Goal: Contribute content

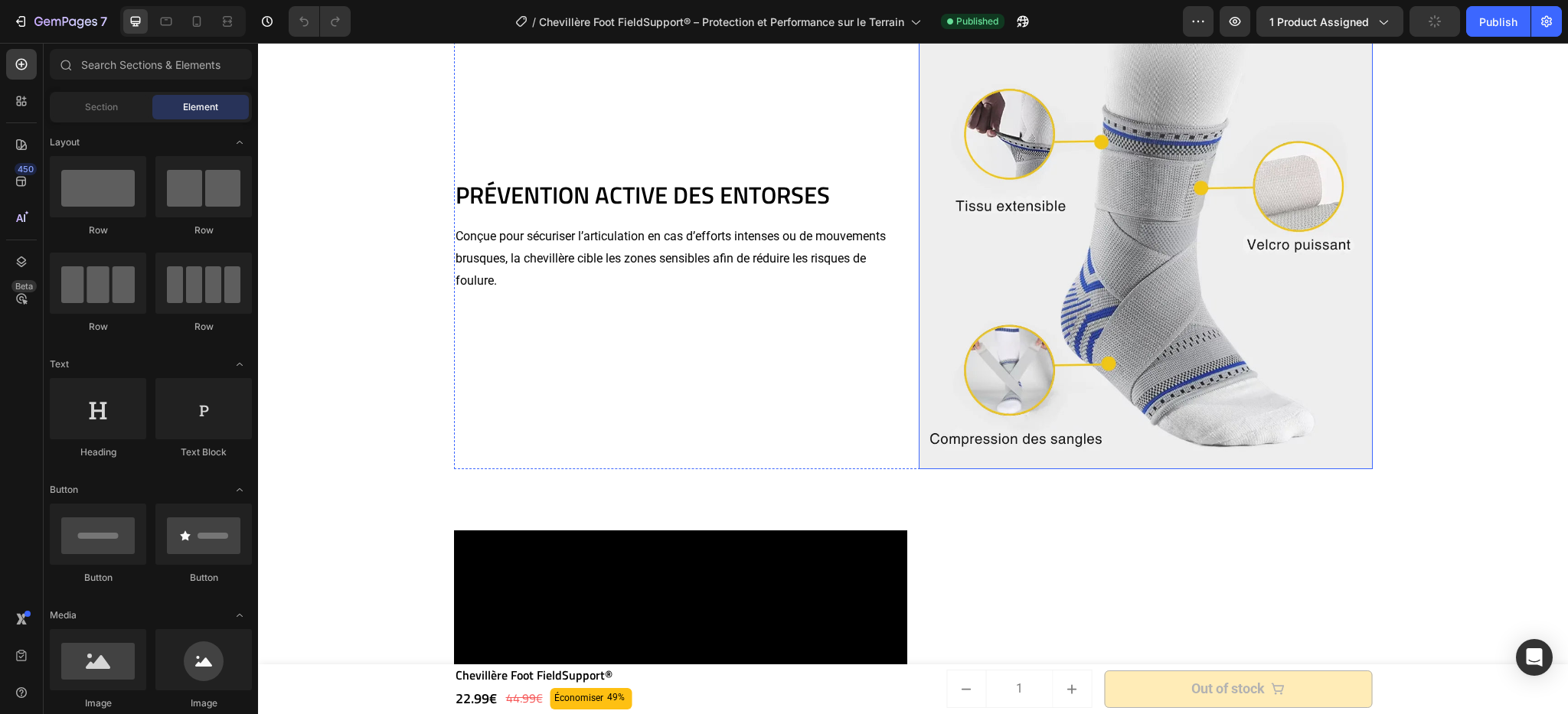
scroll to position [1474, 0]
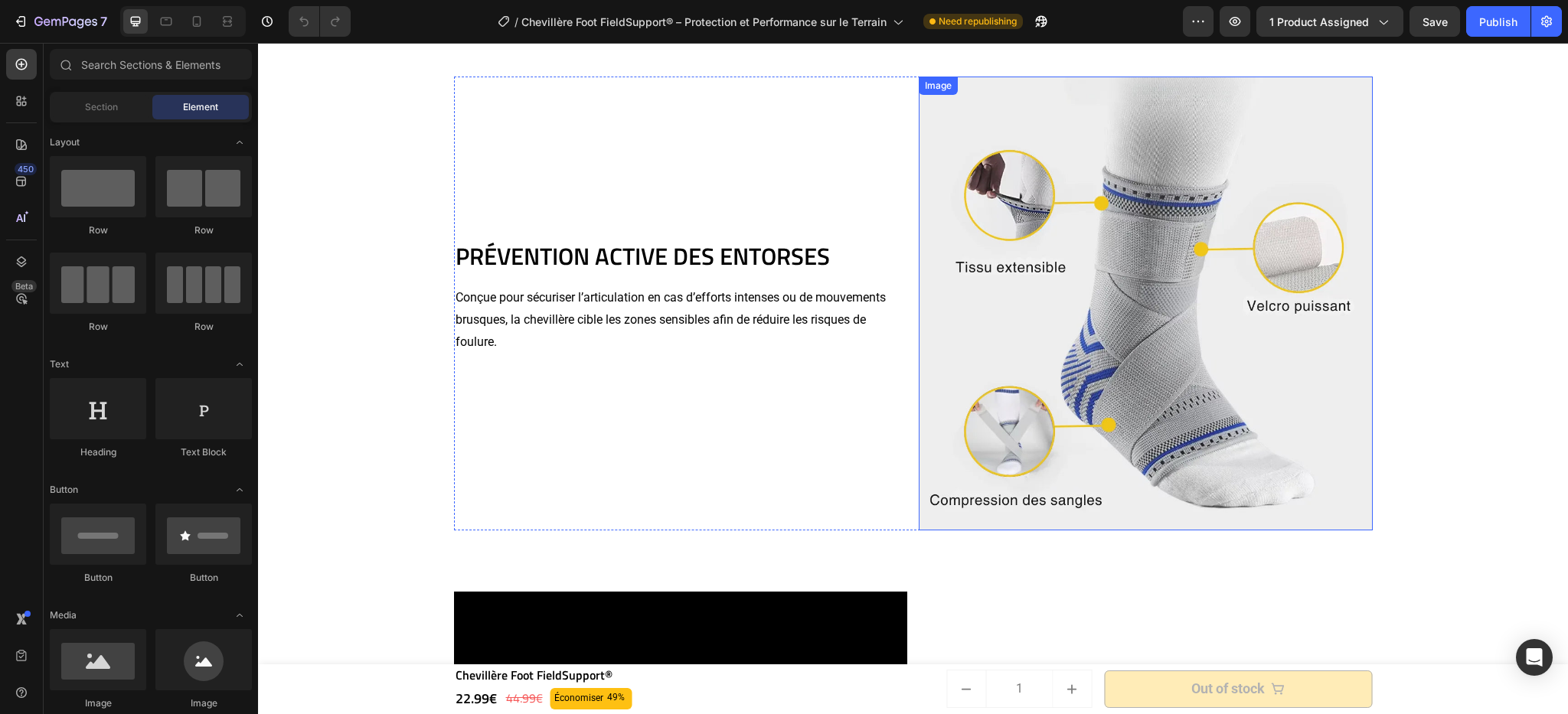
click at [1121, 313] on img at bounding box center [1146, 304] width 454 height 454
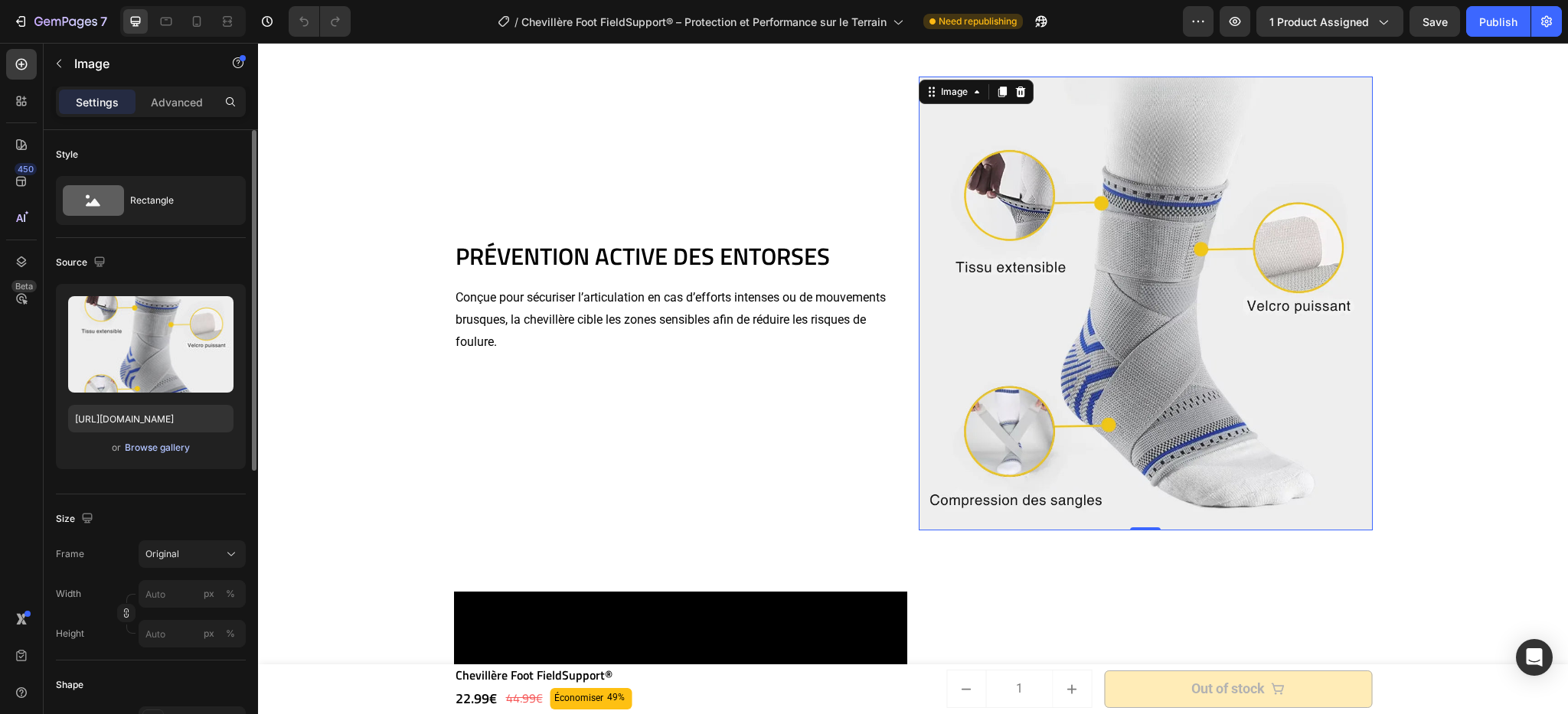
click at [152, 450] on div "Browse gallery" at bounding box center [157, 448] width 65 height 14
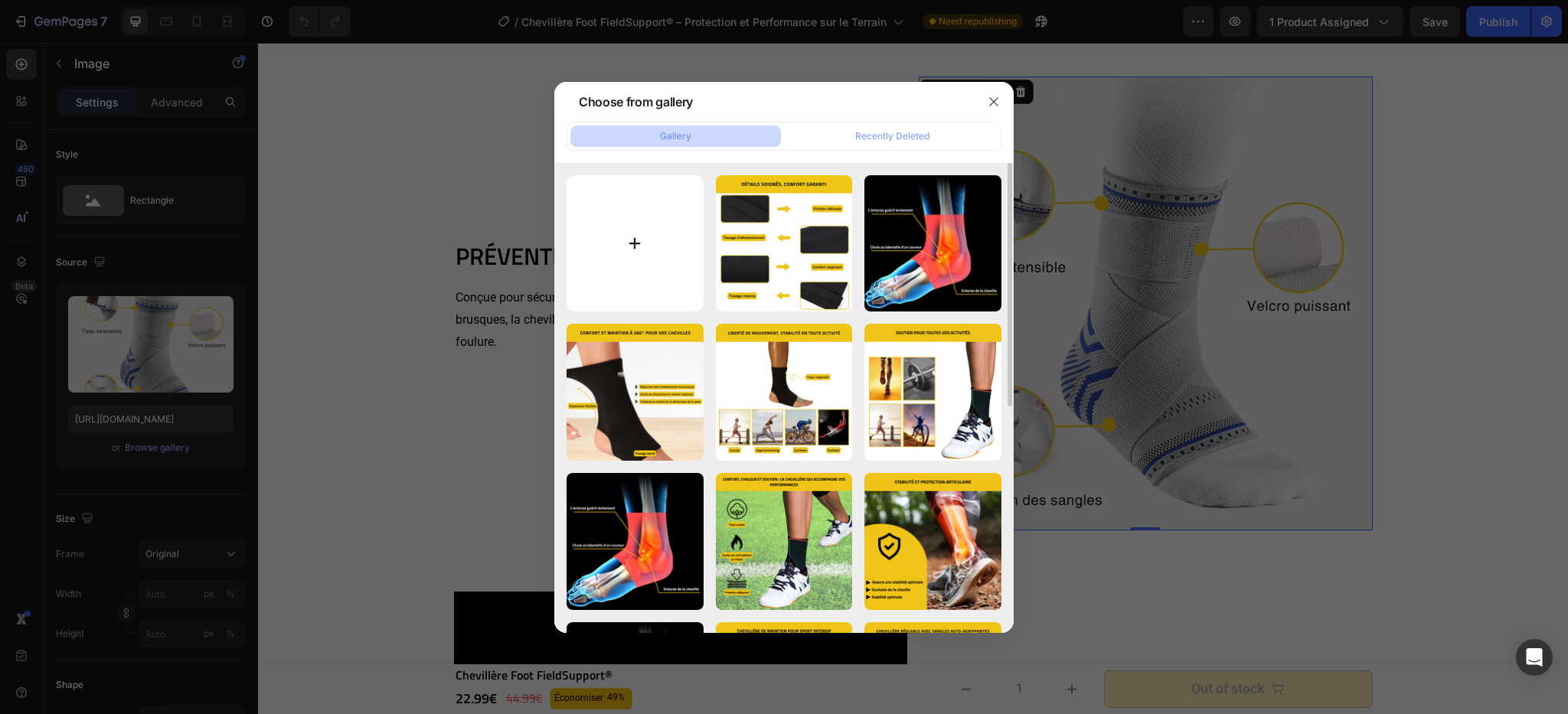
click at [631, 250] on input "file" at bounding box center [636, 243] width 137 height 137
type input "C:\fakepath\Chevillère Foot FieldSupport®.webp"
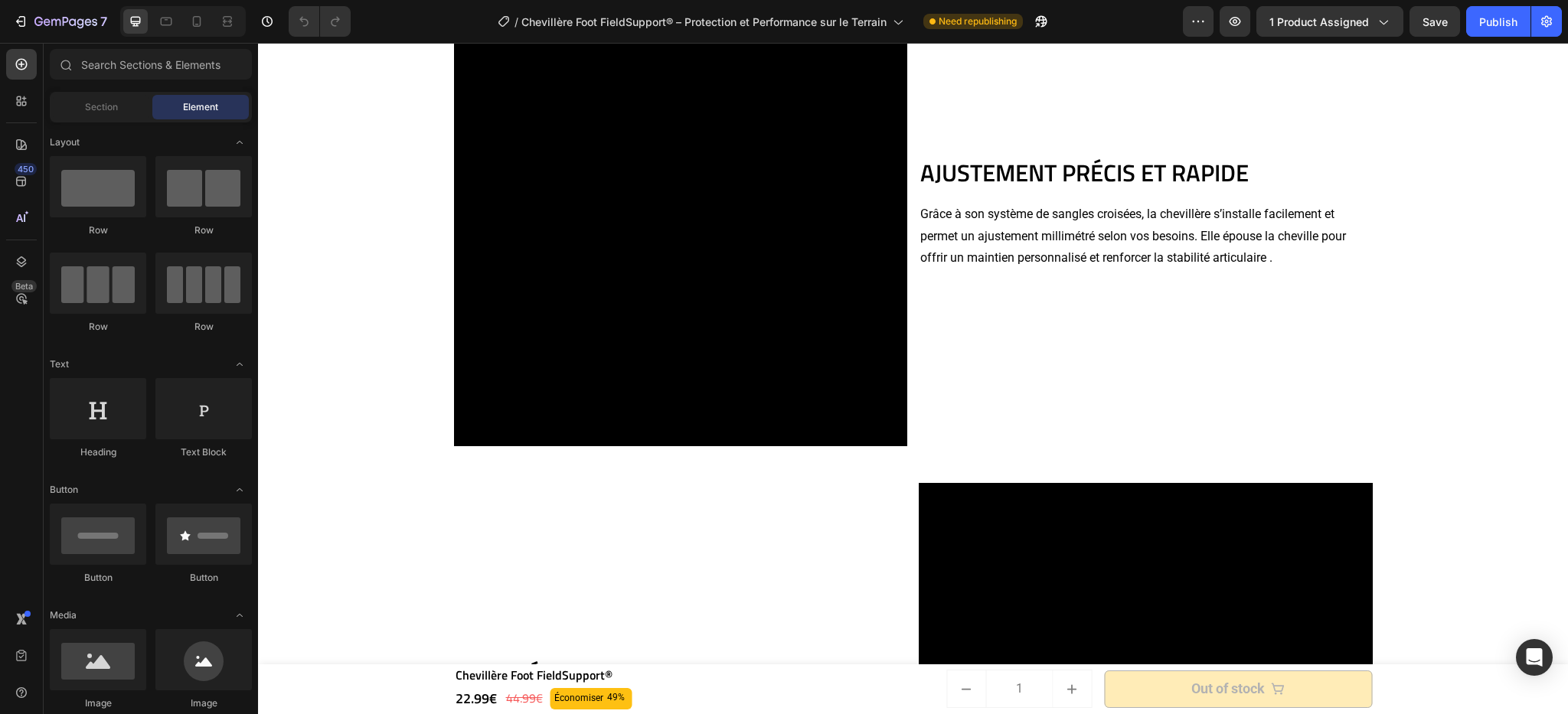
scroll to position [1964, 0]
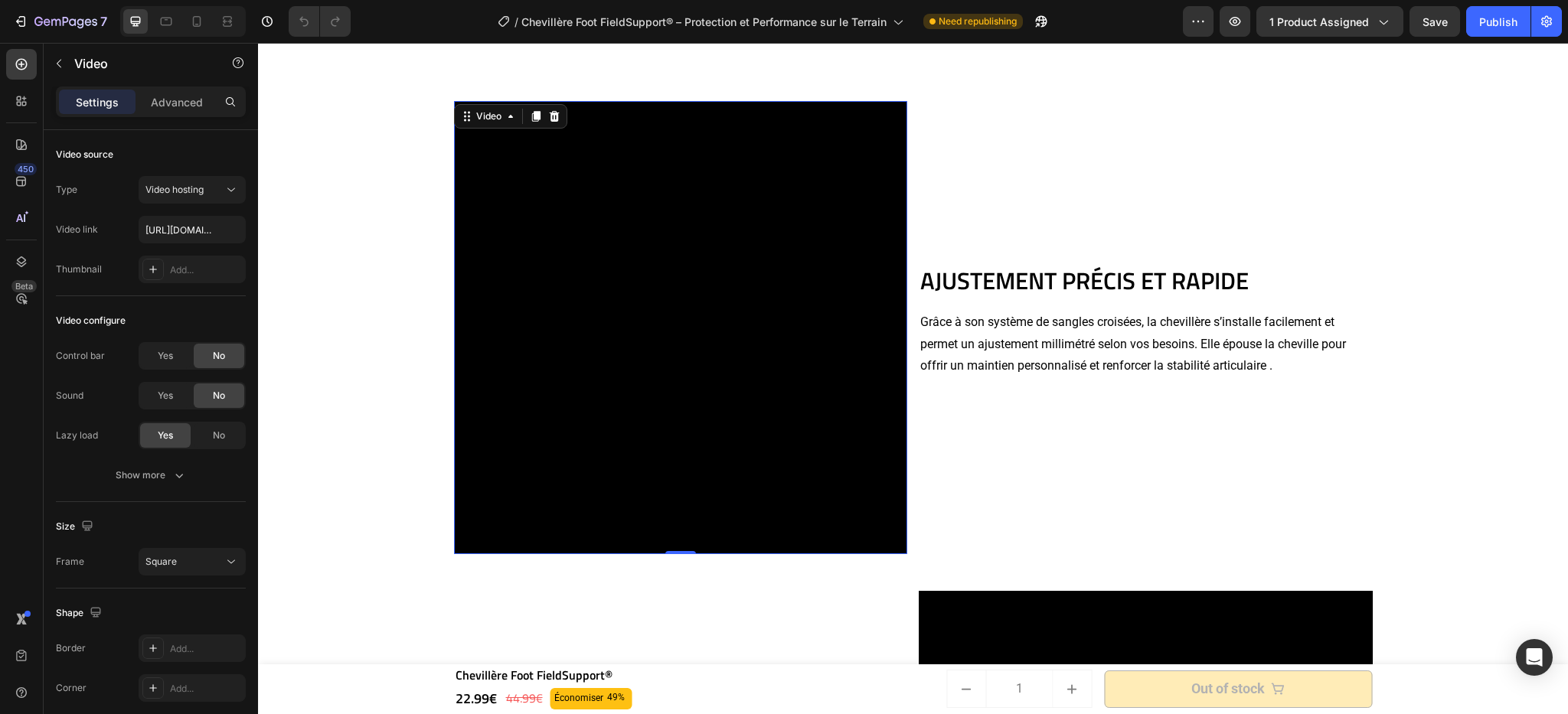
click at [717, 309] on video at bounding box center [681, 328] width 454 height 454
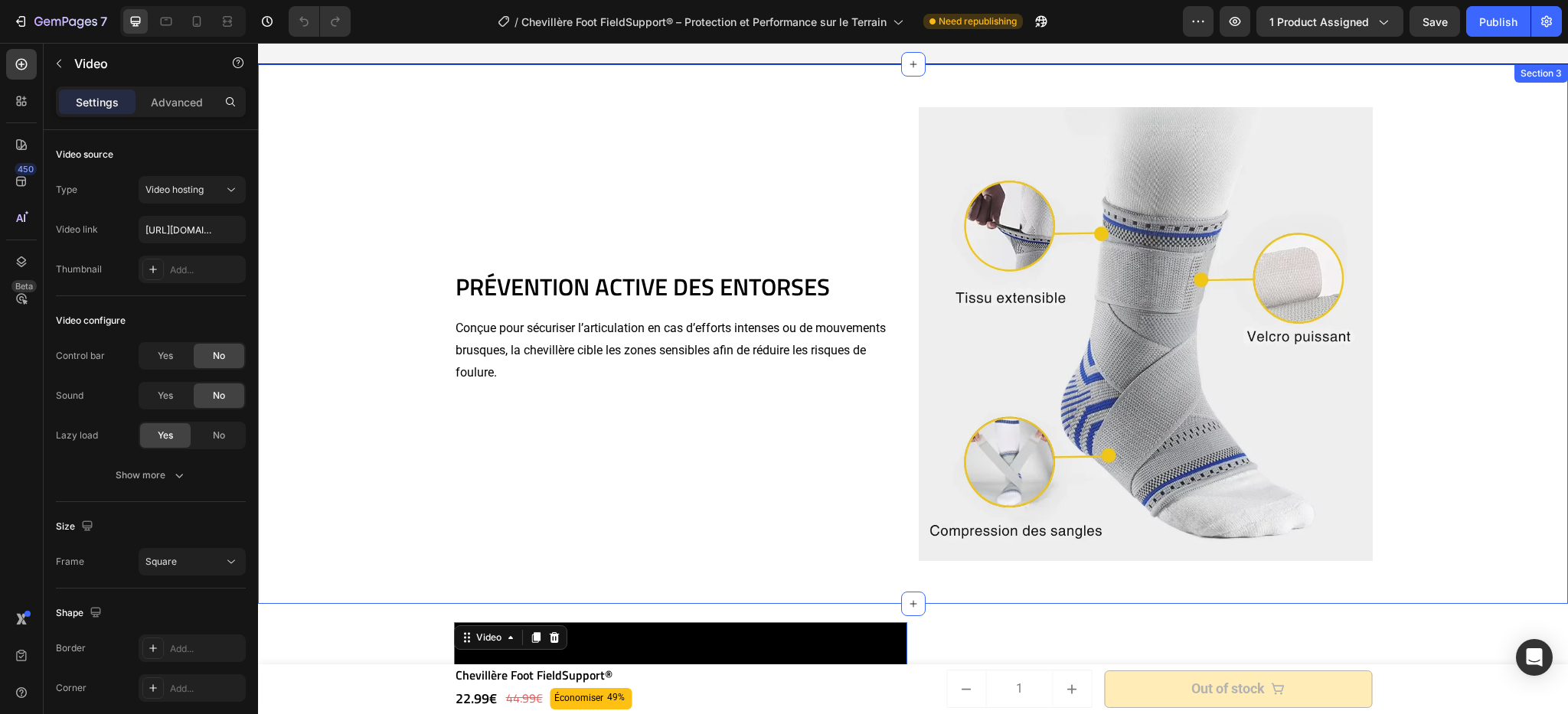
scroll to position [1436, 0]
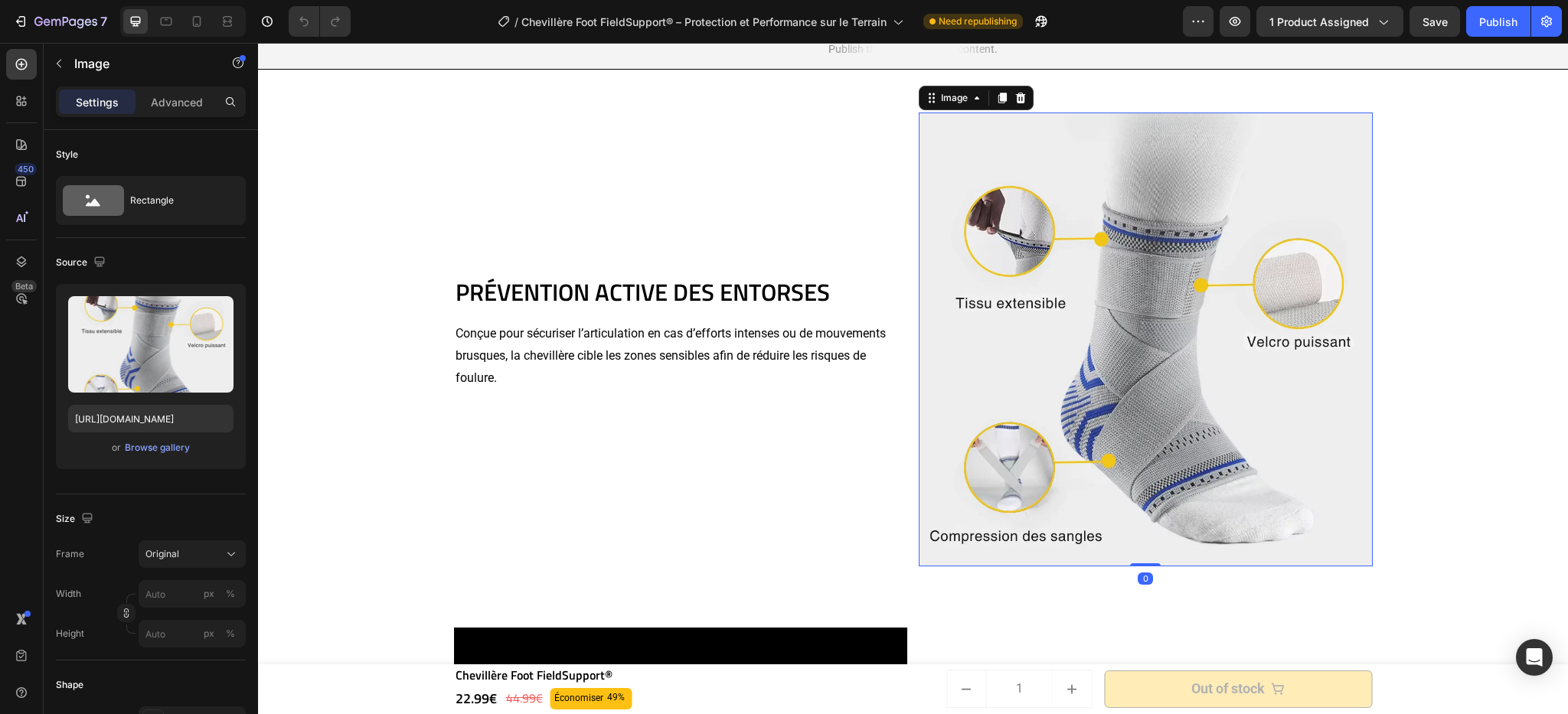
click at [1191, 287] on img at bounding box center [1146, 340] width 454 height 454
click at [160, 453] on div "Browse gallery" at bounding box center [157, 448] width 65 height 14
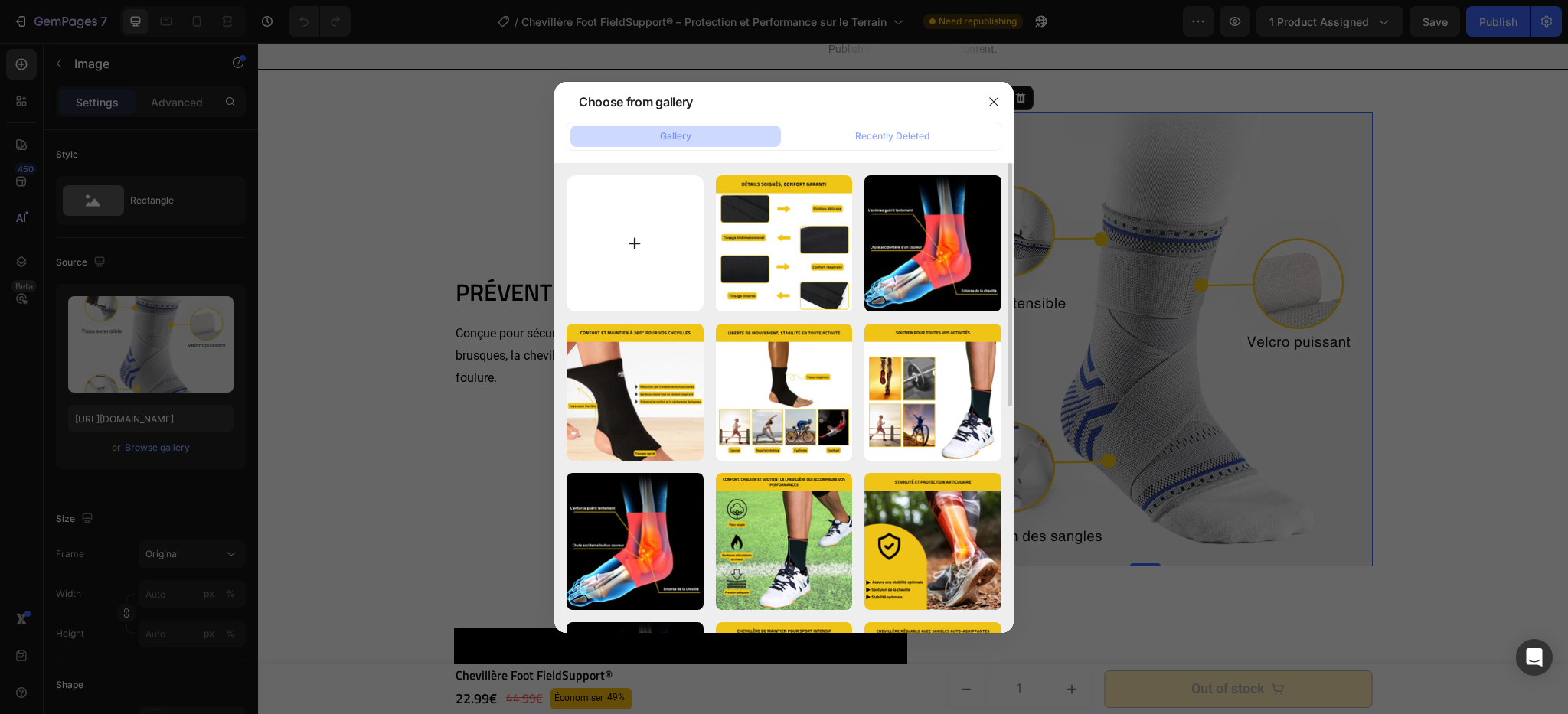
click at [633, 228] on input "file" at bounding box center [636, 243] width 137 height 137
type input "C:\fakepath\Chevillère Foot FieldSupport®.webp"
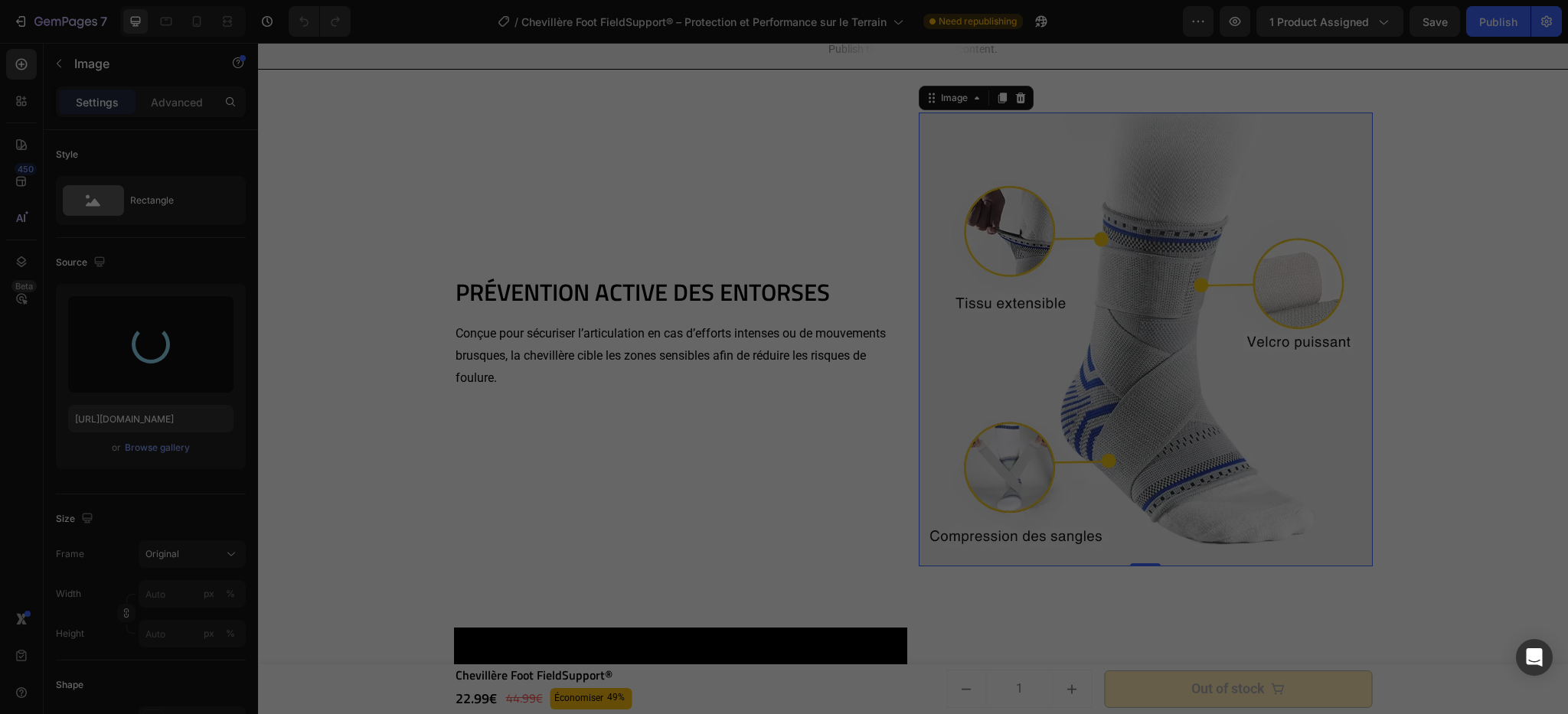
type input "https://cdn.shopify.com/s/files/1/0669/2847/6397/files/gempages_498740458483090…"
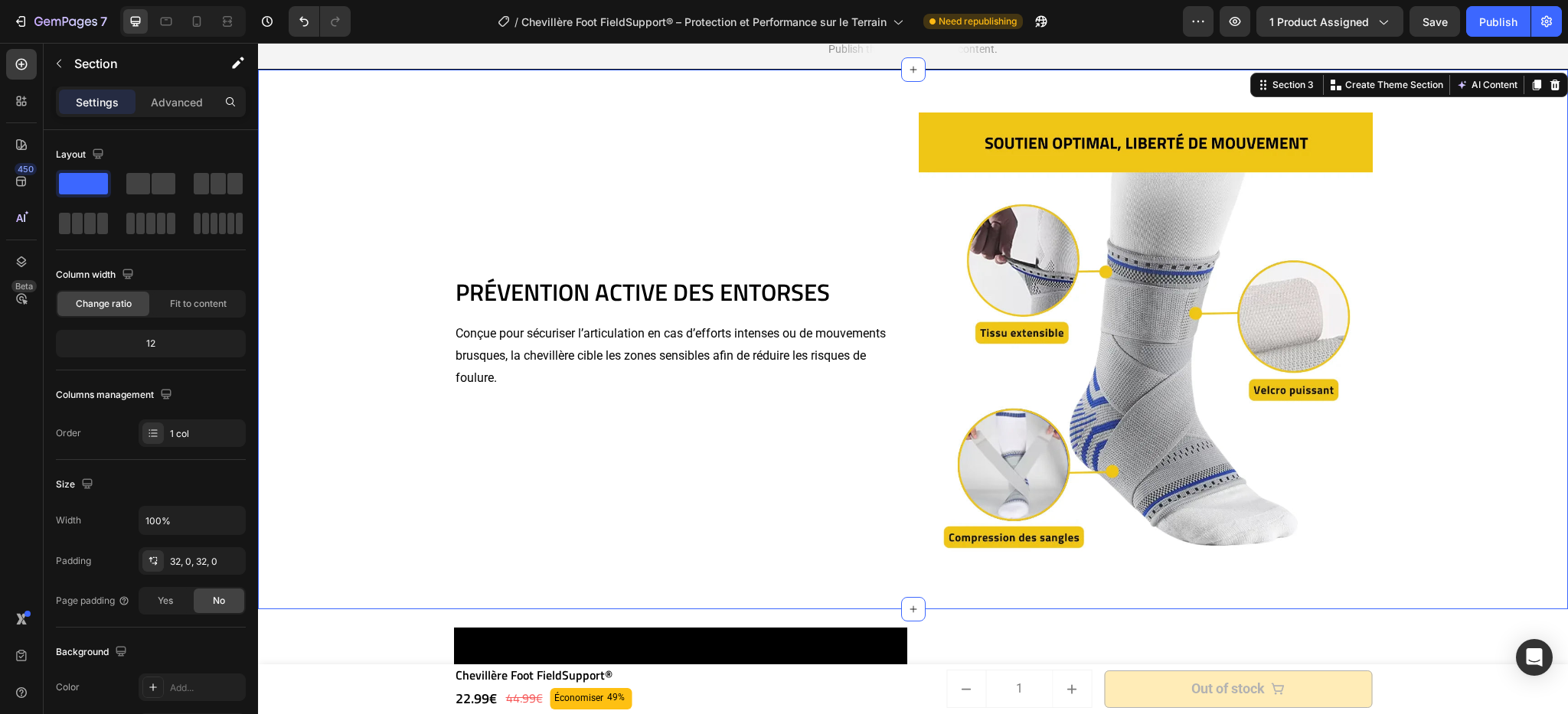
click at [1490, 217] on div "PRÉVENTION ACTIVE DES ENTORSES Heading Conçue pour sécuriser l’articulation en …" at bounding box center [913, 340] width 1311 height 491
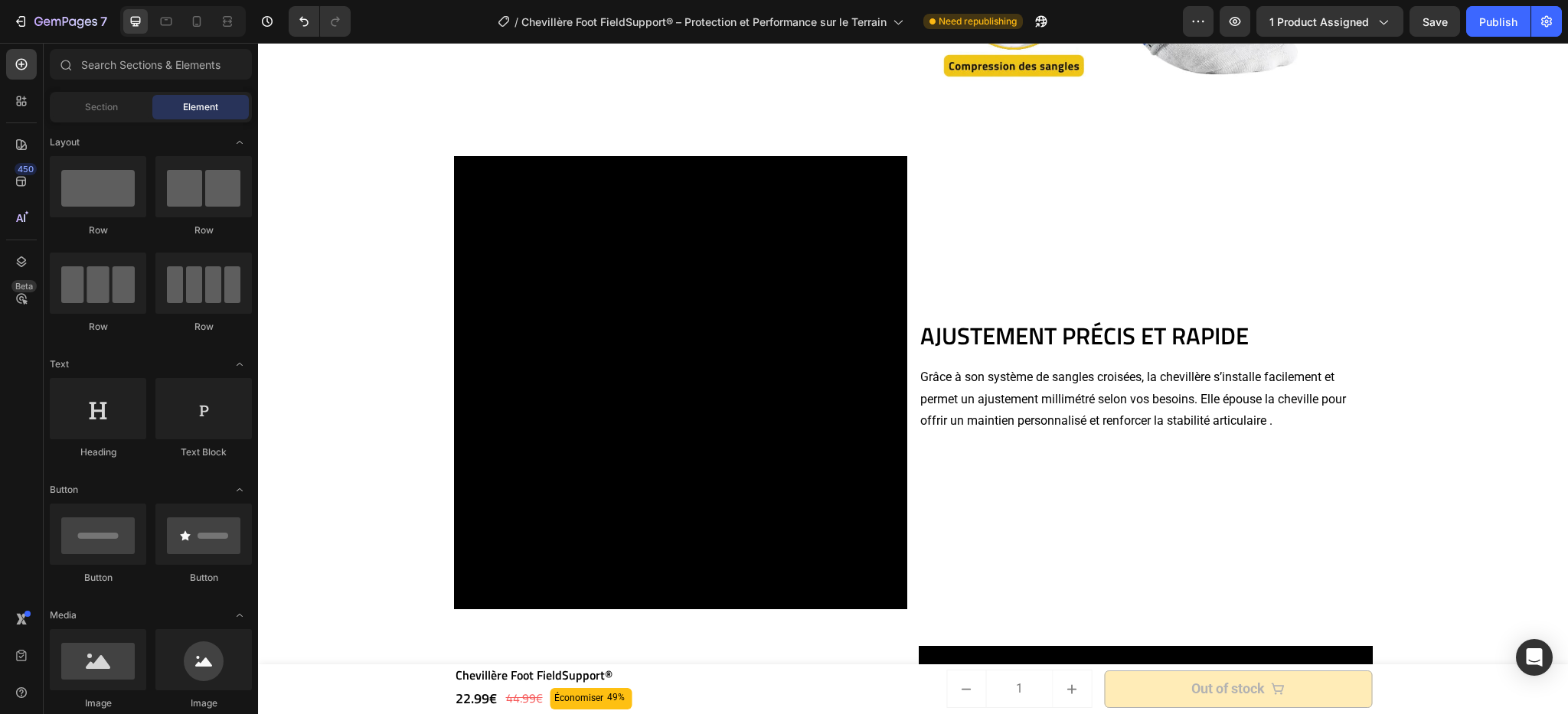
scroll to position [1920, 0]
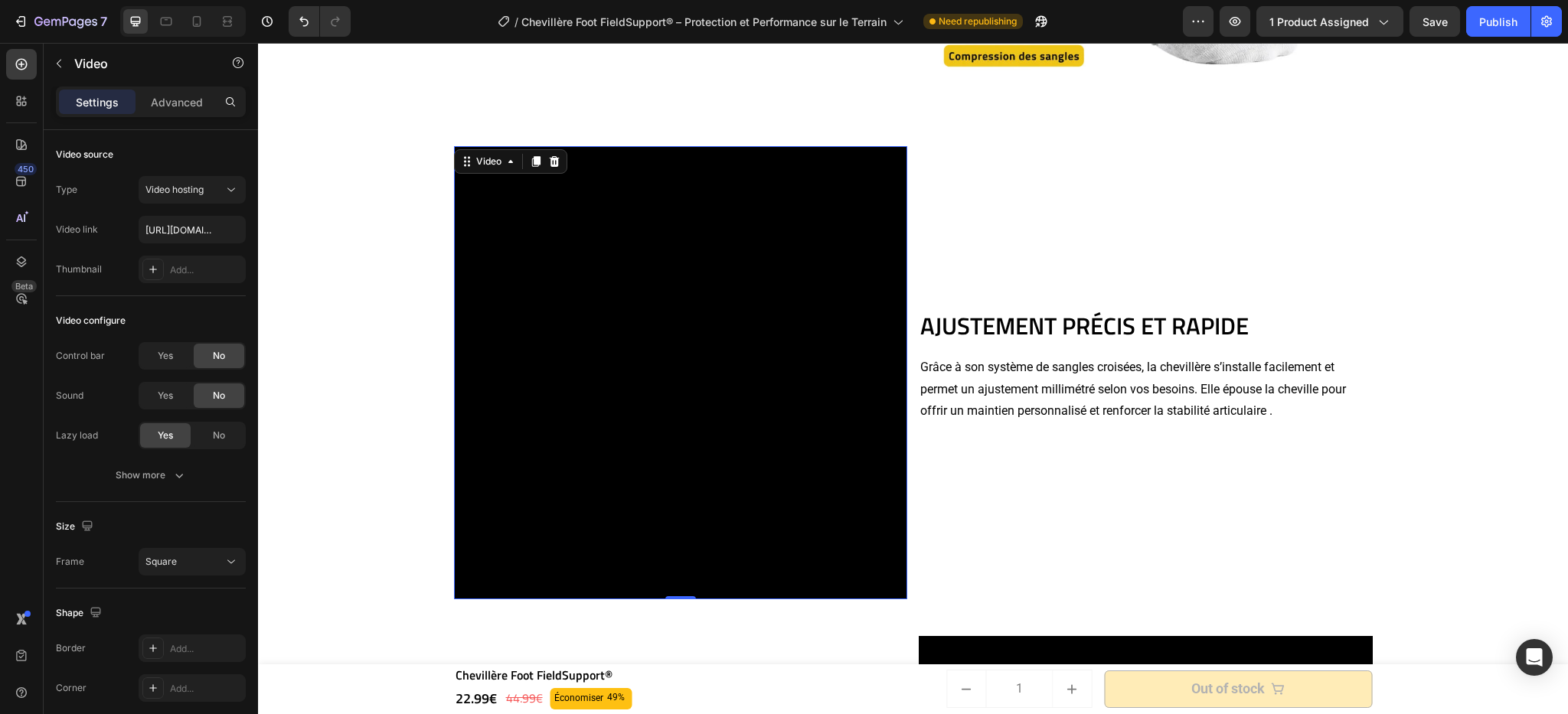
click at [779, 372] on video at bounding box center [681, 373] width 454 height 454
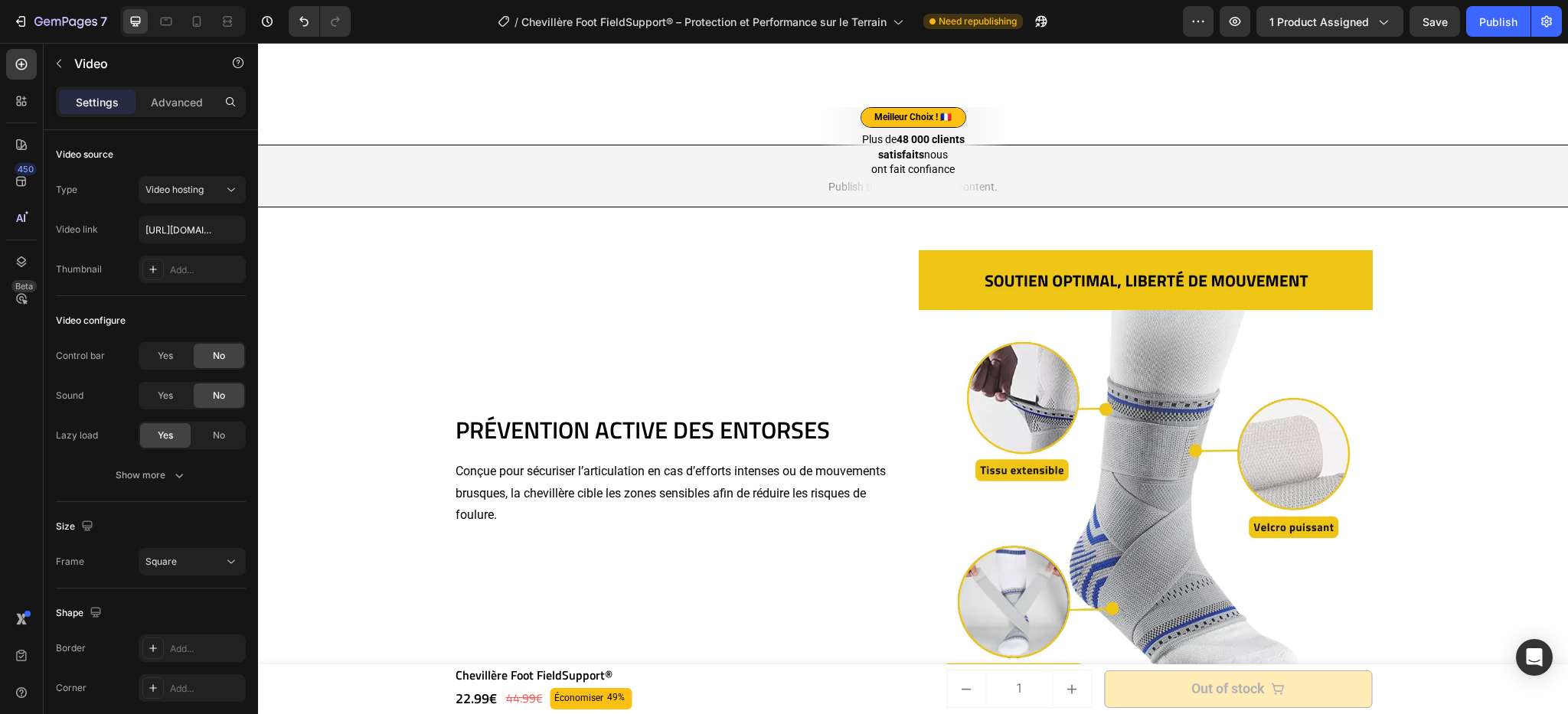
scroll to position [1497, 0]
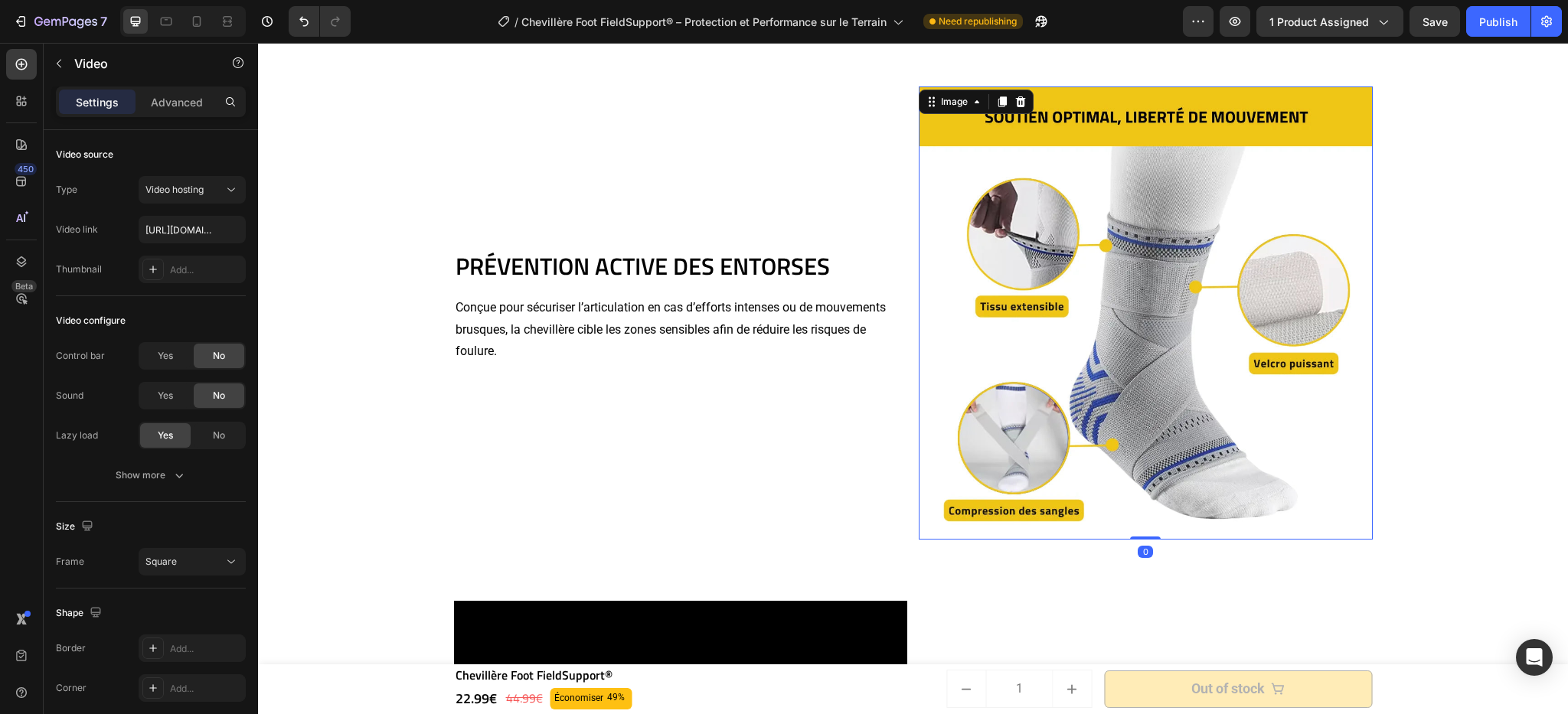
click at [1129, 413] on img at bounding box center [1146, 313] width 454 height 454
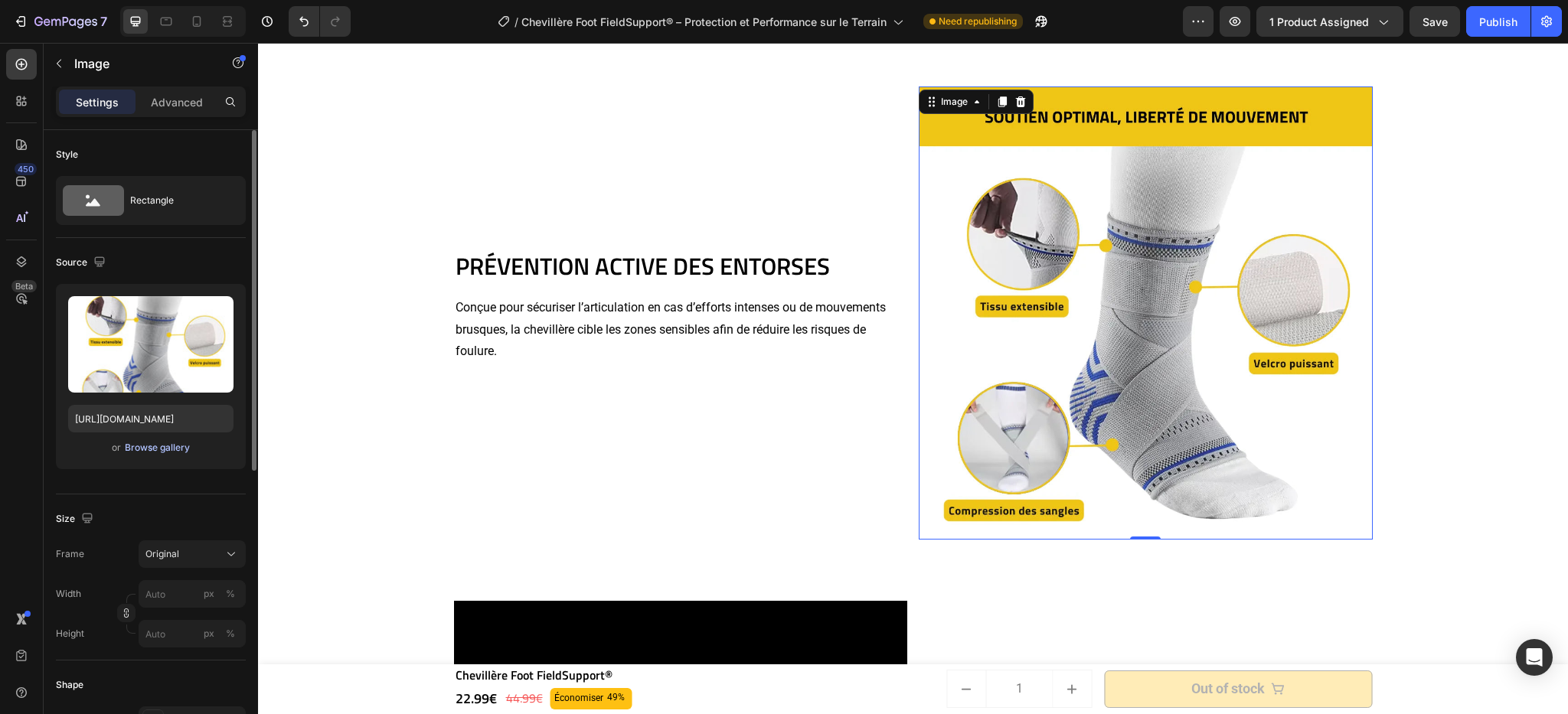
click at [157, 454] on div "Browse gallery" at bounding box center [157, 448] width 65 height 14
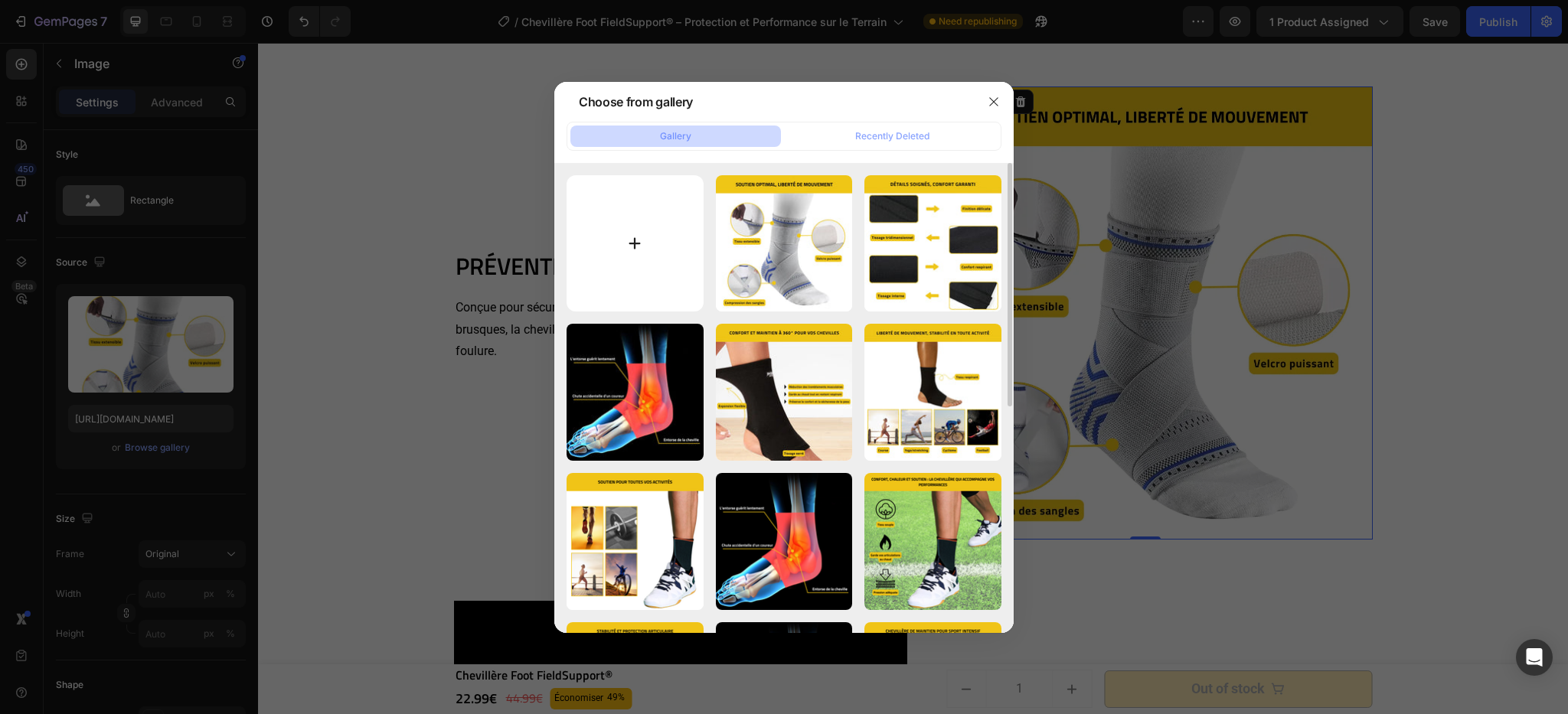
click at [636, 226] on input "file" at bounding box center [636, 243] width 137 height 137
type input "C:\fakepath\Chevillère Foot FieldSupport® (4).webp"
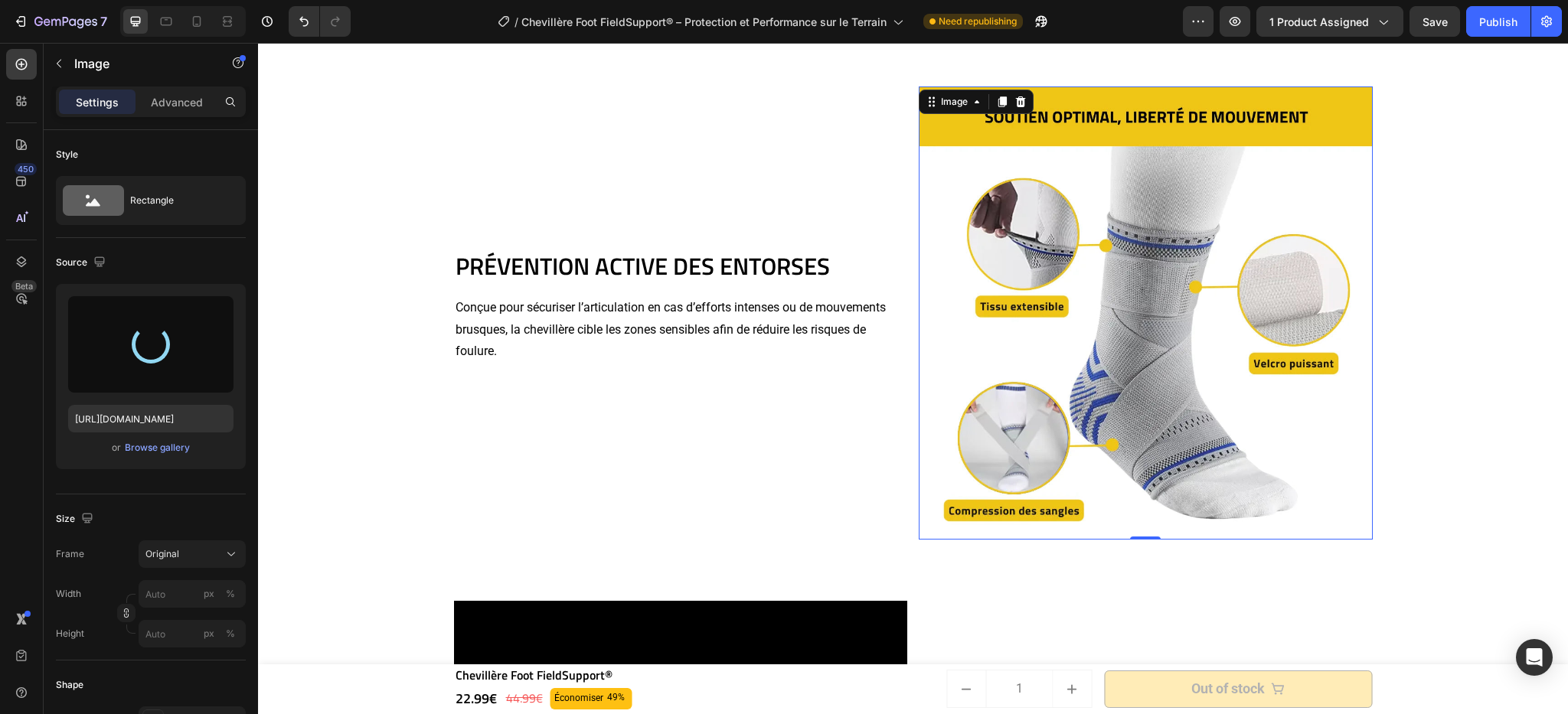
type input "https://cdn.shopify.com/s/files/1/0669/2847/6397/files/gempages_498740458483090…"
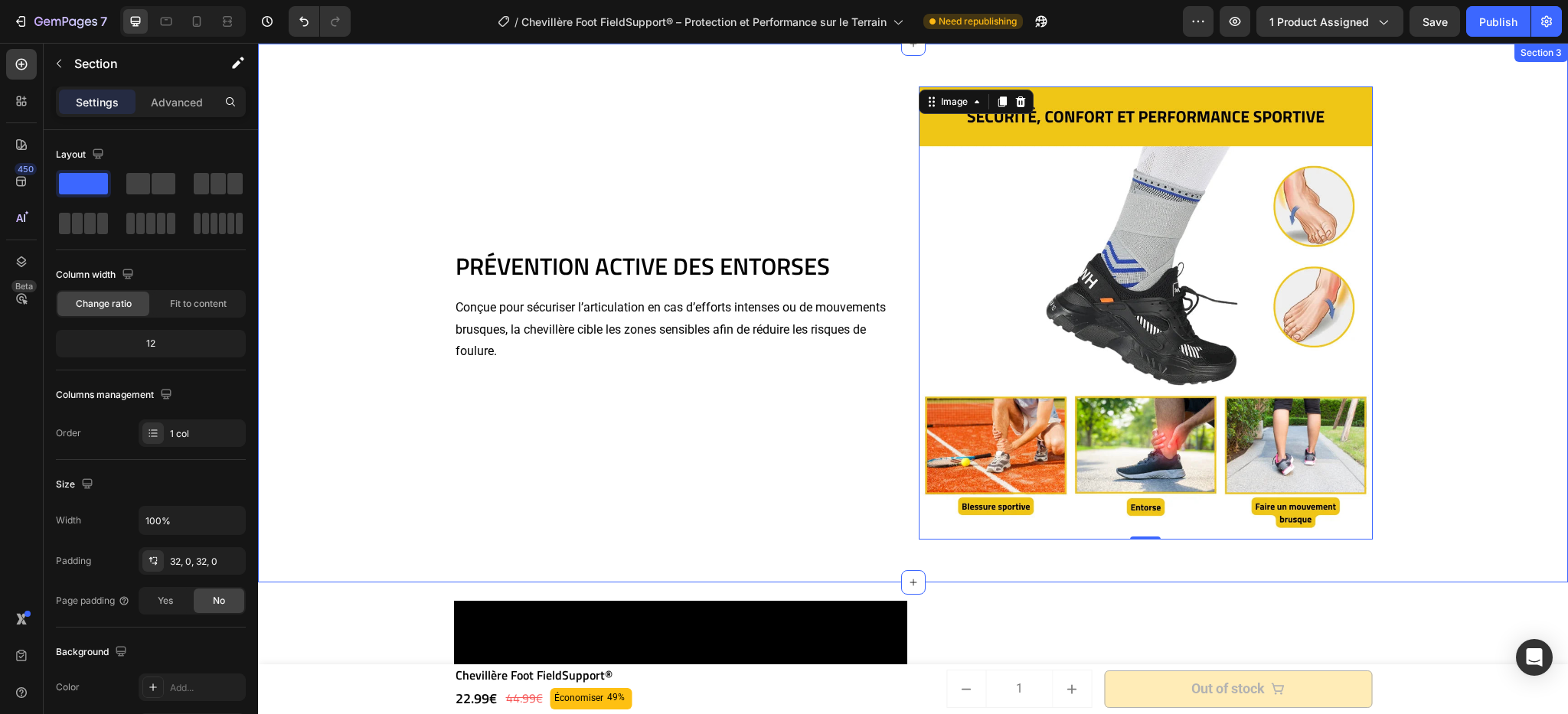
click at [1502, 298] on div "PRÉVENTION ACTIVE DES ENTORSES Heading Conçue pour sécuriser l’articulation en …" at bounding box center [913, 313] width 1311 height 491
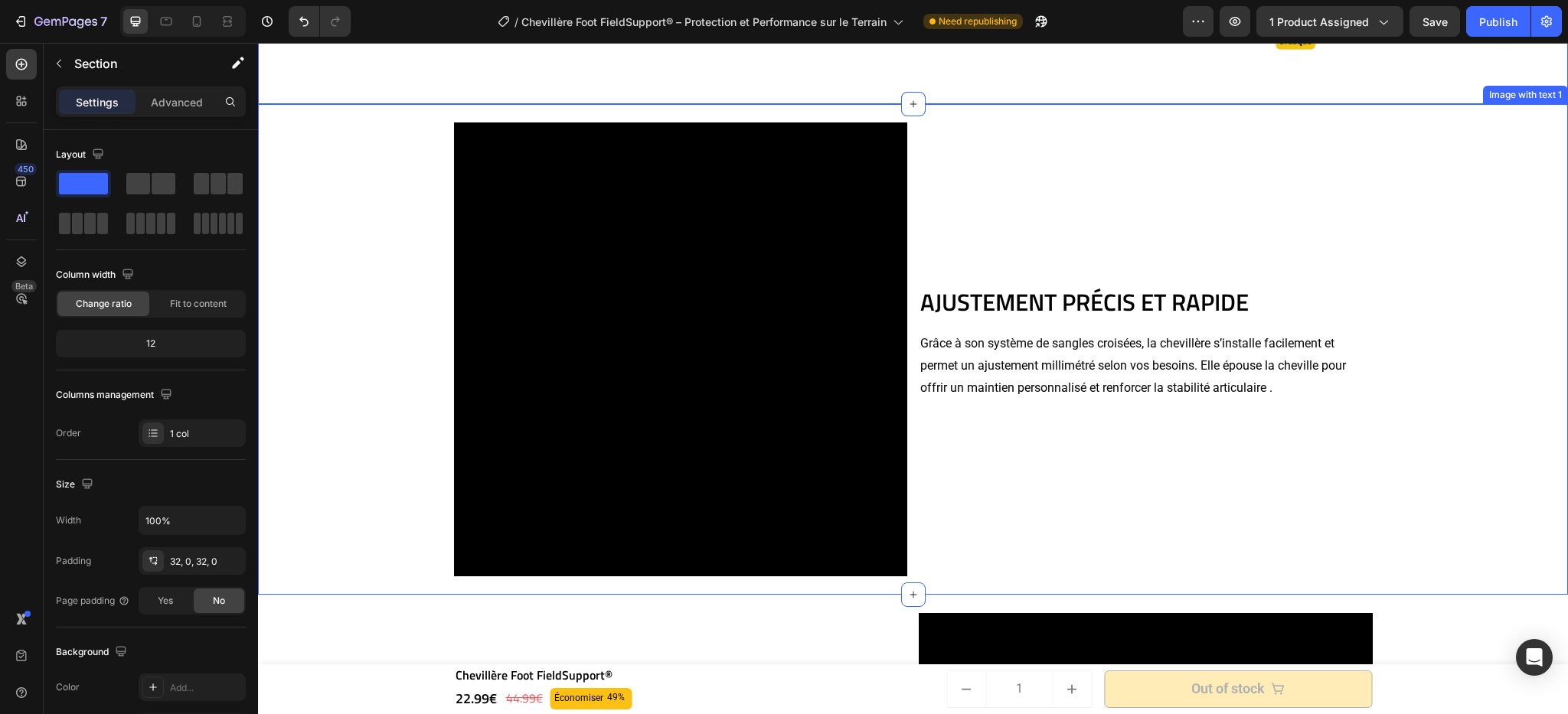
scroll to position [1976, 0]
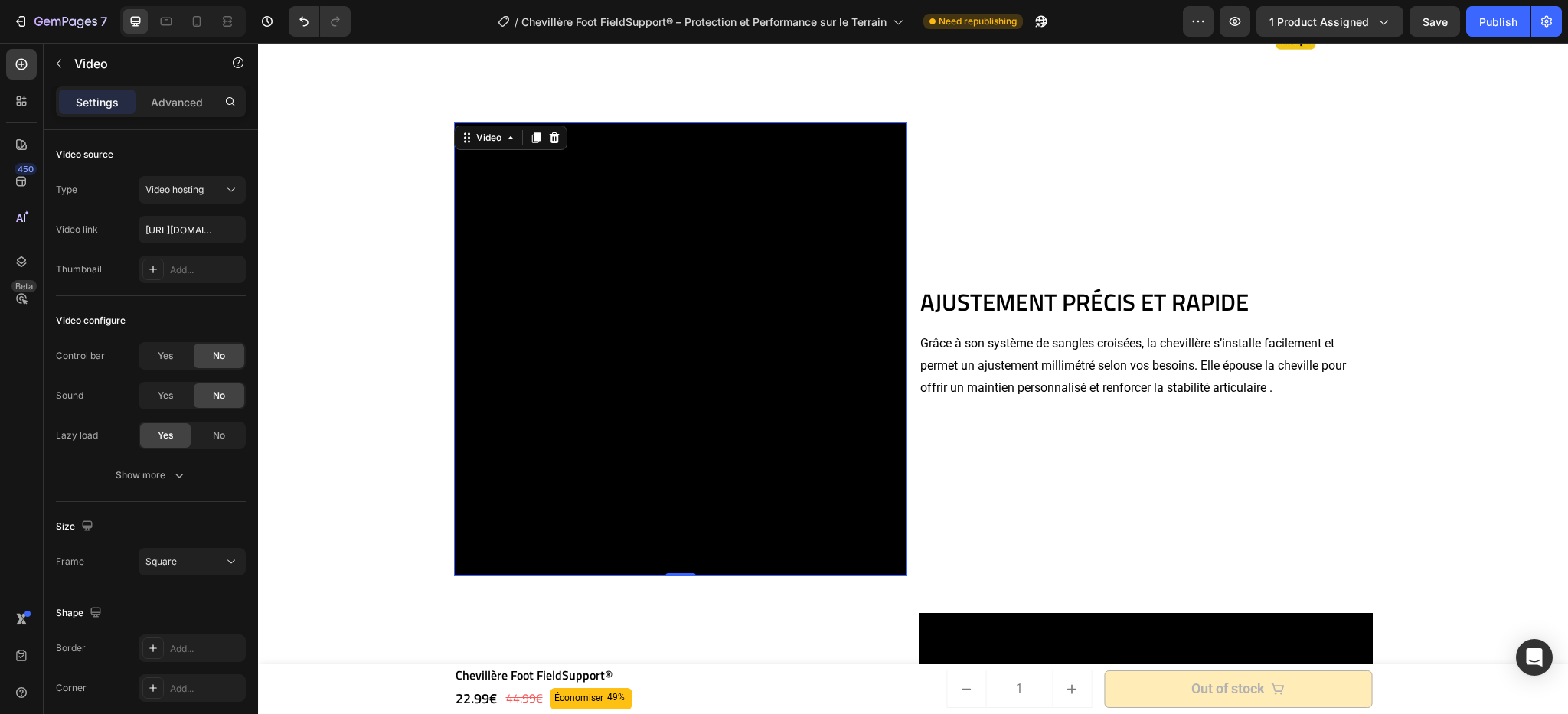
click at [755, 364] on video at bounding box center [681, 350] width 454 height 454
click at [757, 357] on video at bounding box center [681, 350] width 454 height 454
click at [505, 135] on icon at bounding box center [510, 137] width 12 height 12
click at [505, 139] on icon at bounding box center [510, 137] width 12 height 12
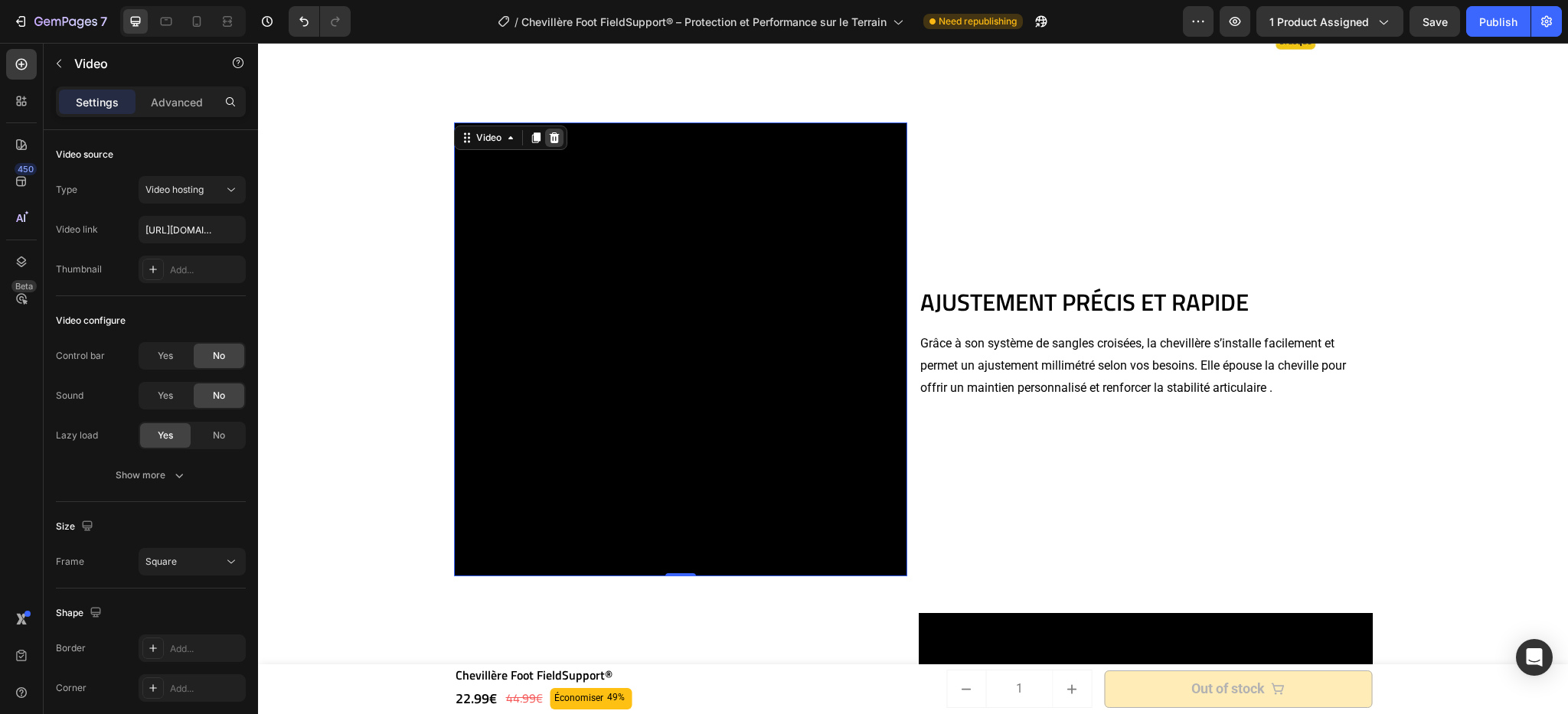
click at [553, 141] on icon at bounding box center [554, 137] width 12 height 12
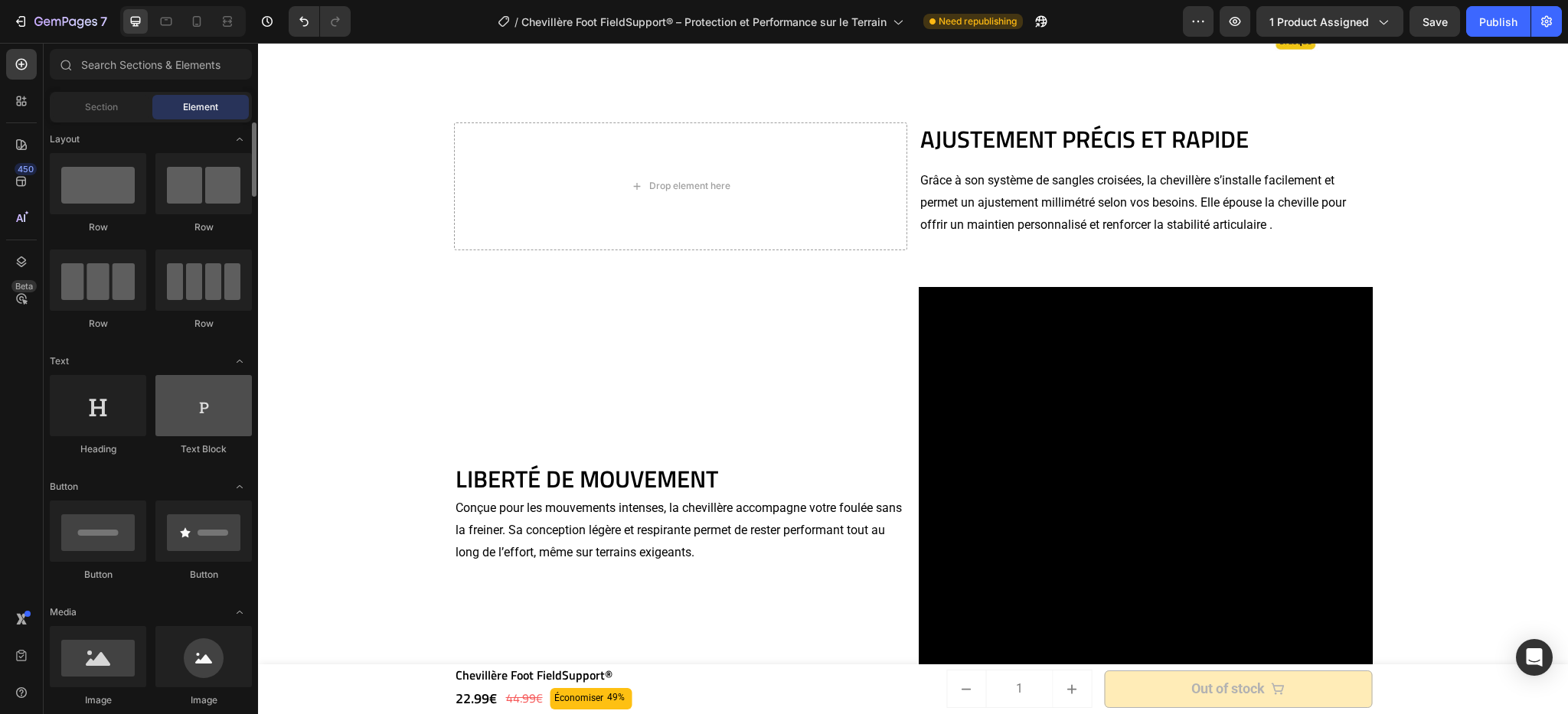
scroll to position [6, 0]
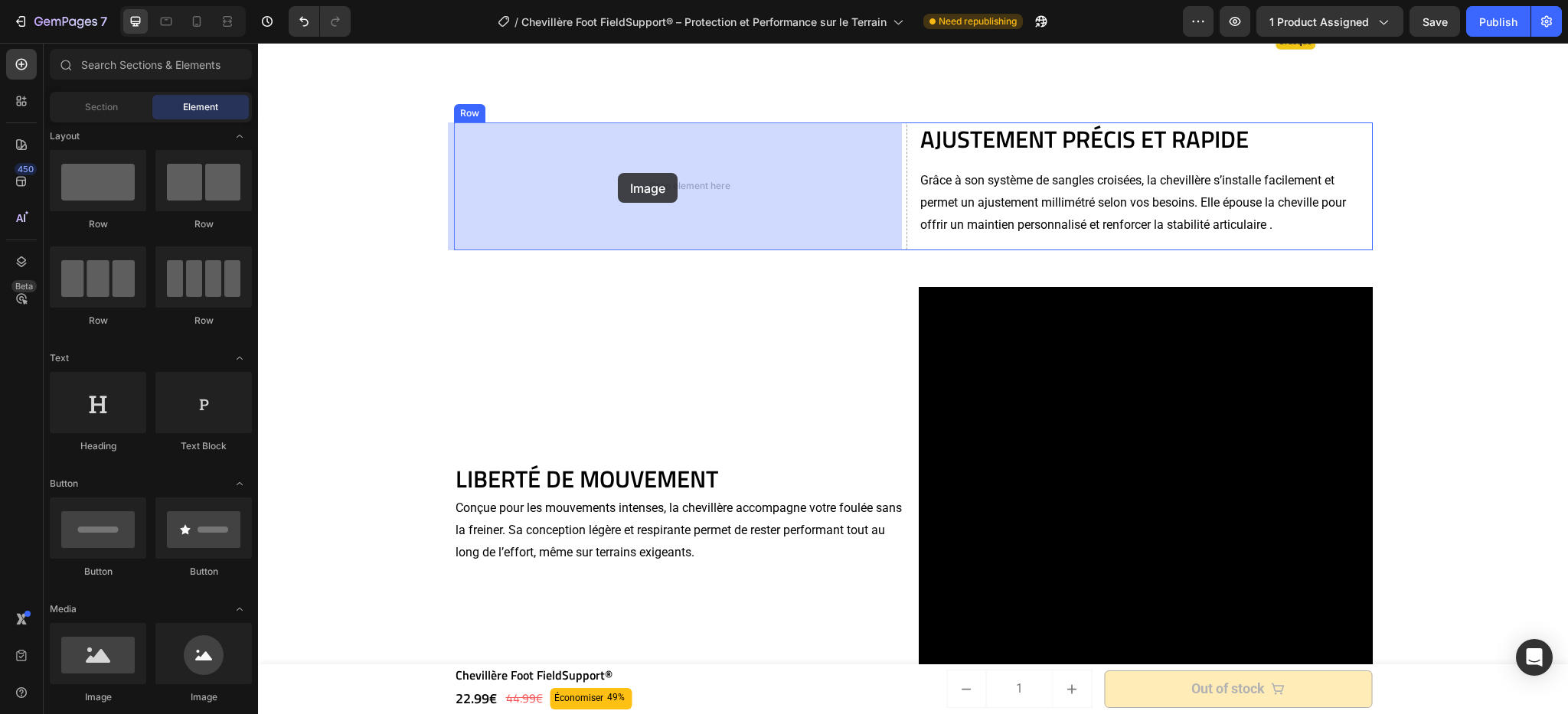
drag, startPoint x: 363, startPoint y: 697, endPoint x: 618, endPoint y: 173, distance: 582.8
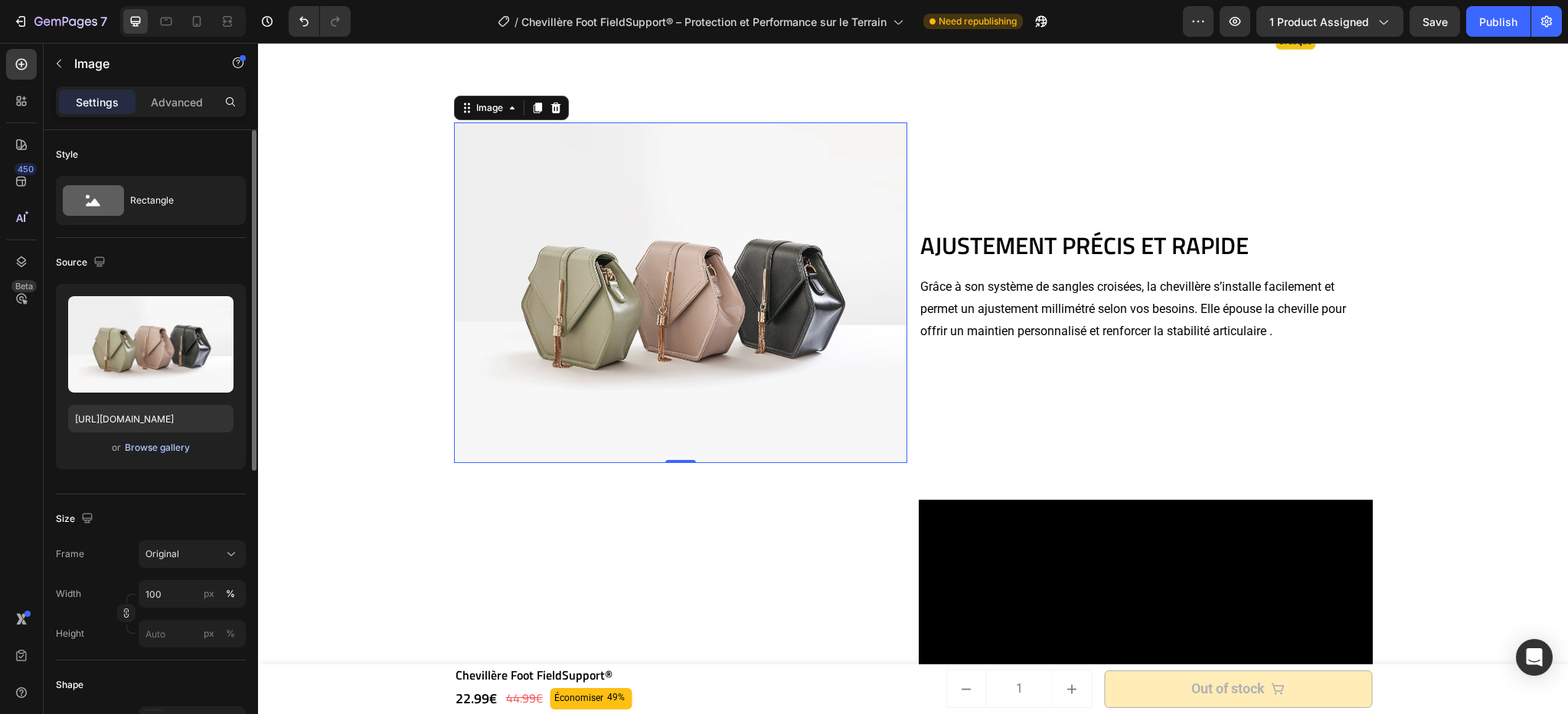
click at [153, 442] on div "Browse gallery" at bounding box center [157, 448] width 65 height 14
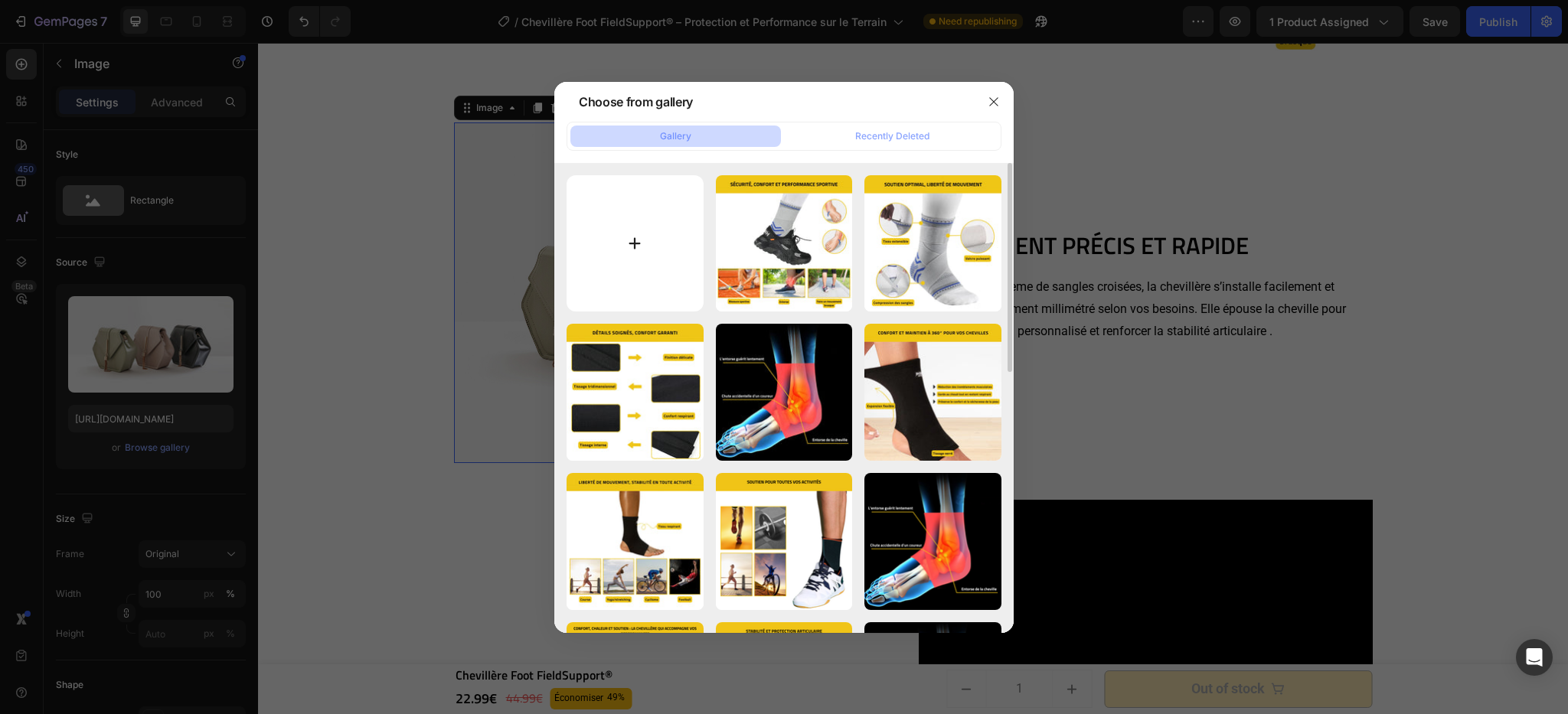
click at [674, 250] on input "file" at bounding box center [636, 243] width 137 height 137
type input "C:\fakepath\Chevillère Foot FieldSupport®.webp"
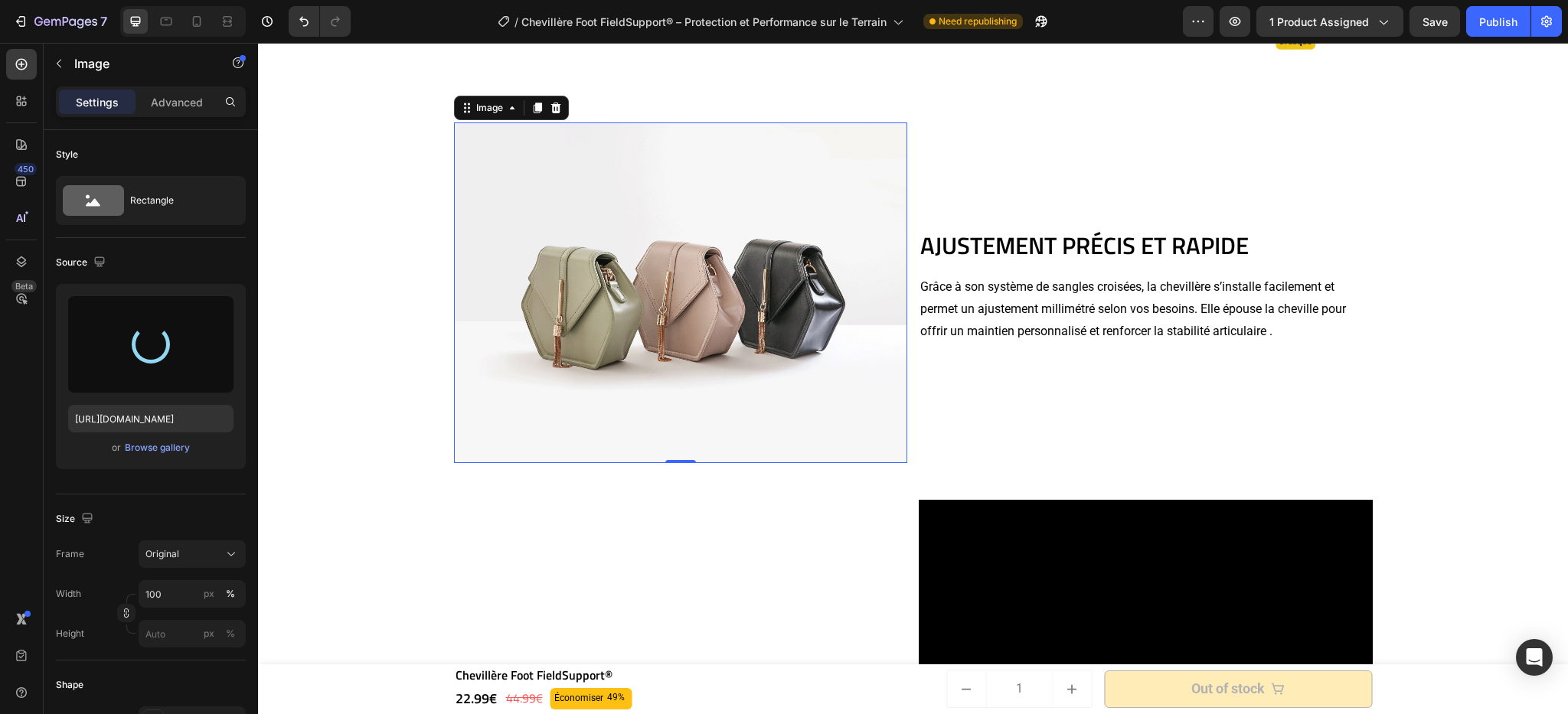
type input "https://cdn.shopify.com/s/files/1/0669/2847/6397/files/gempages_498740458483090…"
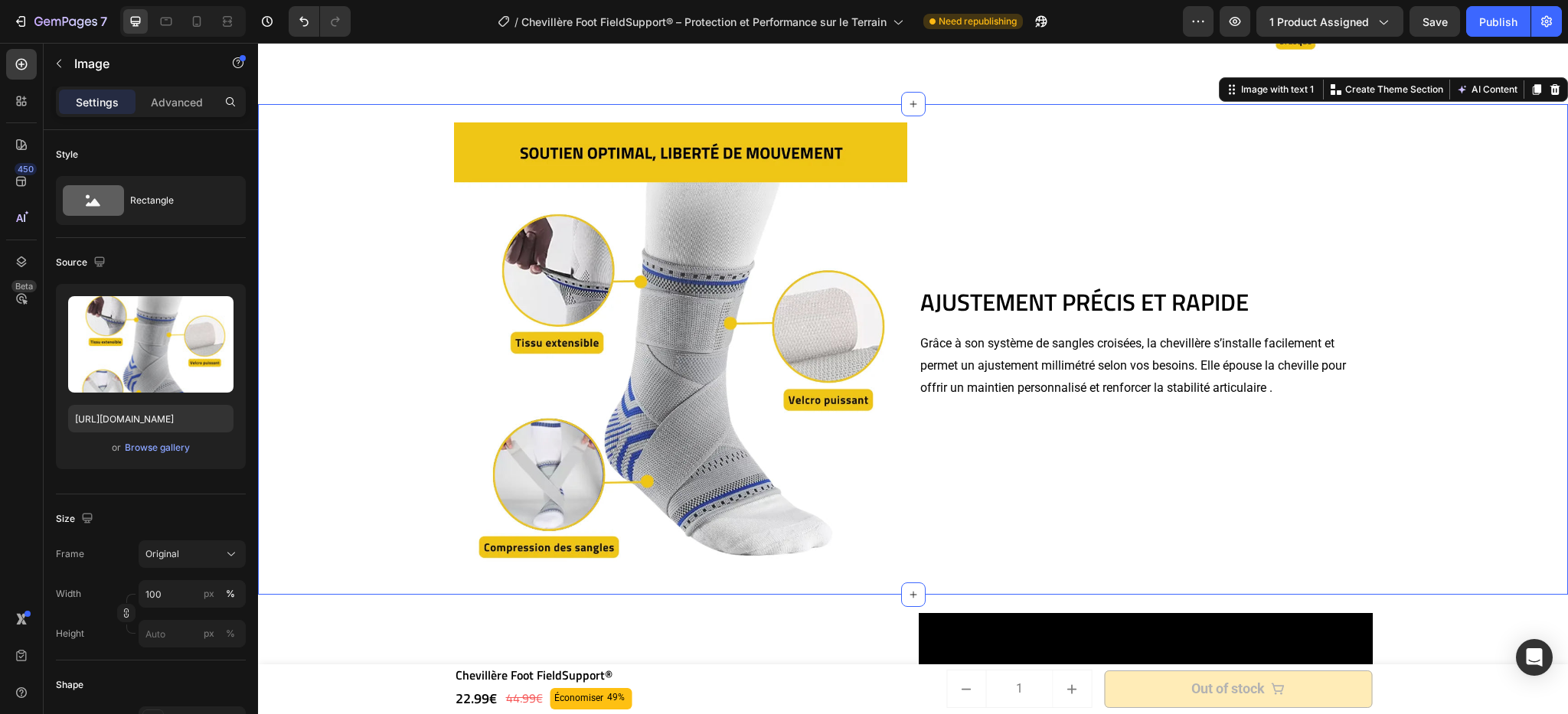
click at [1444, 325] on div "AJUSTEMENT PRÉCIS ET RAPIDE Heading Grâce à son système de sangles croisées, la…" at bounding box center [913, 350] width 1295 height 491
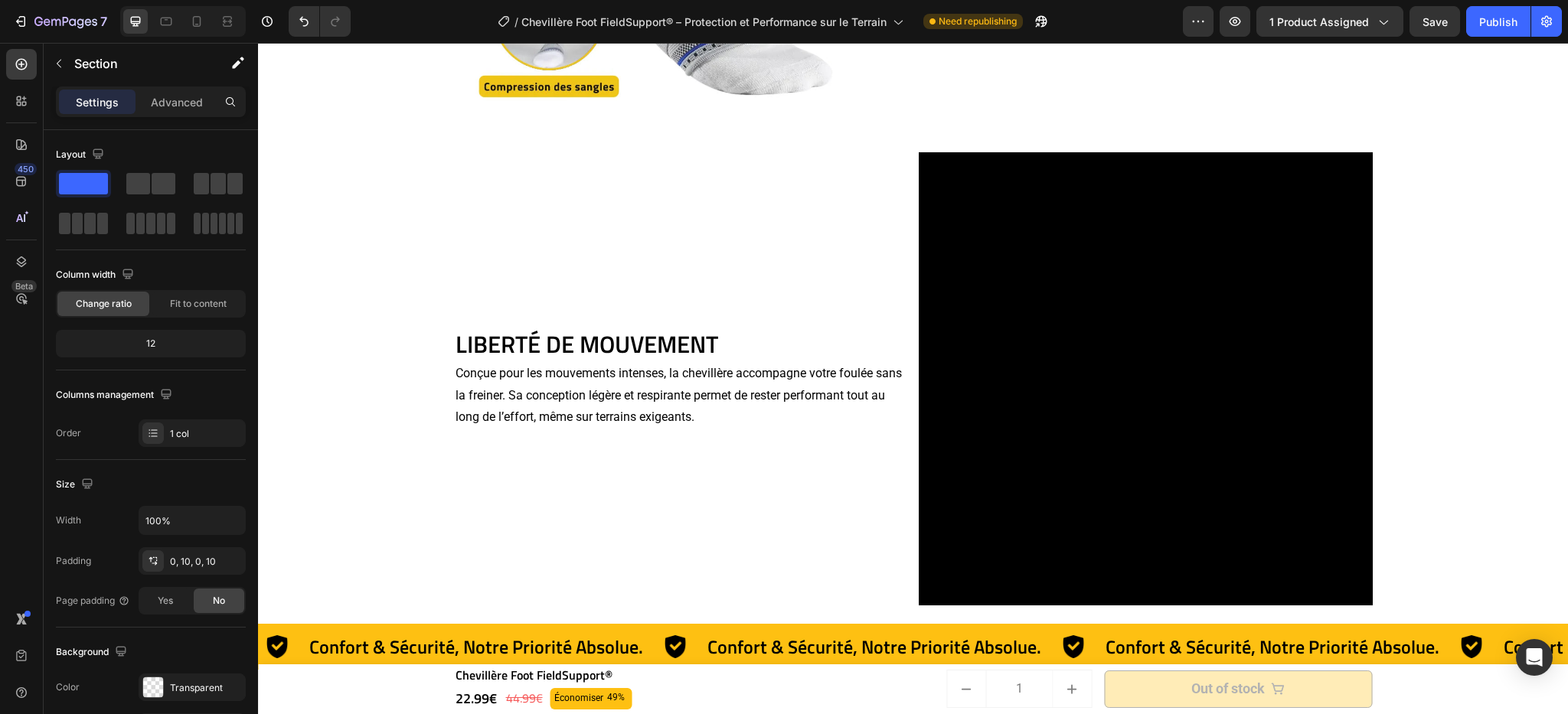
scroll to position [2437, 0]
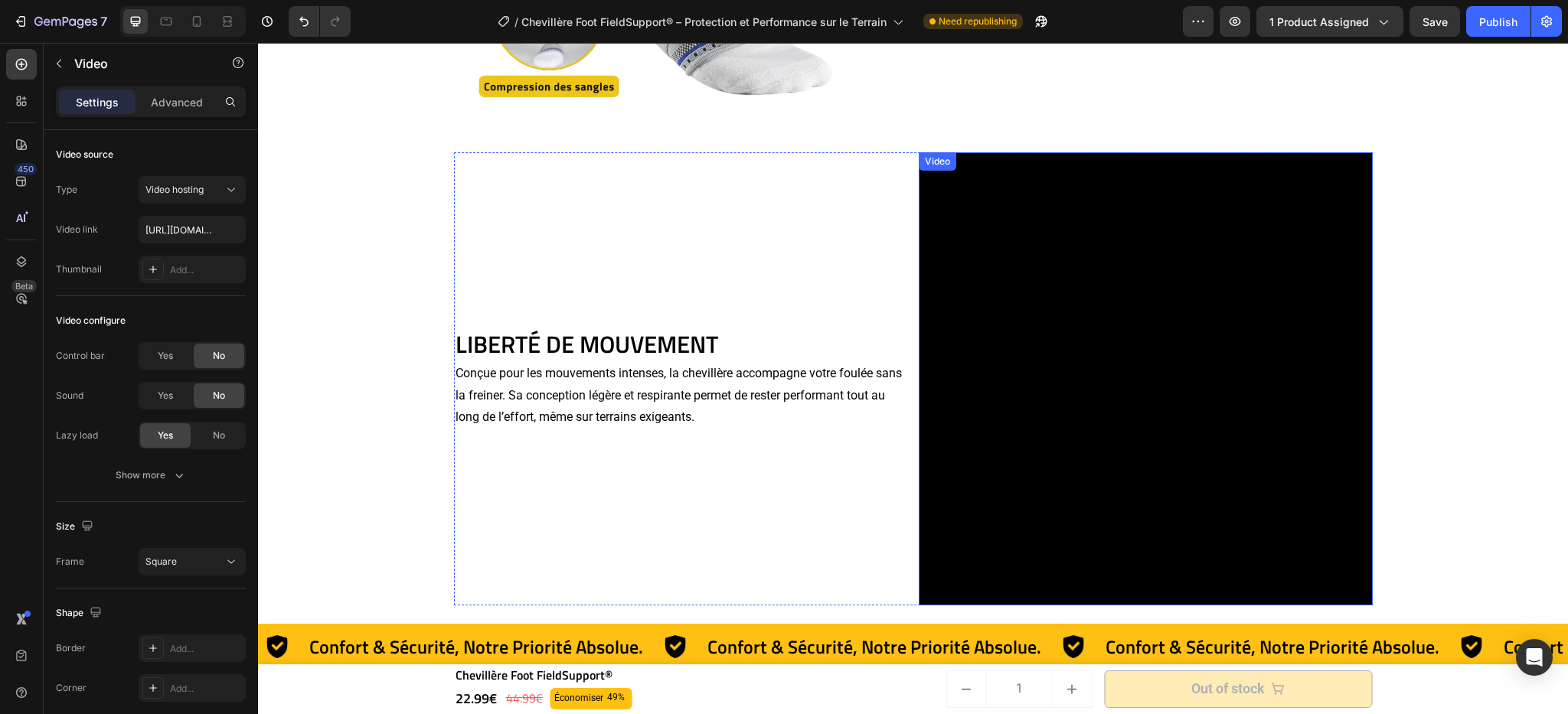
click at [1161, 334] on video at bounding box center [1146, 379] width 454 height 454
click at [1012, 159] on div at bounding box center [1019, 168] width 18 height 18
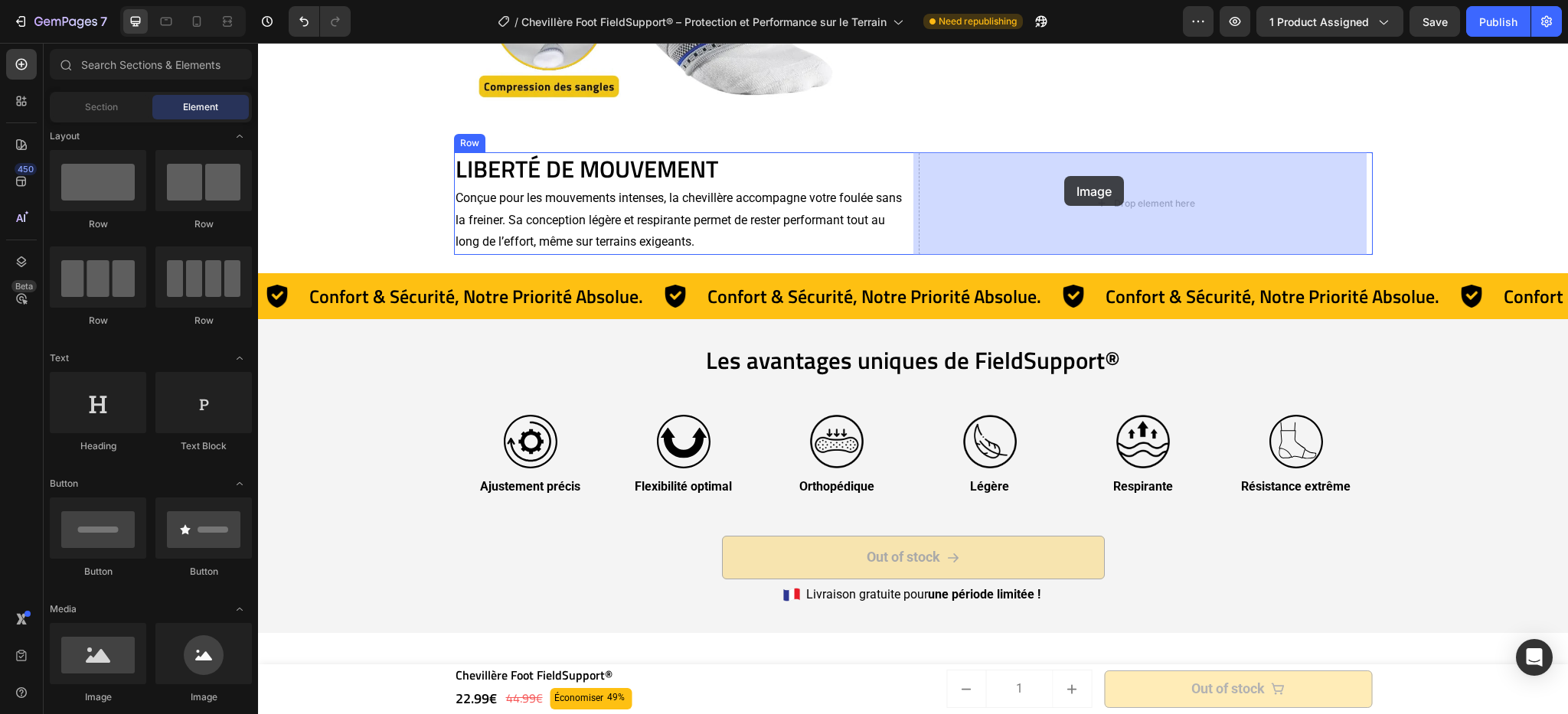
drag, startPoint x: 359, startPoint y: 728, endPoint x: 1064, endPoint y: 176, distance: 895.4
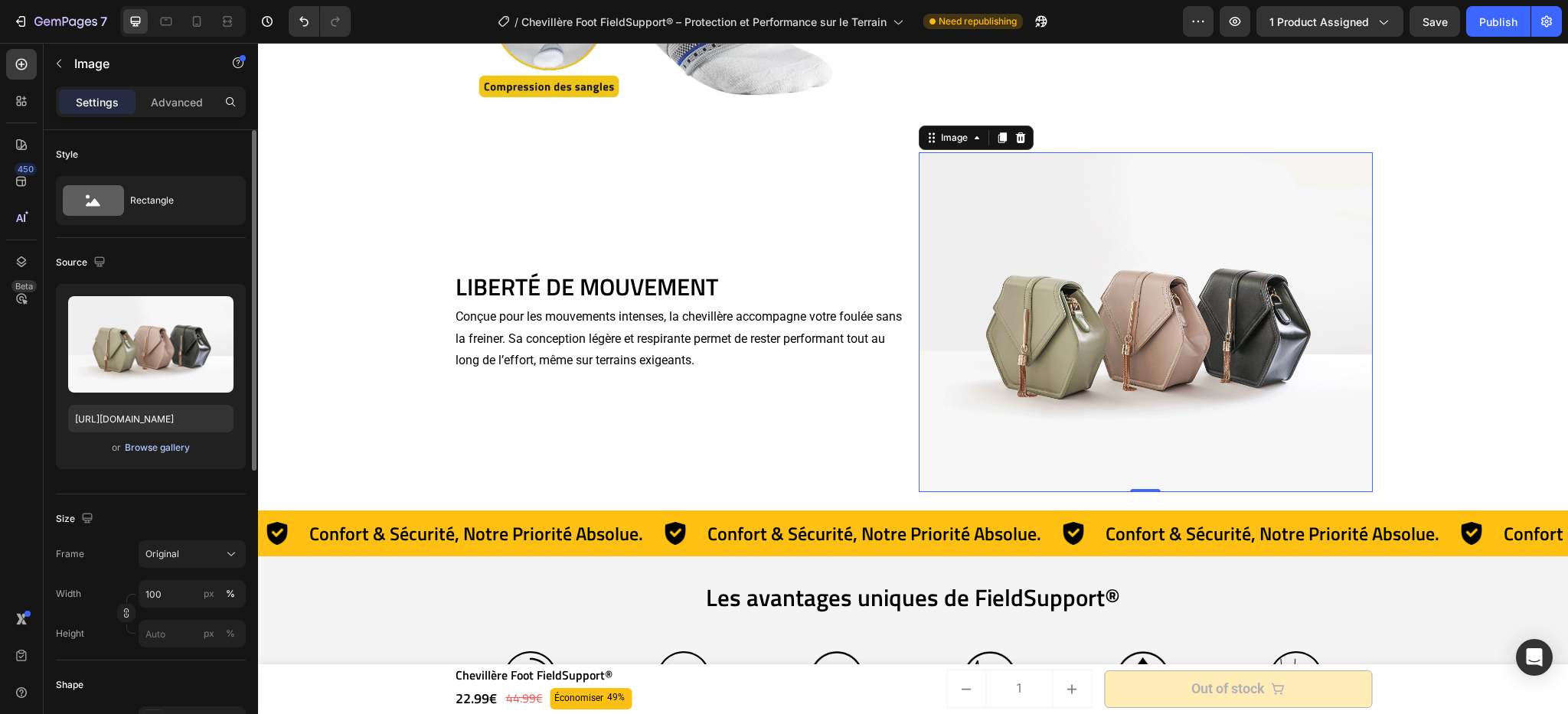
click at [161, 452] on div "Browse gallery" at bounding box center [157, 448] width 65 height 14
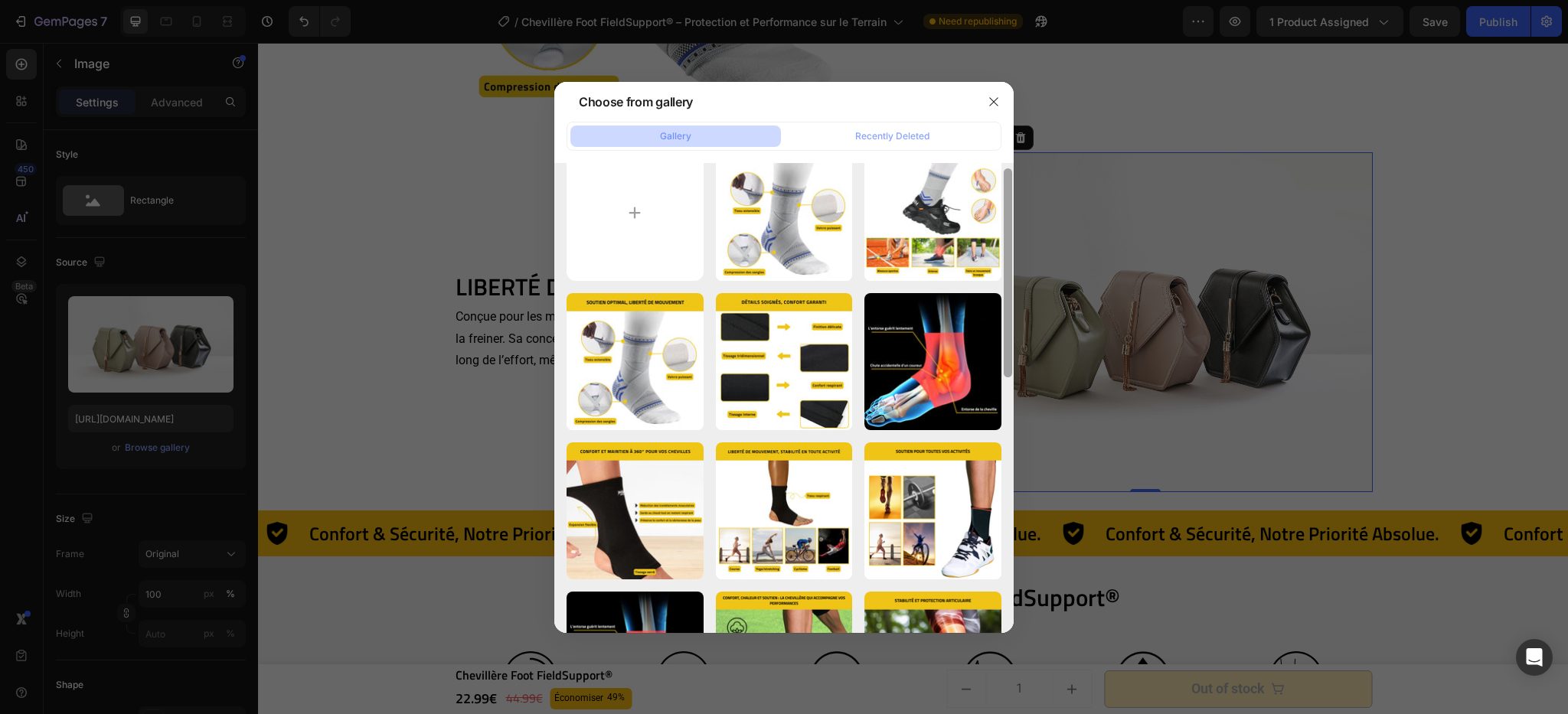
scroll to position [26, 0]
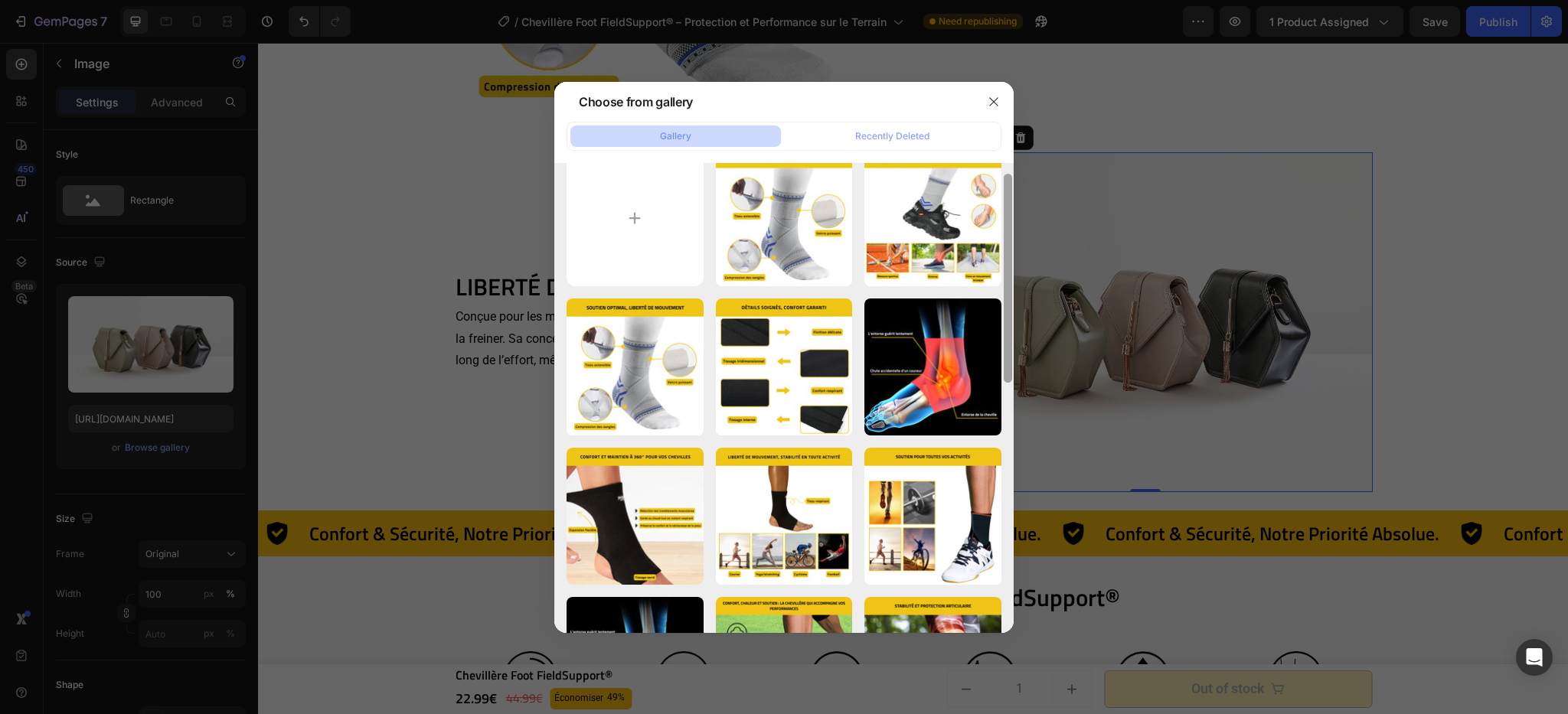
drag, startPoint x: 1007, startPoint y: 189, endPoint x: 1012, endPoint y: 162, distance: 27.5
click at [1012, 163] on div at bounding box center [1007, 397] width 12 height 470
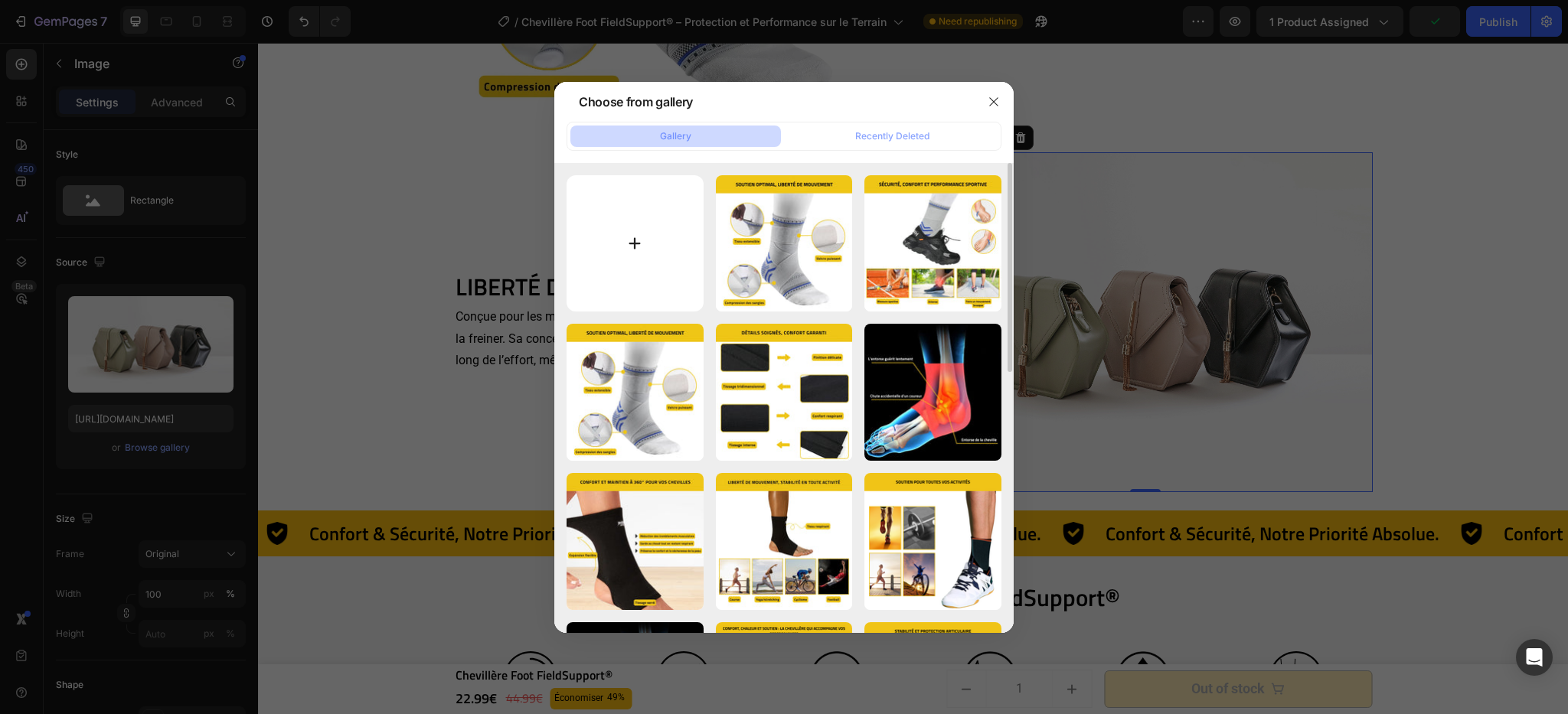
click at [602, 207] on input "file" at bounding box center [636, 243] width 137 height 137
type input "C:\fakepath\Chevillère Foot FieldSupport® (5).webp"
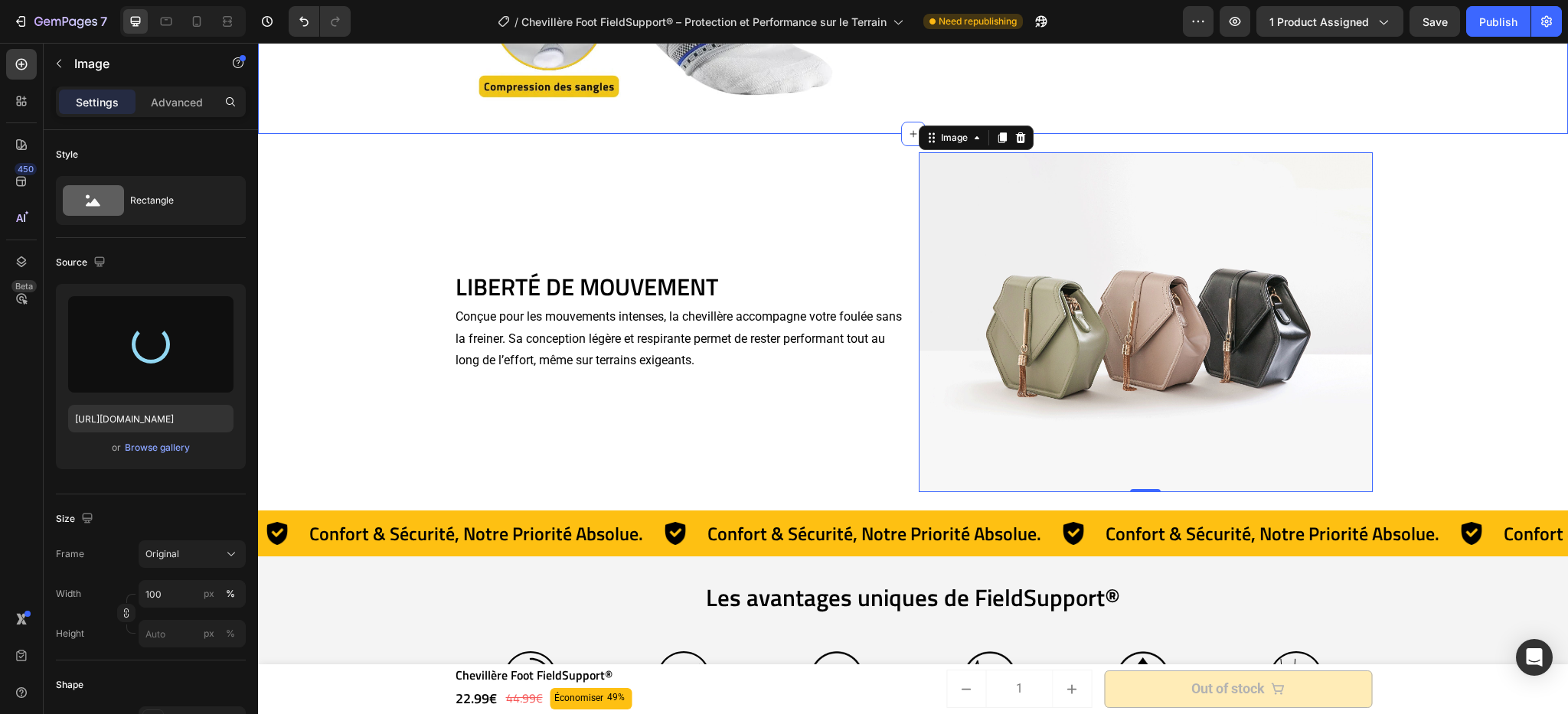
type input "https://cdn.shopify.com/s/files/1/0669/2847/6397/files/gempages_498740458483090…"
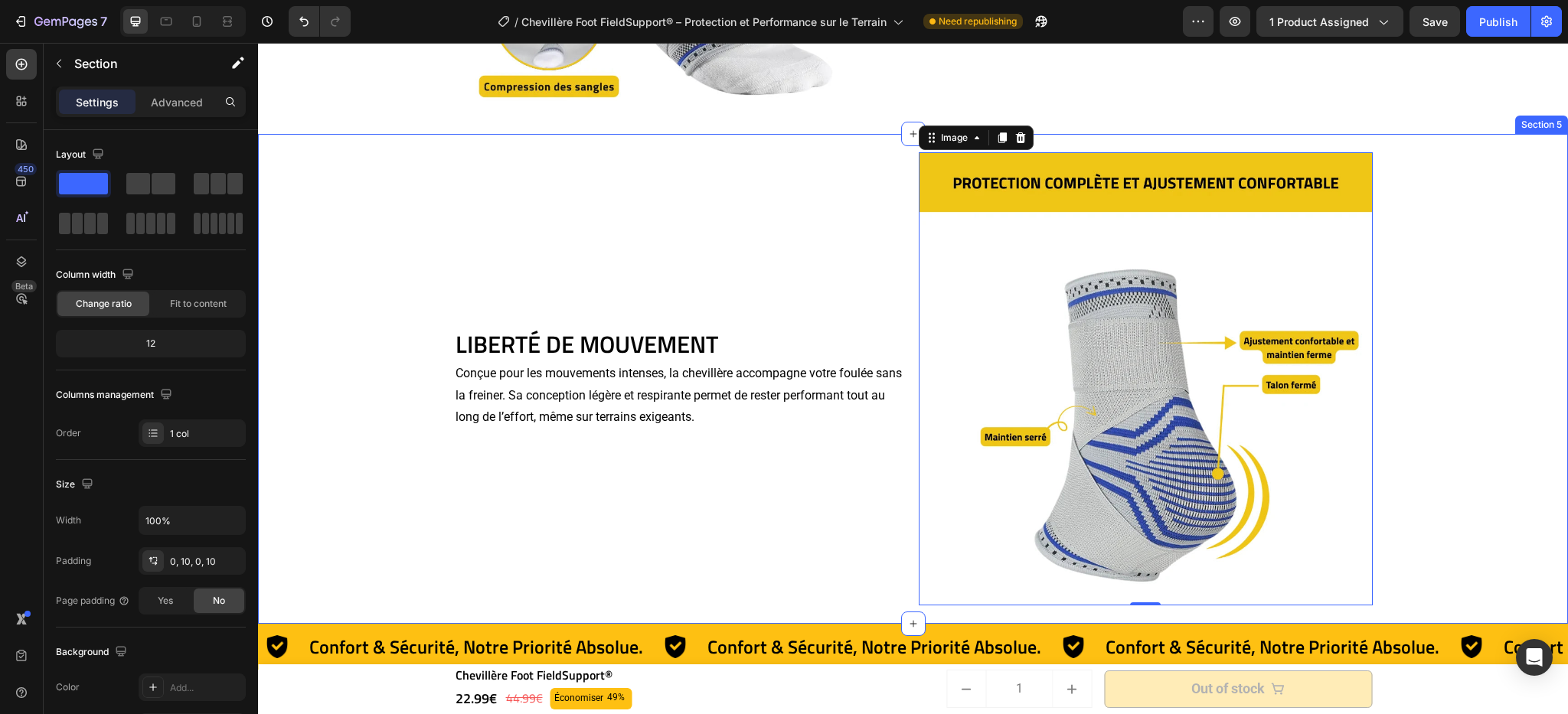
click at [1496, 304] on div "LIBERTÉ DE MOUVEMENT Heading Conçue pour les mouvements intenses, la chevillère…" at bounding box center [913, 379] width 1295 height 491
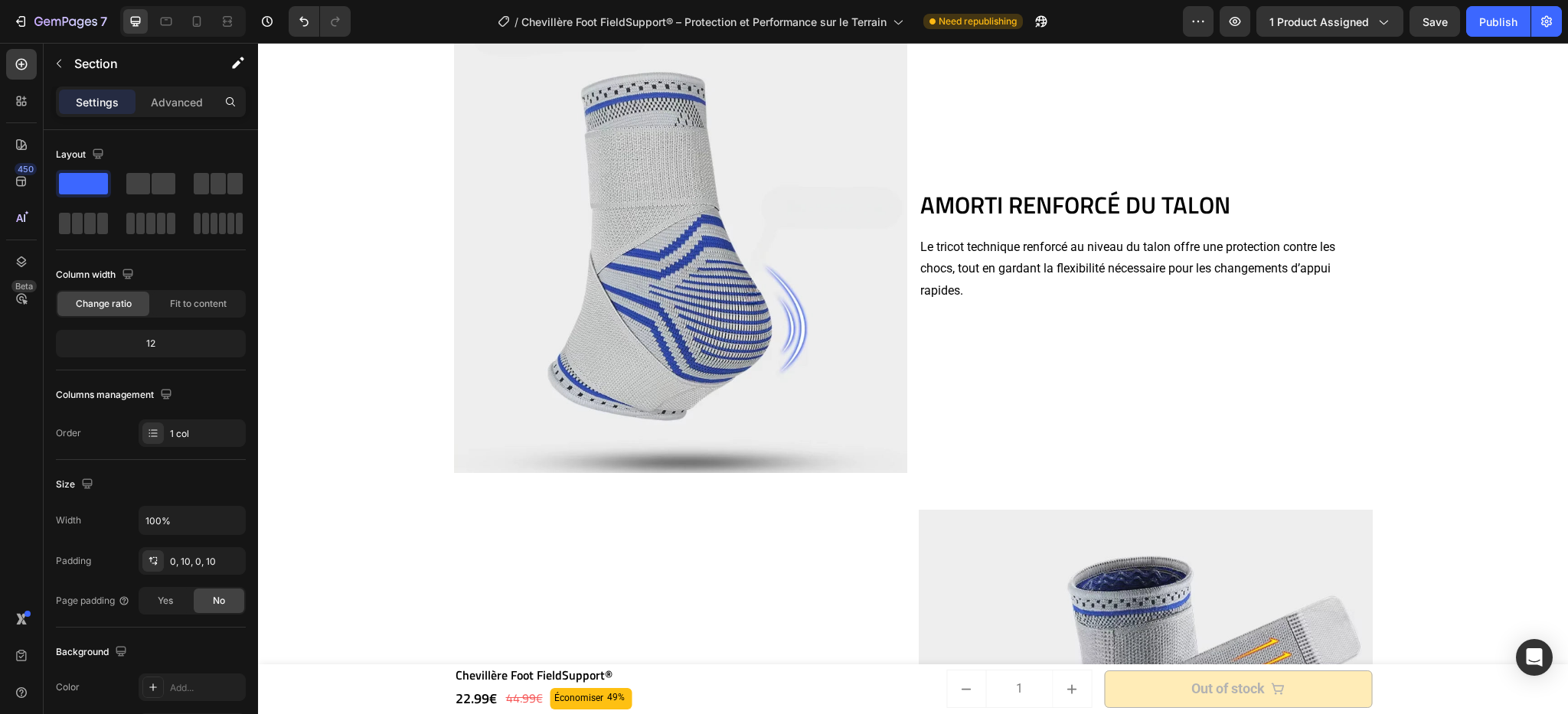
scroll to position [3420, 0]
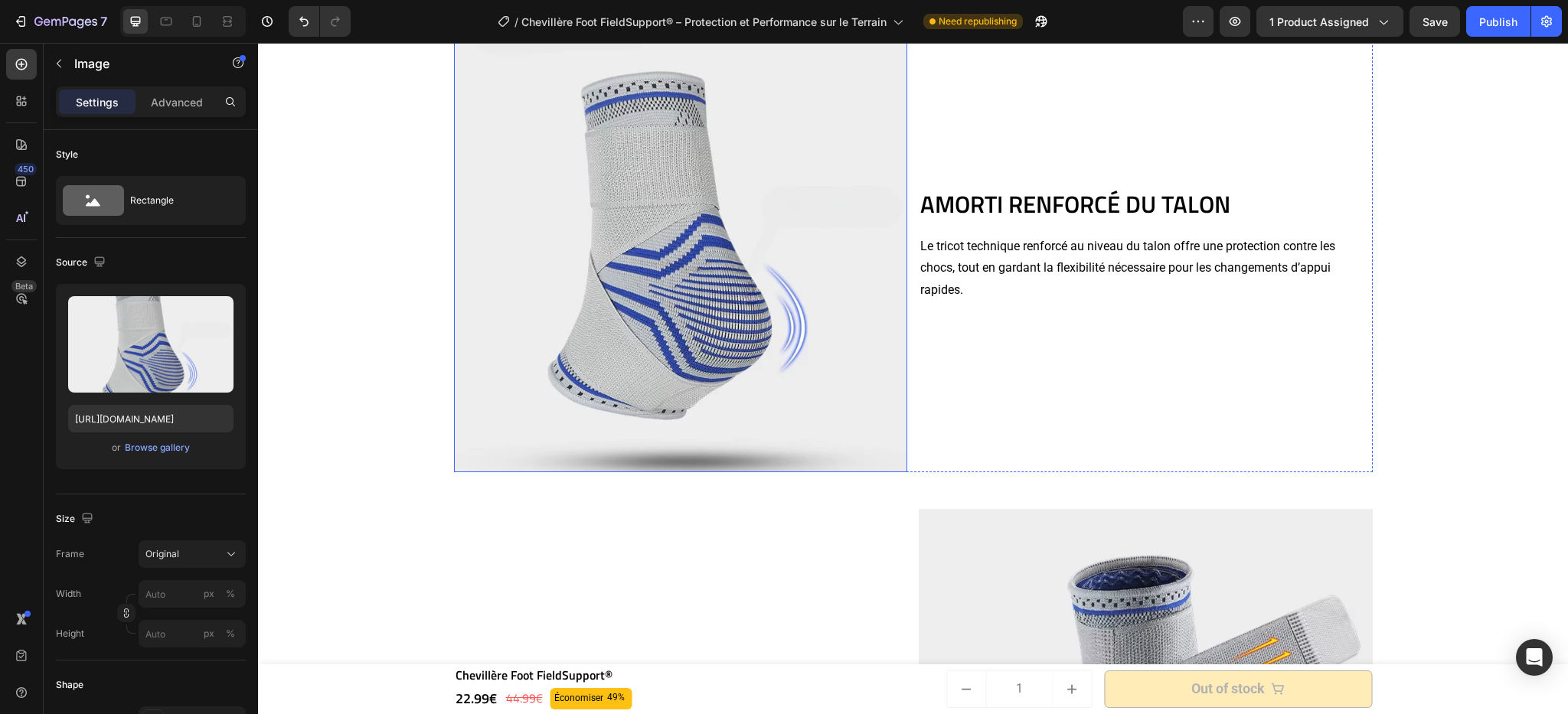
click at [644, 251] on img at bounding box center [681, 245] width 454 height 454
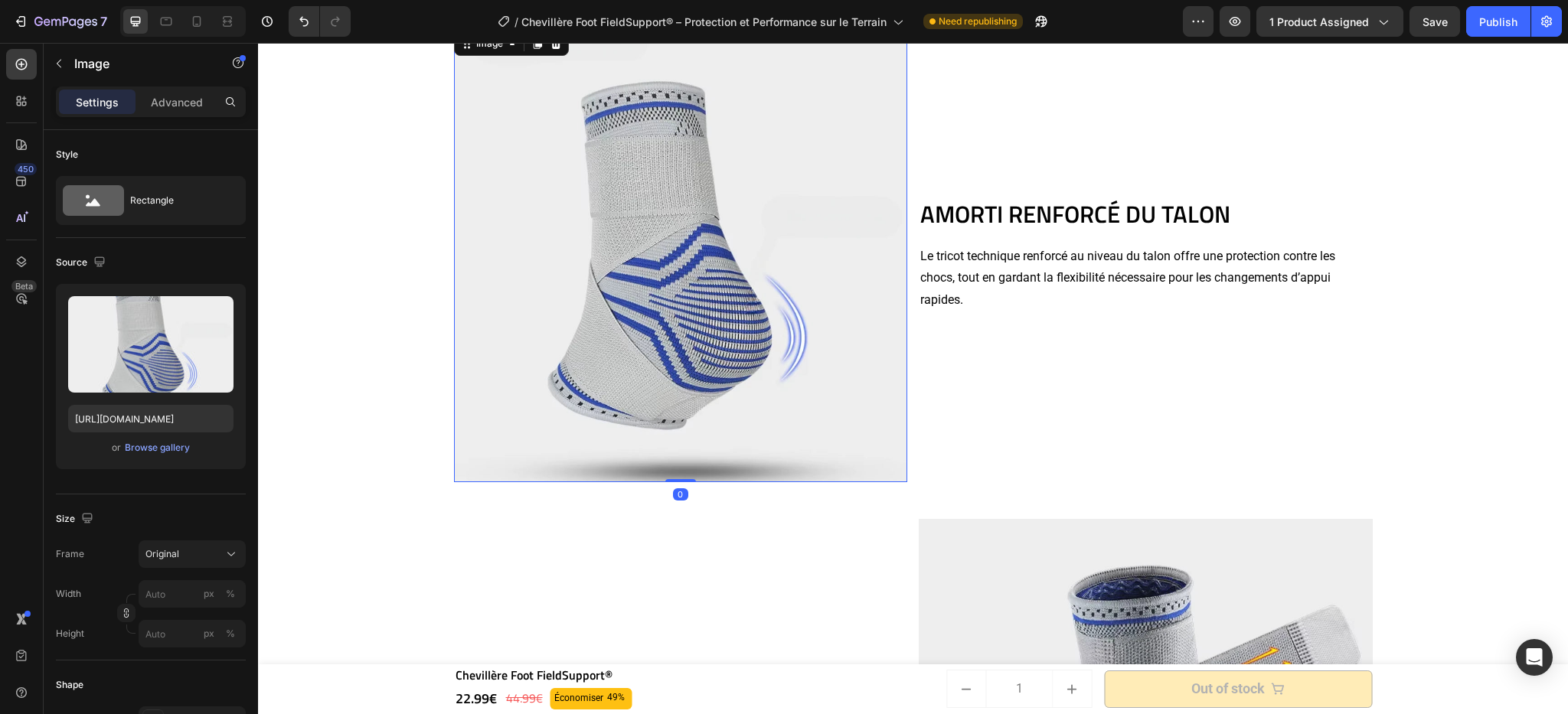
scroll to position [3388, 0]
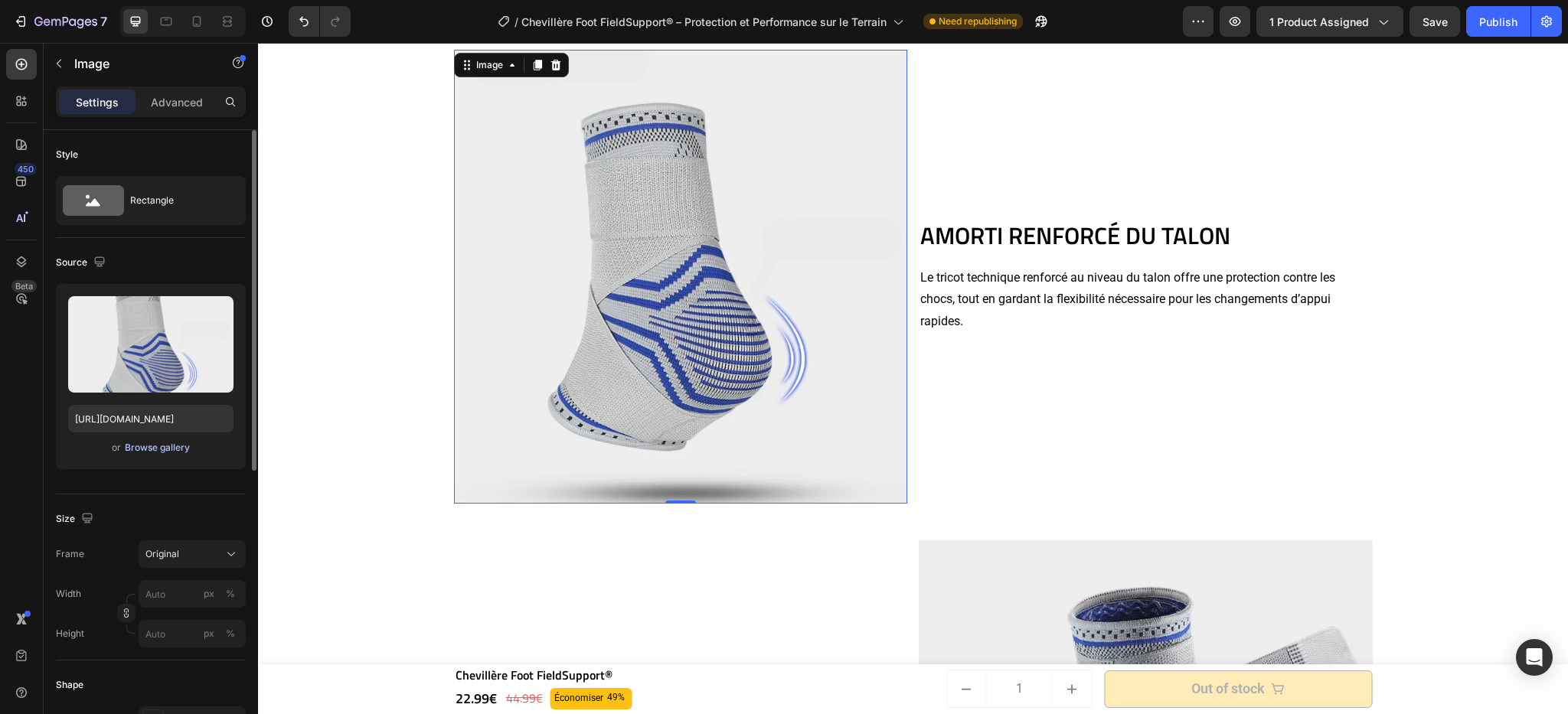
click at [151, 452] on div "Browse gallery" at bounding box center [157, 448] width 65 height 14
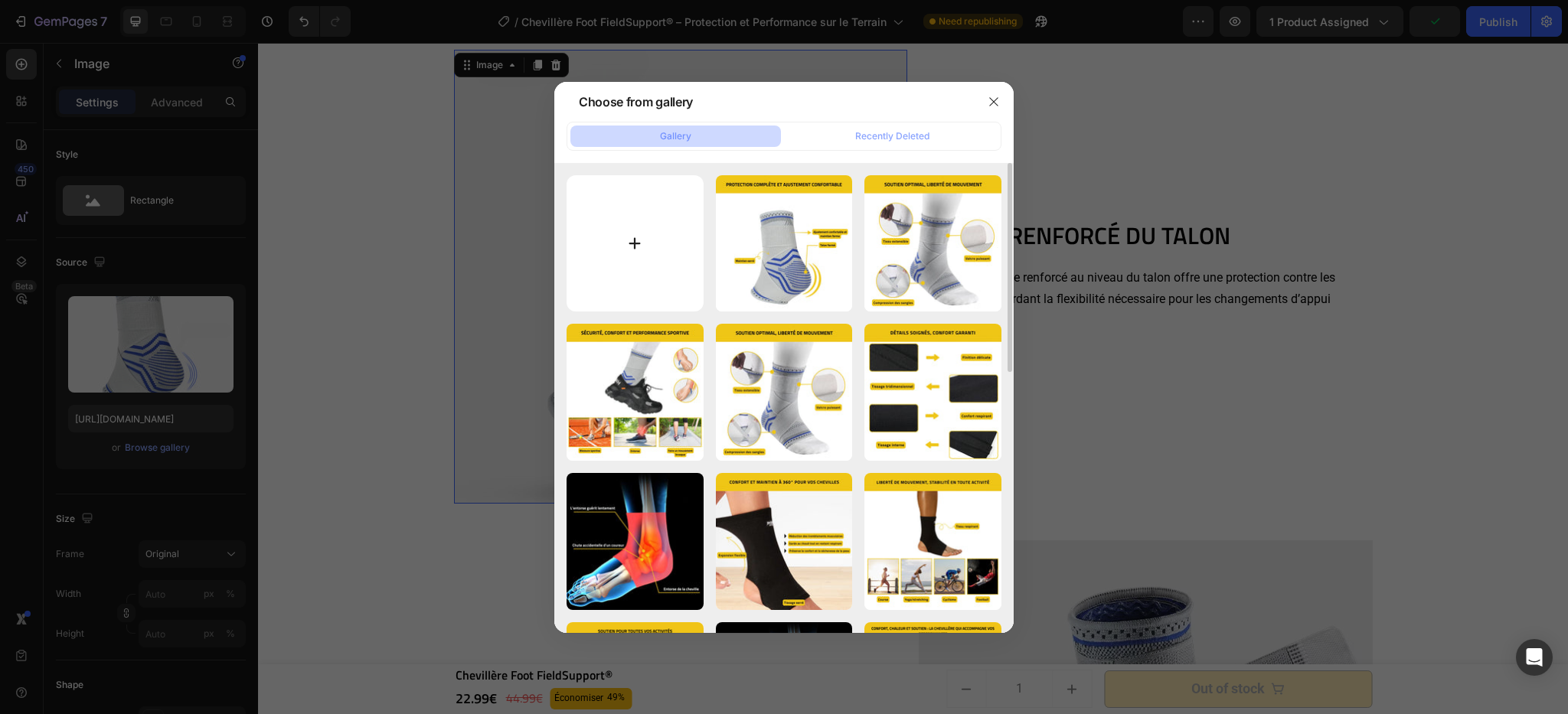
click at [629, 259] on input "file" at bounding box center [636, 243] width 137 height 137
type input "C:\fakepath\Chevillère Foot FieldSupport® (2).webp"
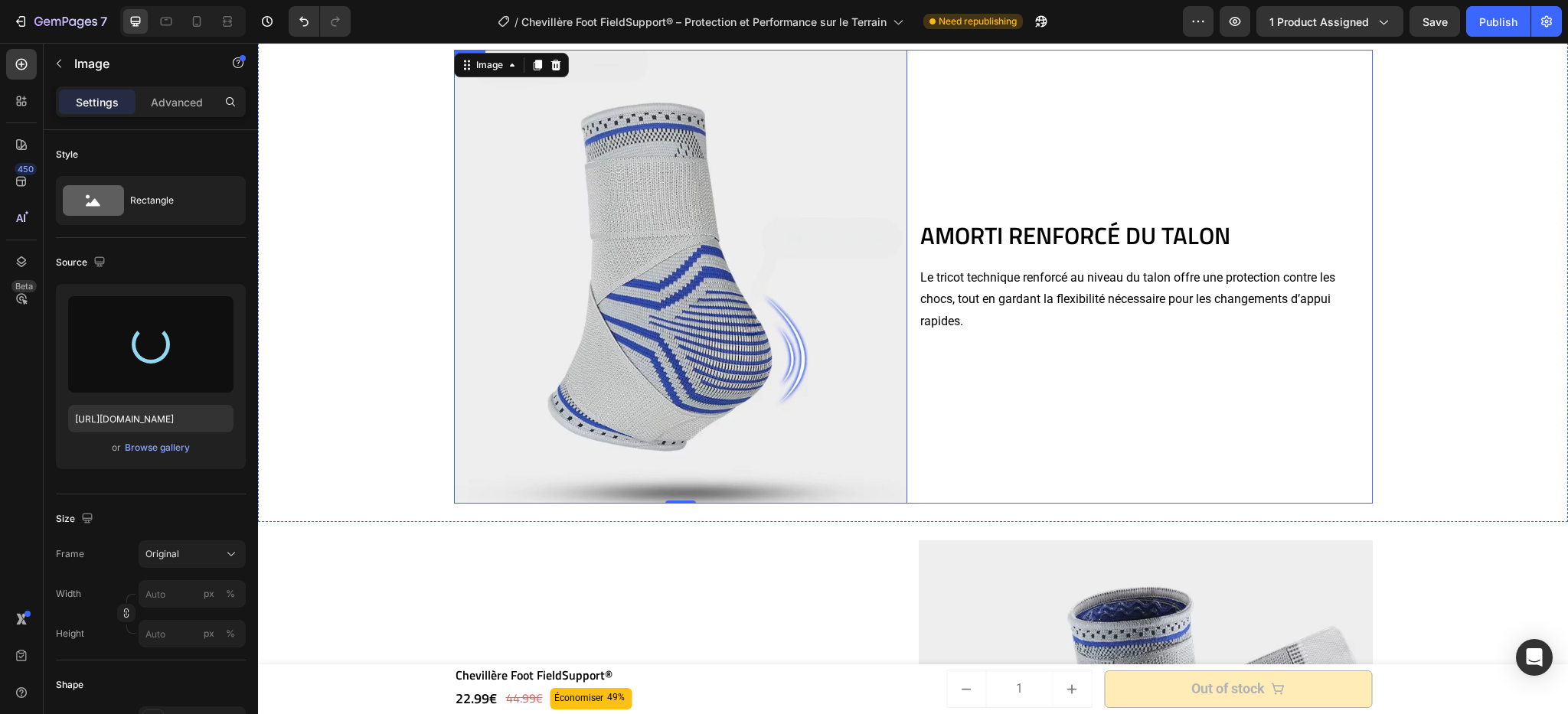
type input "https://cdn.shopify.com/s/files/1/0669/2847/6397/files/gempages_498740458483090…"
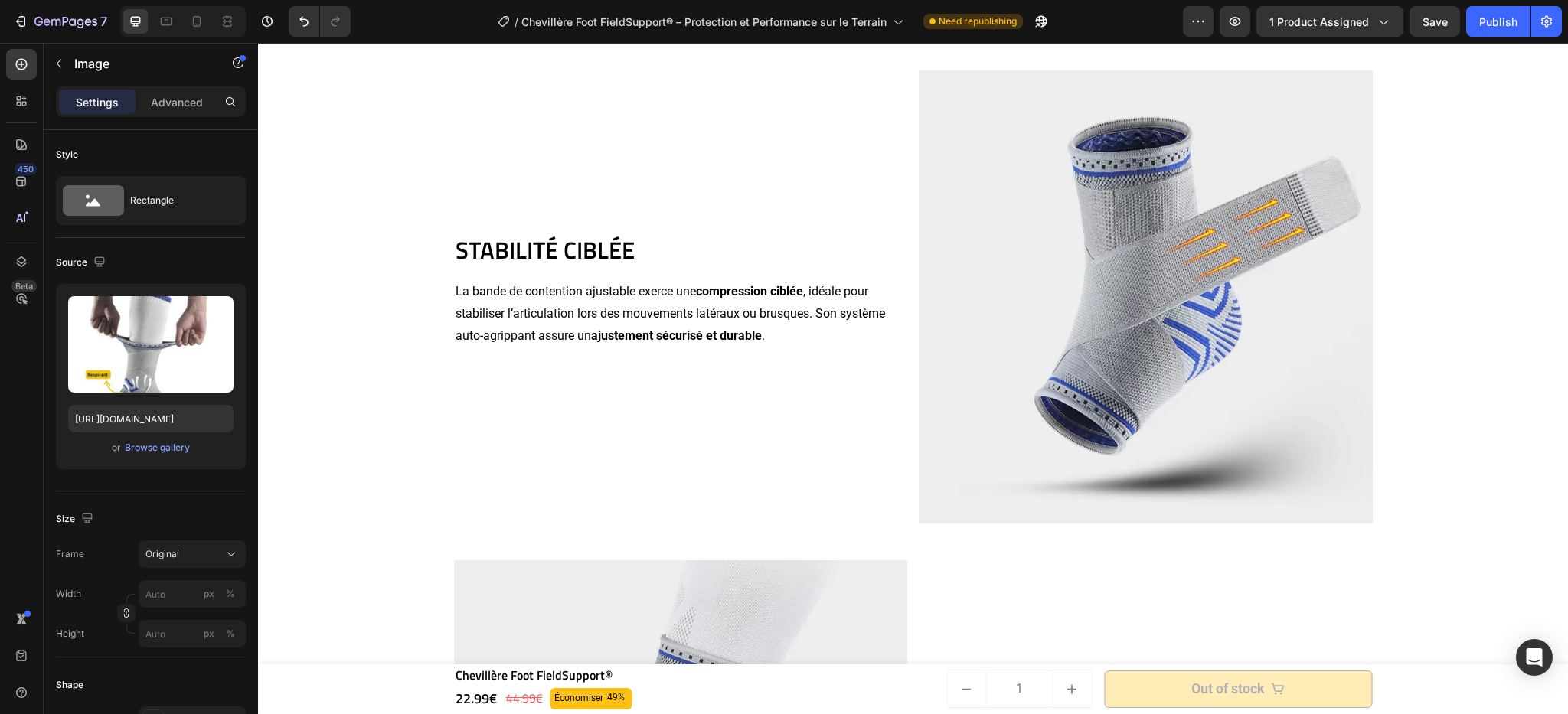
scroll to position [3873, 0]
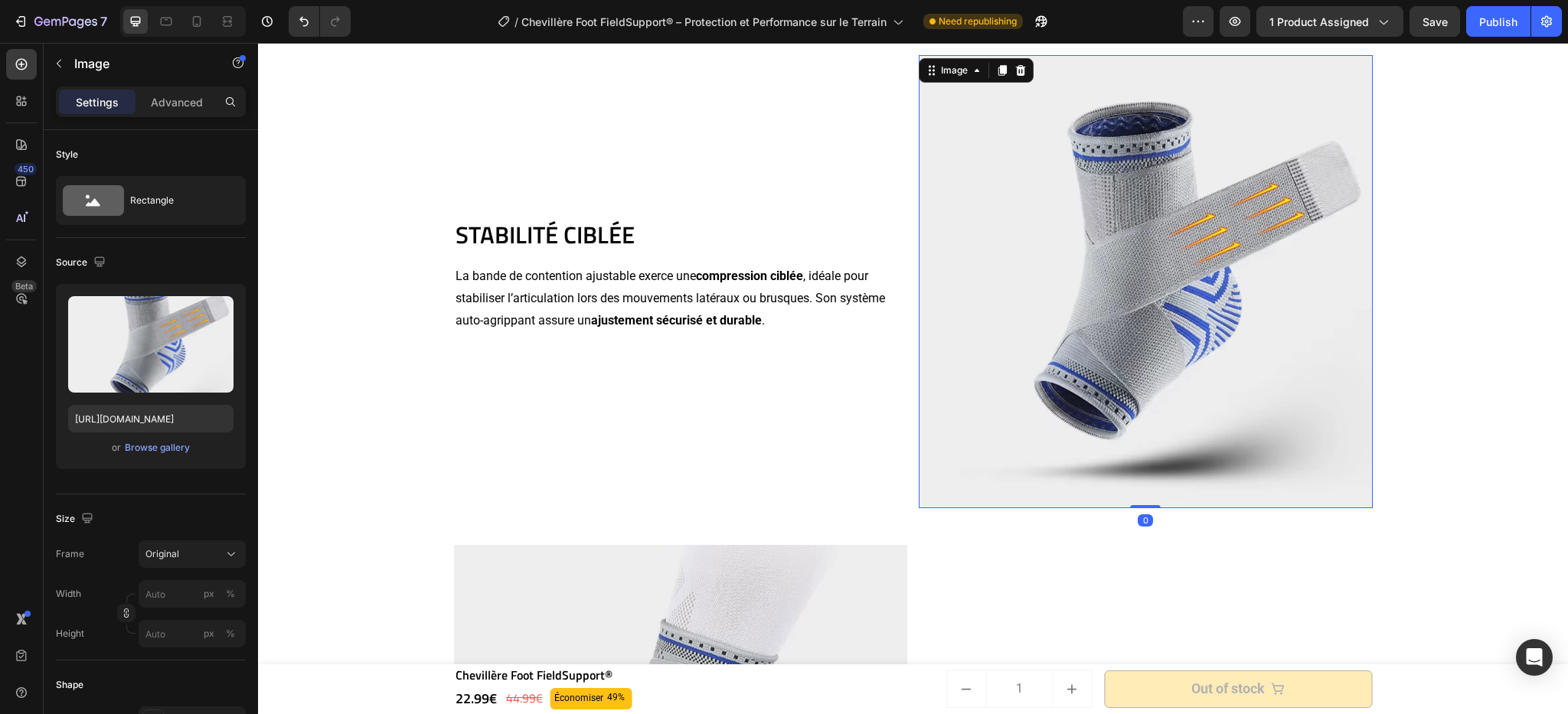
click at [1238, 335] on img at bounding box center [1146, 282] width 454 height 454
click at [151, 452] on div "Browse gallery" at bounding box center [157, 448] width 65 height 14
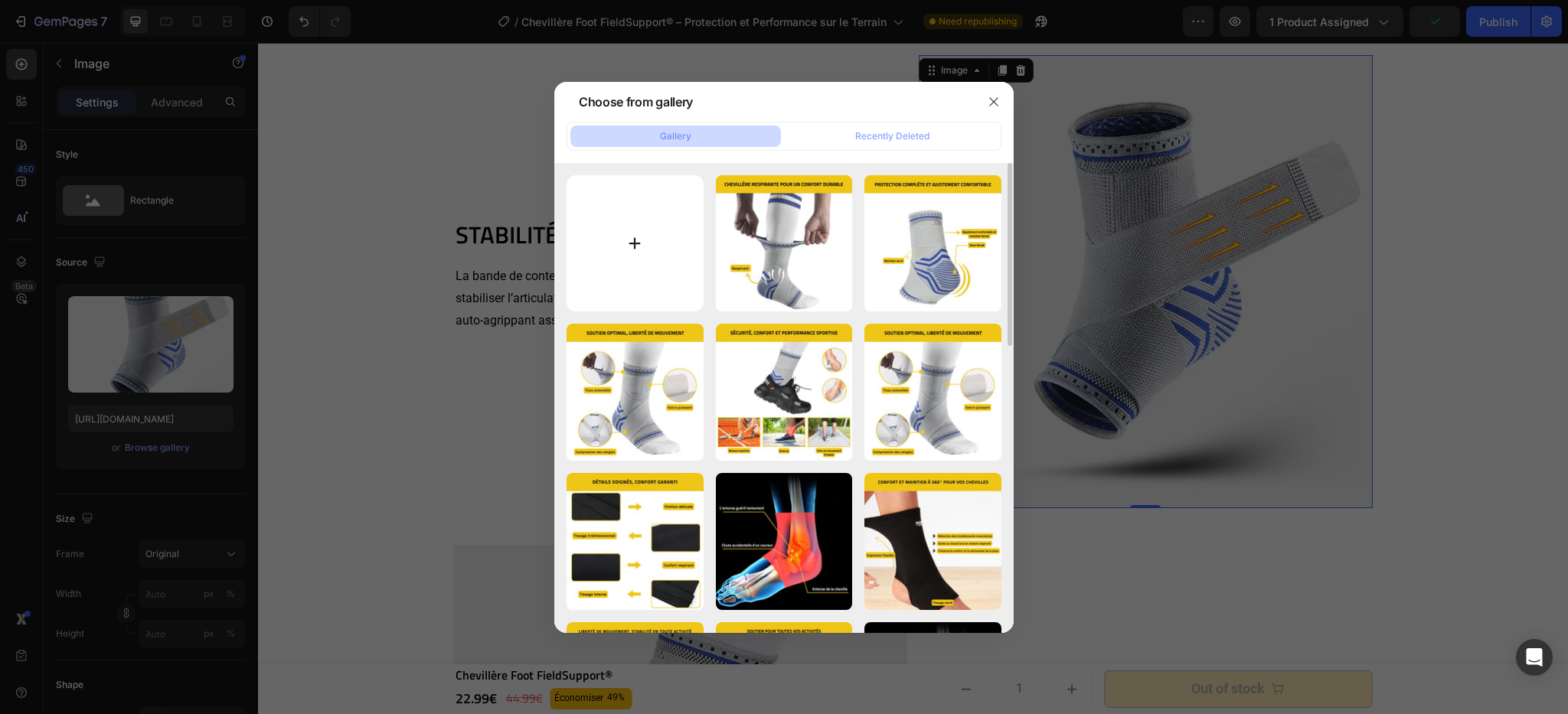
click at [653, 264] on input "file" at bounding box center [636, 243] width 137 height 137
type input "C:\fakepath\Chevillère Foot FieldSupport® (3).webp"
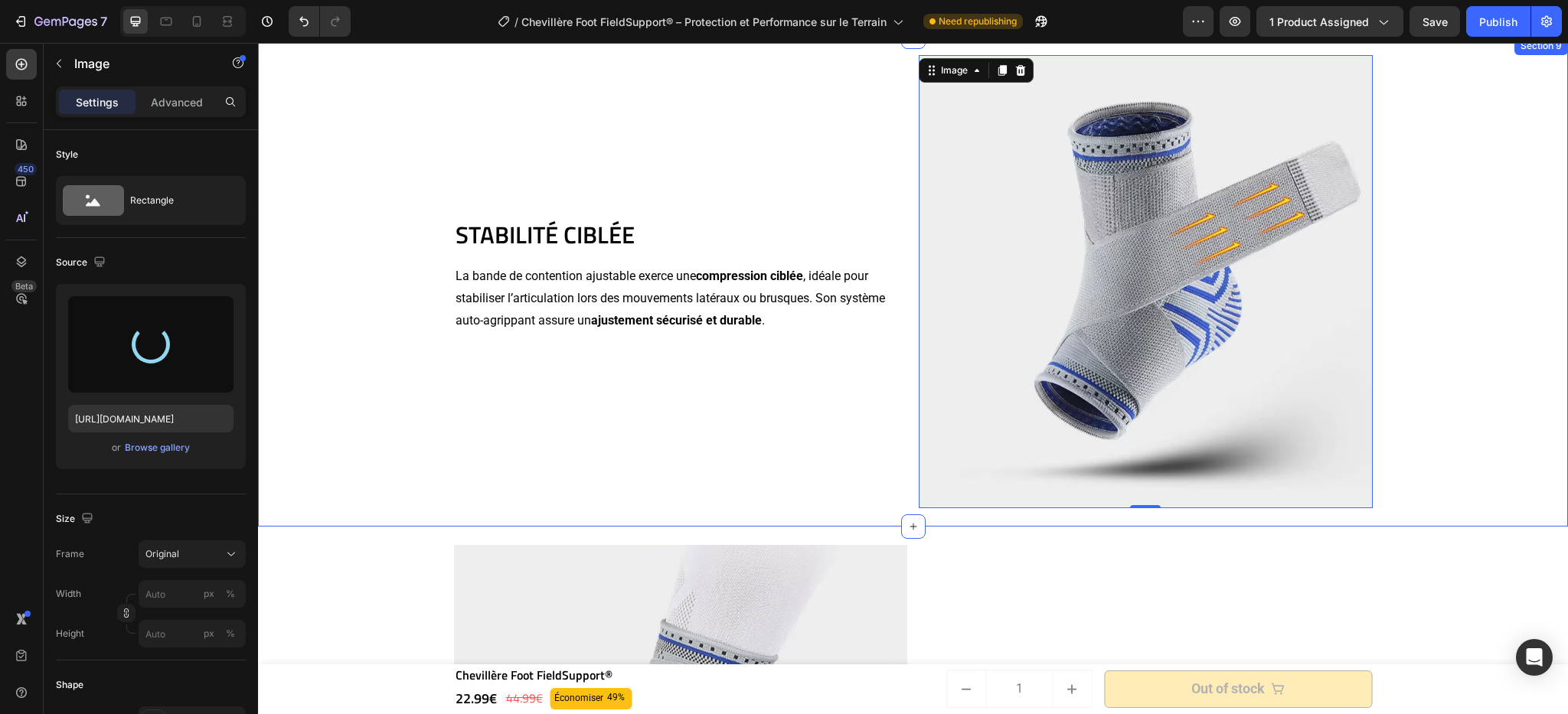
type input "https://cdn.shopify.com/s/files/1/0669/2847/6397/files/gempages_498740458483090…"
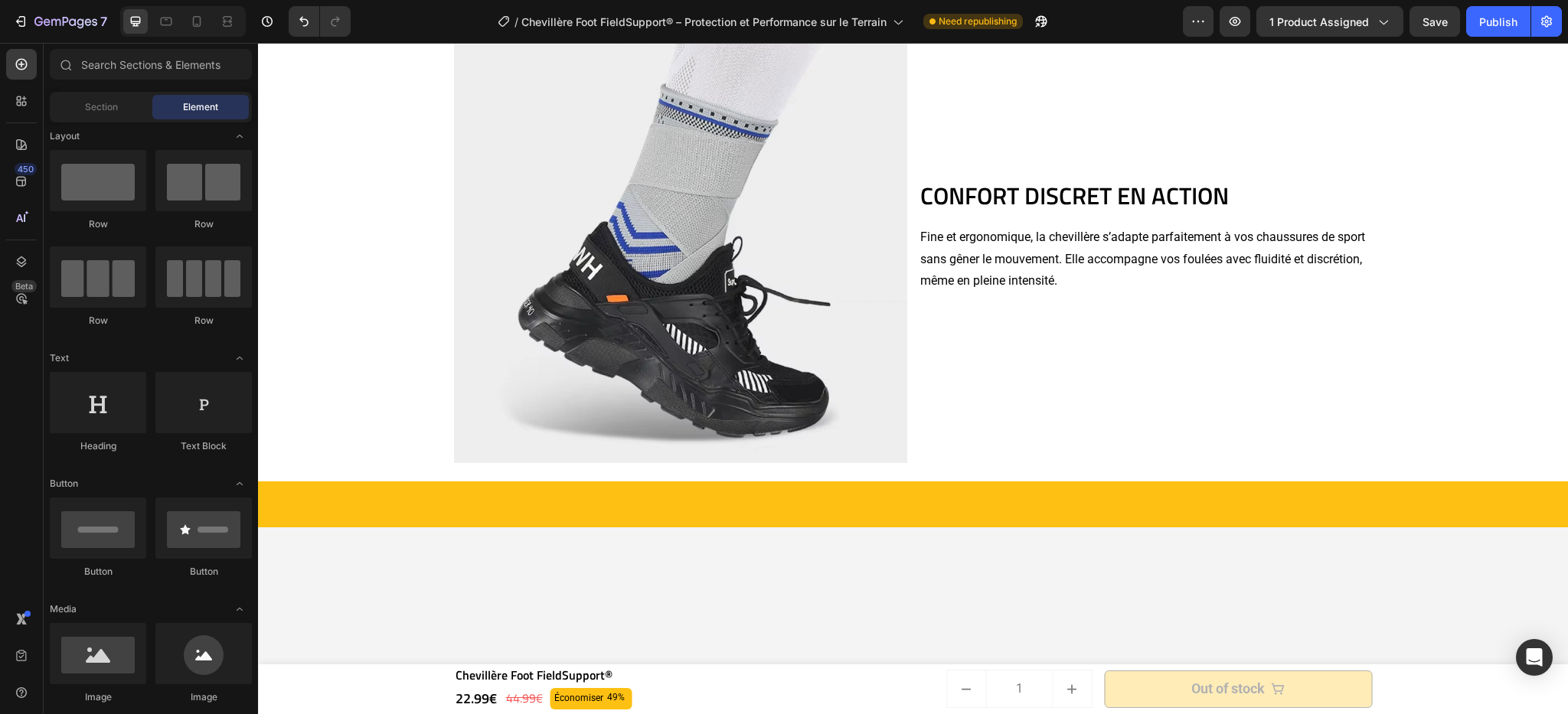
scroll to position [4074, 0]
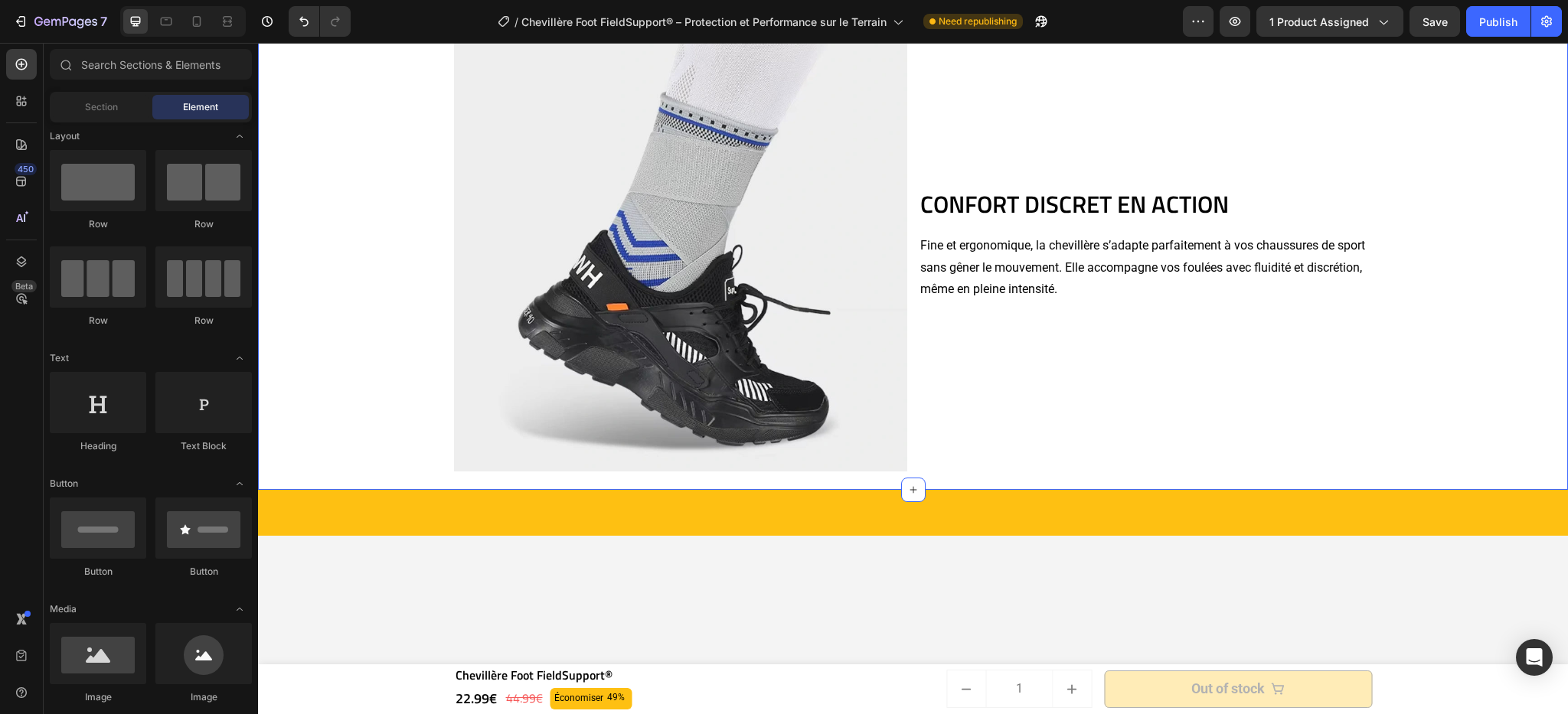
click at [740, 326] on div "CONFORT DISCRET EN ACTION Heading Fine et ergonomique, la chevillère s’adapte p…" at bounding box center [913, 245] width 1295 height 491
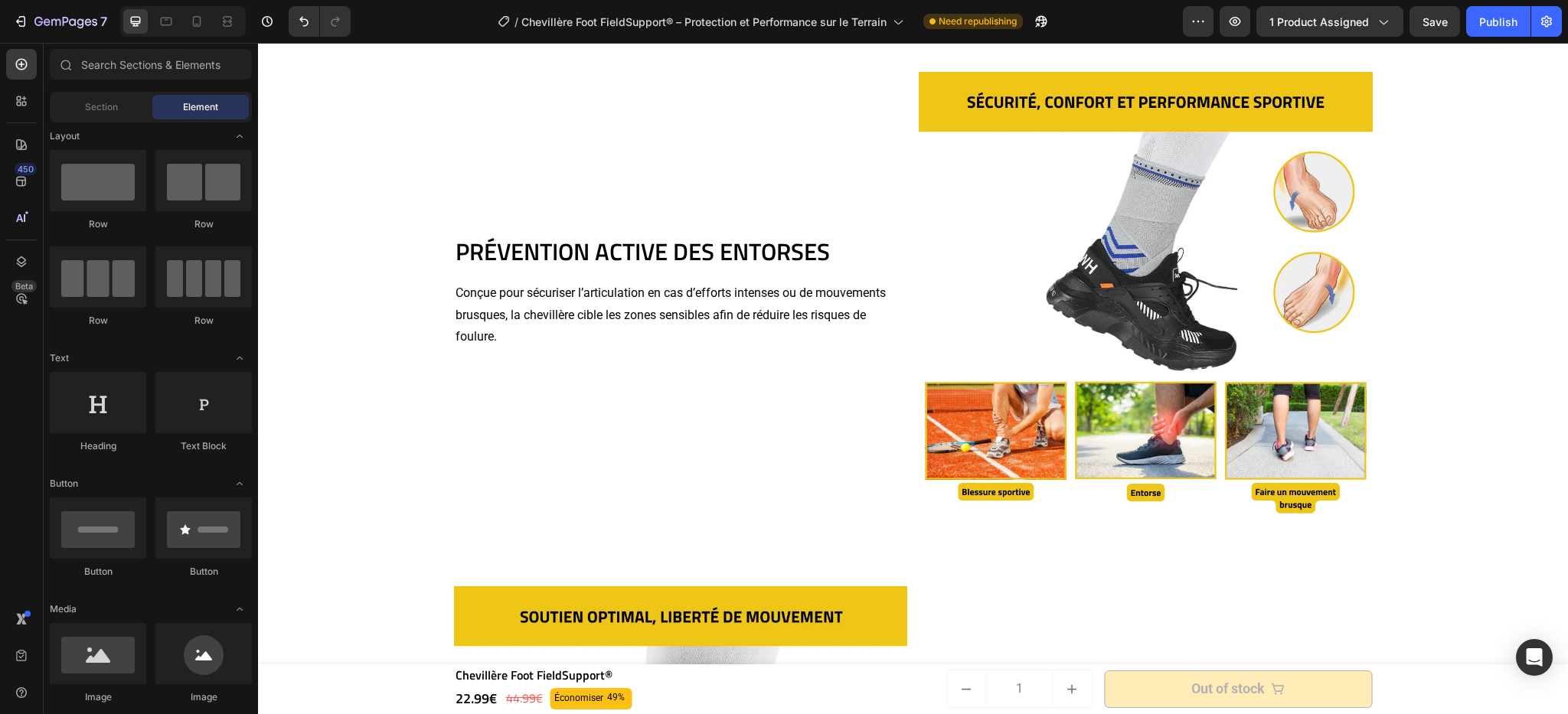
scroll to position [1474, 0]
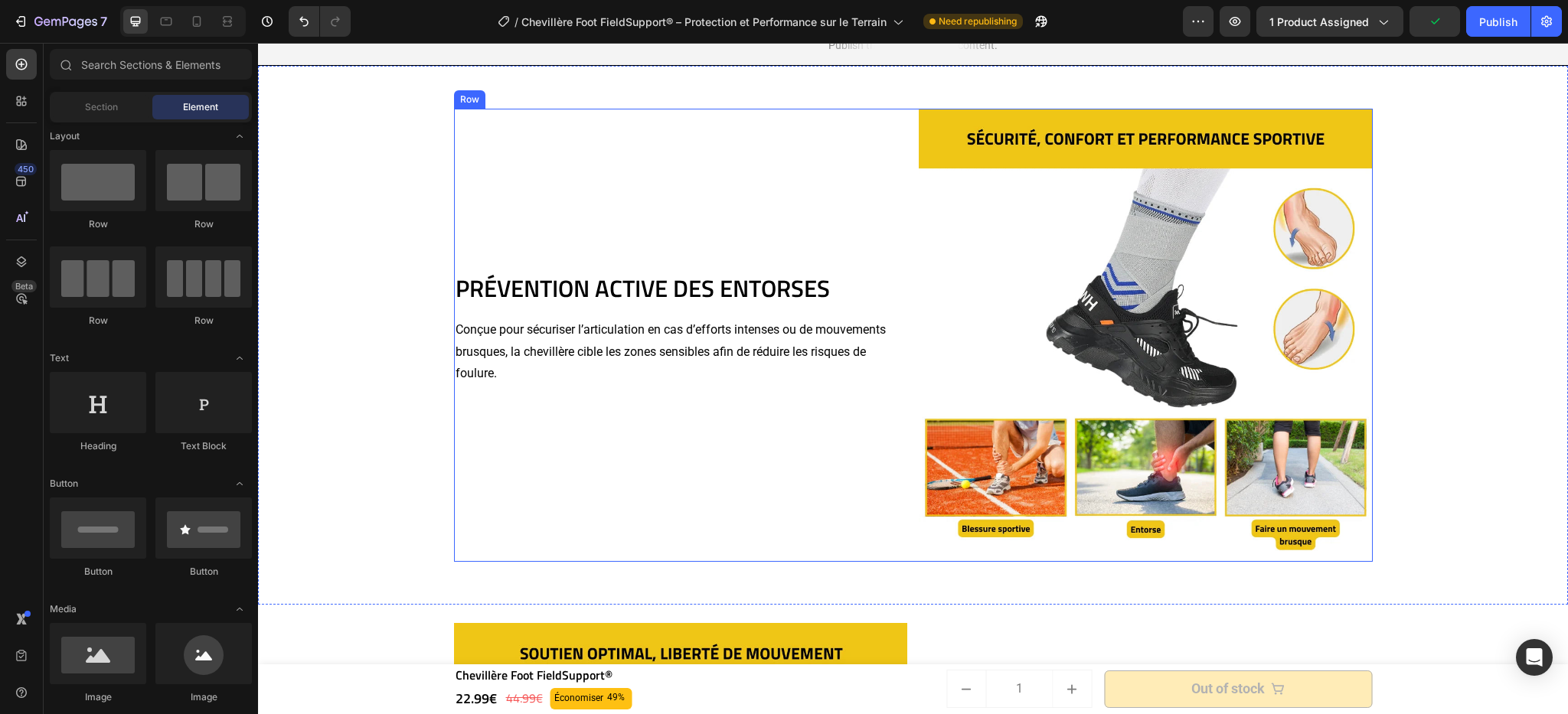
click at [534, 287] on h2 "PRÉVENTION ACTIVE DES ENTORSES" at bounding box center [681, 288] width 454 height 34
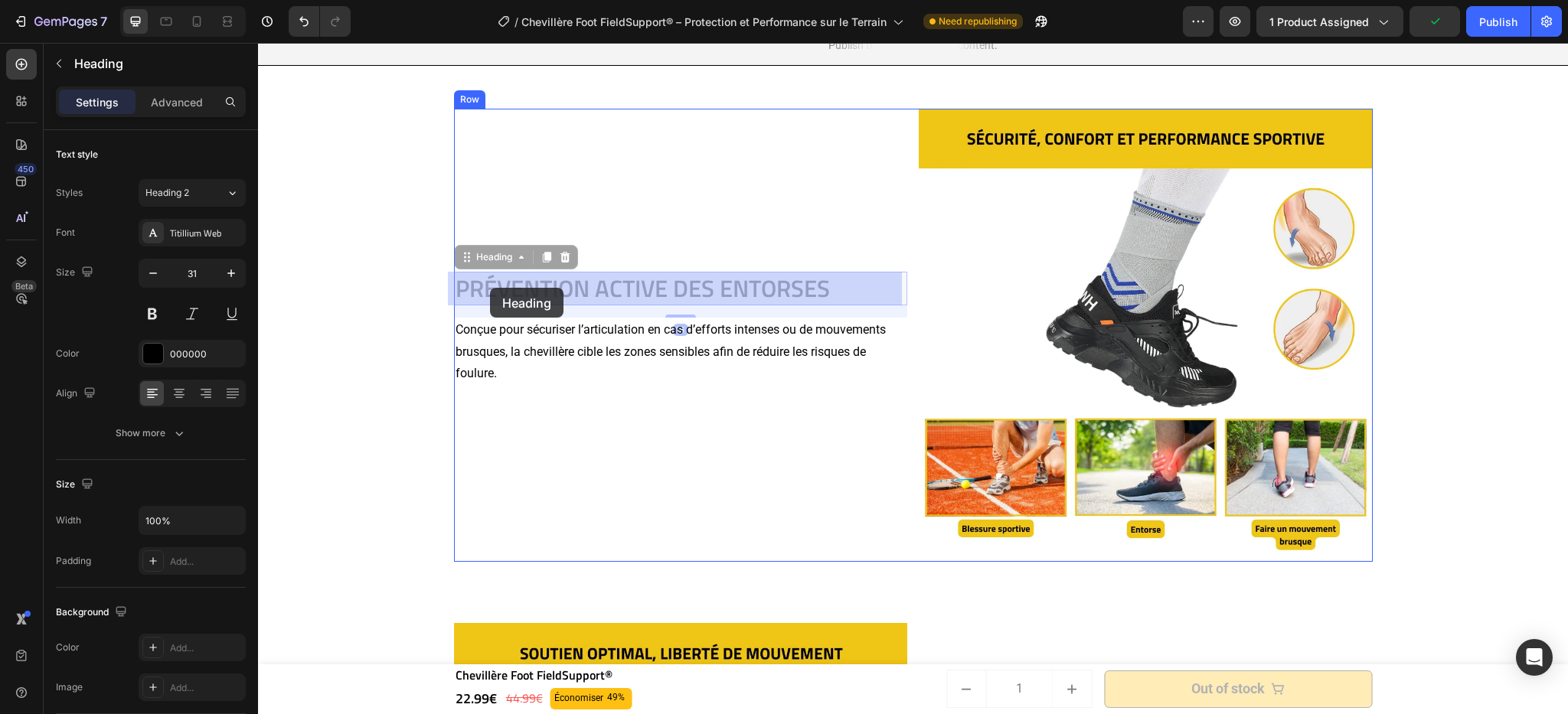
scroll to position [1451, 0]
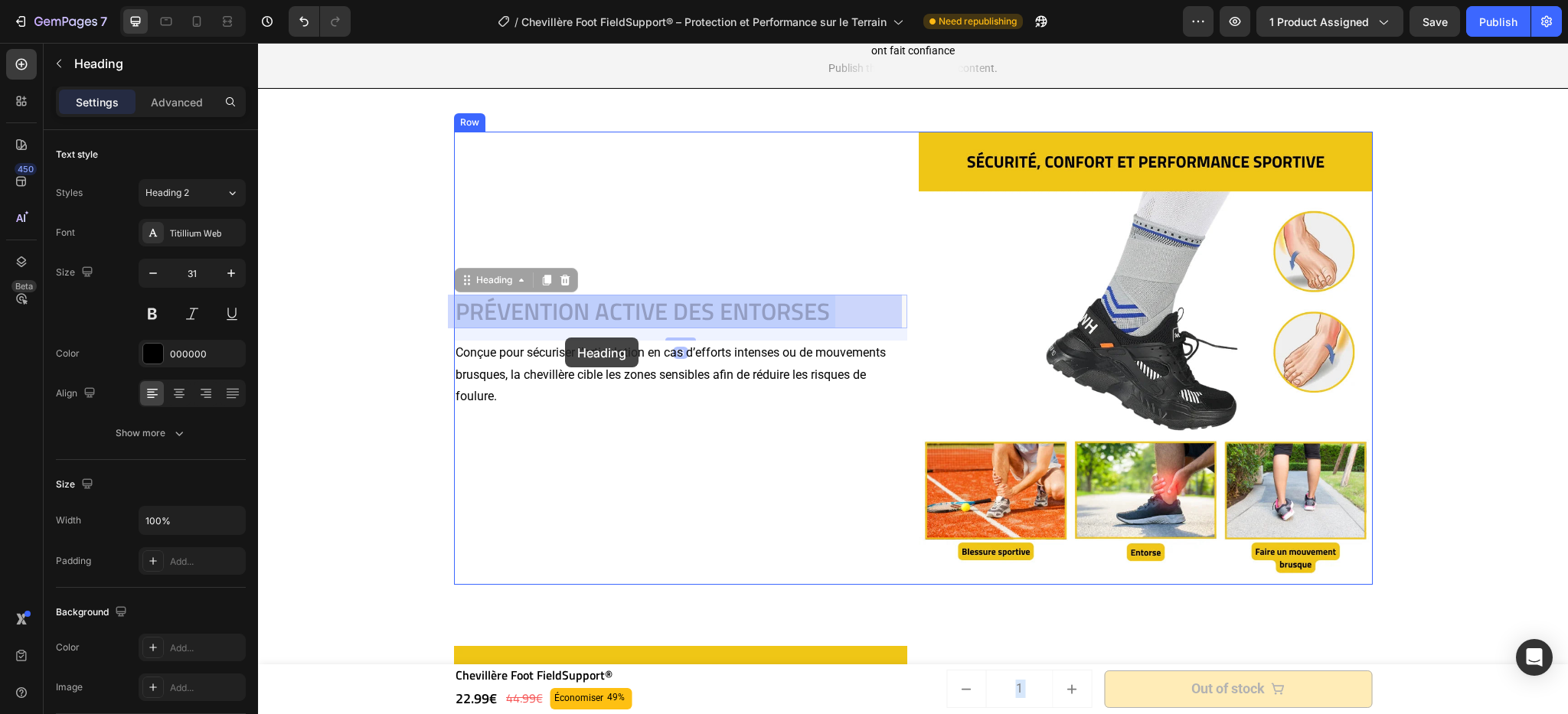
drag, startPoint x: 461, startPoint y: 283, endPoint x: 561, endPoint y: 332, distance: 111.4
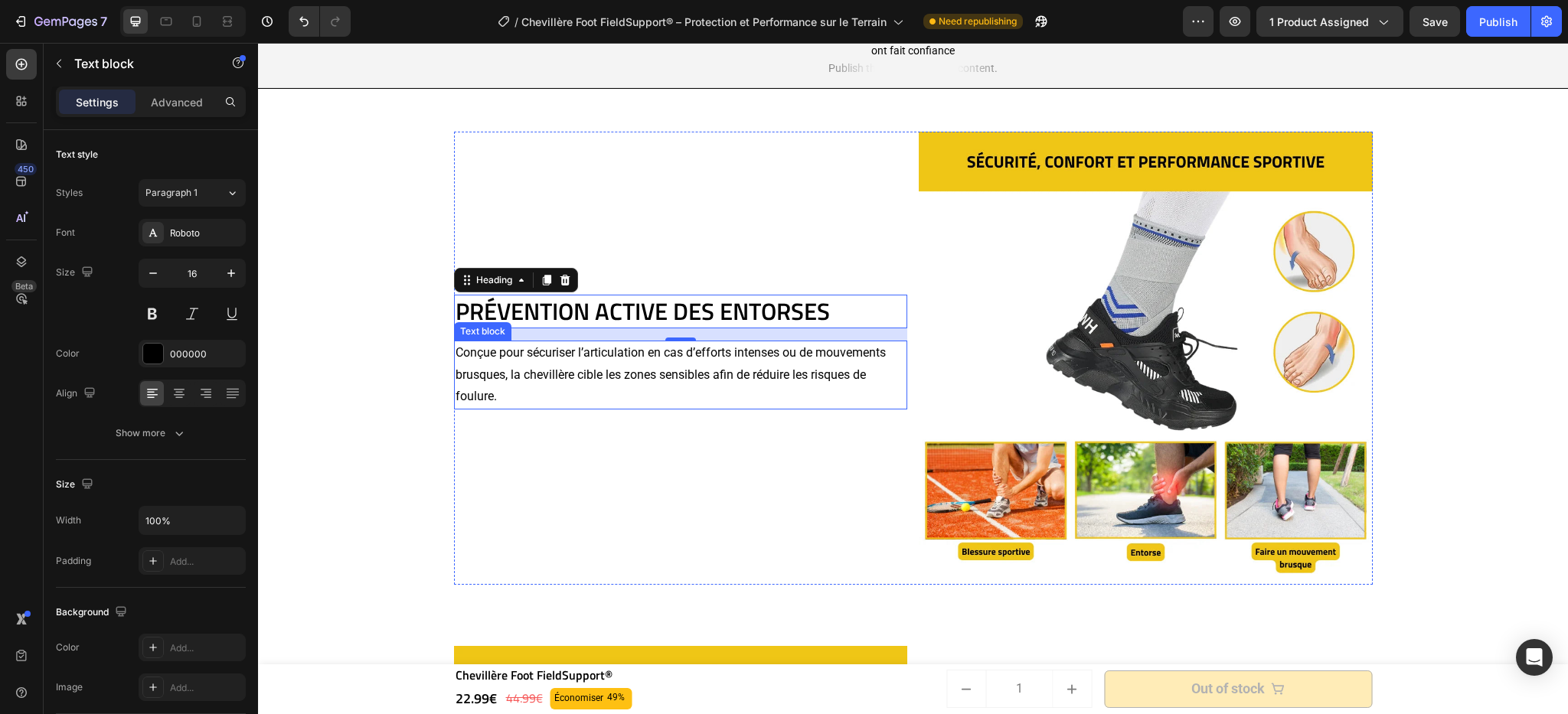
click at [526, 377] on p "Conçue pour sécuriser l’articulation en cas d’efforts intenses ou de mouvements…" at bounding box center [681, 375] width 451 height 66
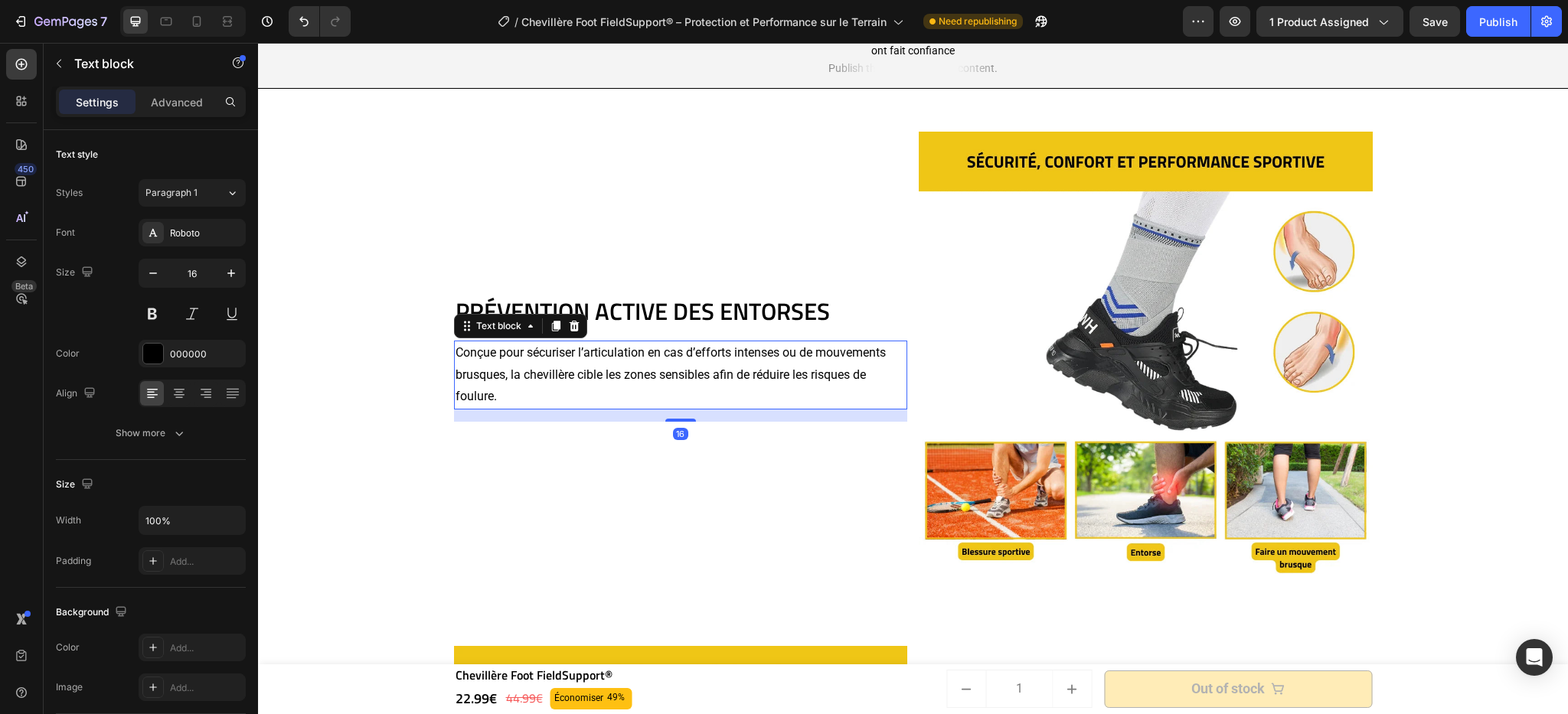
click at [457, 351] on p "Conçue pour sécuriser l’articulation en cas d’efforts intenses ou de mouvements…" at bounding box center [681, 375] width 451 height 66
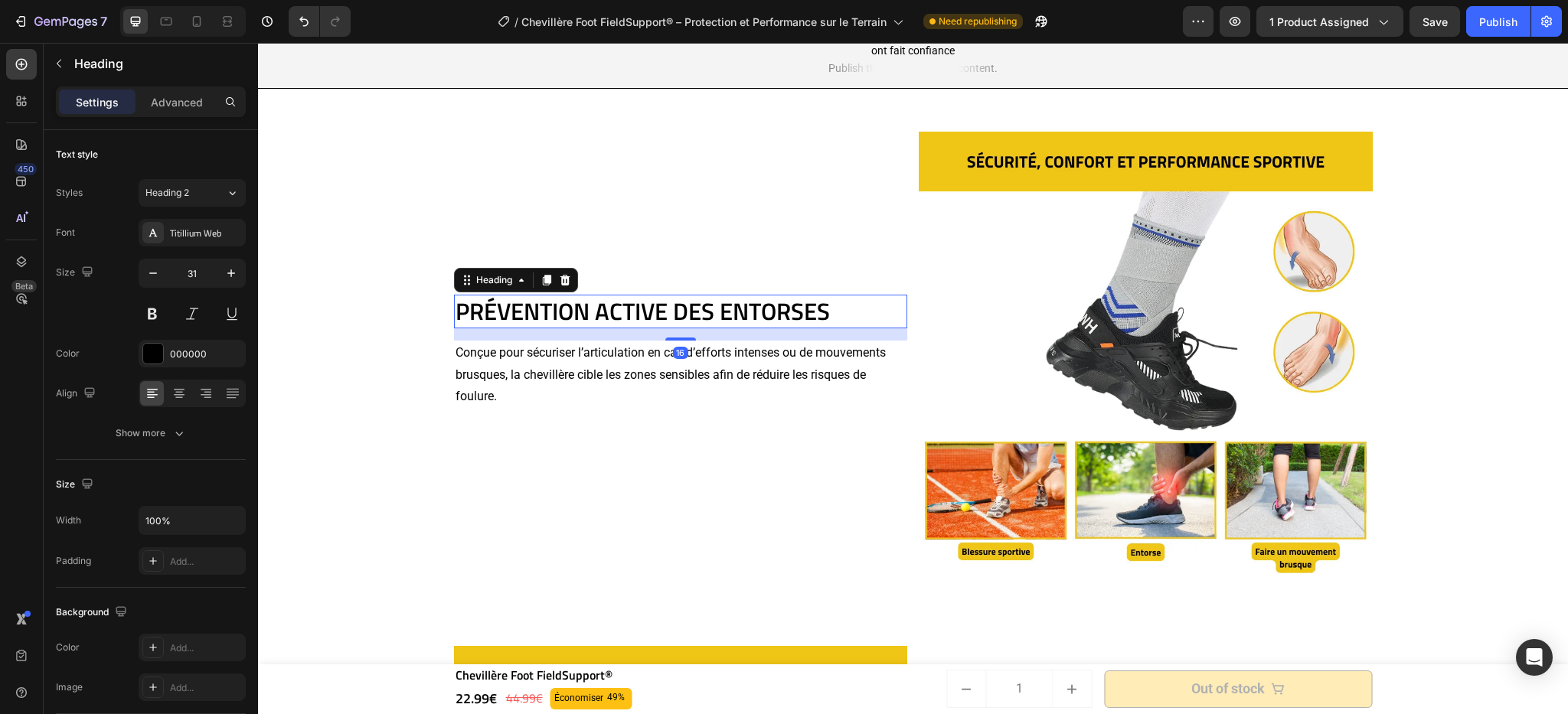
click at [470, 325] on p "PRÉVENTION ACTIVE DES ENTORSES" at bounding box center [681, 311] width 451 height 30
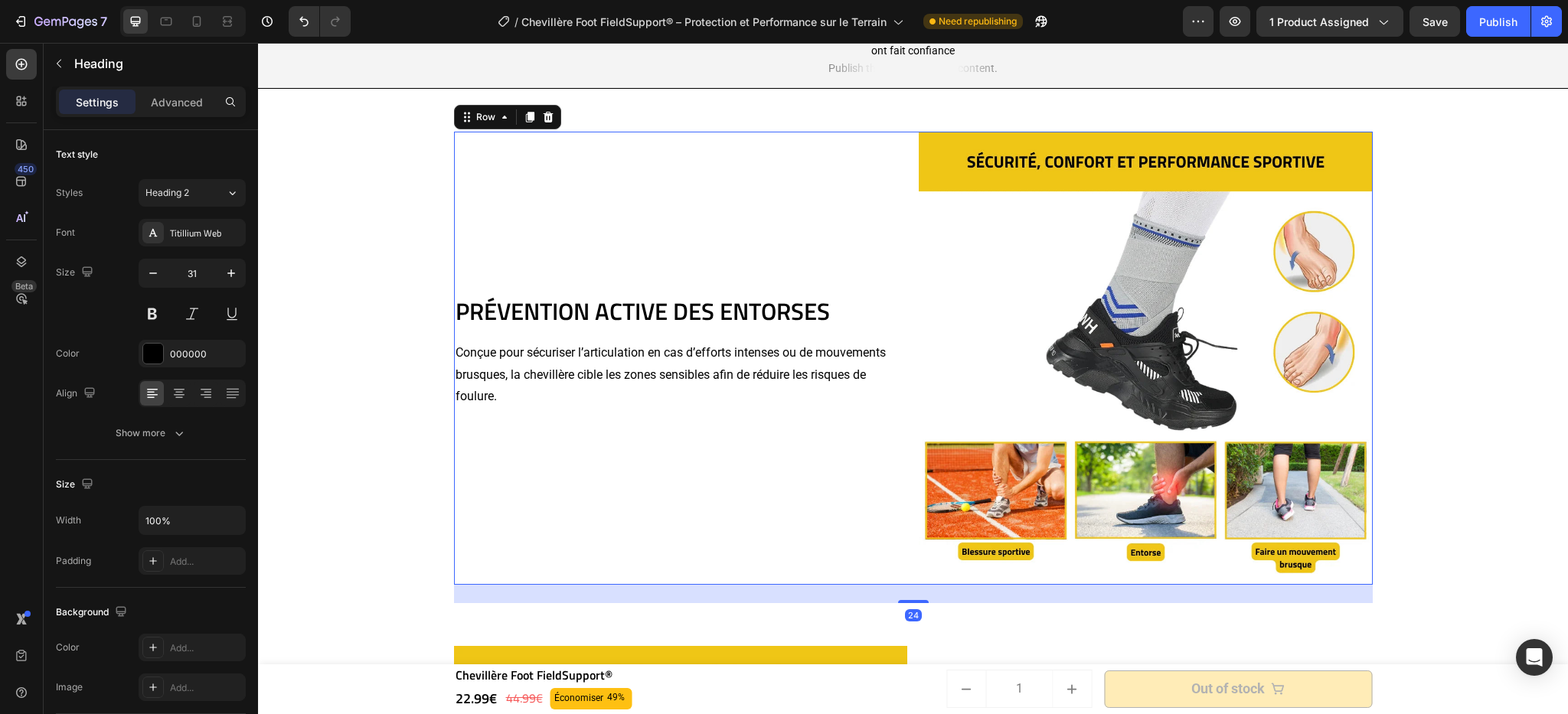
click at [853, 232] on div "PRÉVENTION ACTIVE DES ENTORSES Heading Conçue pour sécuriser l’articulation en …" at bounding box center [681, 359] width 454 height 454
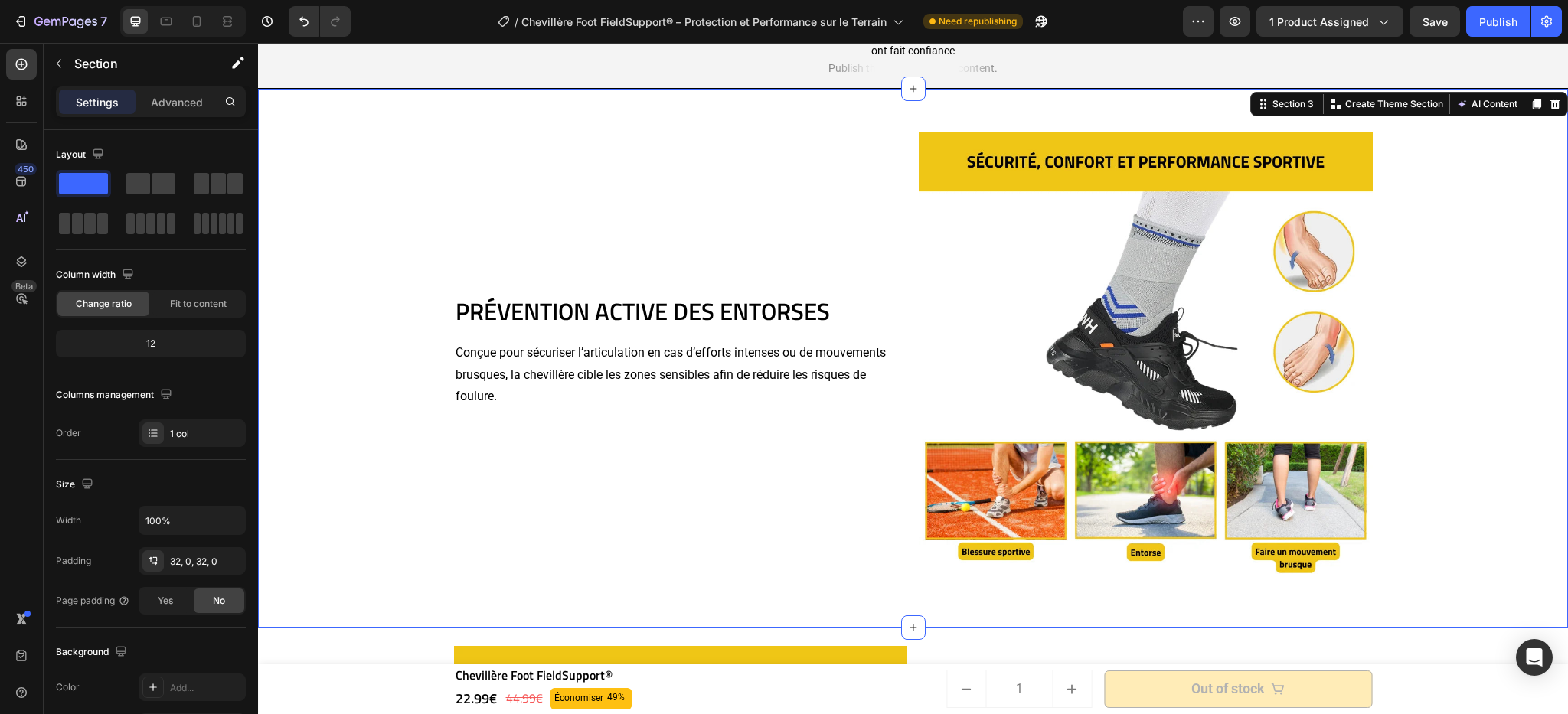
click at [408, 291] on div "PRÉVENTION ACTIVE DES ENTORSES Heading Conçue pour sécuriser l’articulation en …" at bounding box center [913, 359] width 1311 height 491
click at [1443, 228] on div "PRÉVENTION ACTIVE DES ENTORSES Heading Conçue pour sécuriser l’articulation en …" at bounding box center [913, 359] width 1311 height 491
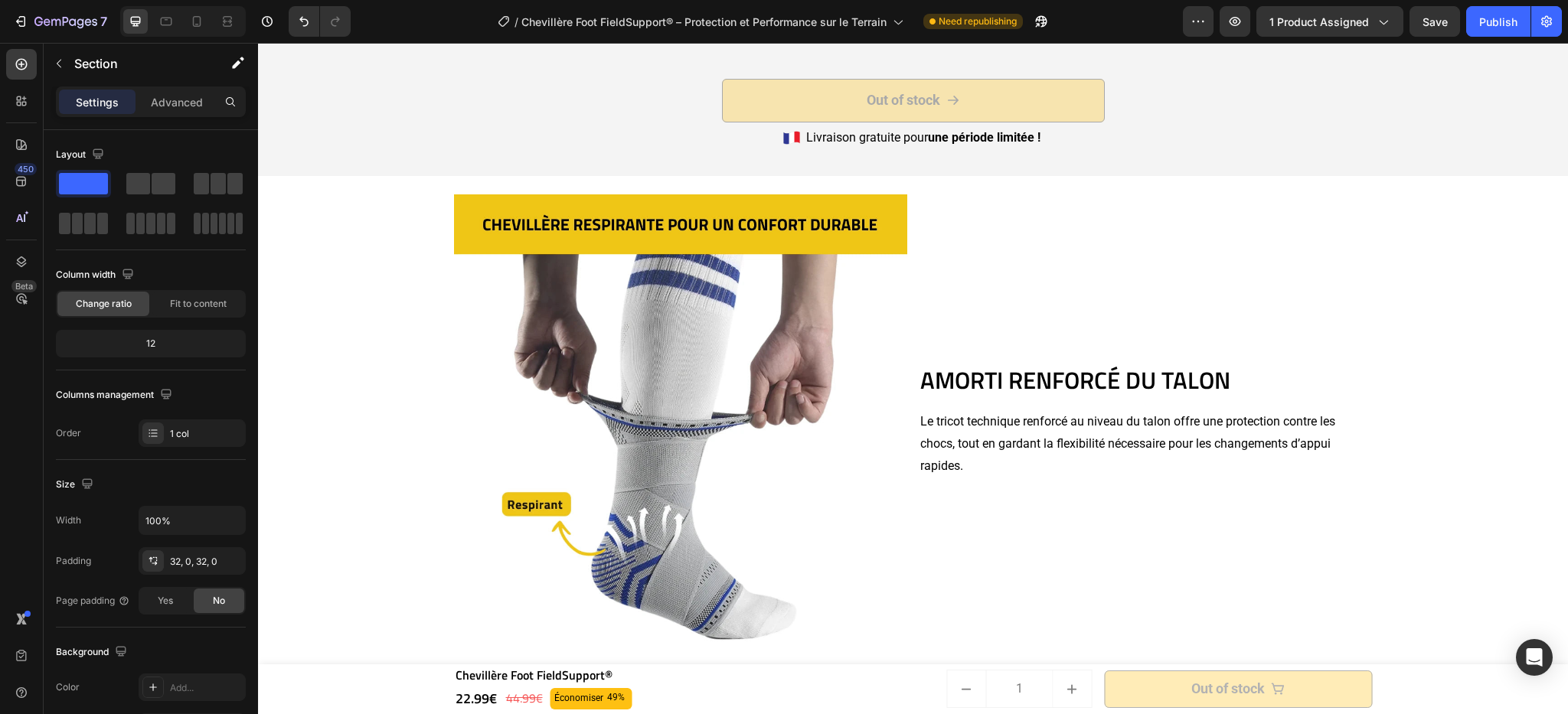
scroll to position [3244, 0]
click at [1146, 386] on h2 "AMORTI RENFORCÉ DU TALON" at bounding box center [1146, 380] width 454 height 34
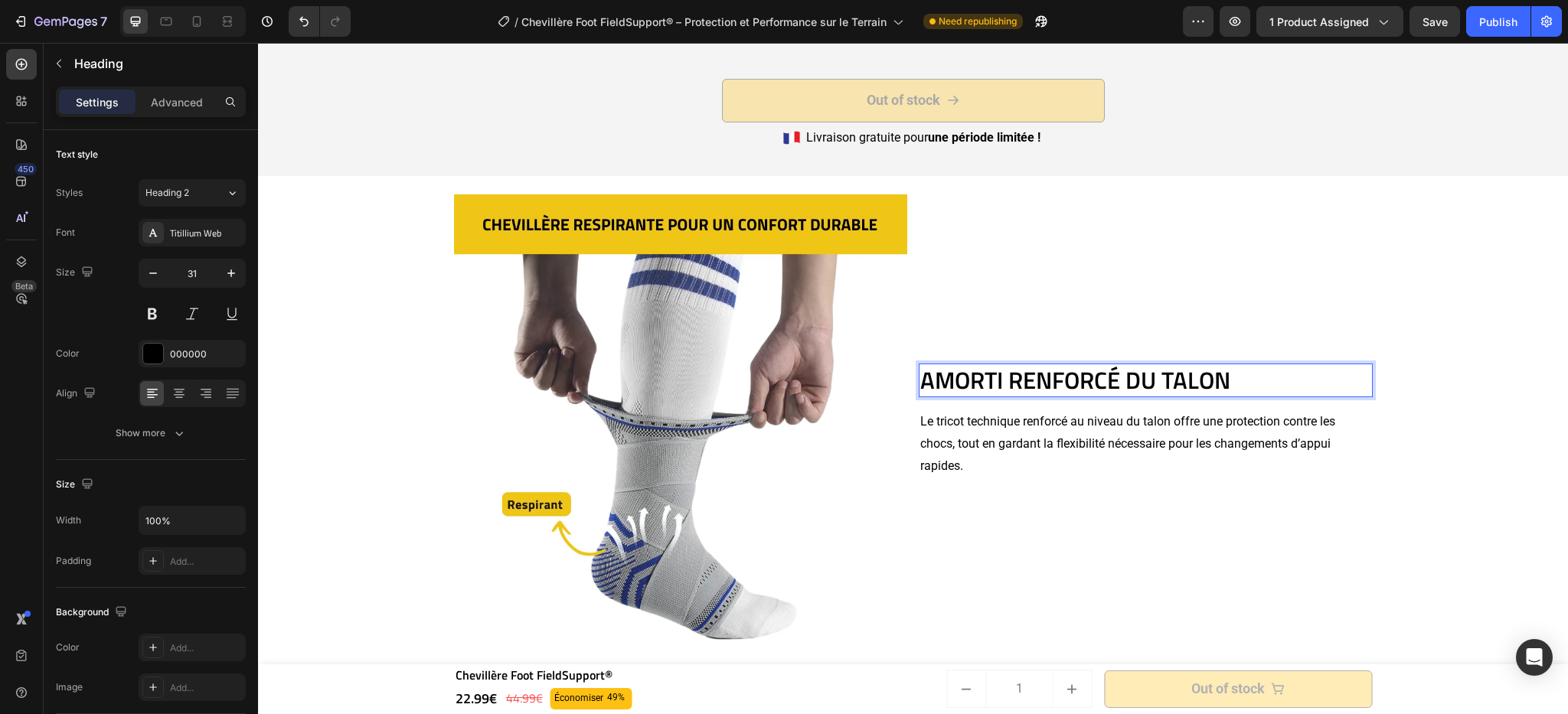
click at [1225, 372] on h2 "AMORTI RENFORCÉ DU TALON" at bounding box center [1146, 380] width 454 height 34
click at [1208, 379] on p "AMORTI RENFORCÉ DU TALON" at bounding box center [1146, 380] width 451 height 30
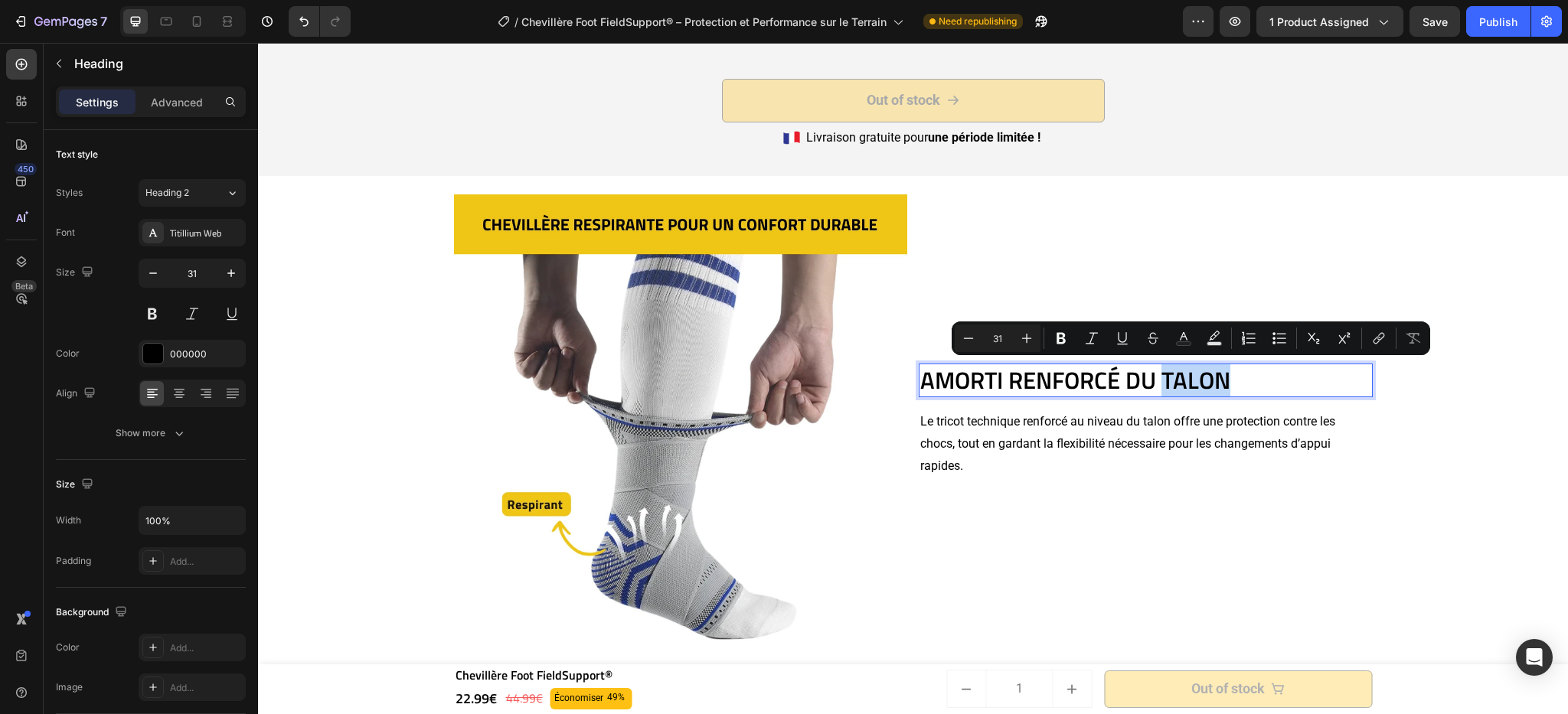
click at [1208, 379] on p "AMORTI RENFORCÉ DU TALON" at bounding box center [1146, 380] width 451 height 30
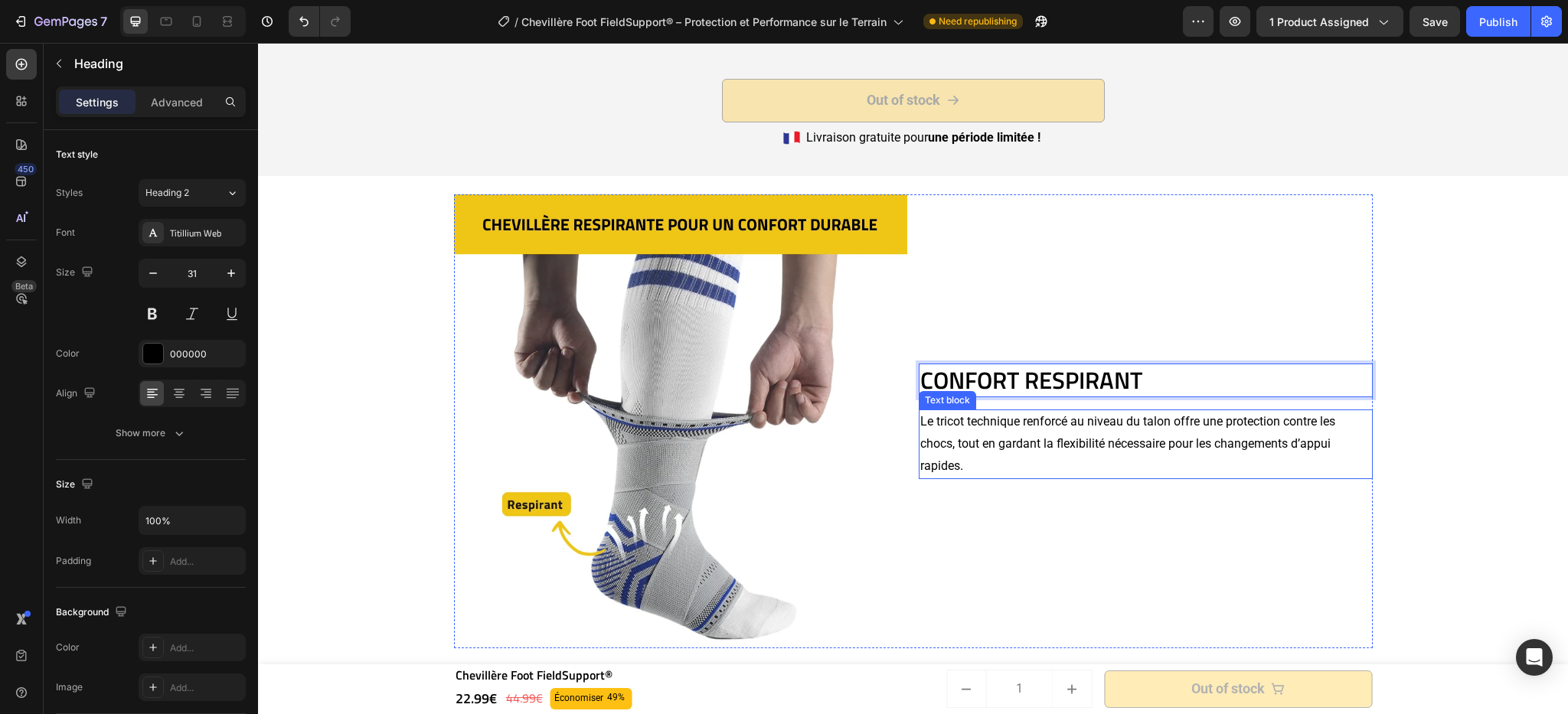
click at [1022, 432] on p "Le tricot technique renforcé au niveau du talon offre une protection contre les…" at bounding box center [1146, 444] width 451 height 66
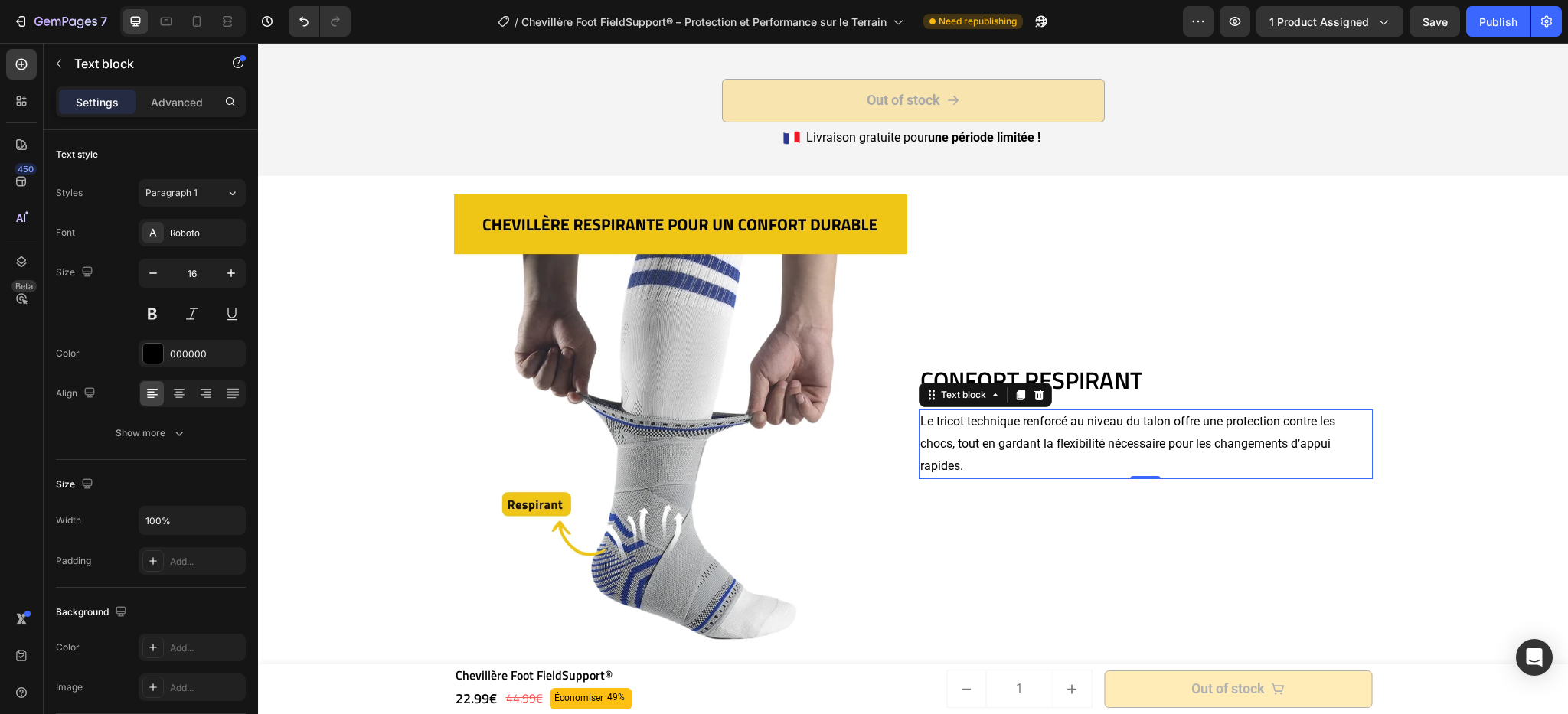
click at [1031, 435] on p "Le tricot technique renforcé au niveau du talon offre une protection contre les…" at bounding box center [1146, 444] width 451 height 66
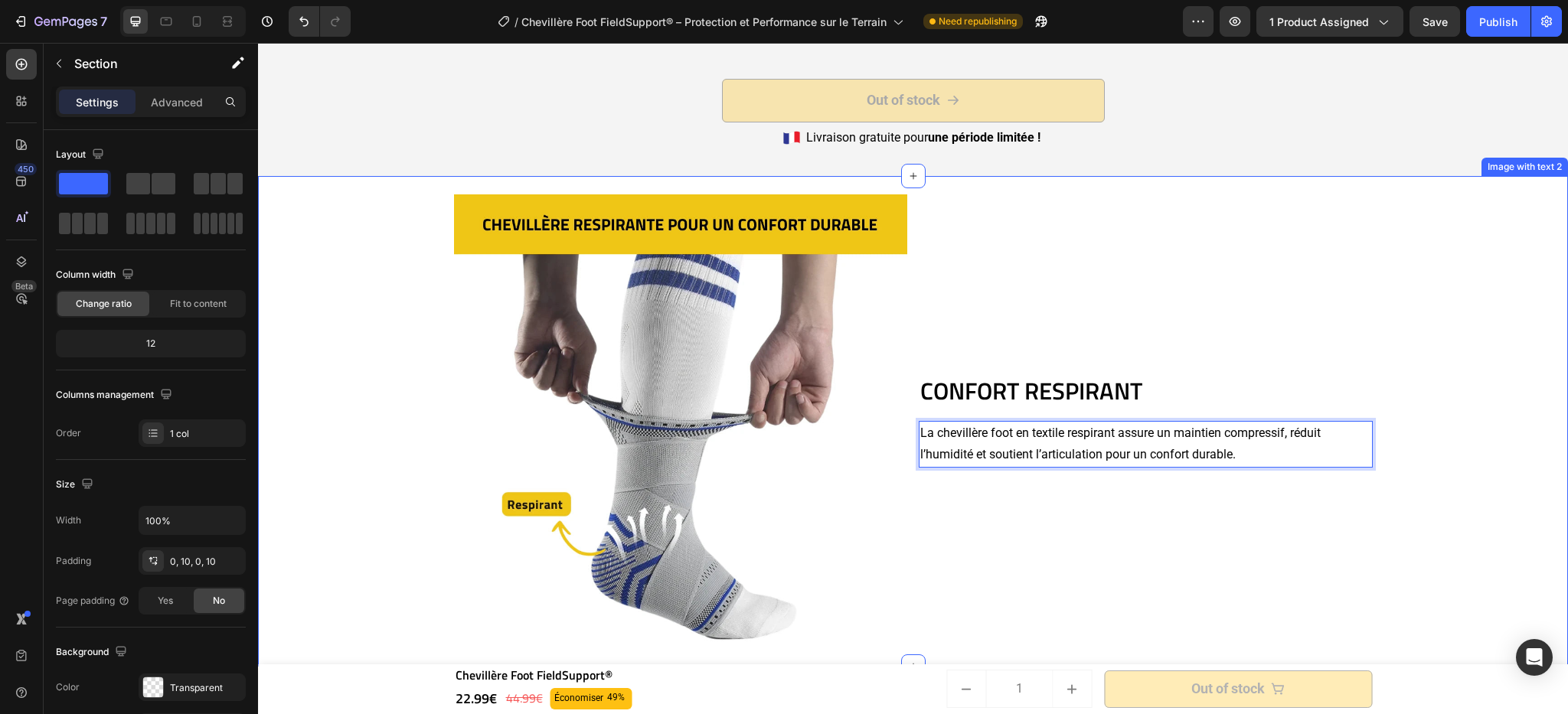
click at [1473, 319] on div "CONFORT RESPIRANT Heading La chevillère foot en textile respirant assure un mai…" at bounding box center [913, 421] width 1295 height 491
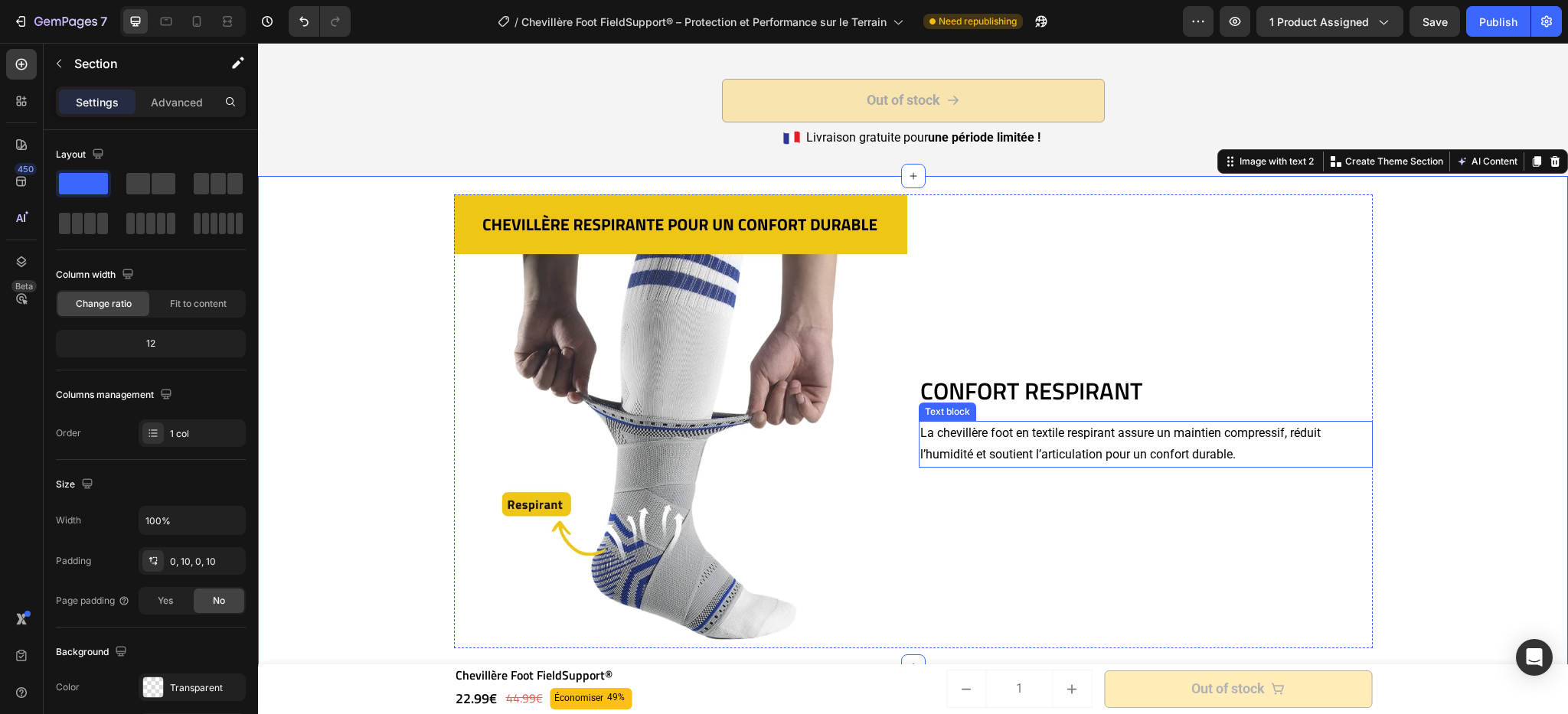
click at [1053, 446] on p "La chevillère foot en textile respirant assure un maintien compressif, réduit l…" at bounding box center [1146, 445] width 451 height 44
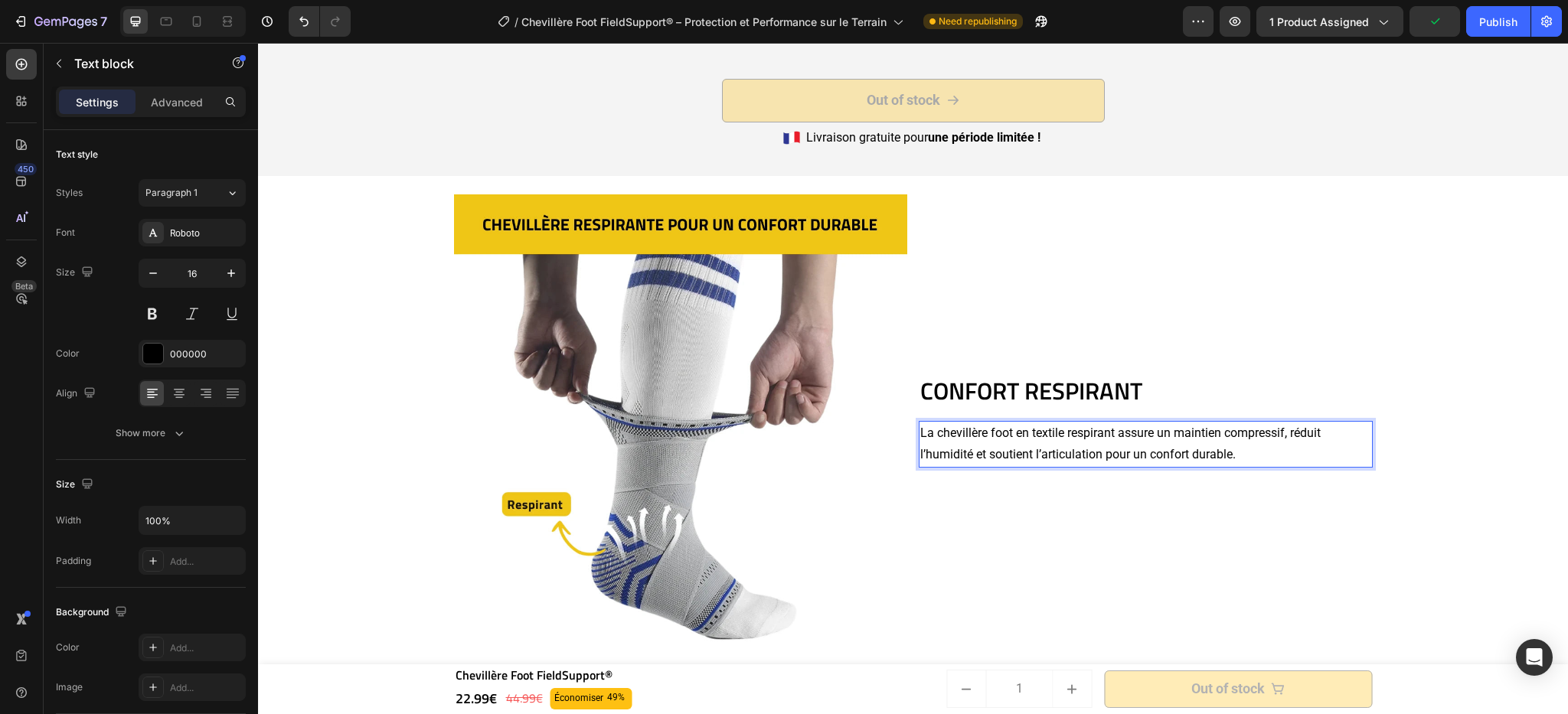
click at [1030, 432] on p "La chevillère foot en textile respirant assure un maintien compressif, réduit l…" at bounding box center [1146, 445] width 451 height 44
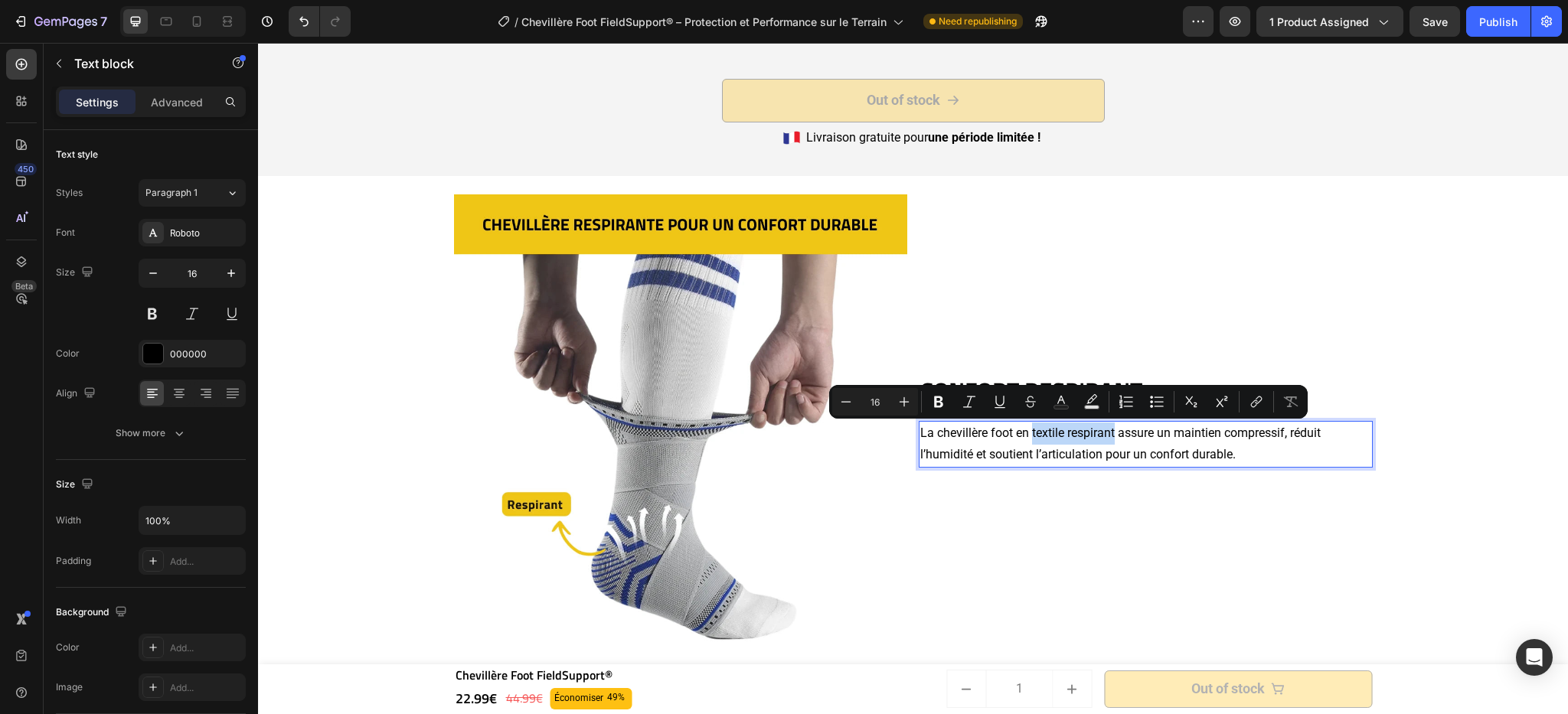
drag, startPoint x: 1029, startPoint y: 433, endPoint x: 1110, endPoint y: 426, distance: 81.3
click at [1110, 426] on p "La chevillère foot en textile respirant assure un maintien compressif, réduit l…" at bounding box center [1146, 445] width 451 height 44
click at [946, 411] on button "Bold" at bounding box center [939, 402] width 27 height 27
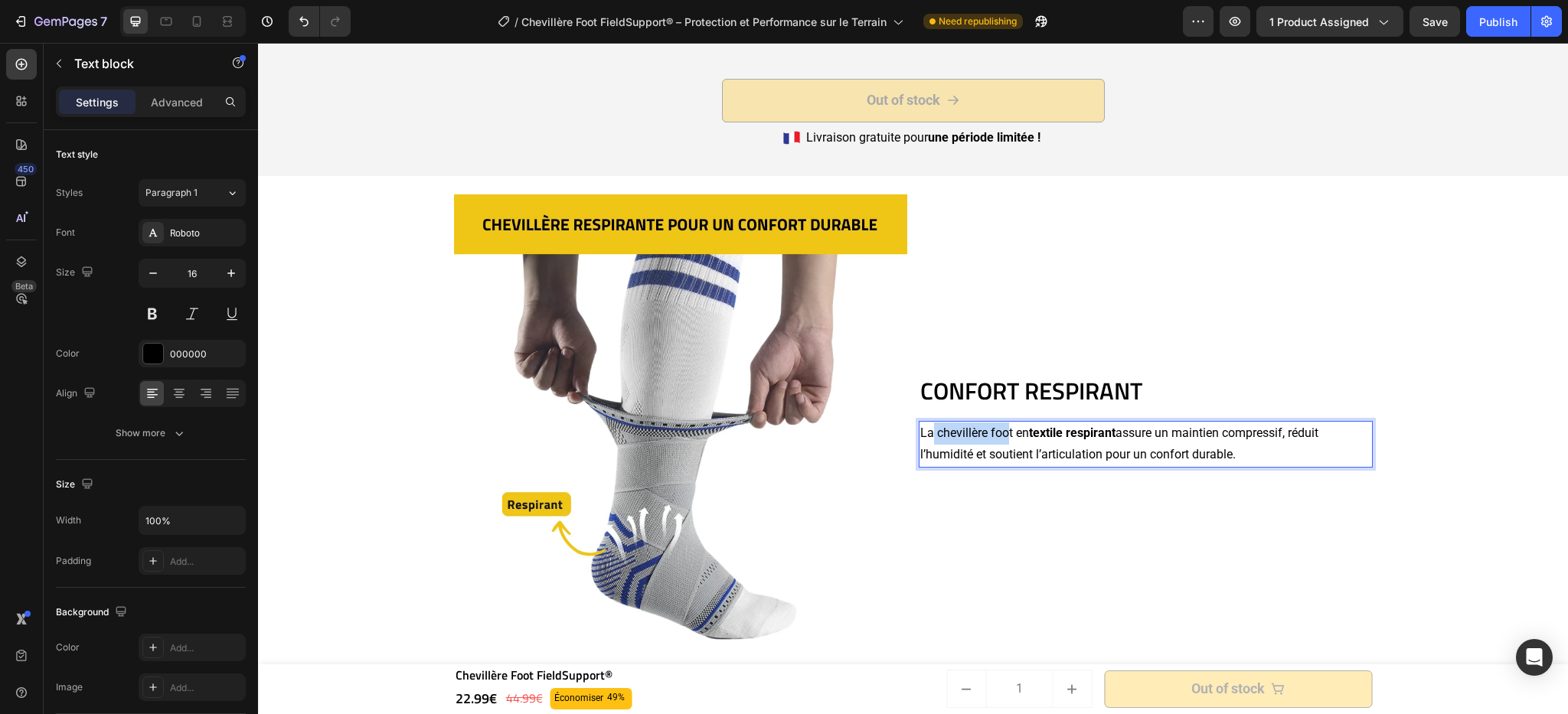
drag, startPoint x: 929, startPoint y: 429, endPoint x: 1005, endPoint y: 431, distance: 76.0
click at [1005, 431] on p "La chevillère foot en textile respirant assure un maintien compressif, réduit l…" at bounding box center [1146, 445] width 451 height 44
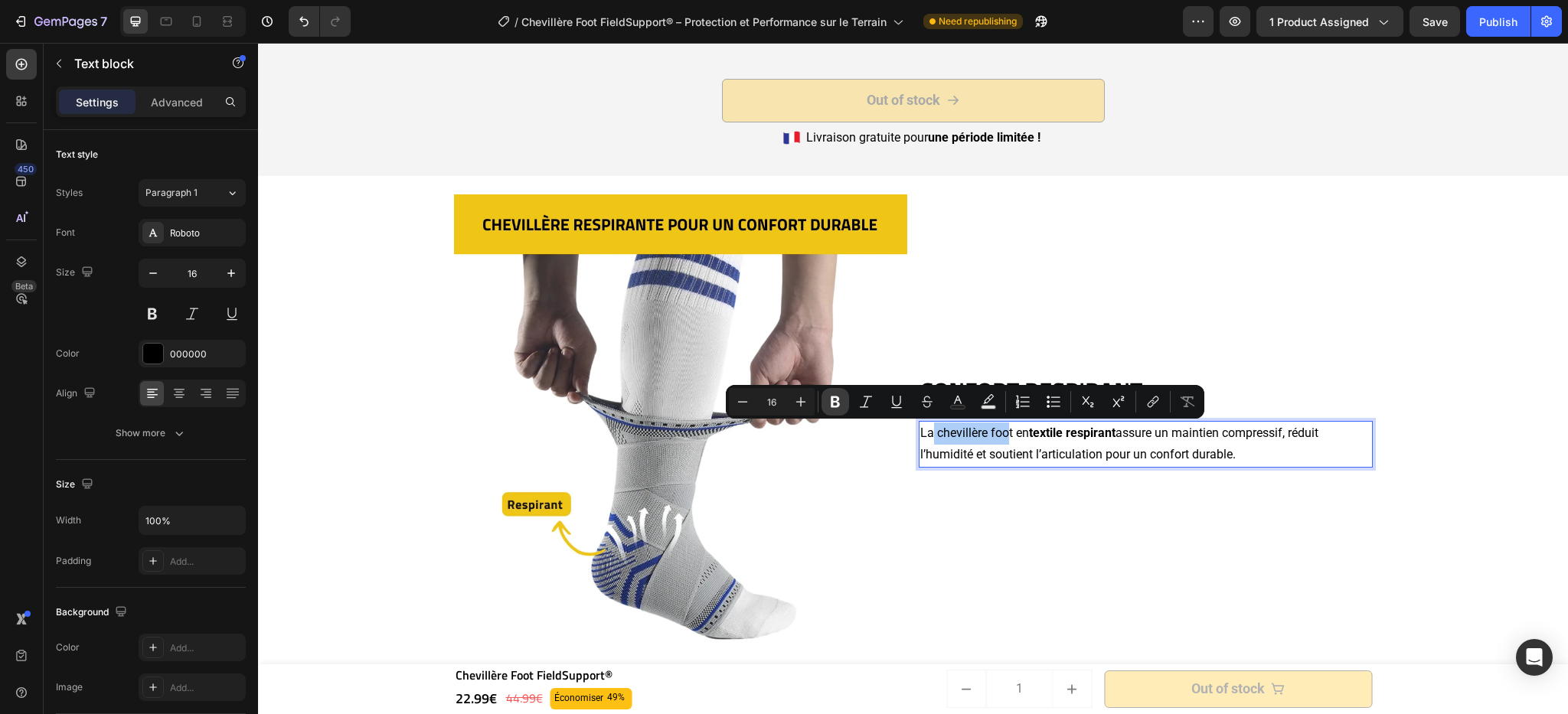
click at [843, 409] on button "Bold" at bounding box center [835, 402] width 27 height 27
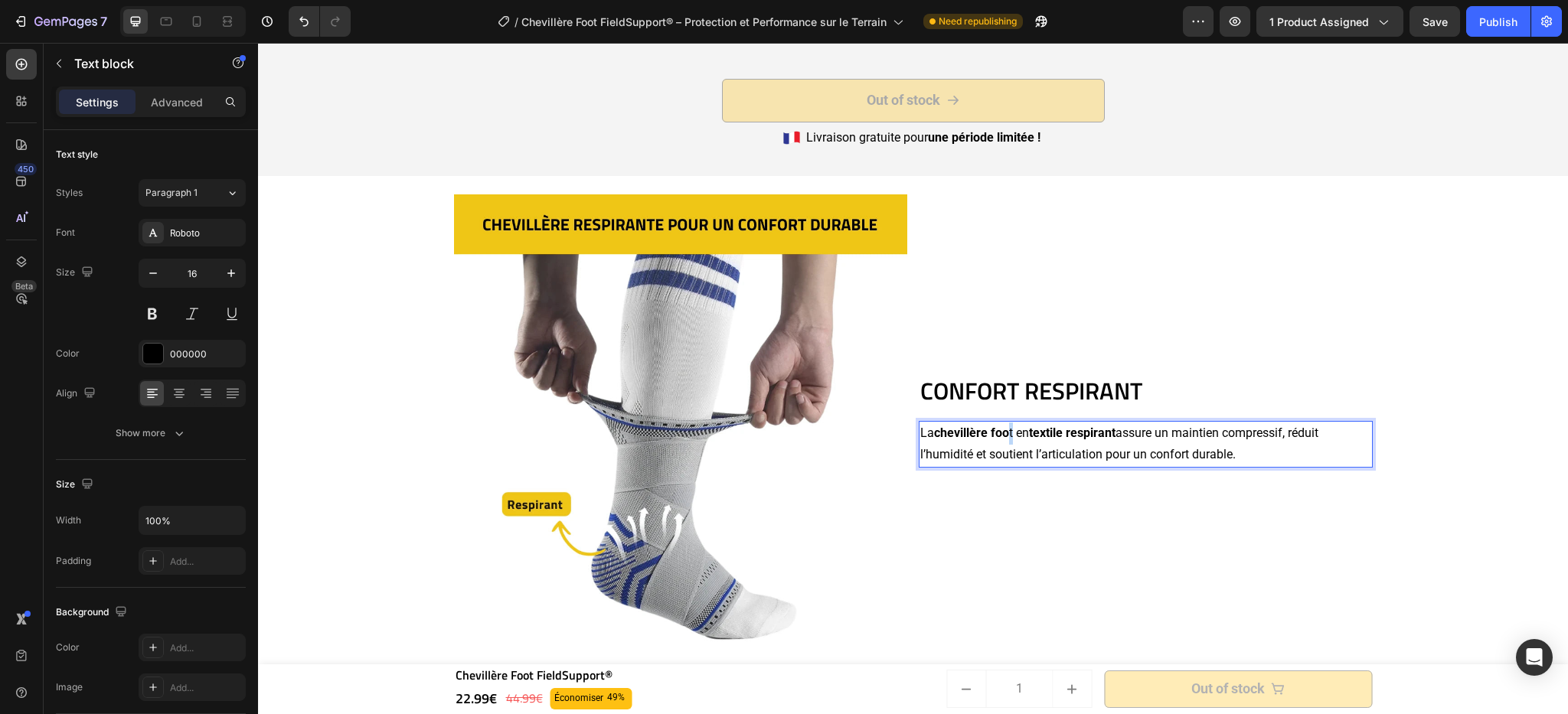
click at [1007, 434] on p "La chevillère foo t en textile respirant assure un maintien compressif, réduit …" at bounding box center [1146, 445] width 451 height 44
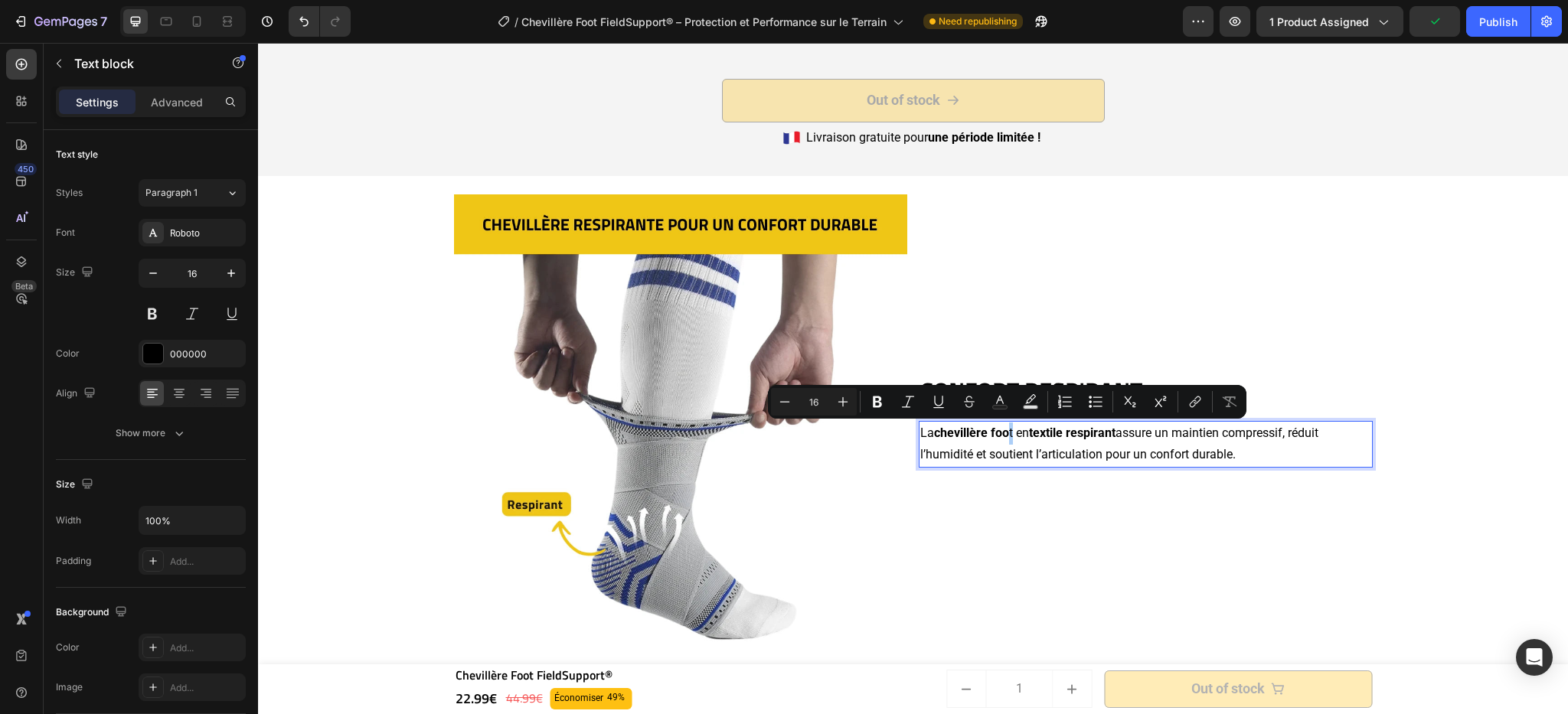
drag, startPoint x: 881, startPoint y: 410, endPoint x: 889, endPoint y: 418, distance: 11.3
click at [881, 410] on button "Bold" at bounding box center [877, 402] width 27 height 27
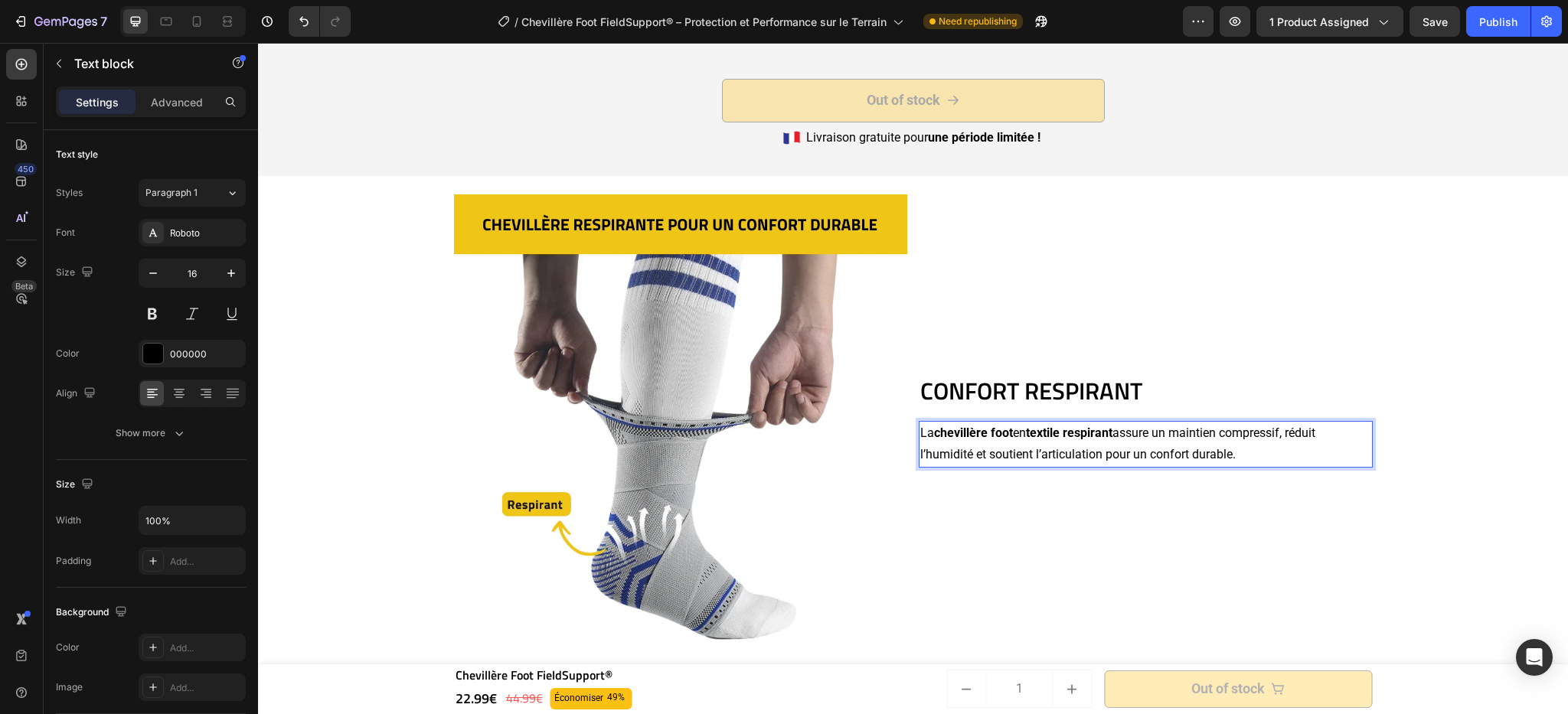
drag, startPoint x: 1173, startPoint y: 433, endPoint x: 1270, endPoint y: 425, distance: 97.3
click at [1270, 425] on p "La chevillère foot en textile respirant assure un maintien compressif, réduit l…" at bounding box center [1146, 445] width 451 height 44
click at [1174, 433] on p "La chevillère foot en textile respirant assure un maintien compressif, réduit l…" at bounding box center [1146, 445] width 451 height 44
drag, startPoint x: 1175, startPoint y: 432, endPoint x: 1286, endPoint y: 435, distance: 111.0
click at [1286, 435] on p "La chevillère foot en textile respirant assure un maintien compressif, réduit l…" at bounding box center [1146, 445] width 451 height 44
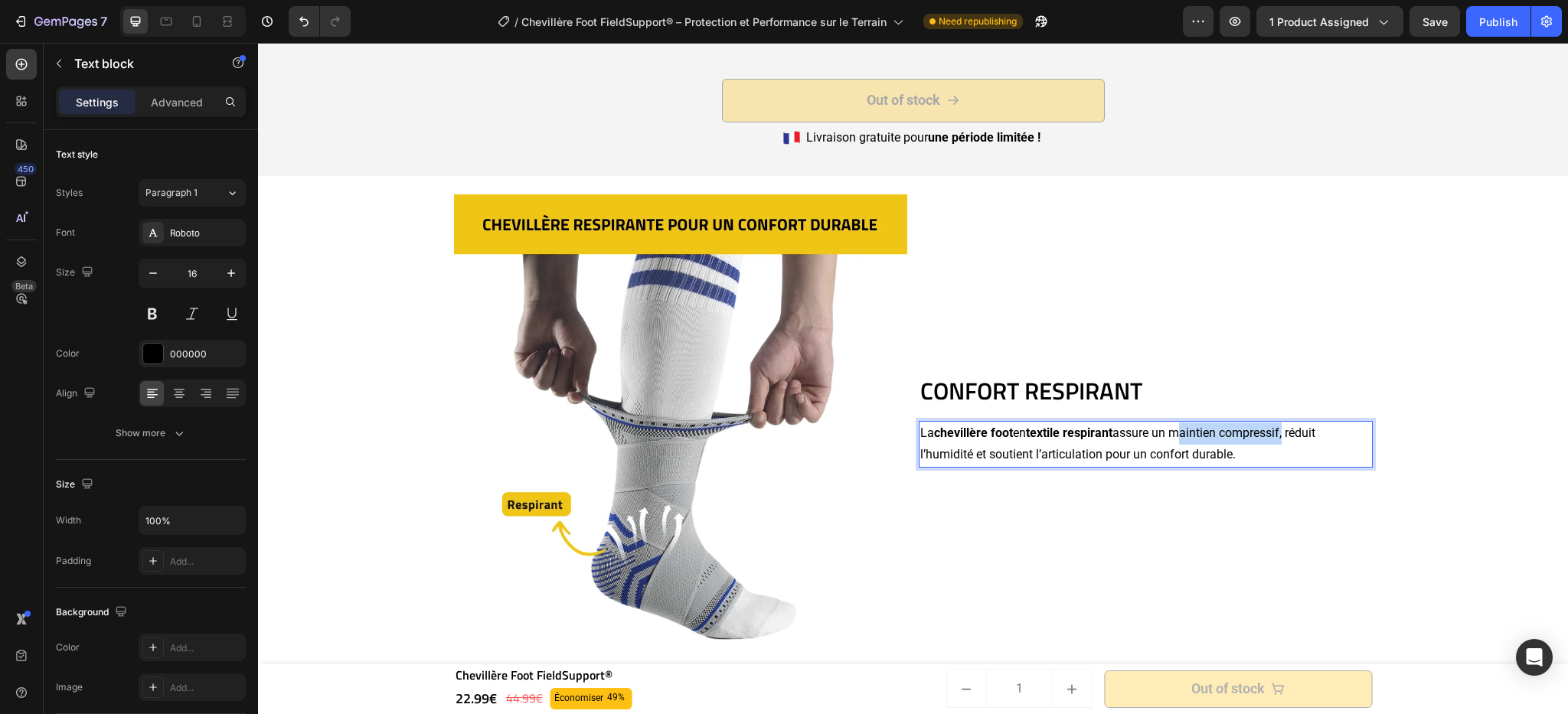
click at [1175, 436] on p "La chevillère foot en textile respirant assure un maintien compressif, réduit l…" at bounding box center [1146, 445] width 451 height 44
drag, startPoint x: 1176, startPoint y: 433, endPoint x: 1286, endPoint y: 435, distance: 110.0
click at [1286, 435] on p "La chevillère foot en textile respirant assure un maintien compressif, réduit l…" at bounding box center [1146, 445] width 451 height 44
drag, startPoint x: 1293, startPoint y: 427, endPoint x: 967, endPoint y: 456, distance: 327.3
click at [967, 456] on p "La chevillère foot en textile respirant assure un maintien compressif , réduit …" at bounding box center [1146, 445] width 451 height 44
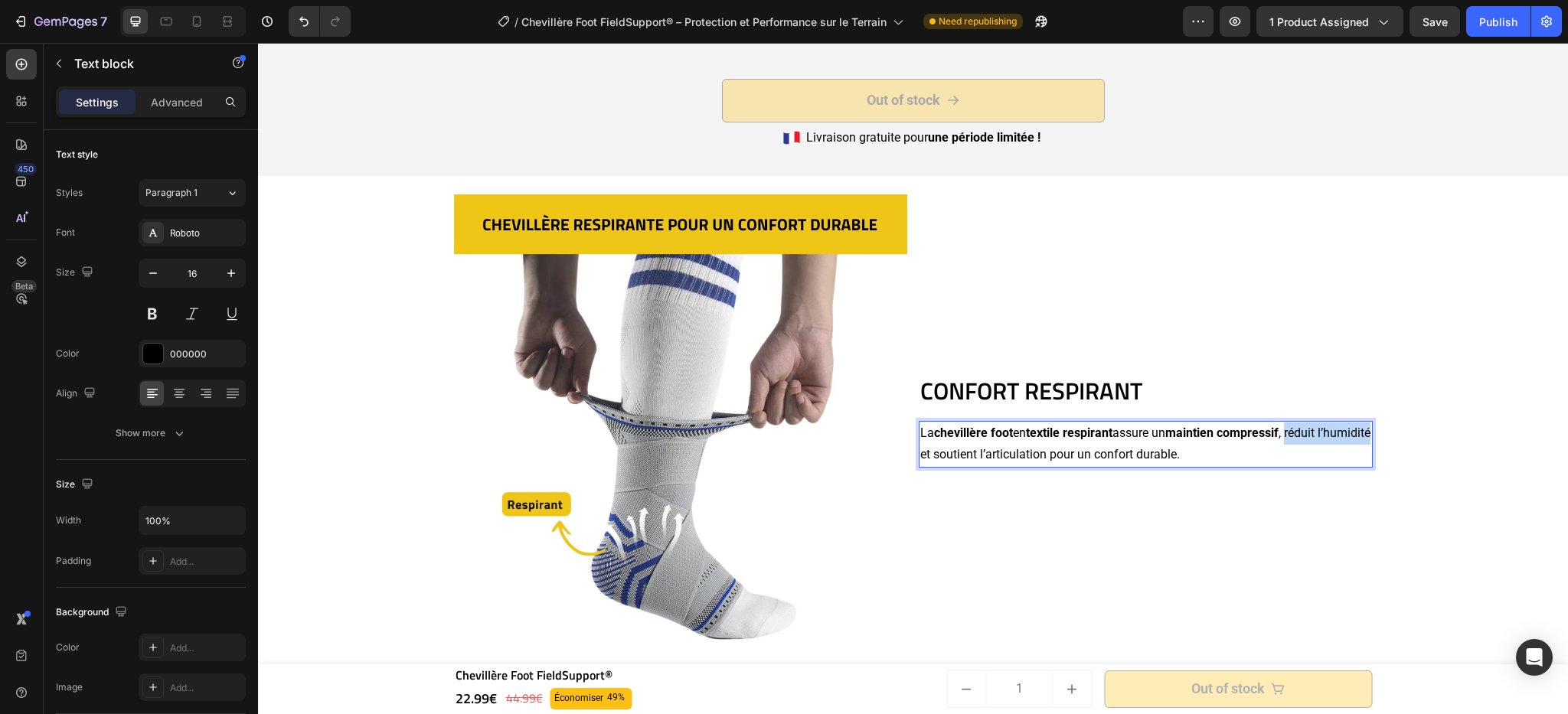
drag, startPoint x: 1294, startPoint y: 430, endPoint x: 964, endPoint y: 450, distance: 330.6
click at [964, 450] on p "La chevillère foot en textile respirant assure un maintien compressif , réduit …" at bounding box center [1146, 445] width 451 height 44
drag, startPoint x: 986, startPoint y: 452, endPoint x: 1100, endPoint y: 460, distance: 114.3
click at [1100, 460] on p "La chevillère foot en textile respirant assure un maintien compressif , réduit …" at bounding box center [1146, 445] width 451 height 44
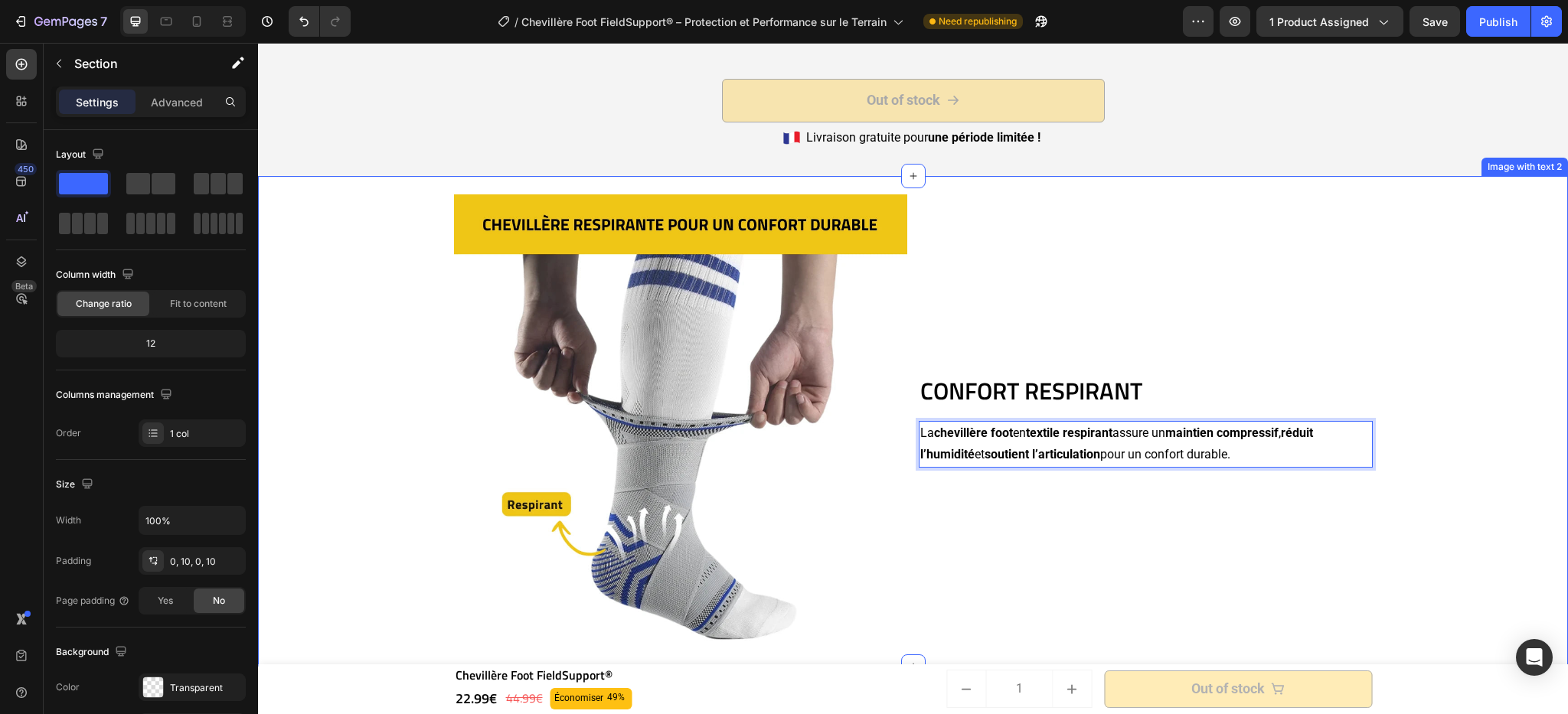
click at [1416, 459] on div "CONFORT RESPIRANT Heading La chevillère foot en textile respirant assure un mai…" at bounding box center [913, 421] width 1295 height 491
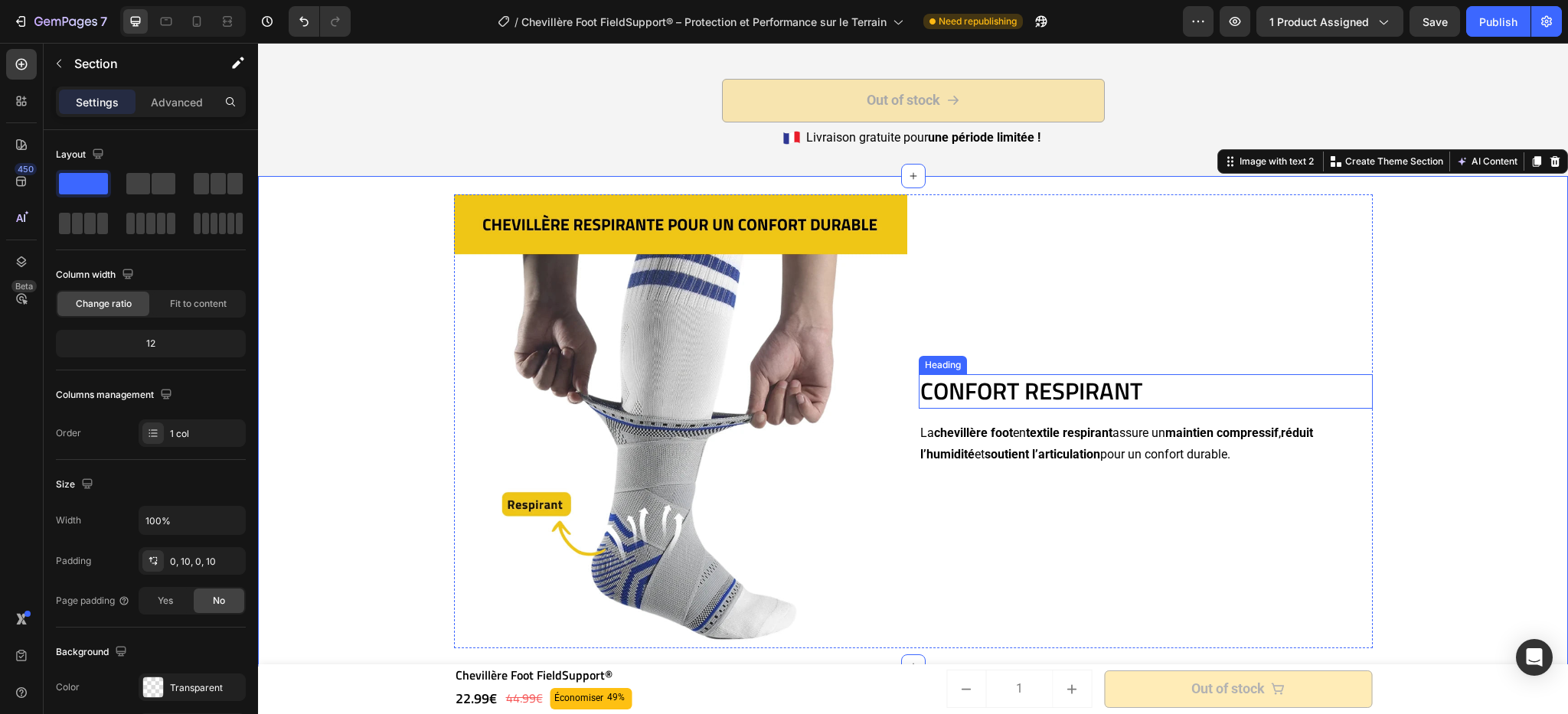
click at [1099, 388] on p "CONFORT RESPIRANT" at bounding box center [1146, 391] width 451 height 30
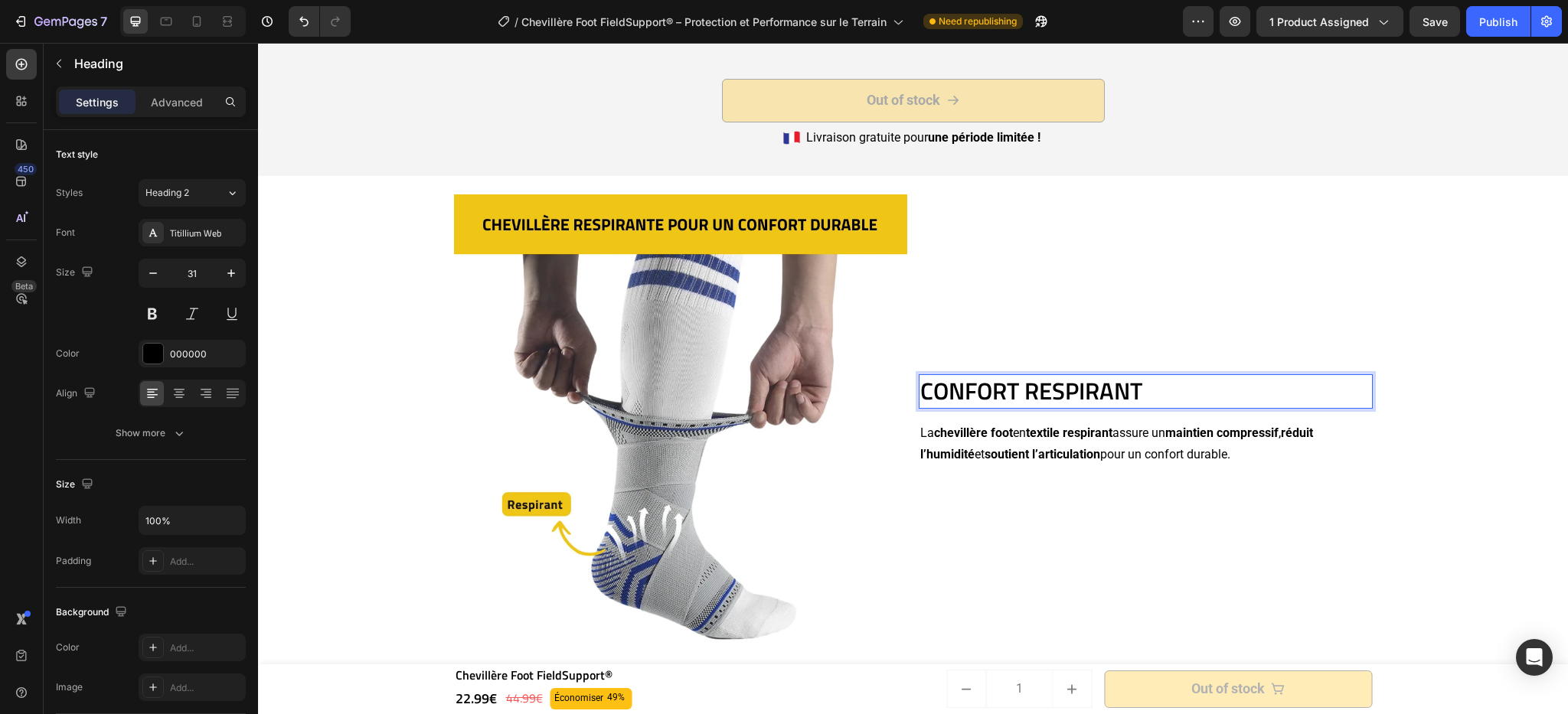
click at [1147, 384] on p "CONFORT RESPIRANT" at bounding box center [1146, 391] width 451 height 30
drag, startPoint x: 1144, startPoint y: 384, endPoint x: 916, endPoint y: 380, distance: 228.0
click at [920, 380] on p "CONFORT RESPIRANT" at bounding box center [1146, 391] width 451 height 30
click at [1021, 450] on strong "soutient l’articulation" at bounding box center [1042, 454] width 115 height 15
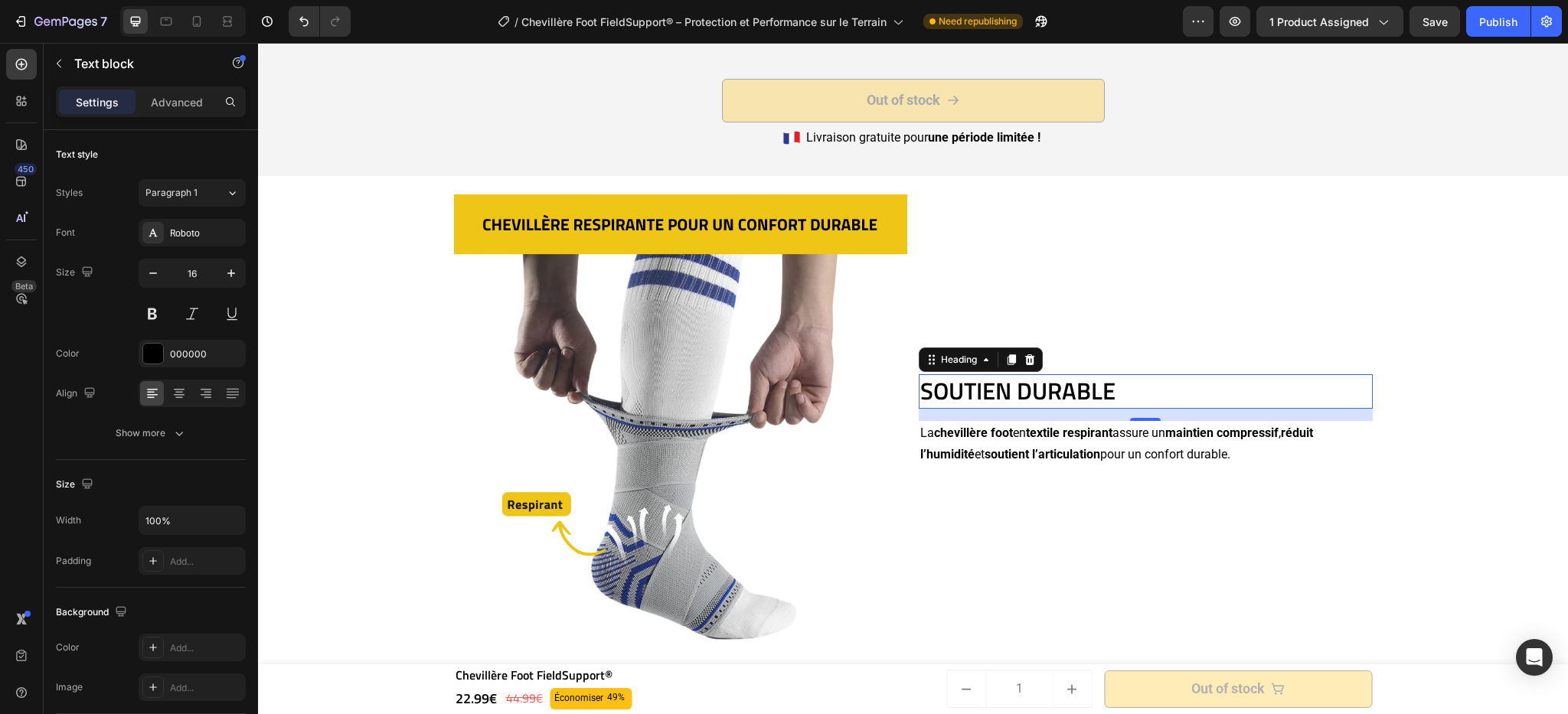
click at [1071, 388] on p "SOUTIEN DURABLE" at bounding box center [1146, 391] width 451 height 30
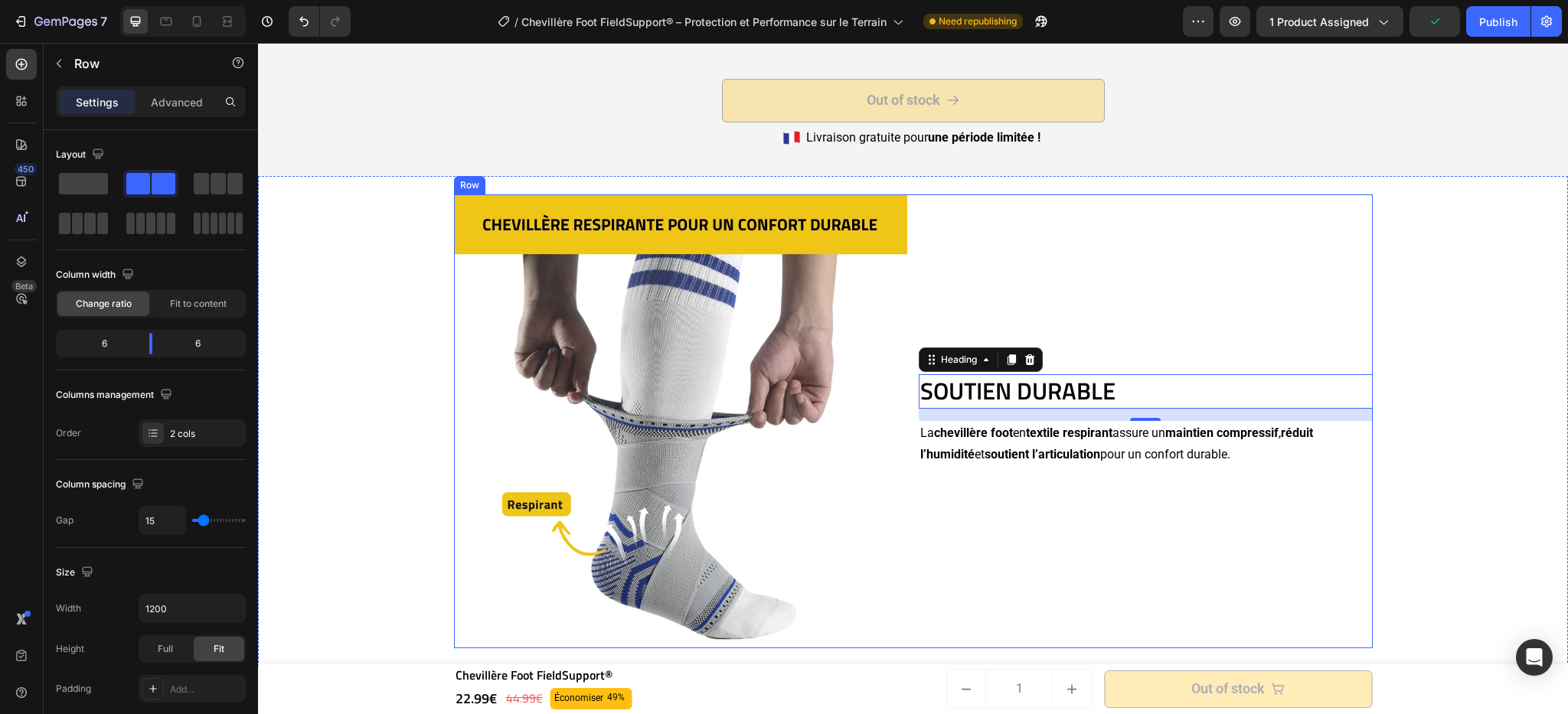
click at [1135, 305] on div "SOUTIEN DURABLE Heading 16 La chevillère foot en textile respirant assure un ma…" at bounding box center [1146, 421] width 454 height 454
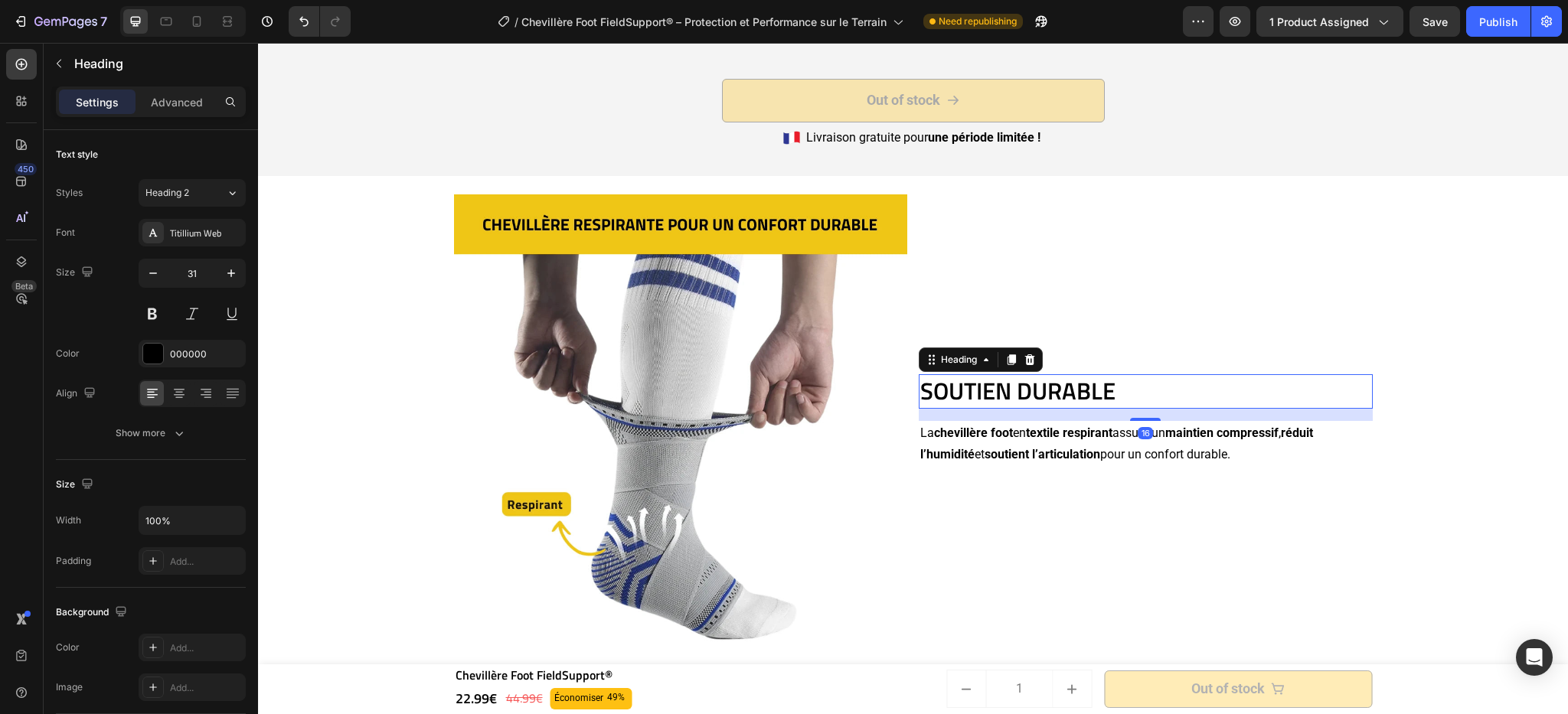
click at [1062, 388] on p "SOUTIEN DURABLE" at bounding box center [1146, 391] width 451 height 30
click at [300, 16] on icon "Undo/Redo" at bounding box center [304, 21] width 16 height 16
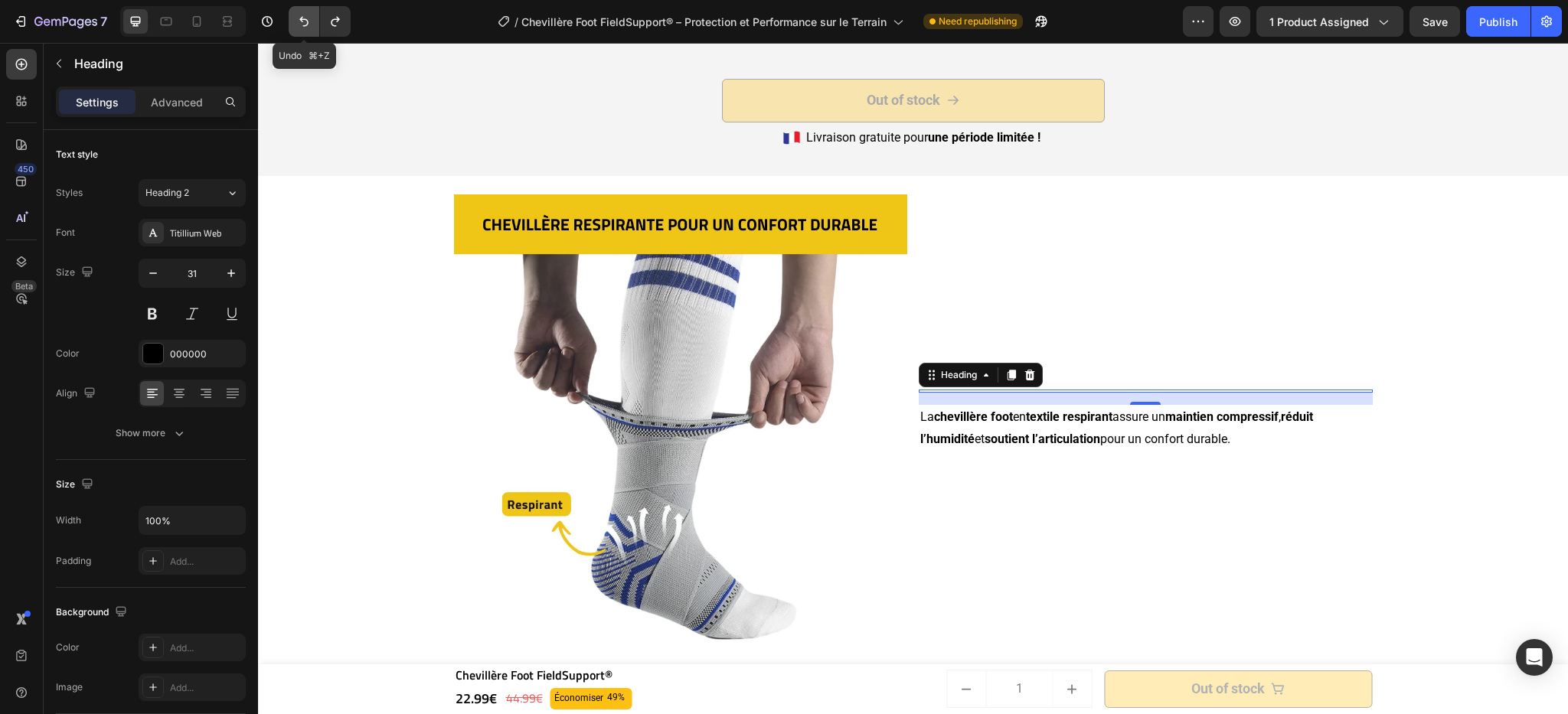
click at [300, 16] on icon "Undo/Redo" at bounding box center [304, 21] width 16 height 16
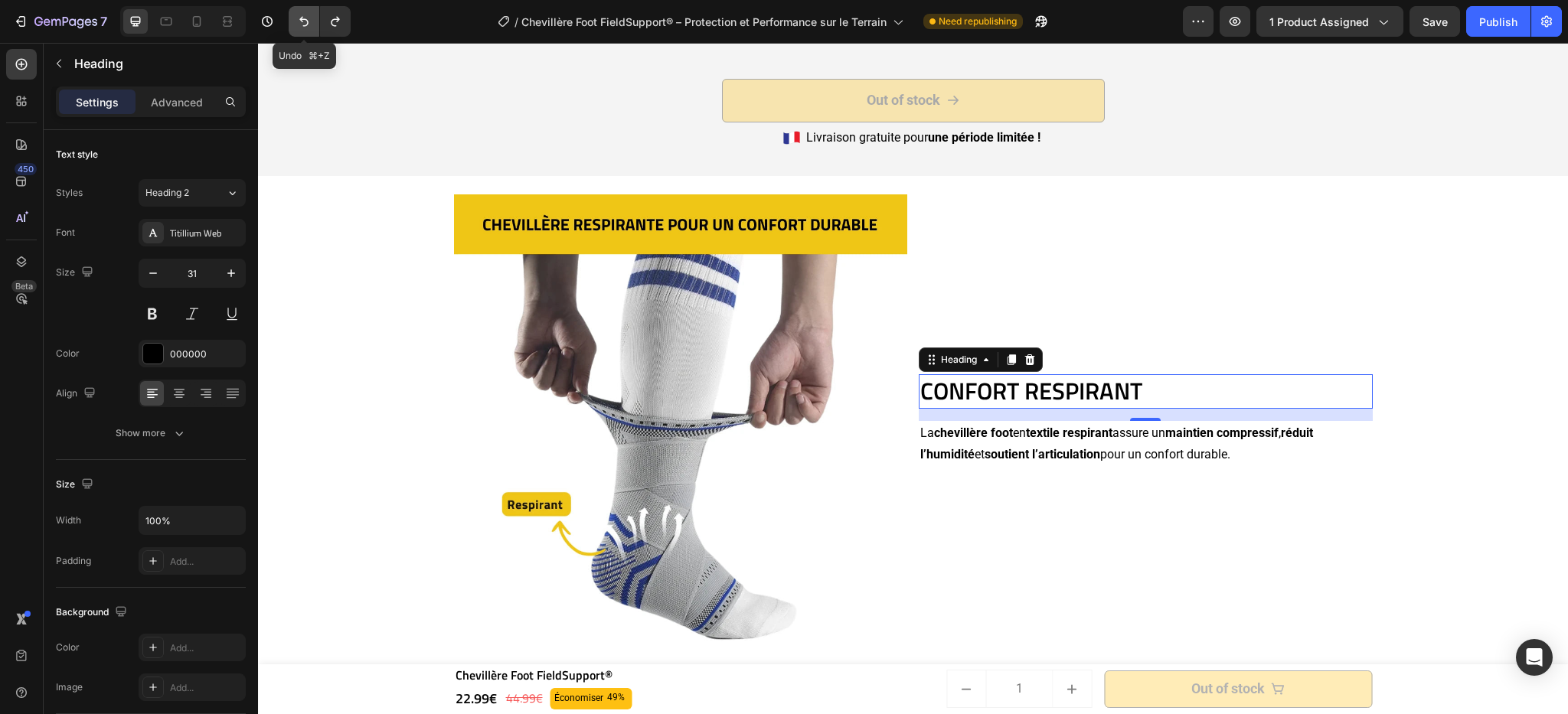
click at [300, 16] on icon "Undo/Redo" at bounding box center [304, 21] width 16 height 16
click at [307, 29] on button "Undo/Redo" at bounding box center [303, 21] width 30 height 30
click at [1095, 384] on h2 "SOUTIEN DURABLE" at bounding box center [1146, 391] width 454 height 34
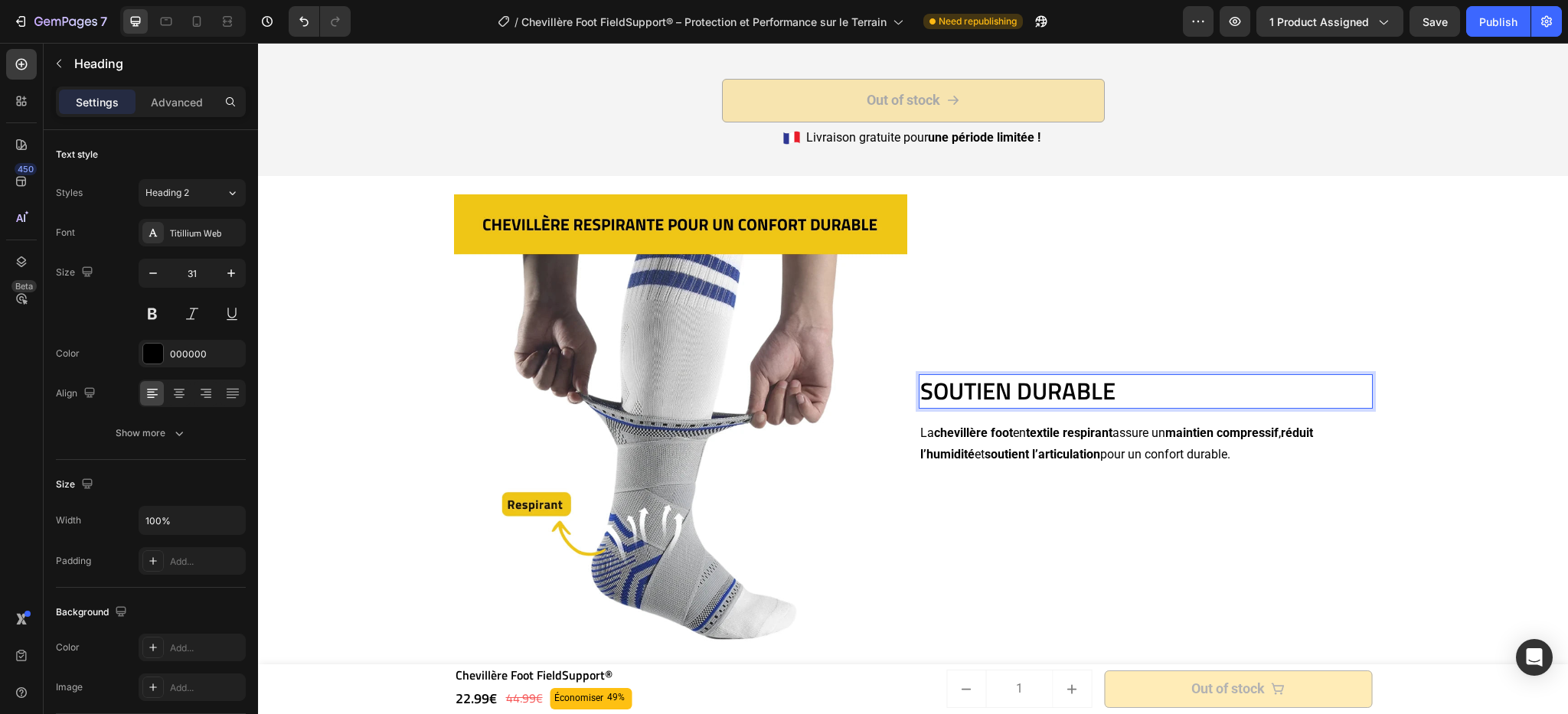
click at [1122, 385] on p "SOUTIEN DURABLE" at bounding box center [1146, 391] width 451 height 30
click at [293, 19] on button "Undo/Redo" at bounding box center [303, 21] width 30 height 30
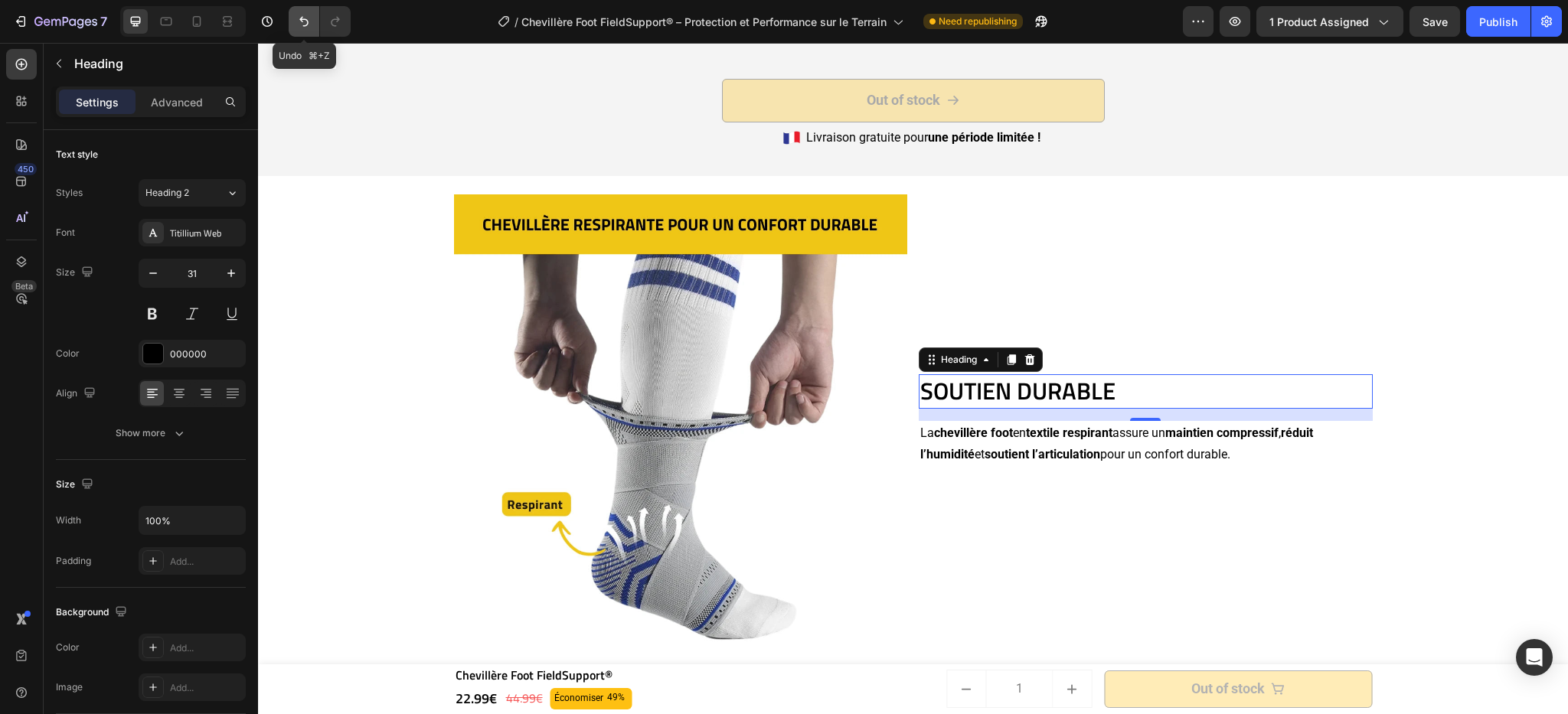
click at [295, 20] on button "Undo/Redo" at bounding box center [303, 21] width 30 height 30
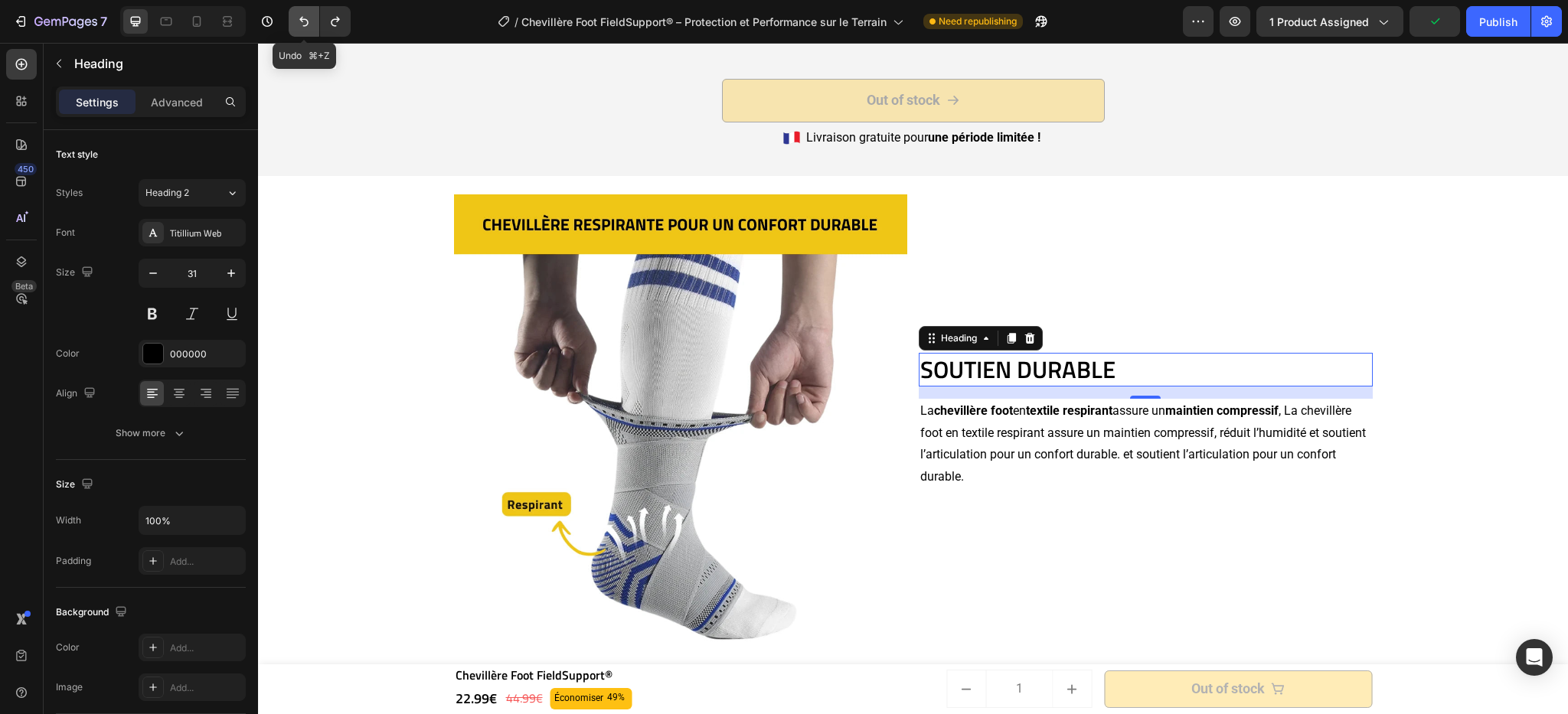
click at [295, 20] on button "Undo/Redo" at bounding box center [303, 21] width 30 height 30
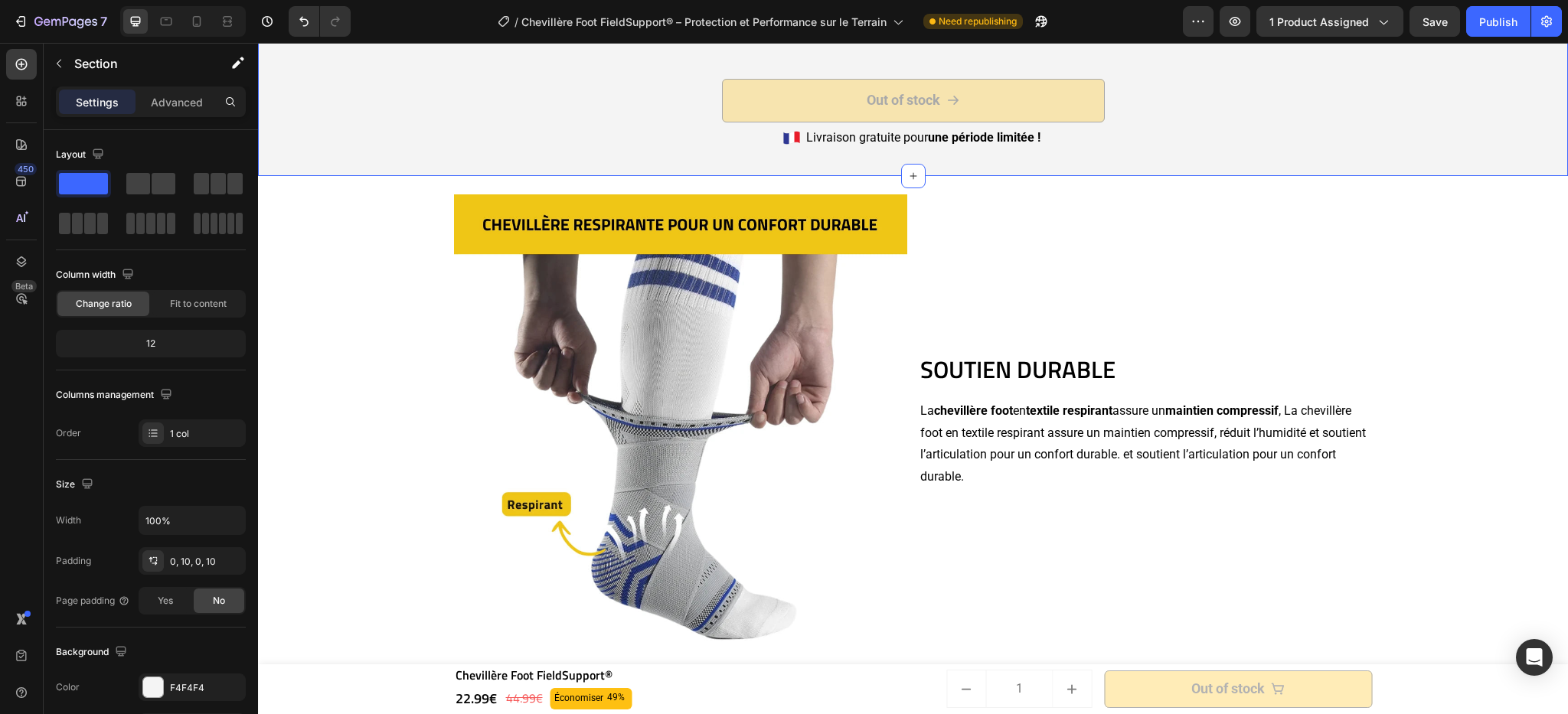
click at [331, 100] on div "Les avantages uniques de FieldSupport® Heading Image Ajustement précis Text Blo…" at bounding box center [913, 19] width 1295 height 314
click at [1012, 367] on h2 "SOUTIEN DURABLE" at bounding box center [1146, 369] width 454 height 34
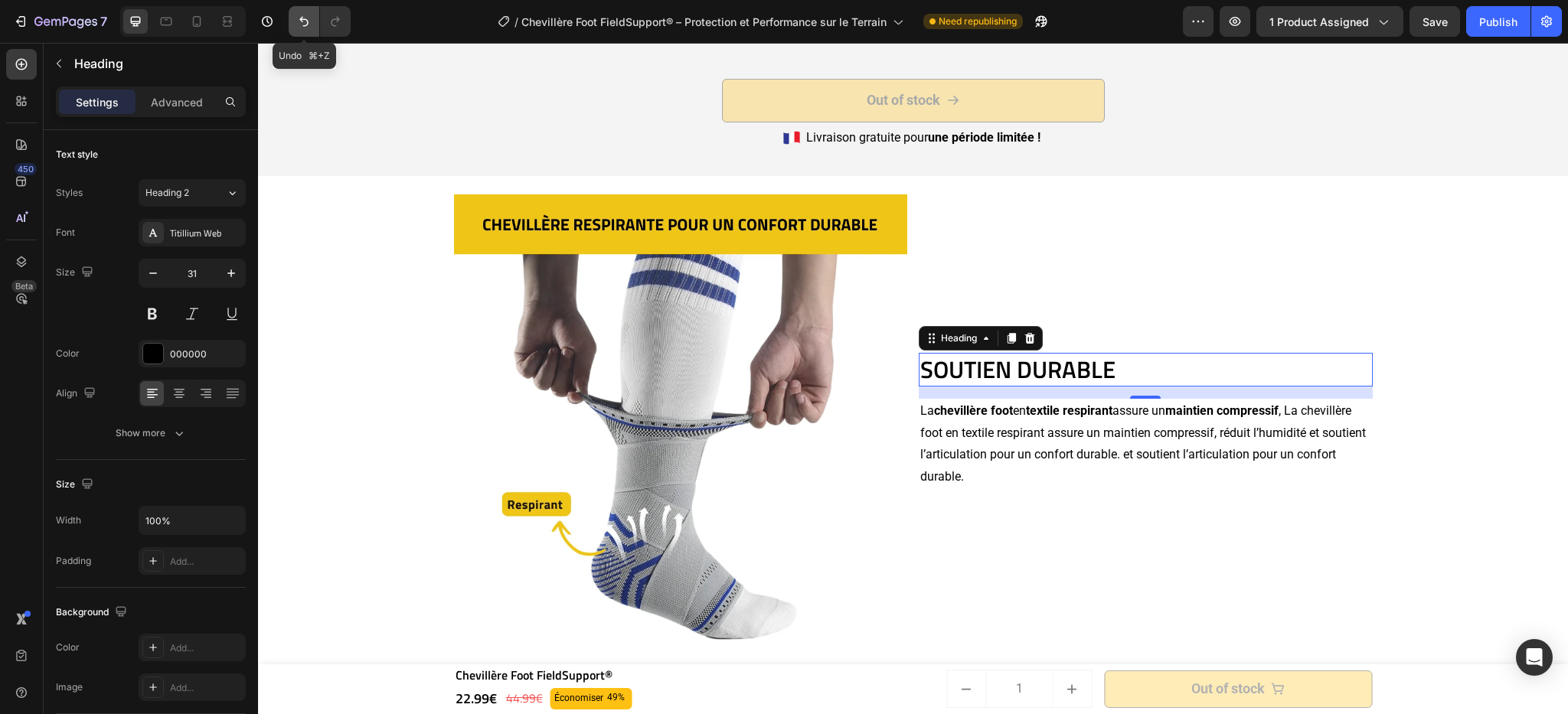
click at [315, 34] on button "Undo/Redo" at bounding box center [303, 21] width 30 height 30
click at [1176, 384] on h2 "SOUTIEN DURABLE" at bounding box center [1146, 369] width 454 height 34
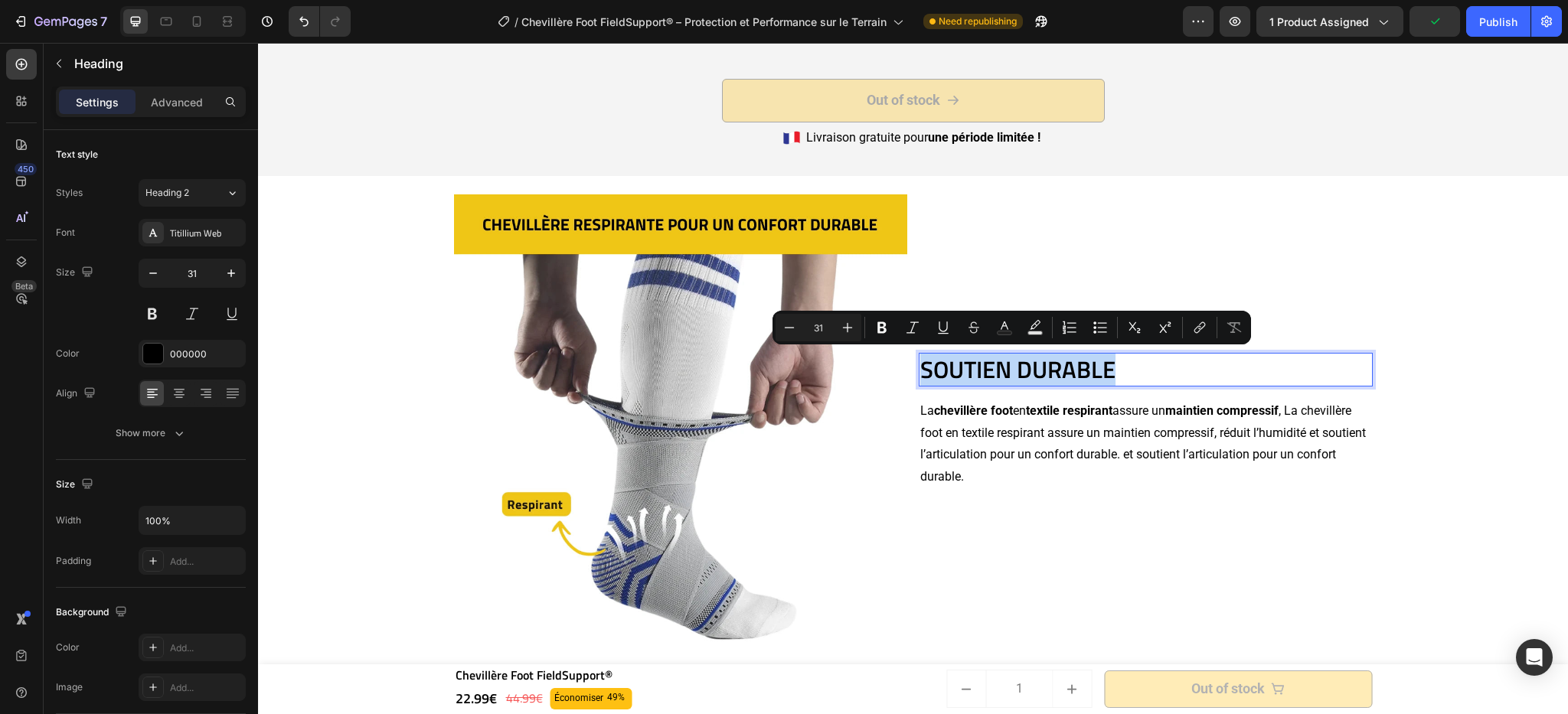
drag, startPoint x: 1152, startPoint y: 376, endPoint x: 918, endPoint y: 366, distance: 234.2
click at [920, 366] on p "SOUTIEN DURABLE" at bounding box center [1146, 369] width 451 height 30
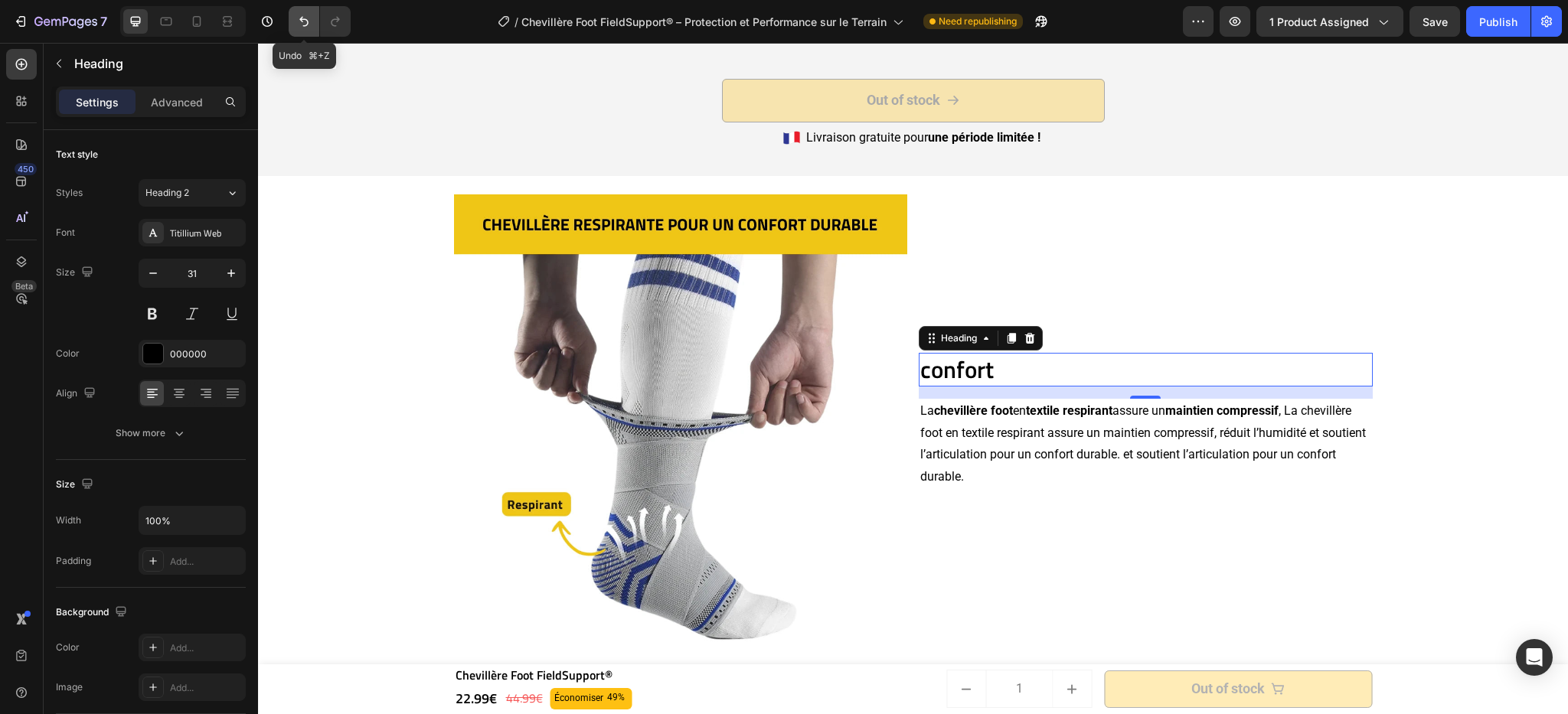
click at [299, 27] on icon "Undo/Redo" at bounding box center [304, 21] width 16 height 16
click at [1085, 287] on div "confort Heading 16 La chevillère foot en textile respirant assure un maintien c…" at bounding box center [1146, 421] width 454 height 454
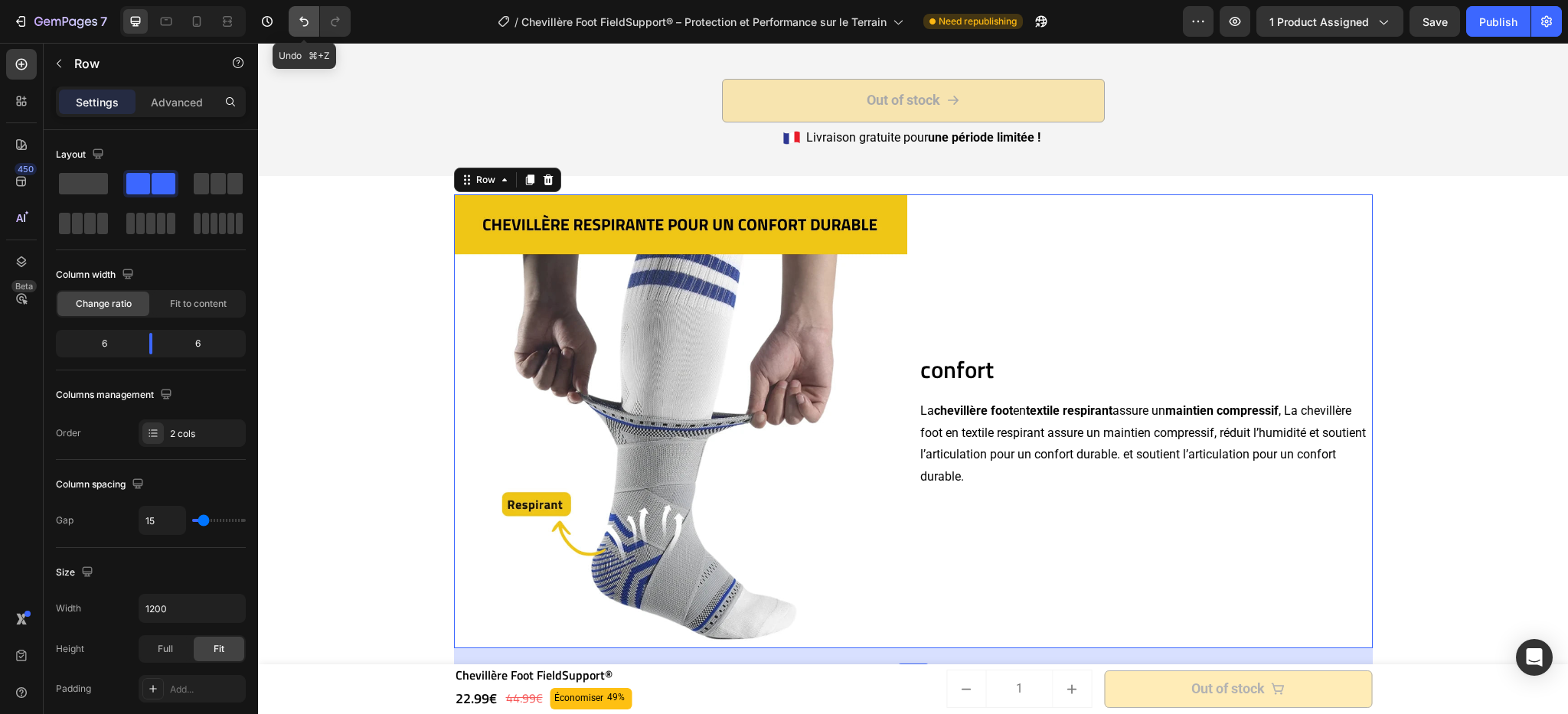
click at [301, 16] on icon "Undo/Redo" at bounding box center [304, 21] width 16 height 16
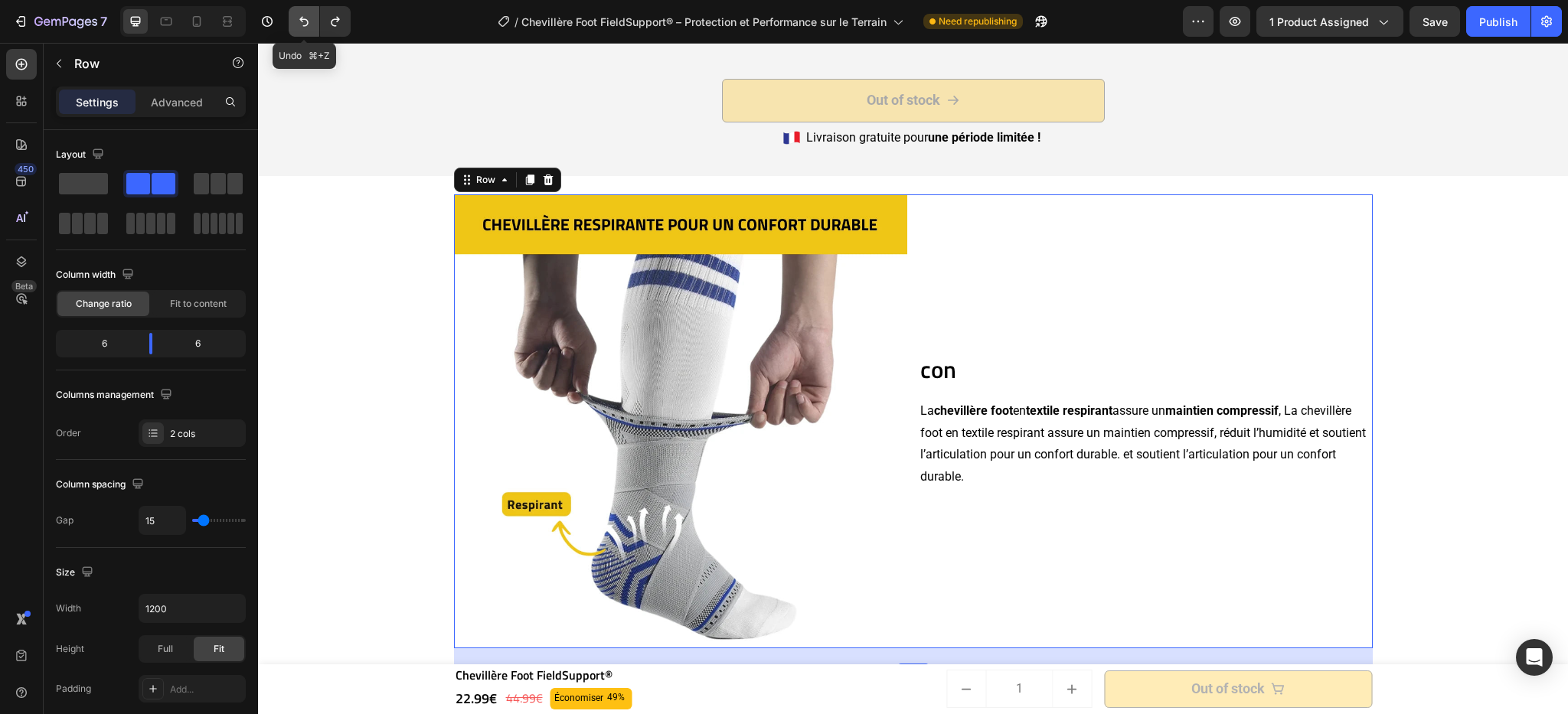
click at [301, 16] on icon "Undo/Redo" at bounding box center [304, 21] width 16 height 16
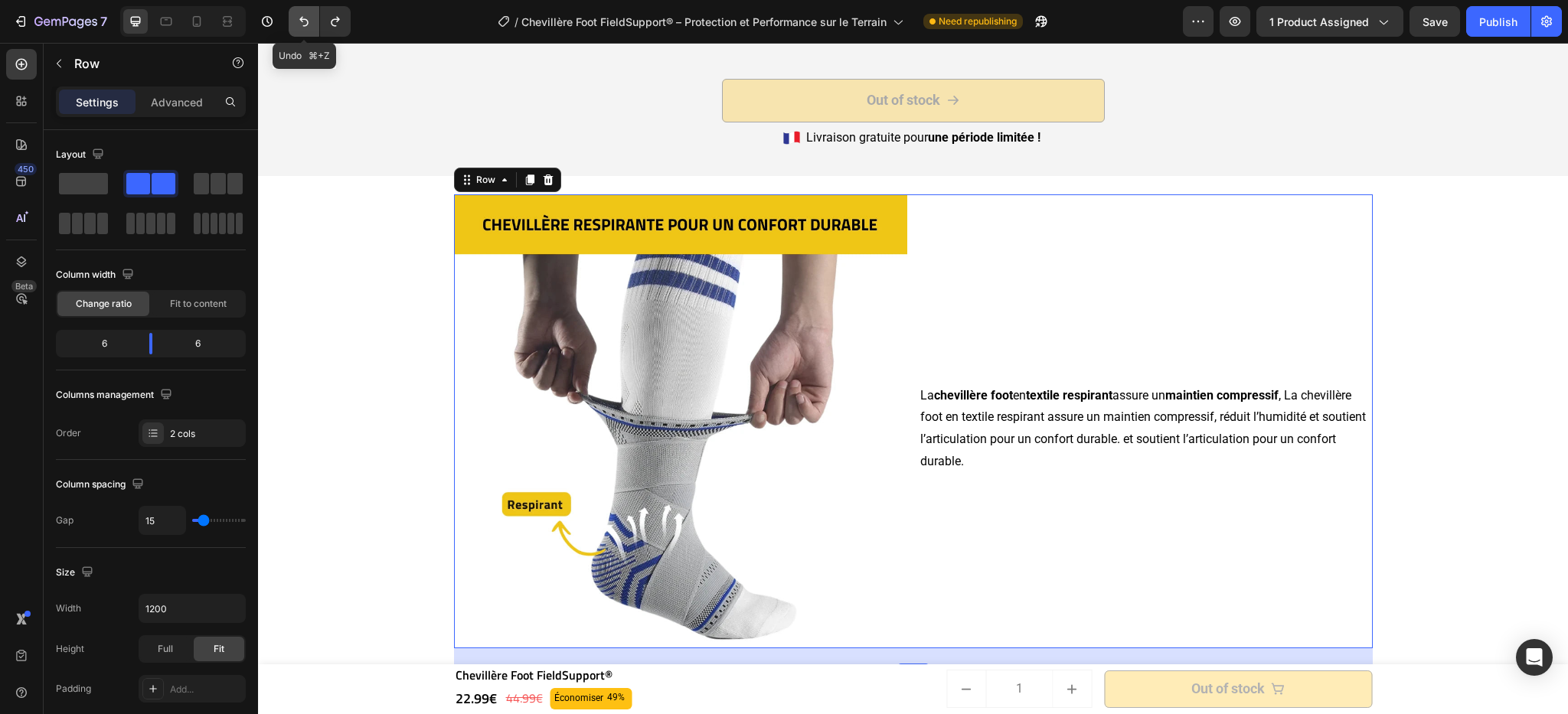
click at [301, 16] on icon "Undo/Redo" at bounding box center [304, 21] width 16 height 16
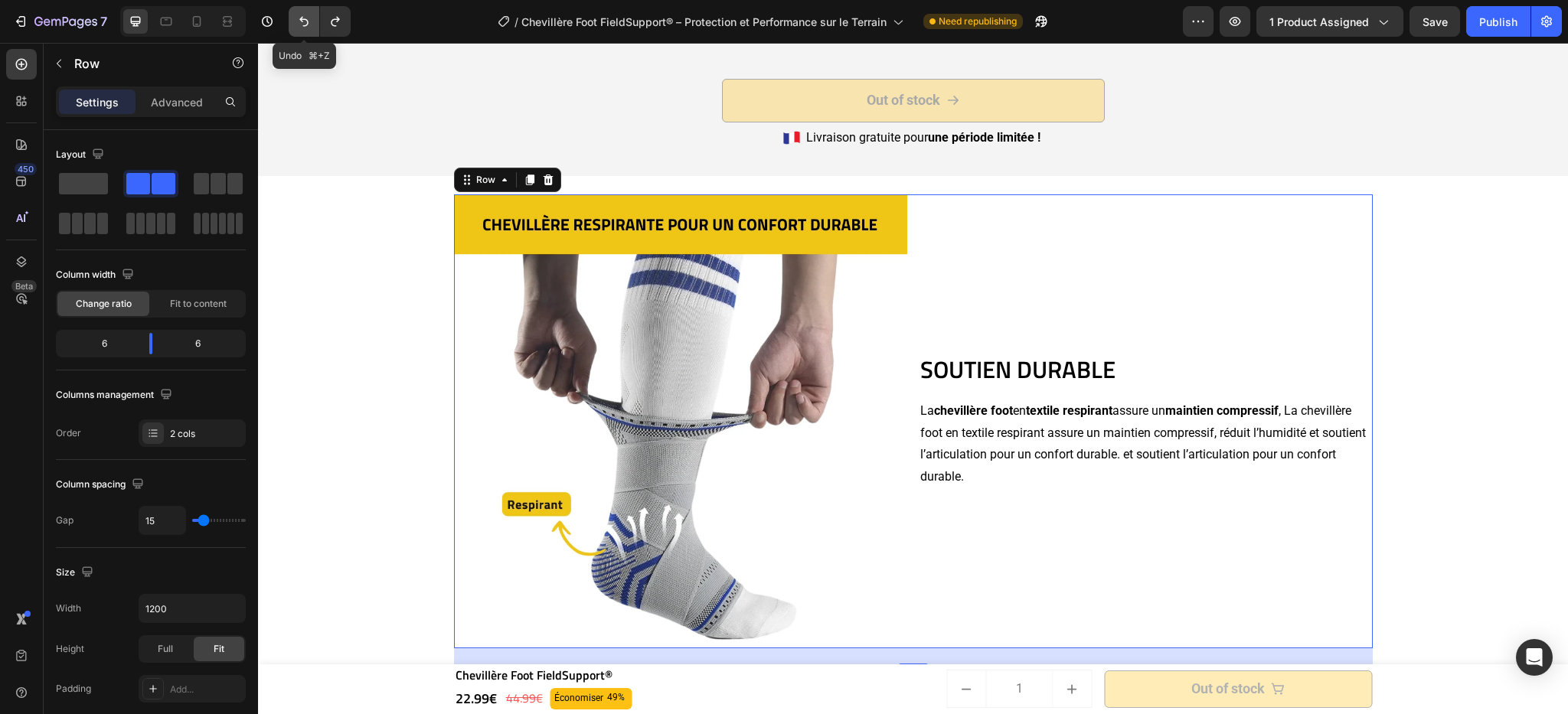
click at [301, 16] on icon "Undo/Redo" at bounding box center [304, 21] width 16 height 16
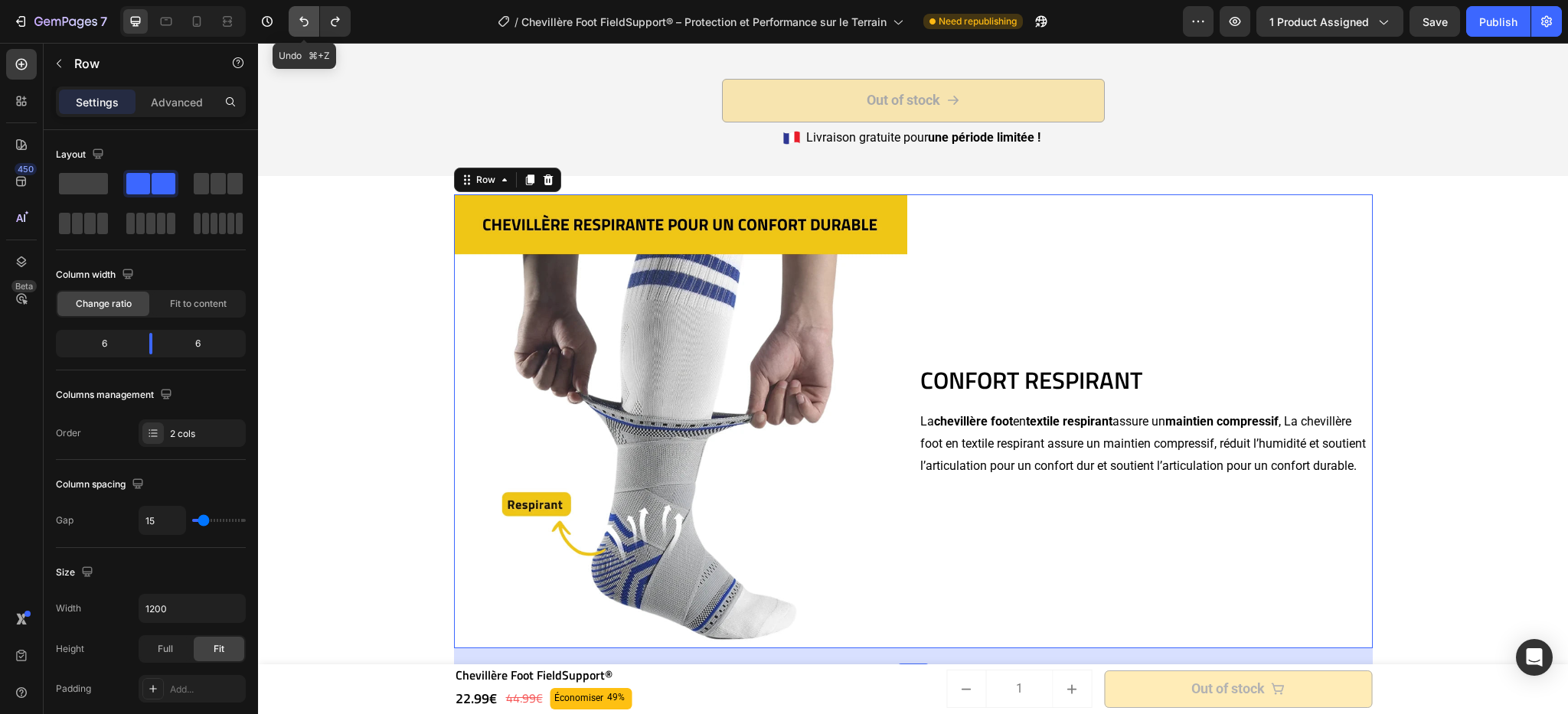
click at [301, 16] on icon "Undo/Redo" at bounding box center [304, 21] width 16 height 16
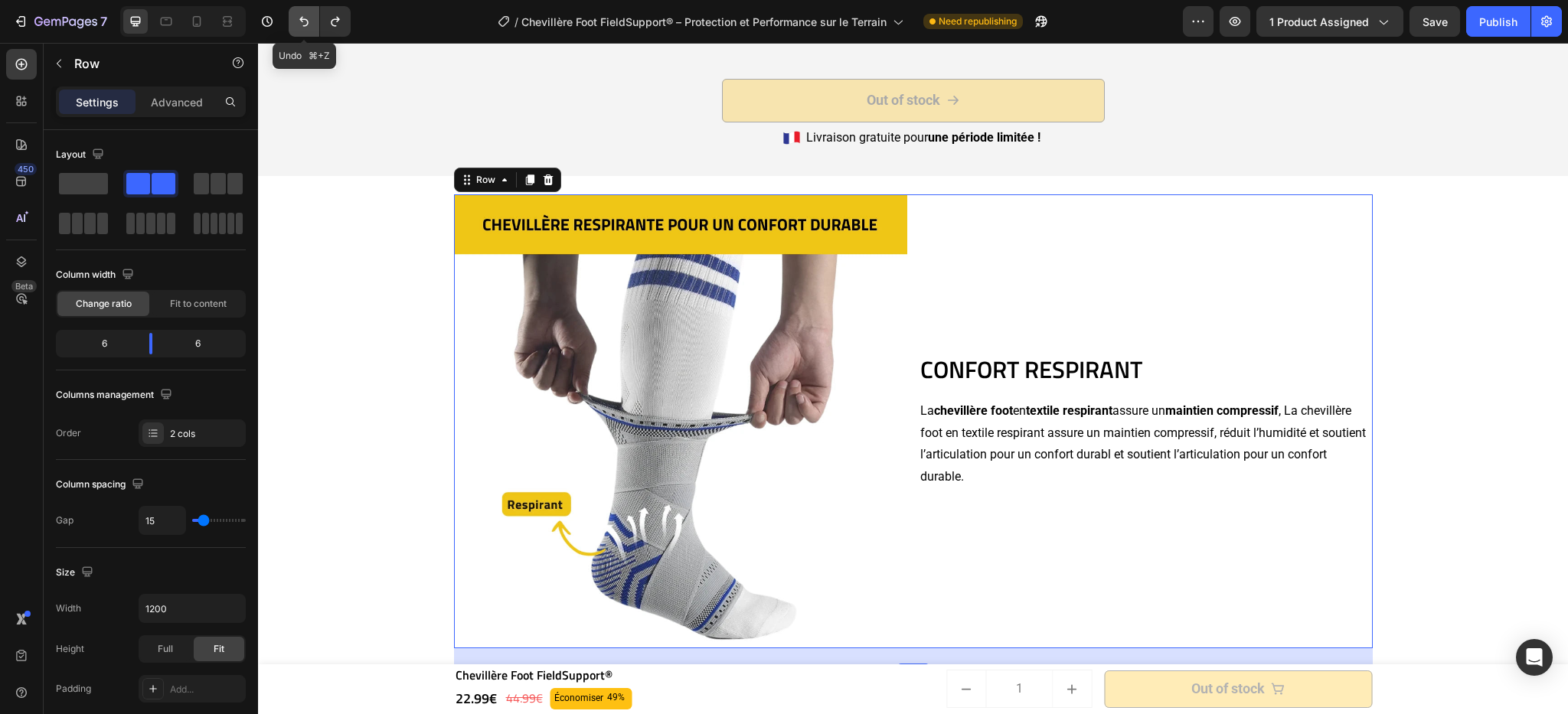
click at [301, 16] on icon "Undo/Redo" at bounding box center [304, 21] width 16 height 16
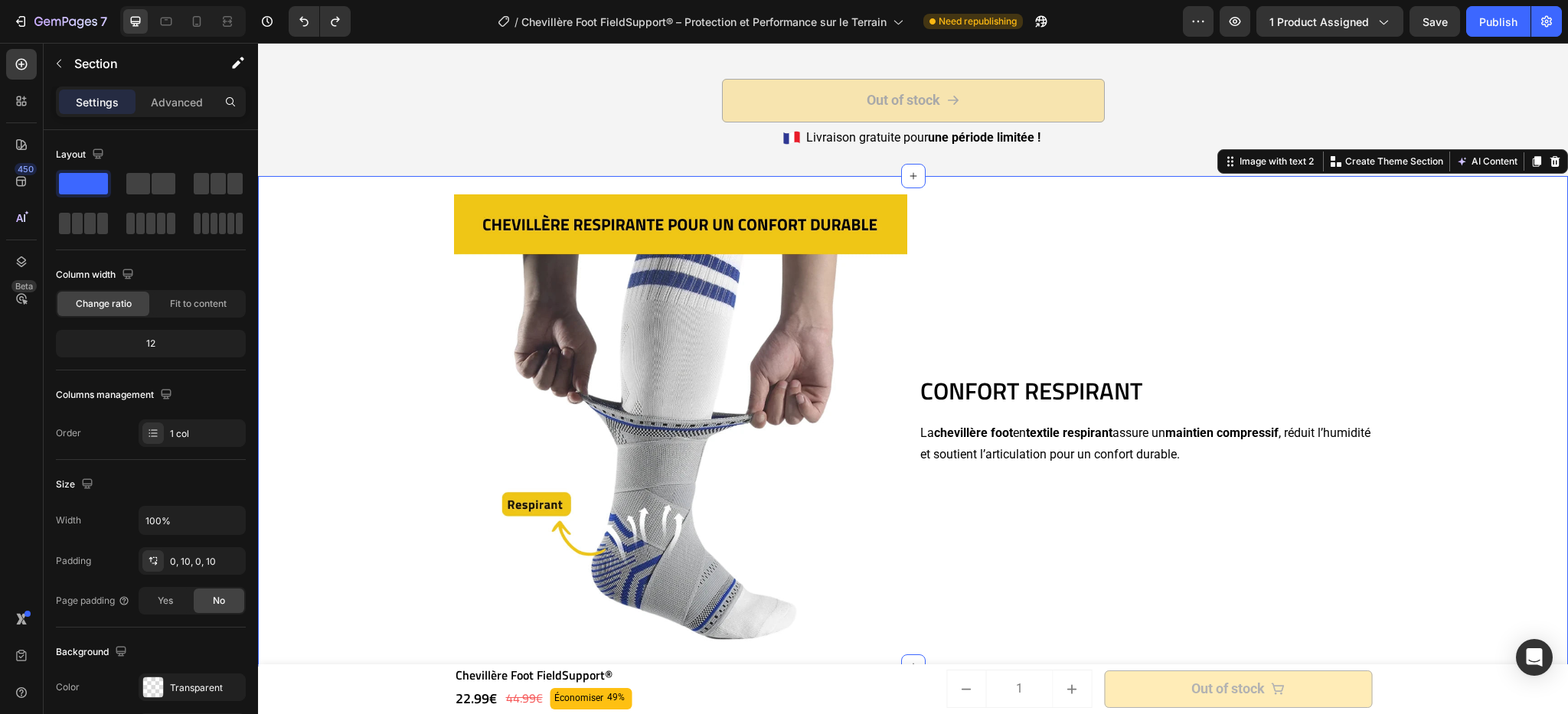
click at [1482, 357] on div "CONFORT RESPIRANT Heading La chevillère foot en textile respirant assure un mai…" at bounding box center [913, 421] width 1295 height 491
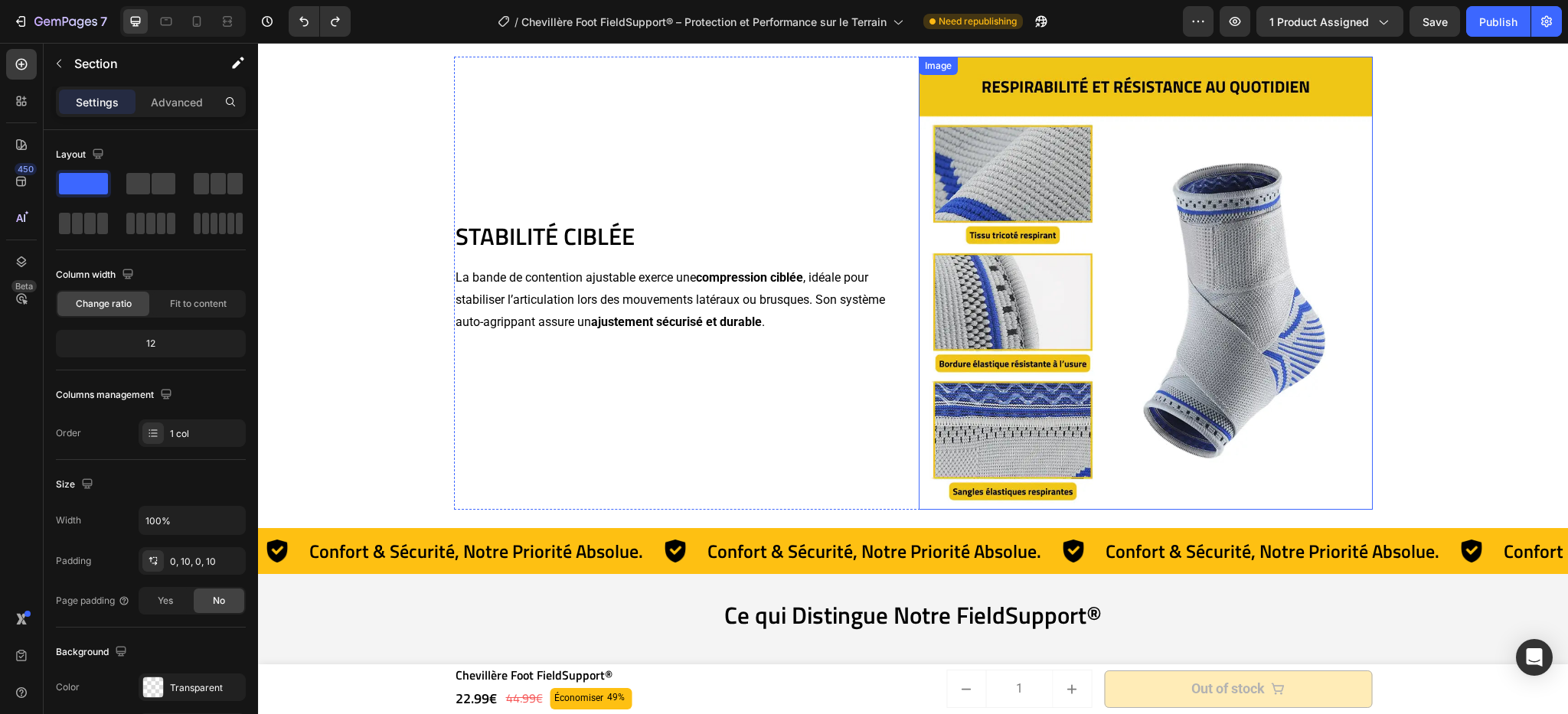
scroll to position [3846, 0]
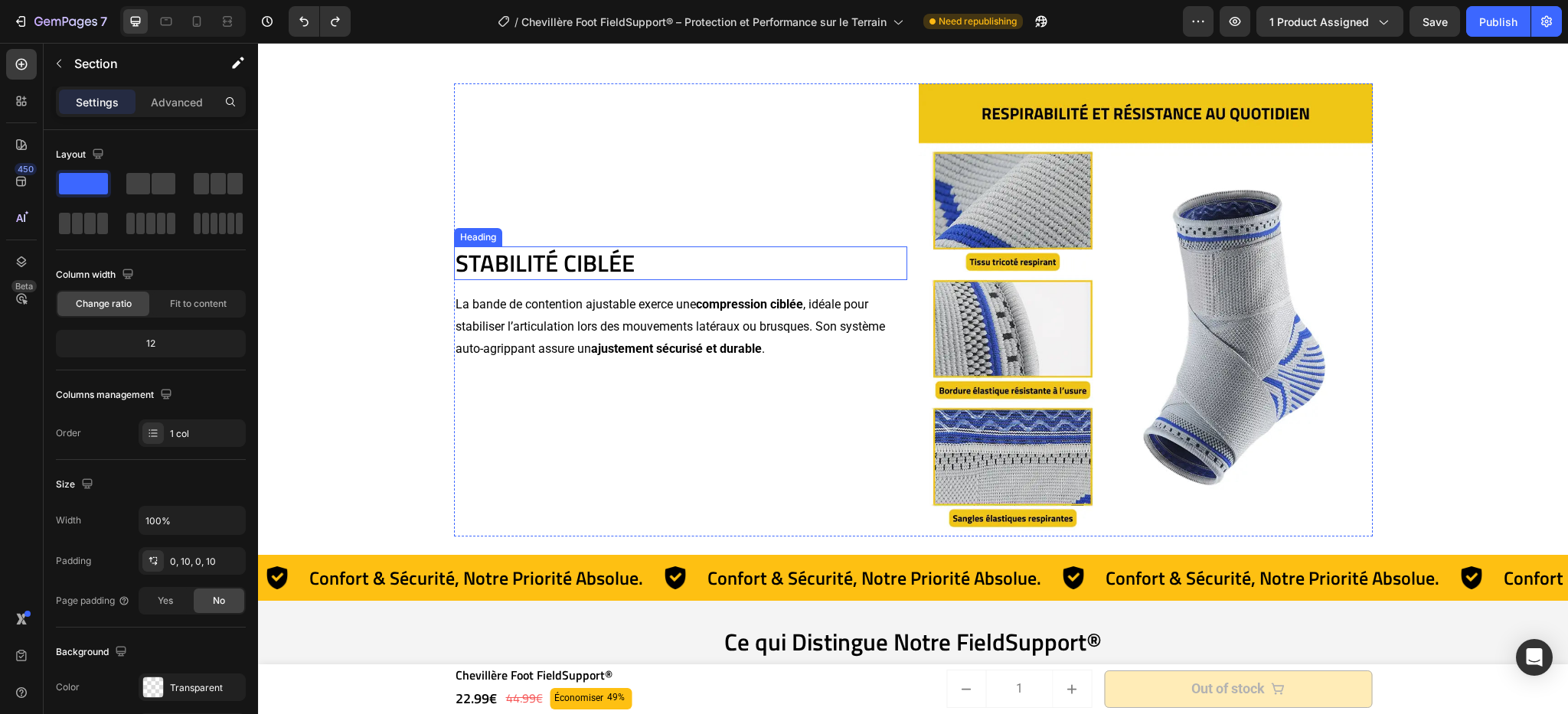
click at [594, 271] on h2 "STABILITÉ CIBLÉE" at bounding box center [681, 263] width 454 height 34
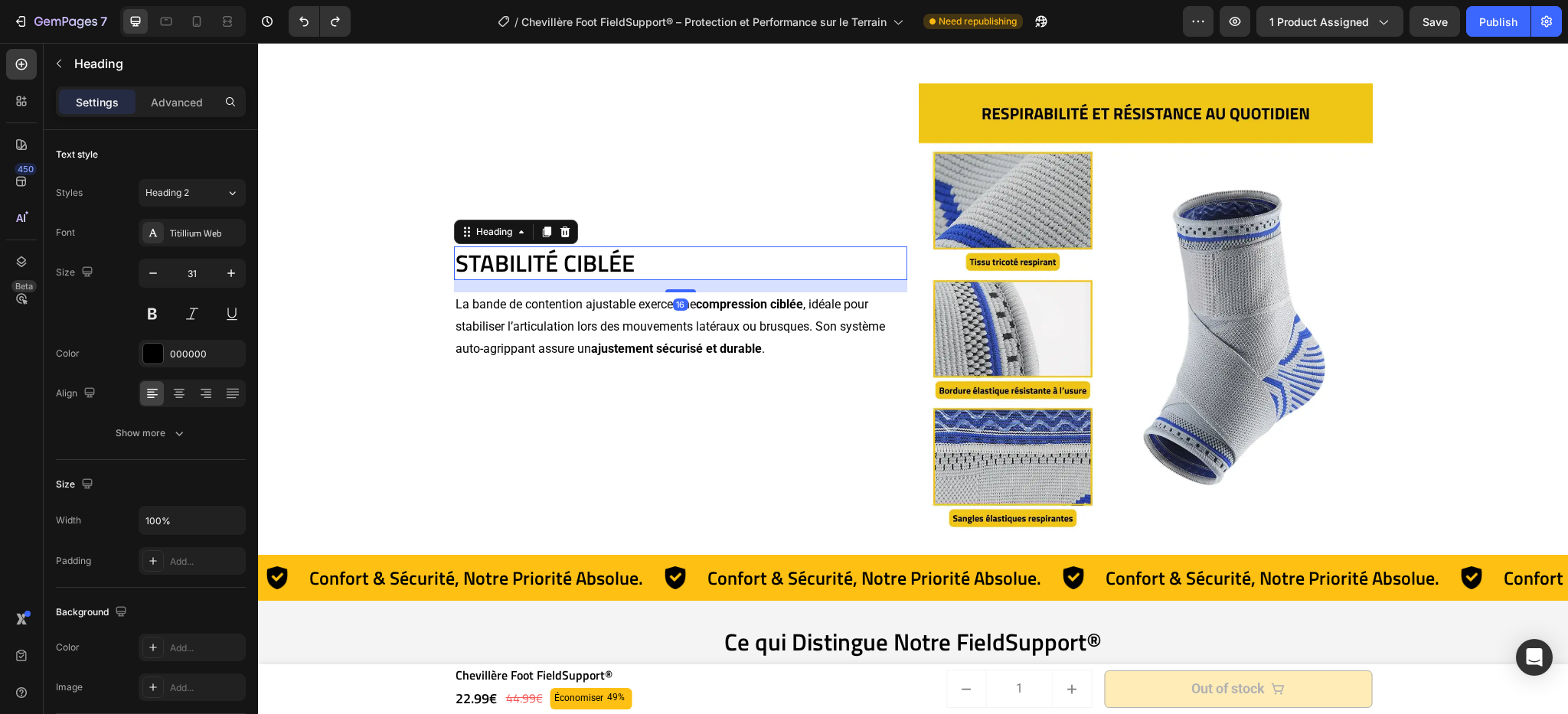
click at [607, 268] on h2 "STABILITÉ CIBLÉE" at bounding box center [681, 263] width 454 height 34
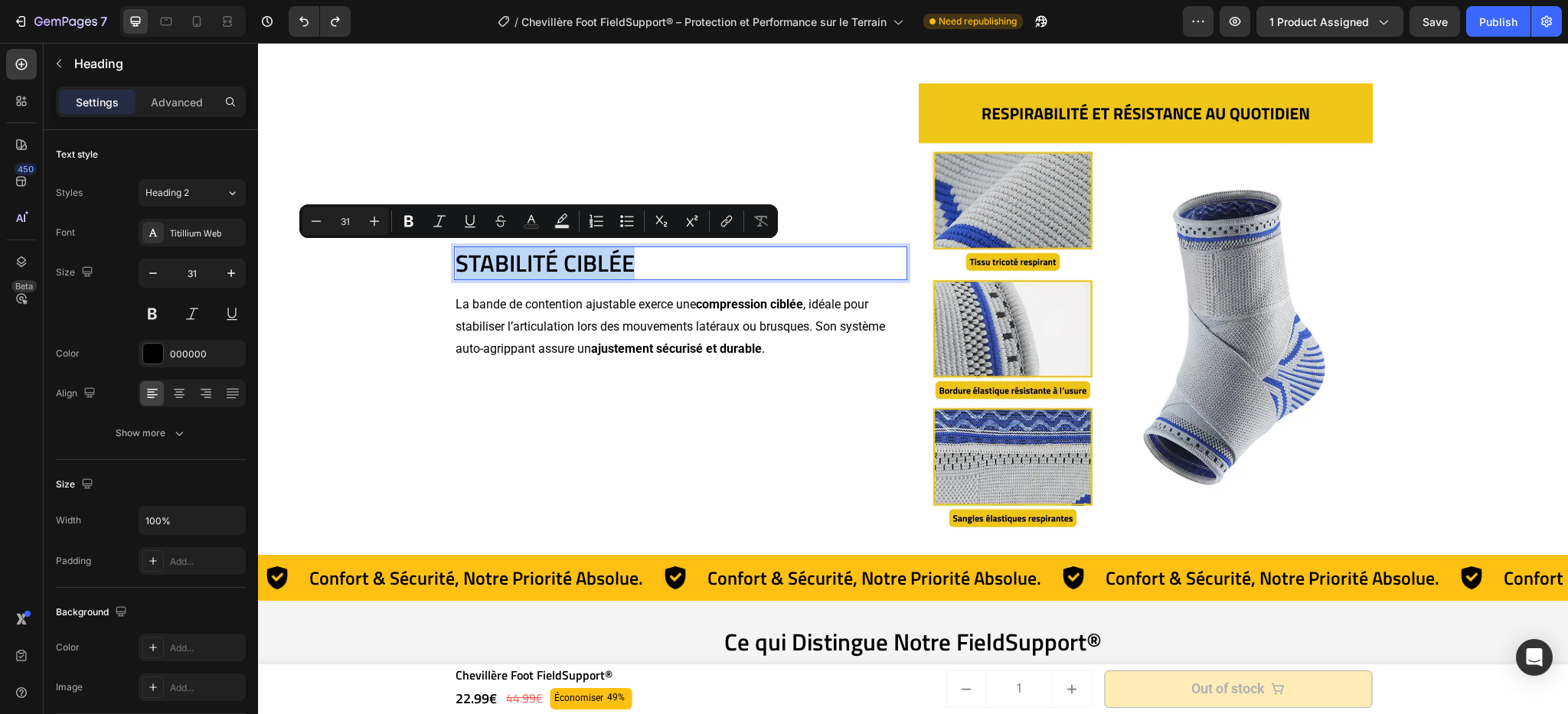
drag, startPoint x: 658, startPoint y: 264, endPoint x: 449, endPoint y: 261, distance: 209.0
click at [455, 261] on p "STABILITÉ CIBLÉE" at bounding box center [681, 263] width 451 height 30
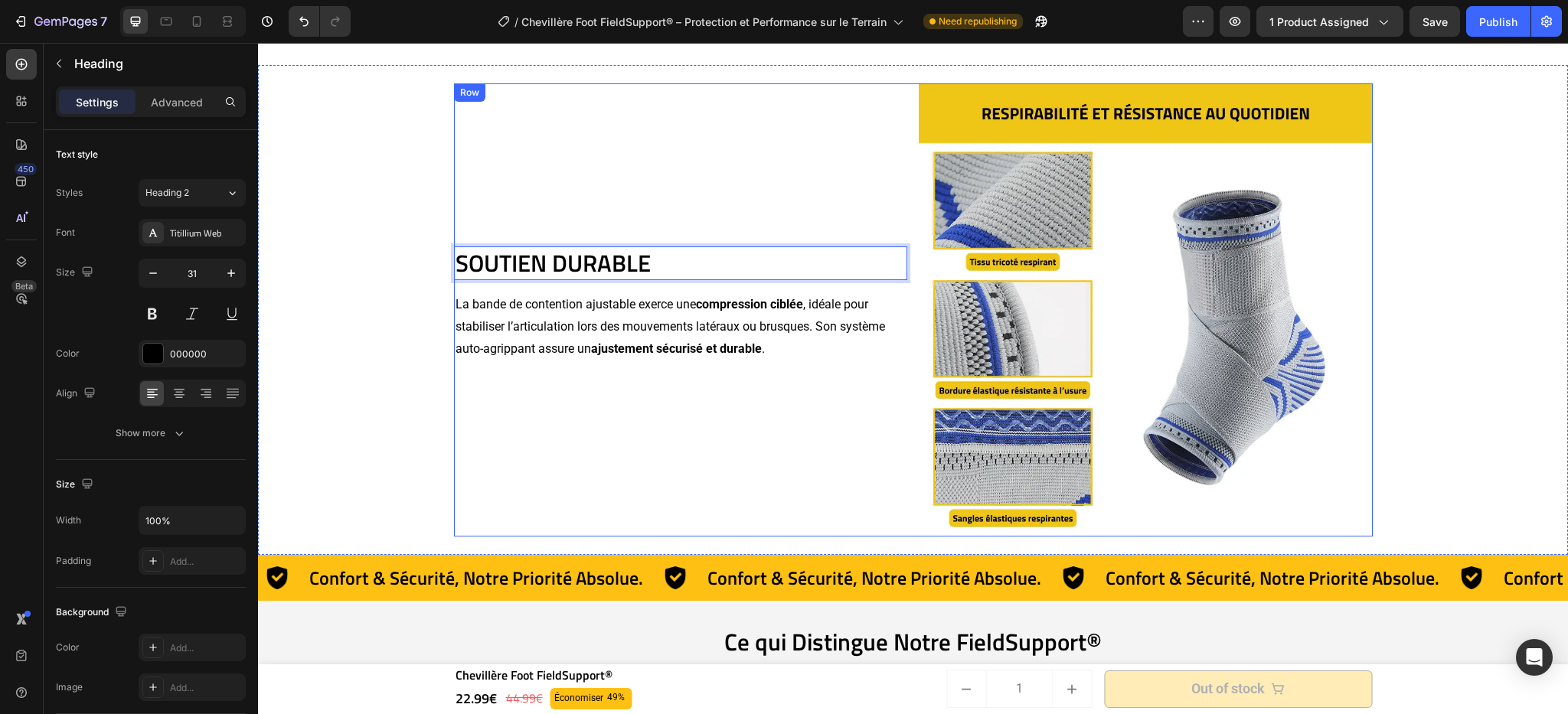
click at [656, 206] on div "SOUTIEN DURABLE Heading 16 La bande de contention ajustable exerce une compress…" at bounding box center [681, 310] width 454 height 454
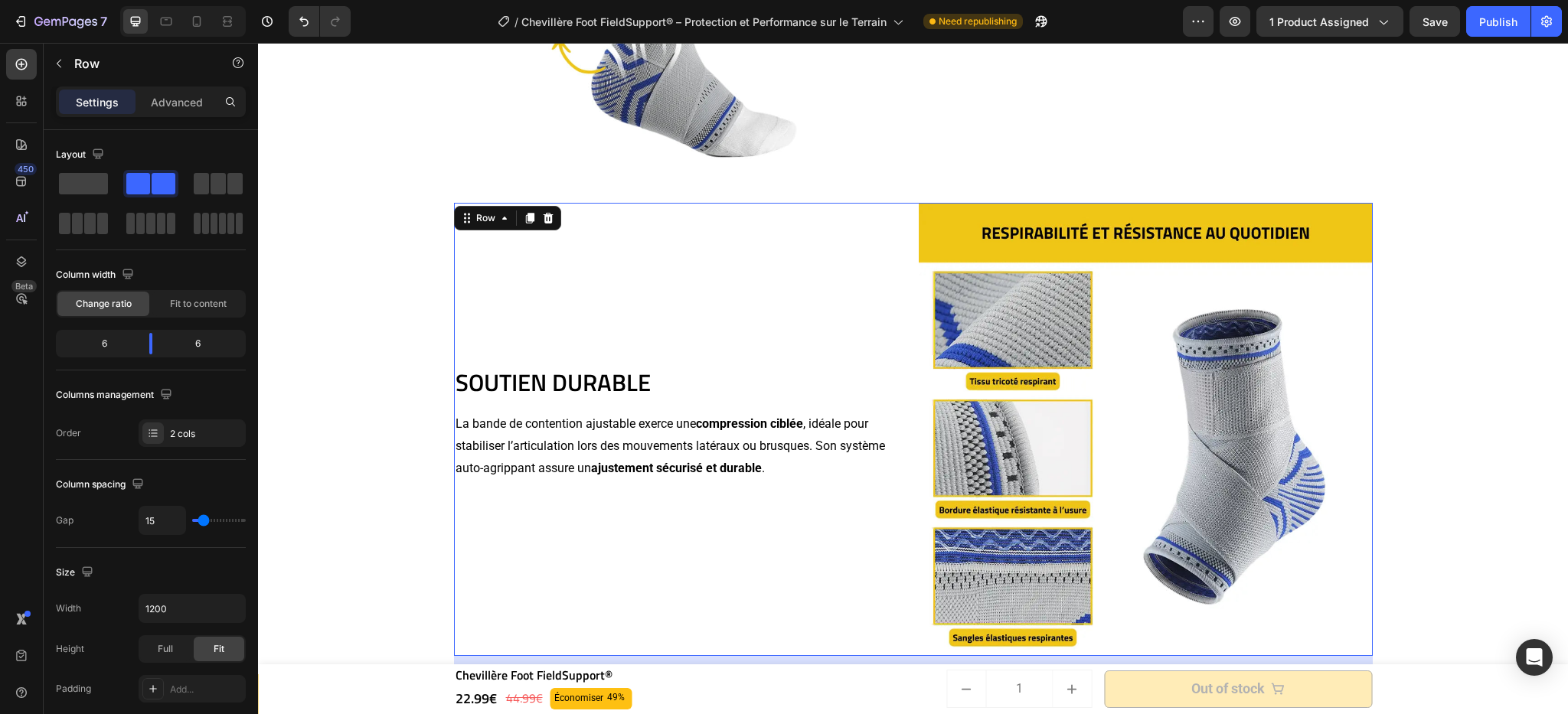
scroll to position [3748, 0]
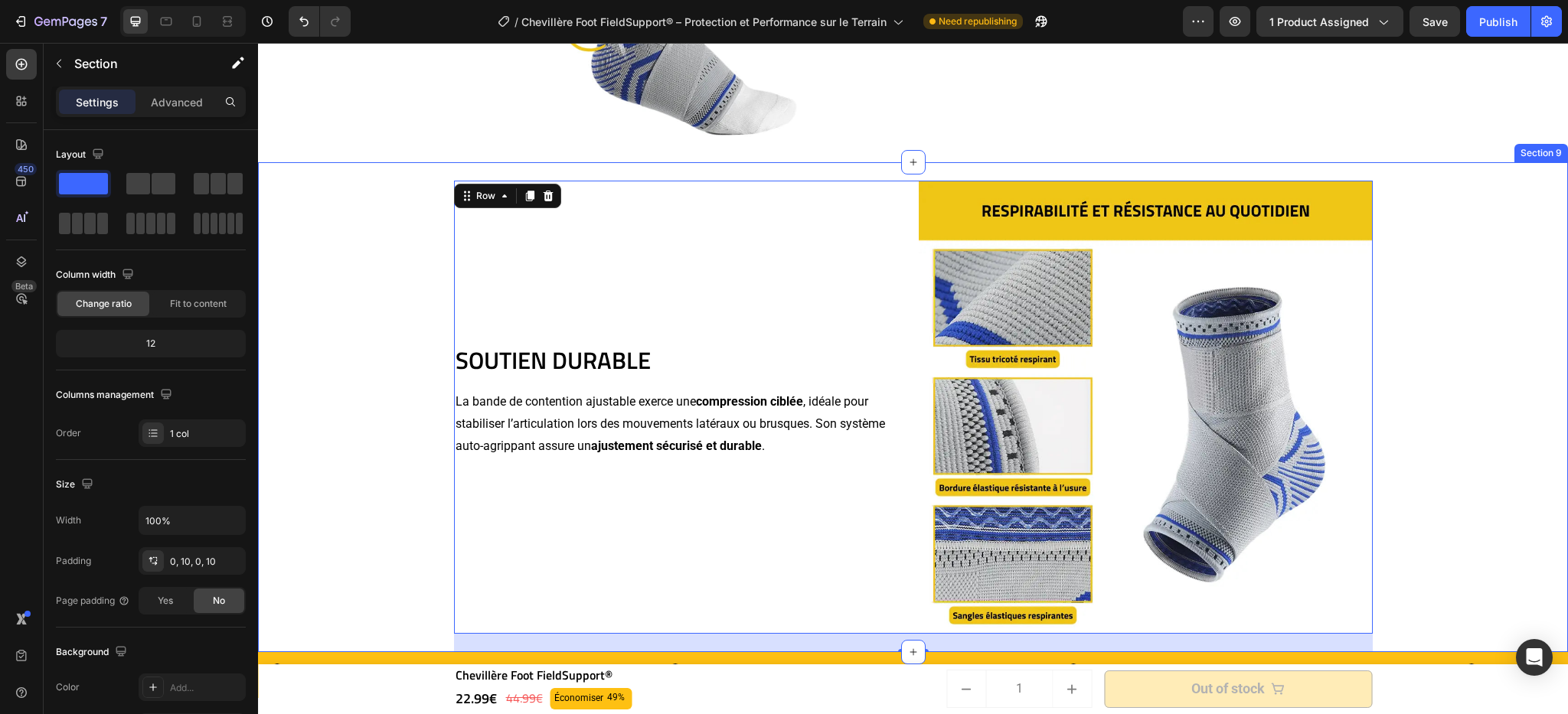
click at [1458, 165] on div "SOUTIEN DURABLE Heading La bande de contention ajustable exerce une compression…" at bounding box center [913, 407] width 1295 height 491
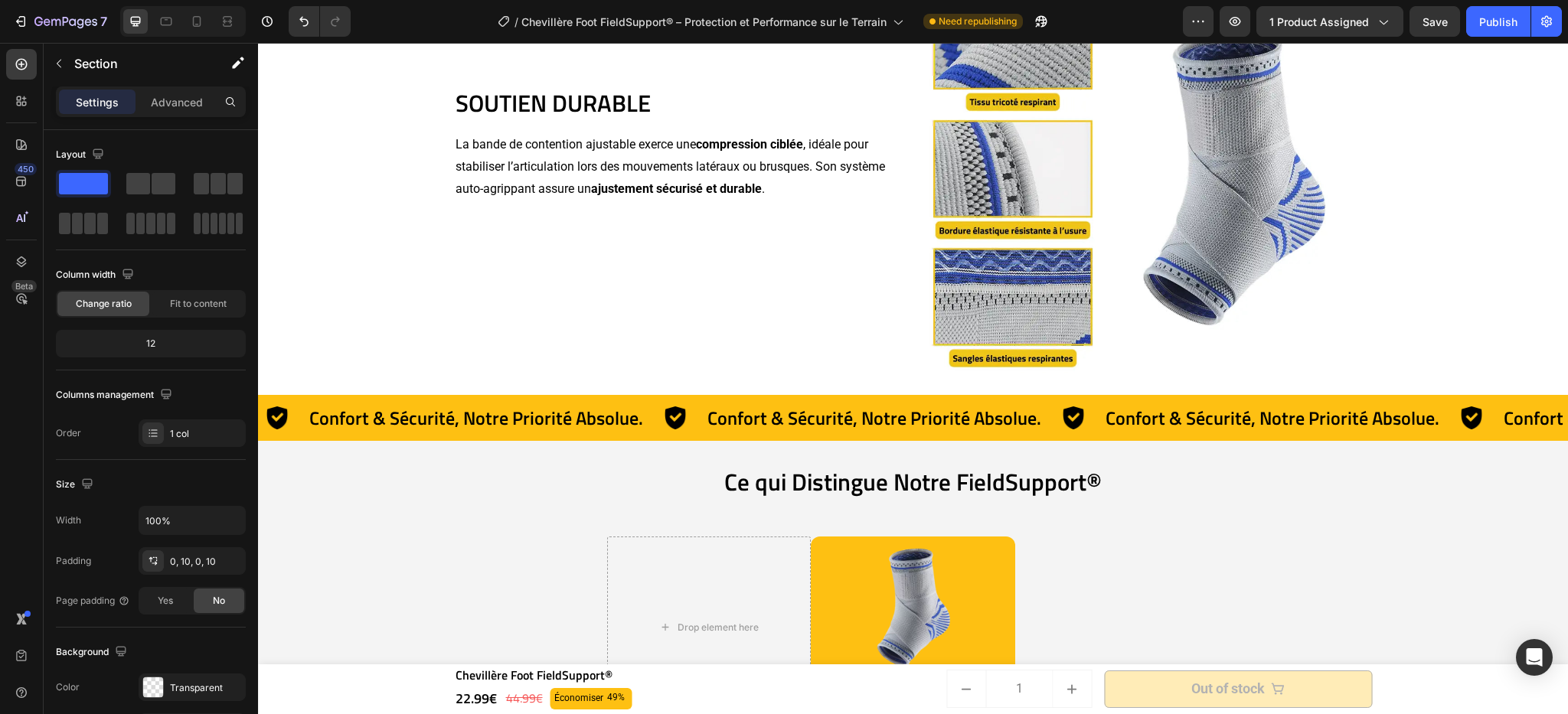
scroll to position [3774, 0]
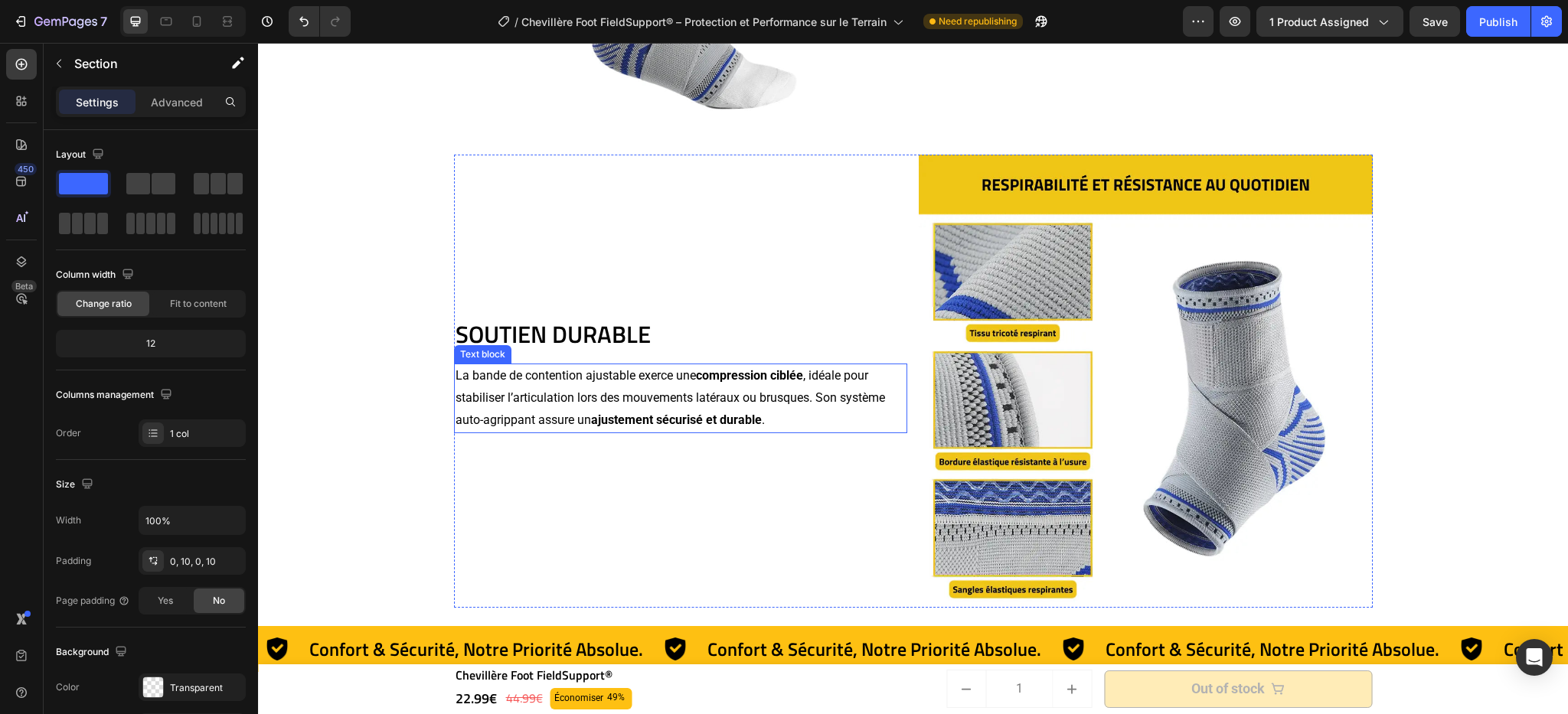
click at [470, 376] on p "La bande de contention ajustable exerce une compression ciblée , idéale pour st…" at bounding box center [681, 398] width 451 height 66
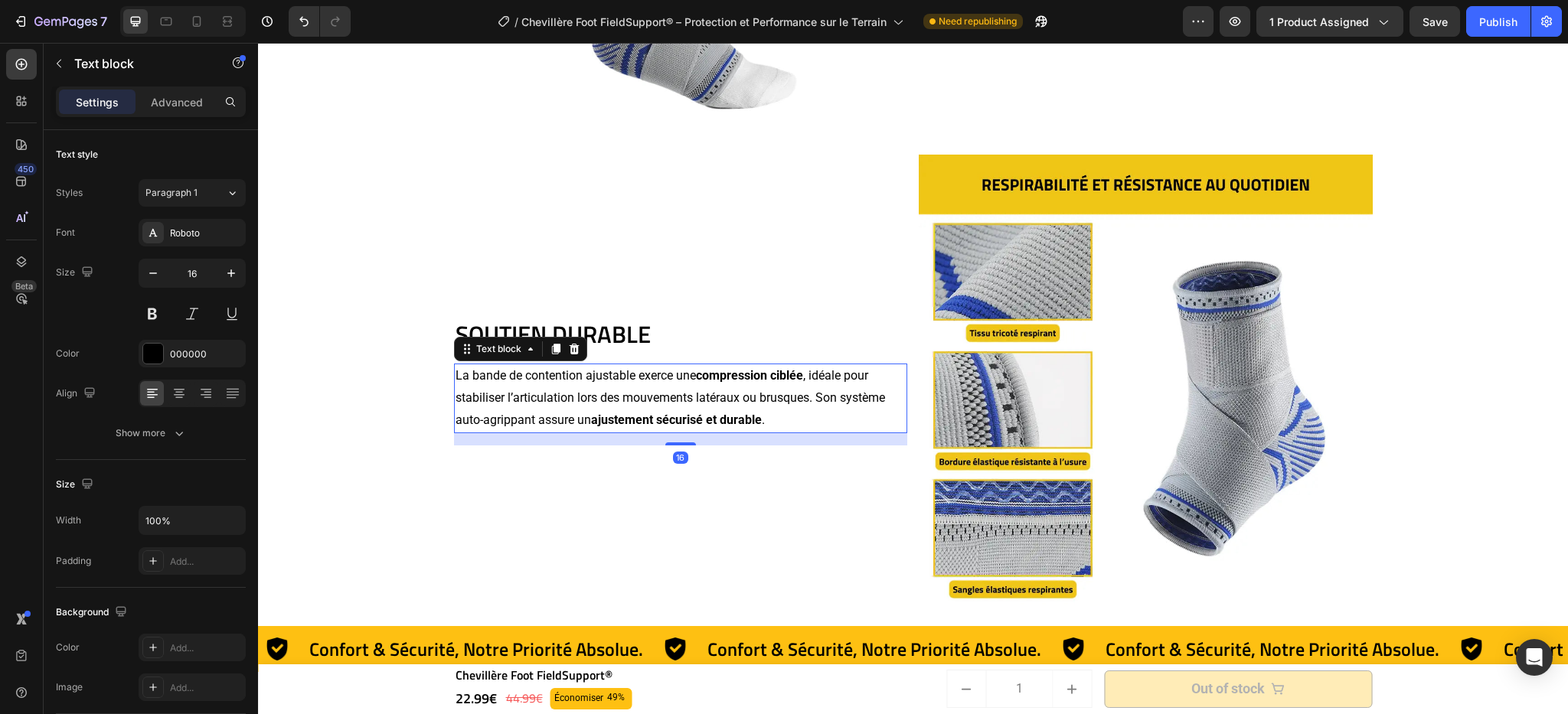
click at [454, 375] on div "La bande de contention ajustable exerce une compression ciblée , idéale pour st…" at bounding box center [681, 397] width 454 height 69
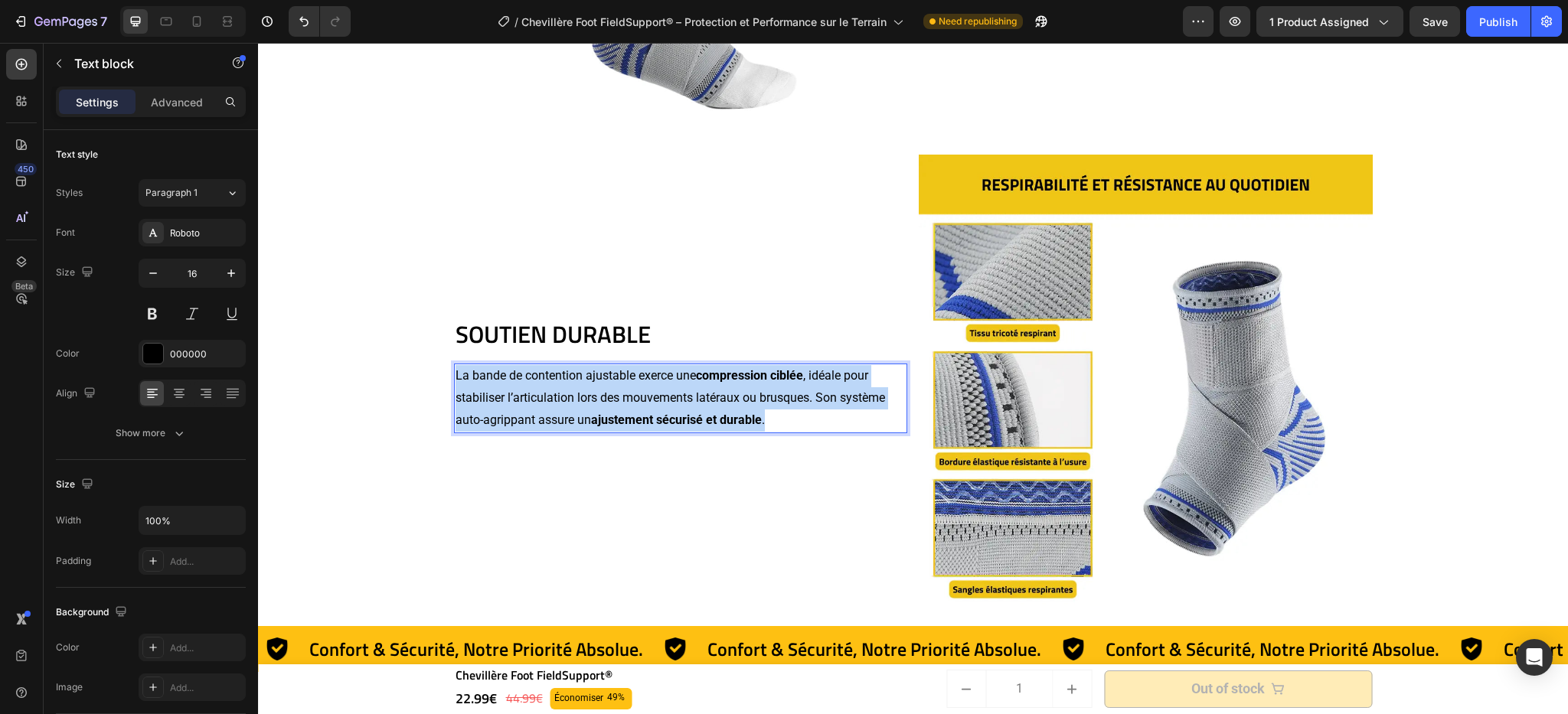
drag, startPoint x: 451, startPoint y: 376, endPoint x: 788, endPoint y: 414, distance: 339.1
click at [788, 414] on p "La bande de contention ajustable exerce une compression ciblée , idéale pour st…" at bounding box center [681, 398] width 451 height 66
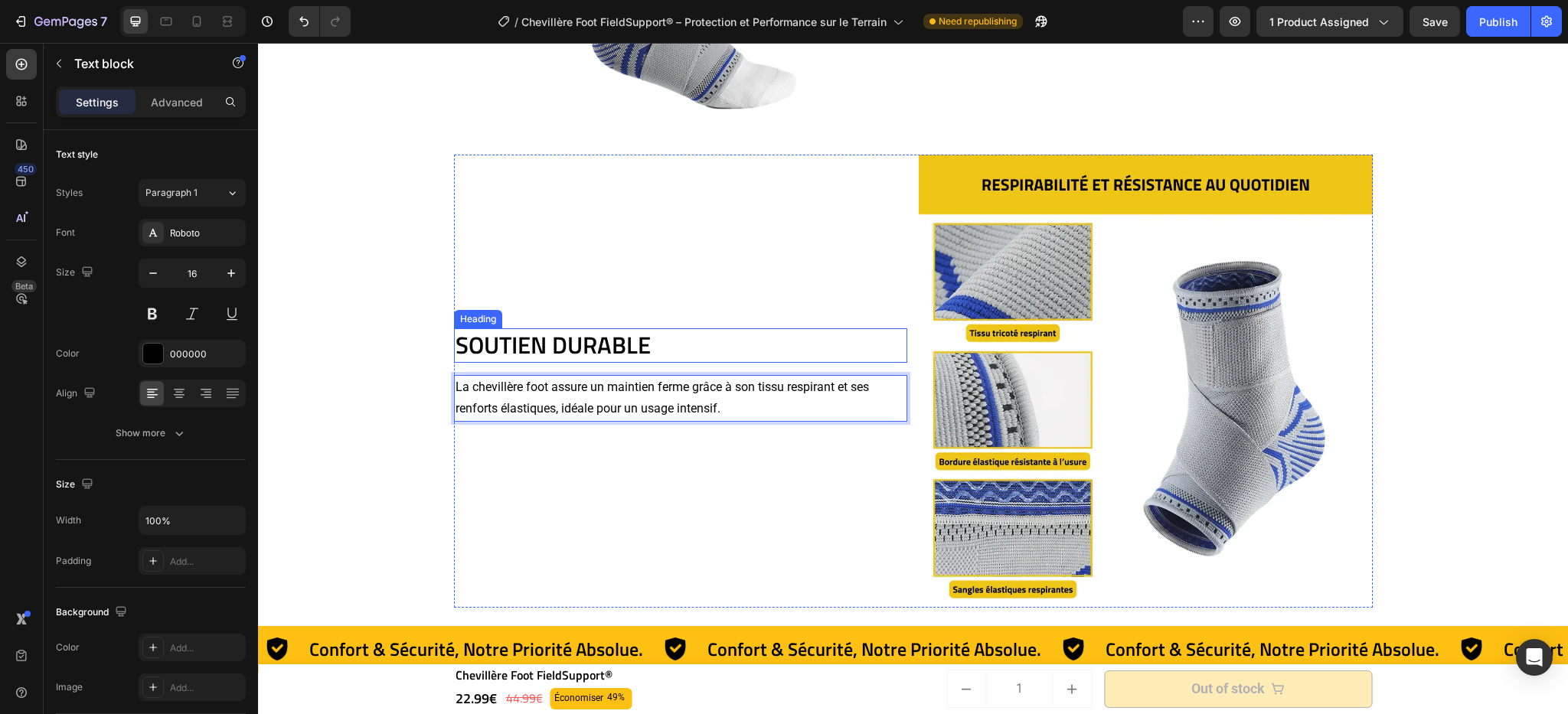
click at [665, 317] on div "SOUTIEN DURABLE Heading La chevillère foot assure un maintien ferme grâce à son…" at bounding box center [681, 382] width 454 height 454
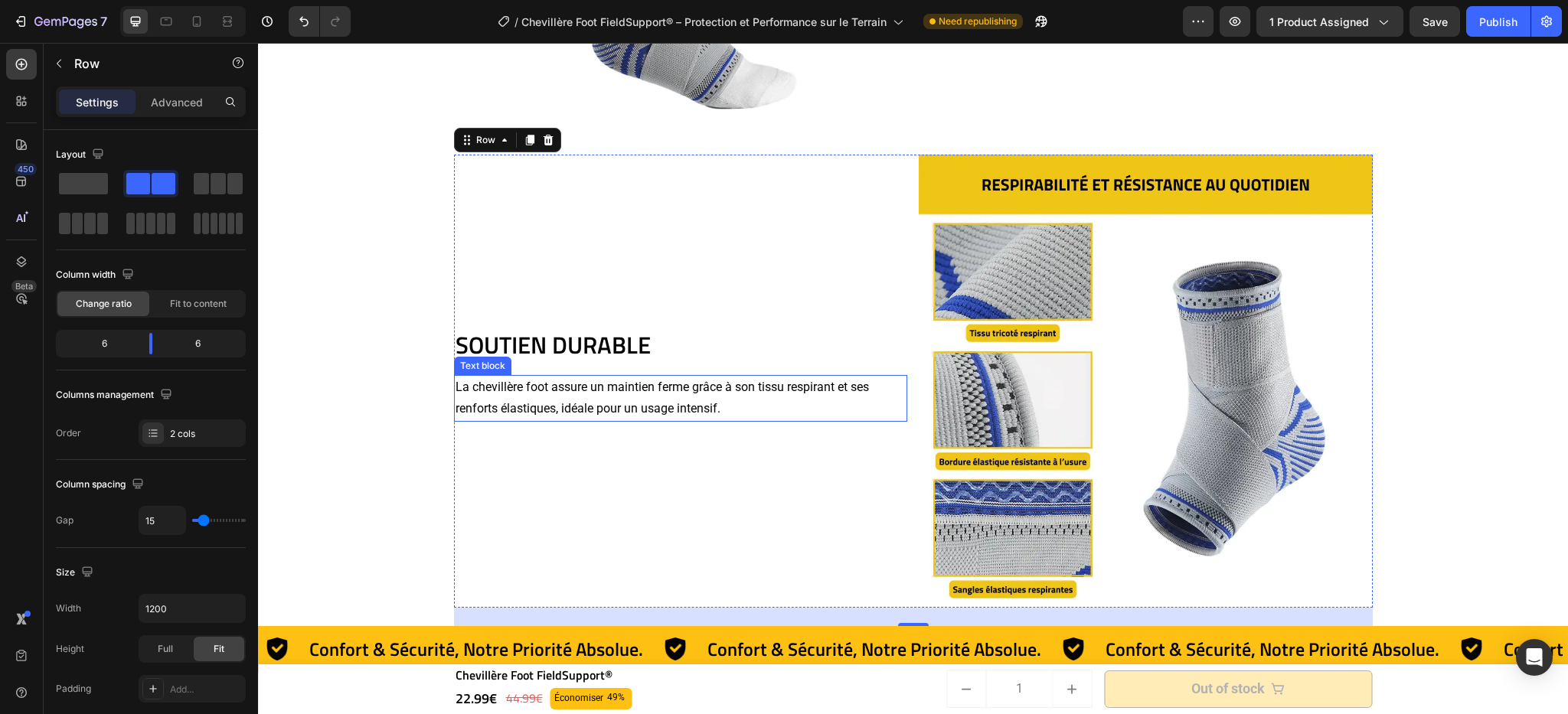
click at [455, 384] on p "La chevillère foot assure un maintien ferme grâce à son tissu respirant et ses …" at bounding box center [681, 398] width 451 height 44
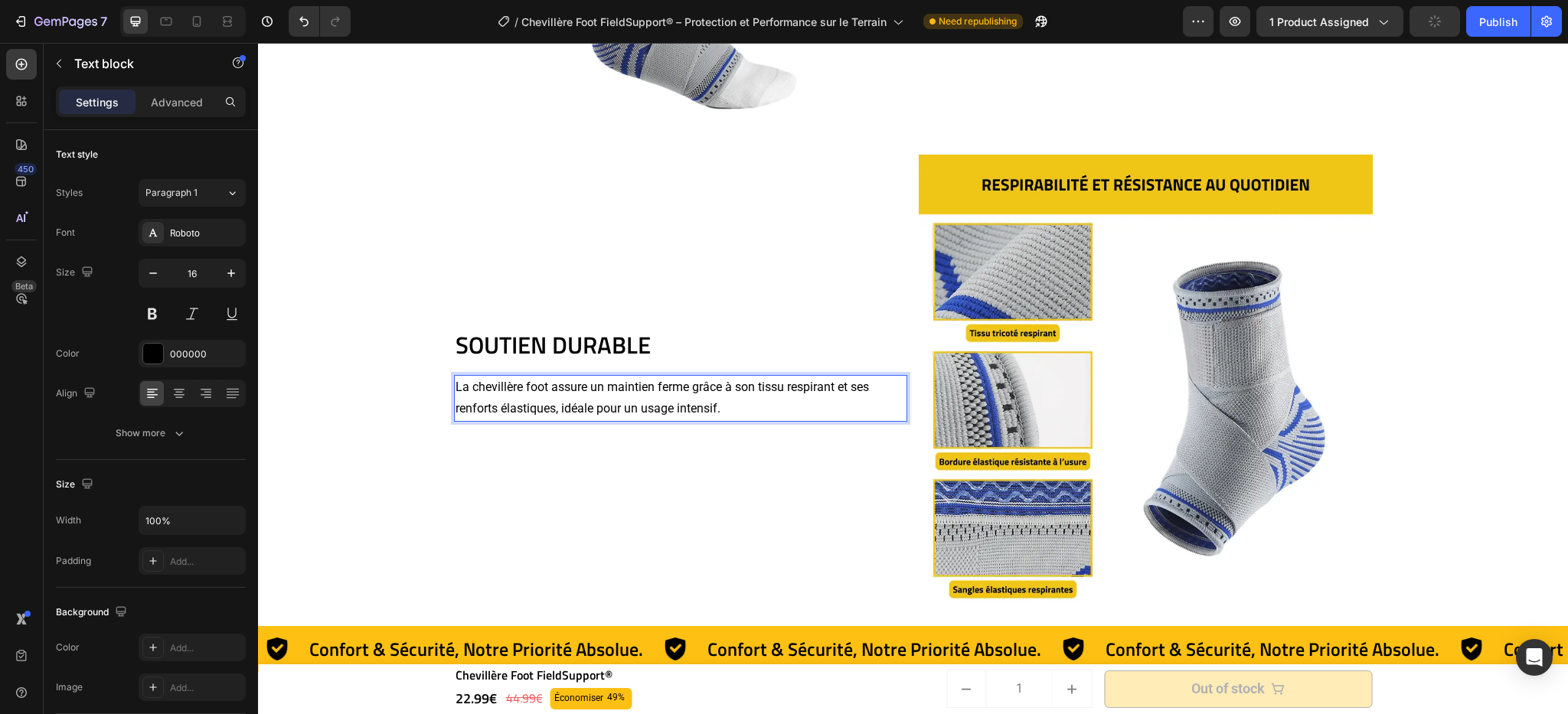
drag, startPoint x: 452, startPoint y: 385, endPoint x: 465, endPoint y: 390, distance: 13.9
click at [455, 388] on p "La chevillère foot assure un maintien ferme grâce à son tissu respirant et ses …" at bounding box center [681, 398] width 451 height 44
click at [455, 386] on p "La chevillère foot assure un maintien ferme grâce à son tissu respirant et ses …" at bounding box center [681, 398] width 451 height 44
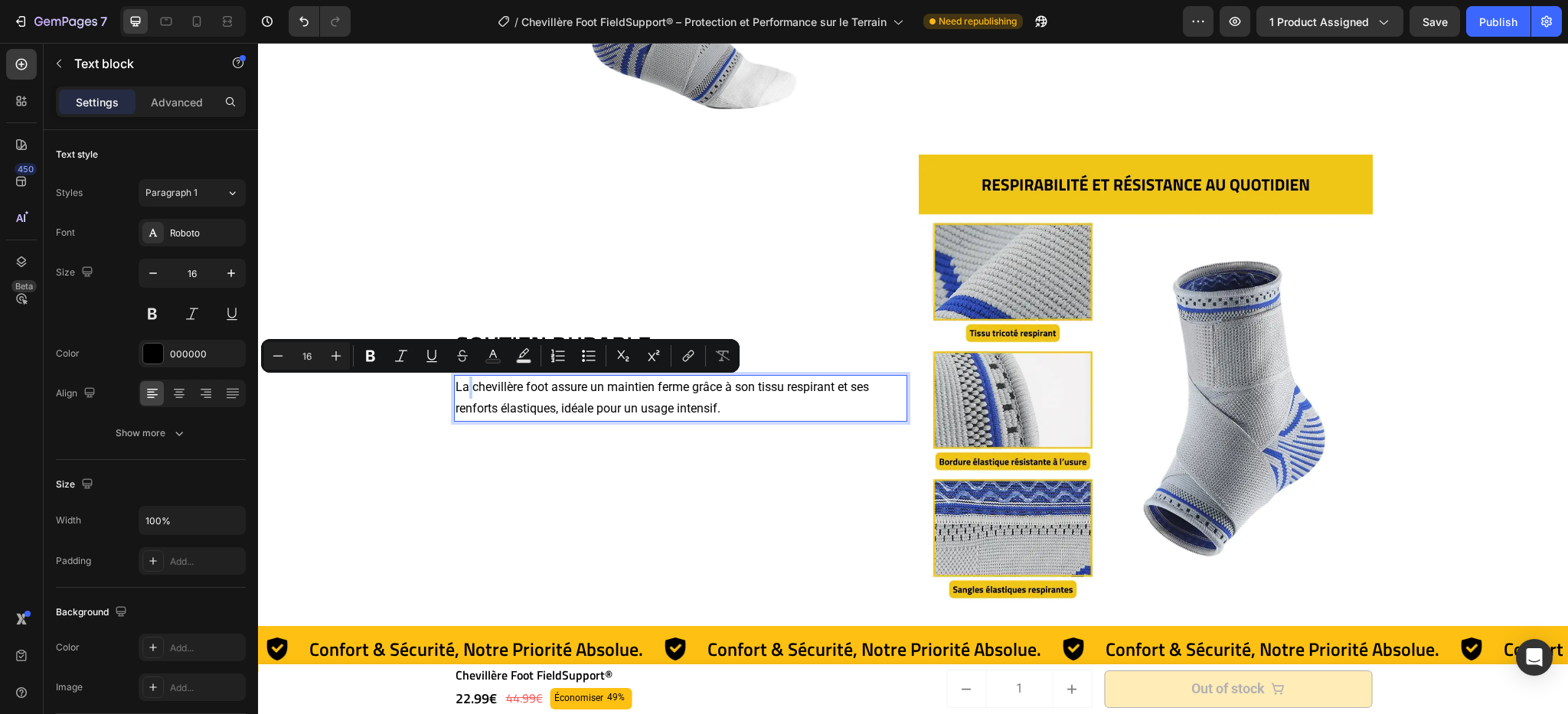
click at [463, 386] on p "La chevillère foot assure un maintien ferme grâce à son tissu respirant et ses …" at bounding box center [681, 398] width 451 height 44
drag, startPoint x: 451, startPoint y: 388, endPoint x: 541, endPoint y: 385, distance: 90.0
click at [541, 385] on p "La chevillère foot assure un maintien ferme grâce à son tissu respirant et ses …" at bounding box center [681, 398] width 451 height 44
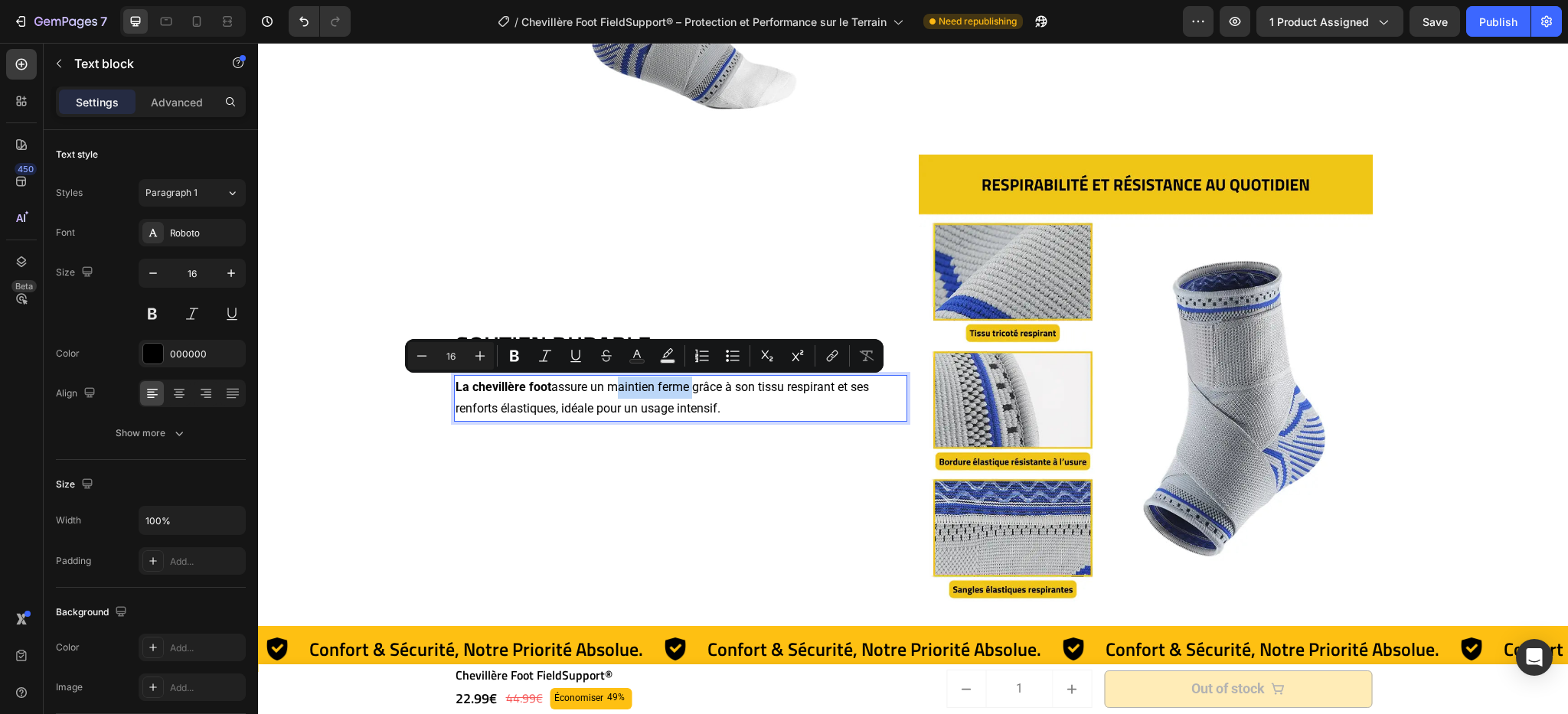
drag, startPoint x: 604, startPoint y: 391, endPoint x: 684, endPoint y: 388, distance: 80.1
click at [684, 388] on p "La chevillère foot assure un maintien ferme grâce à son tissu respirant et ses …" at bounding box center [681, 398] width 451 height 44
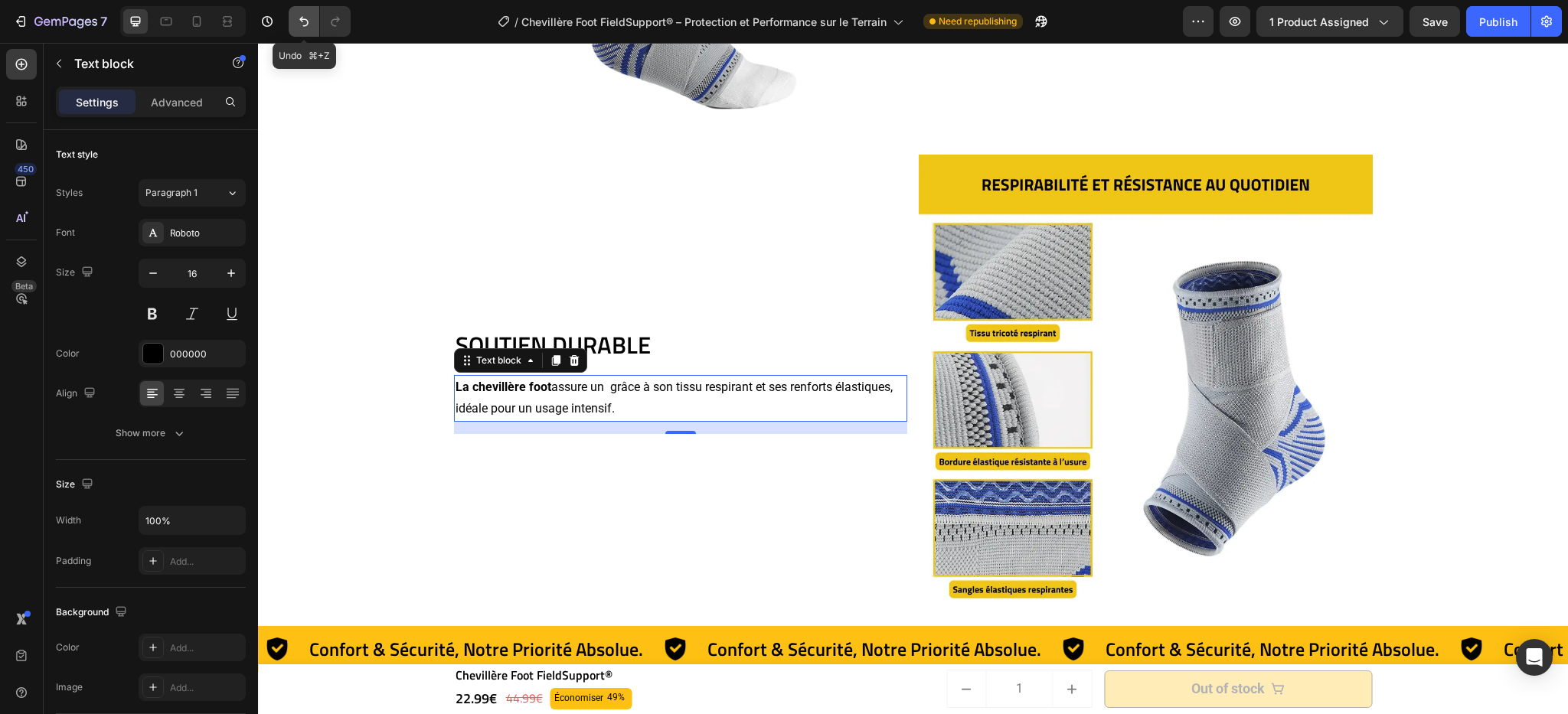
click at [300, 21] on icon "Undo/Redo" at bounding box center [304, 21] width 16 height 16
click at [311, 26] on button "Undo/Redo" at bounding box center [303, 21] width 30 height 30
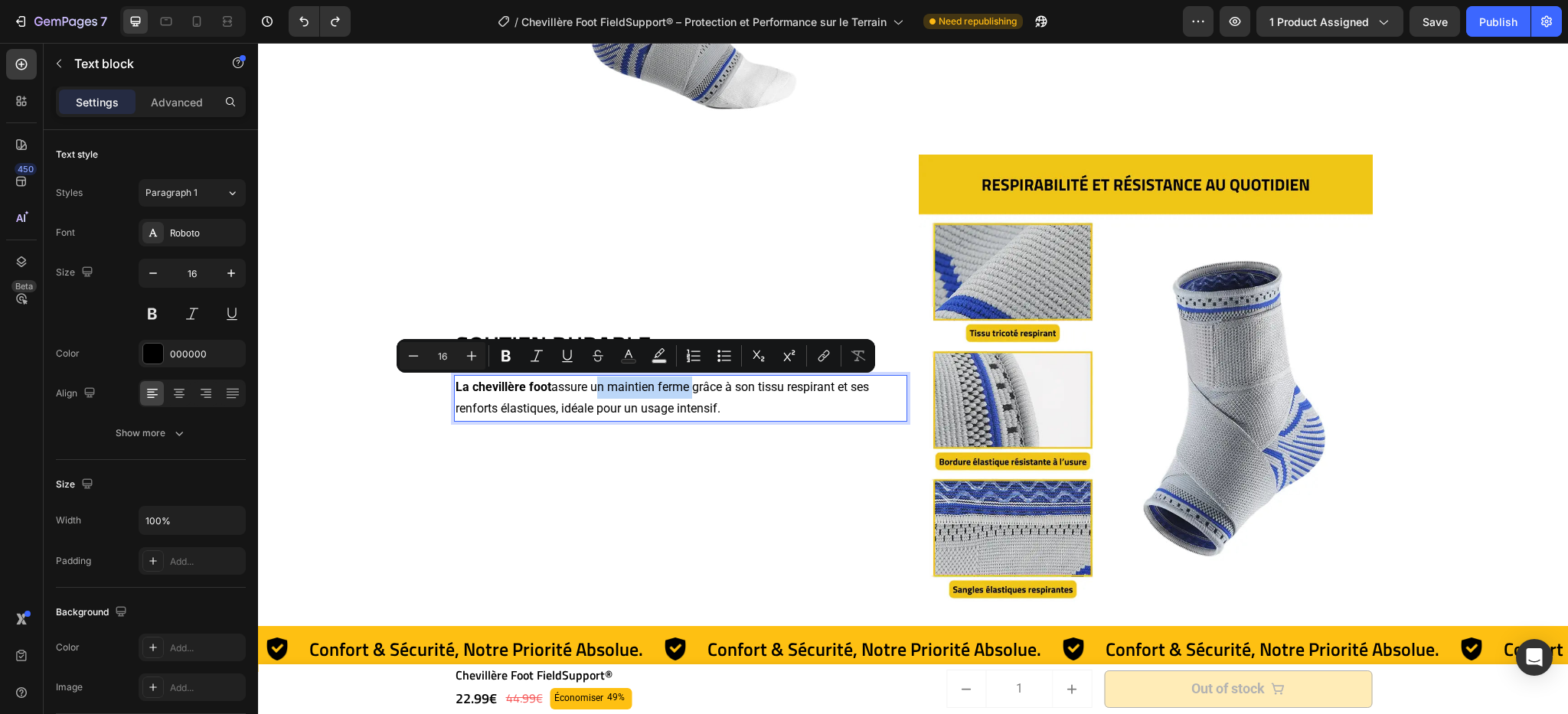
drag, startPoint x: 586, startPoint y: 386, endPoint x: 683, endPoint y: 386, distance: 97.0
click at [506, 361] on icon "Editor contextual toolbar" at bounding box center [506, 356] width 9 height 12
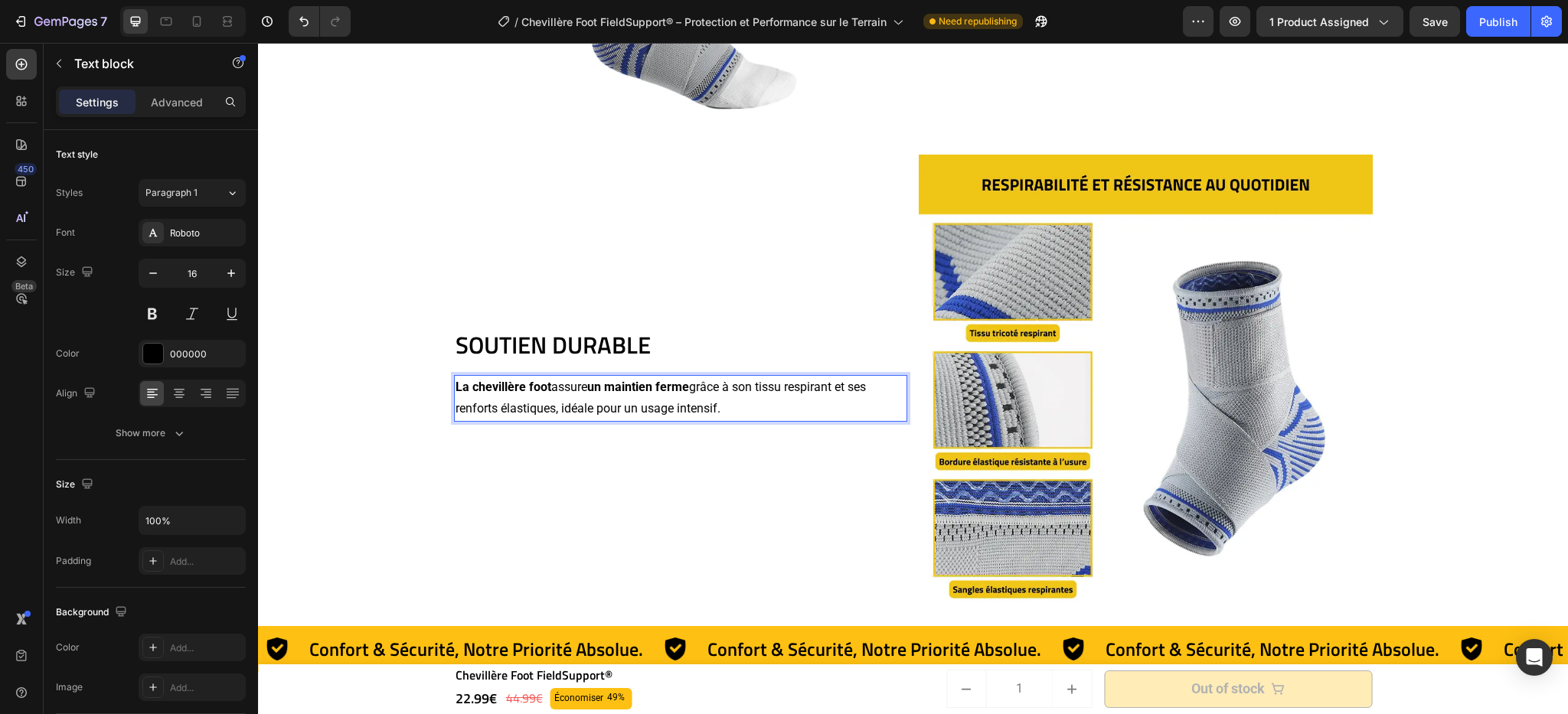
drag, startPoint x: 759, startPoint y: 386, endPoint x: 805, endPoint y: 385, distance: 46.0
click at [812, 381] on p "La chevillère foot assure un maintien ferme grâce à son tissu respirant et ses …" at bounding box center [681, 398] width 451 height 44
drag, startPoint x: 759, startPoint y: 388, endPoint x: 832, endPoint y: 380, distance: 73.4
click at [832, 380] on p "La chevillère foot assure un maintien ferme grâce à son tissu respirant et ses …" at bounding box center [681, 398] width 451 height 44
click at [756, 384] on p "La chevillère foot assure un maintien ferme grâce à son tissu respirant et ses …" at bounding box center [681, 398] width 451 height 44
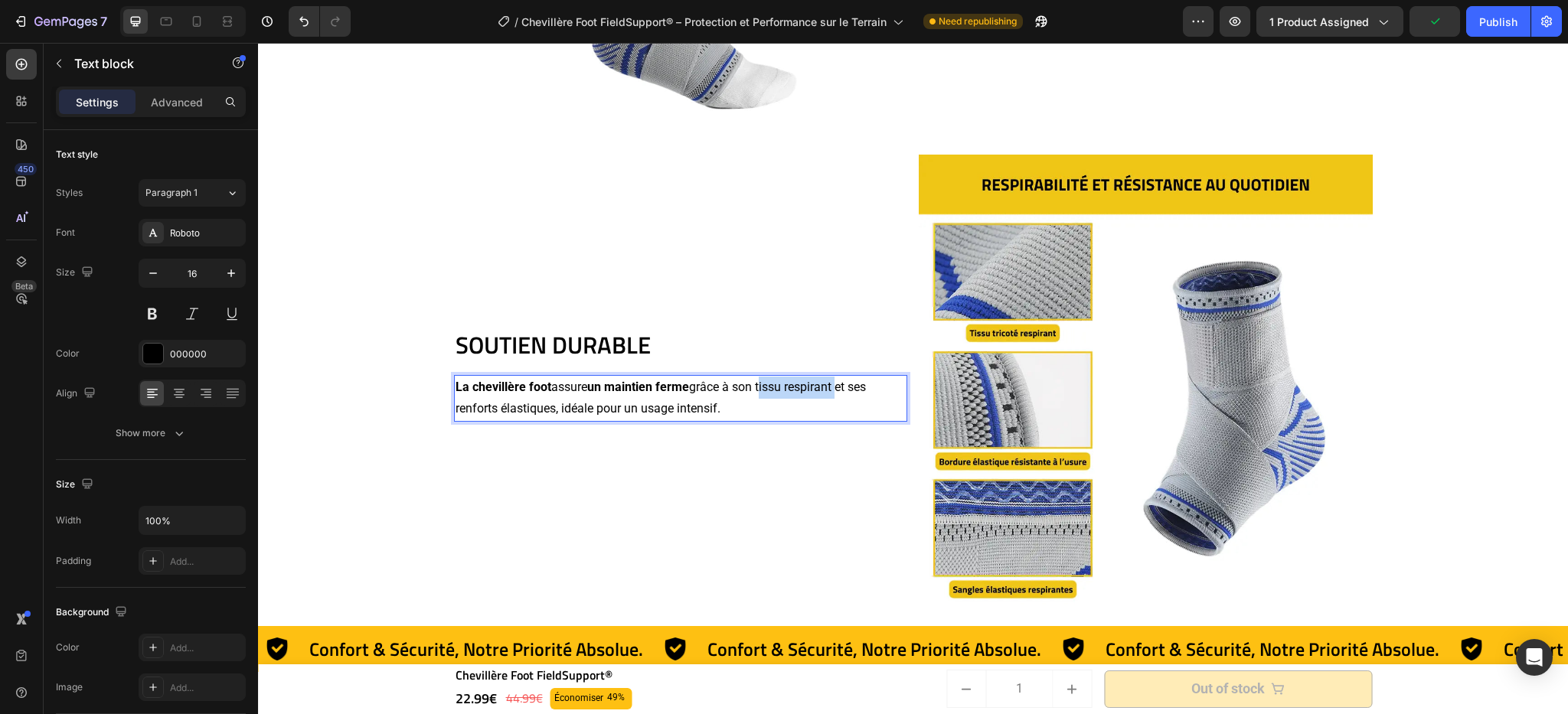
drag, startPoint x: 757, startPoint y: 385, endPoint x: 833, endPoint y: 395, distance: 76.7
click at [833, 395] on p "La chevillère foot assure un maintien ferme grâce à son tissu respirant et ses …" at bounding box center [681, 398] width 451 height 44
click at [455, 408] on p "La chevillère foot assure un maintien ferme grâce à son tissu respirant et ses …" at bounding box center [681, 398] width 451 height 44
drag, startPoint x: 451, startPoint y: 411, endPoint x: 550, endPoint y: 418, distance: 99.2
click at [550, 418] on p "La chevillère foot assure un maintien ferme grâce à son tissu respirant et ses …" at bounding box center [681, 398] width 451 height 44
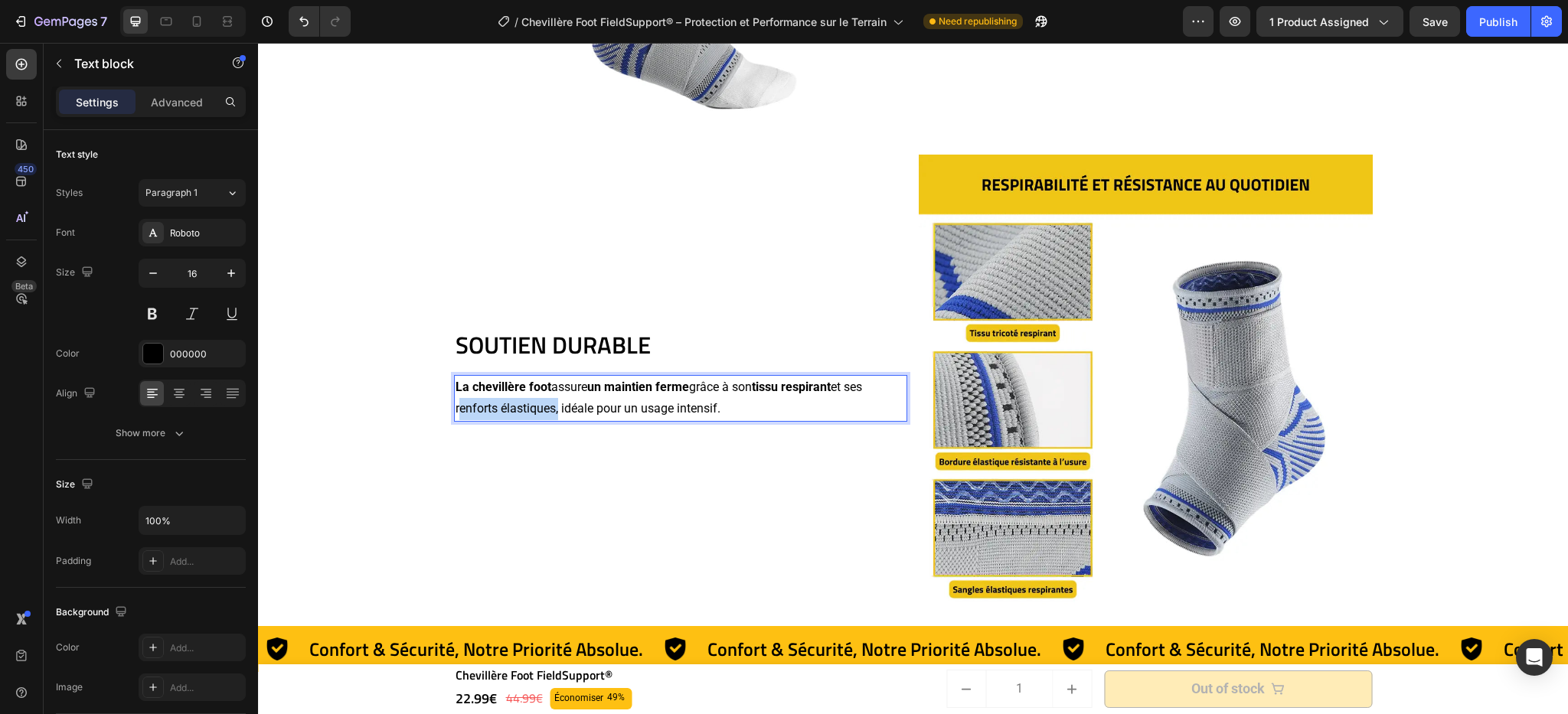
scroll to position [3763, 0]
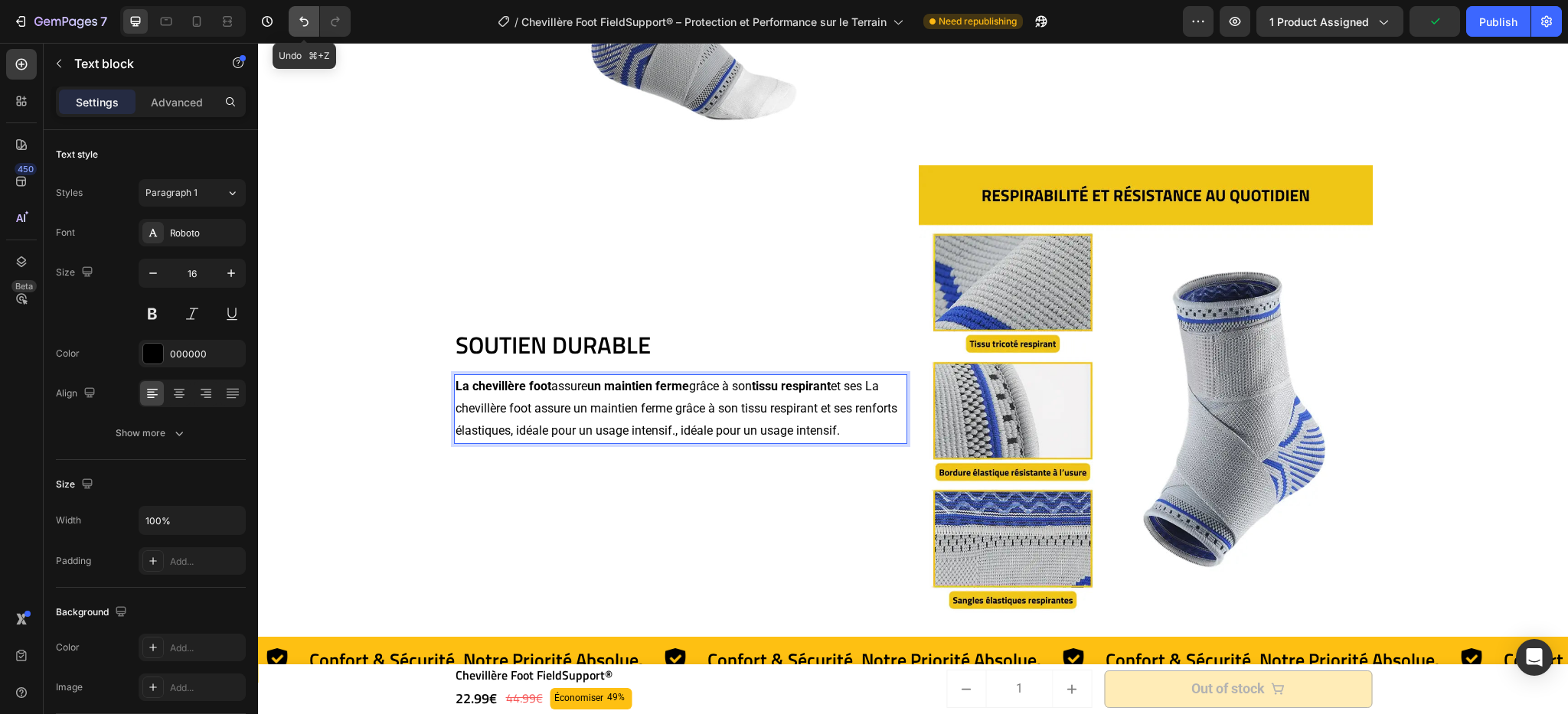
click at [298, 21] on icon "Undo/Redo" at bounding box center [304, 21] width 16 height 16
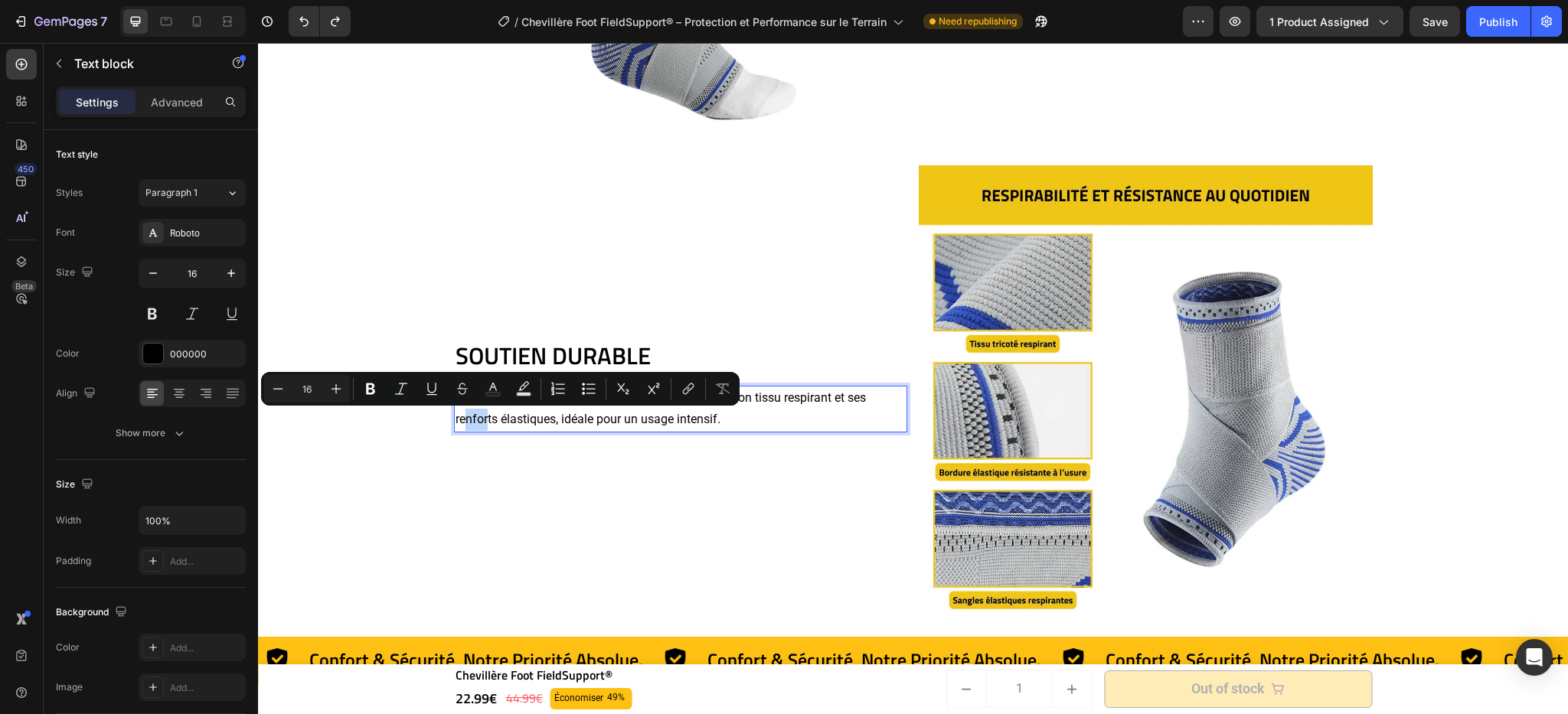
drag, startPoint x: 452, startPoint y: 418, endPoint x: 477, endPoint y: 421, distance: 25.2
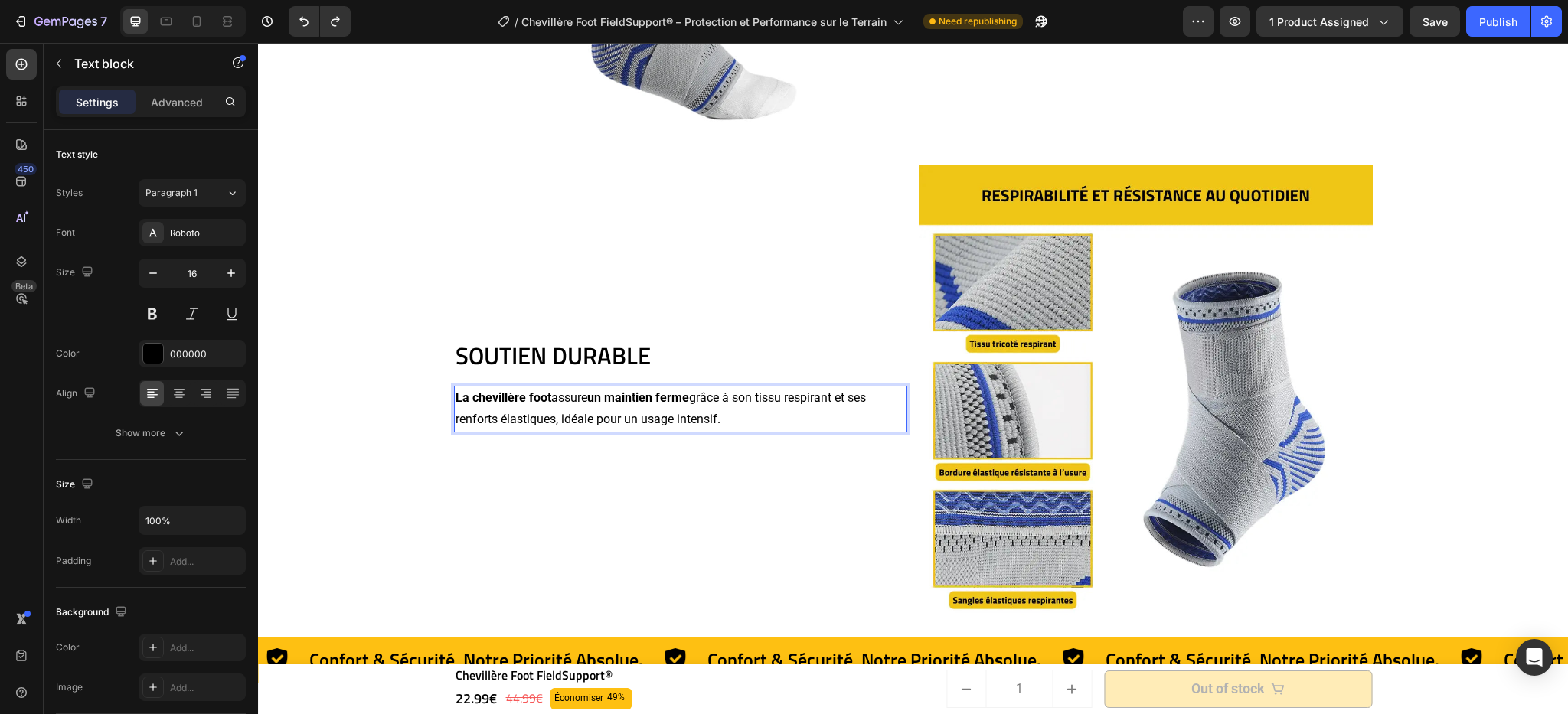
click at [455, 424] on p "La chevillère foot assure un maintien ferme grâce à son tissu respirant et ses …" at bounding box center [681, 409] width 451 height 44
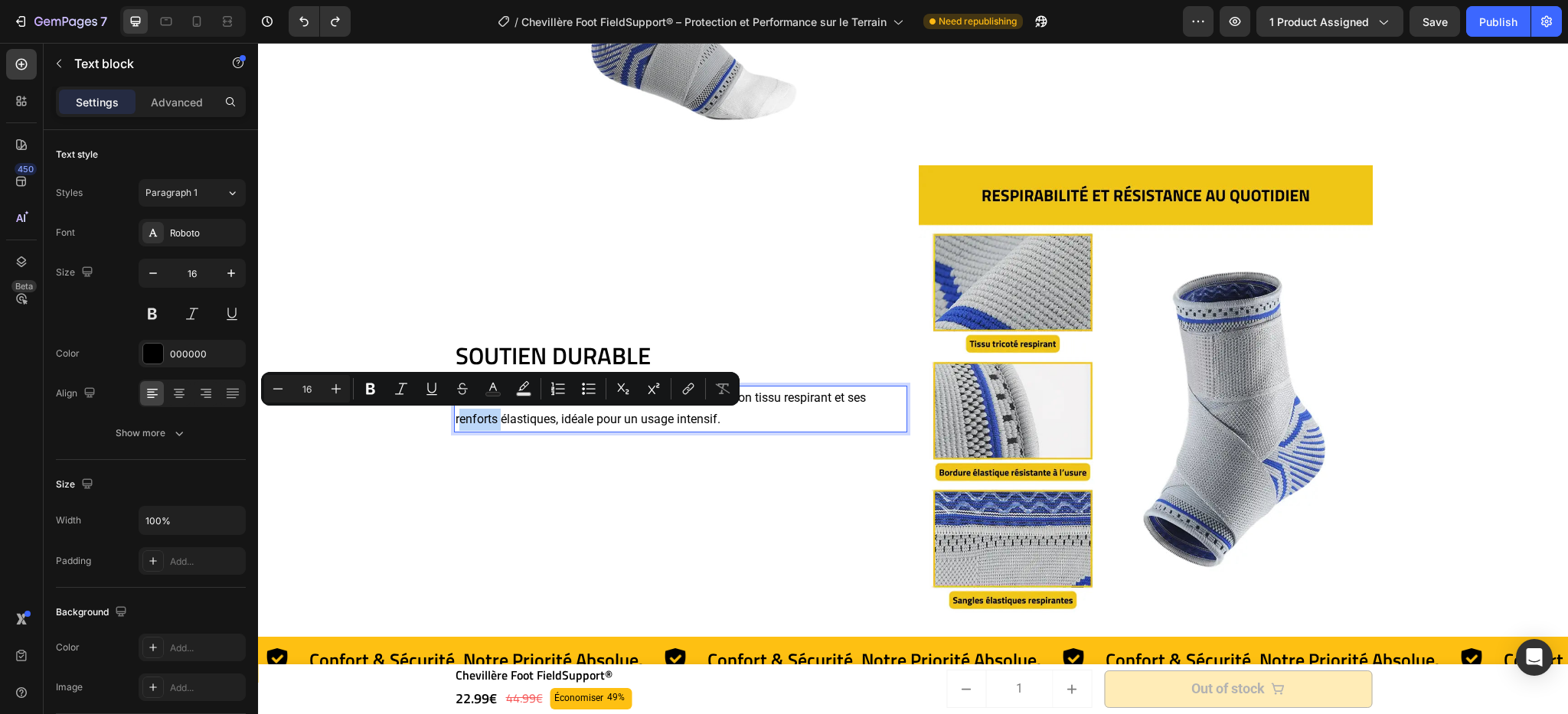
drag, startPoint x: 451, startPoint y: 423, endPoint x: 460, endPoint y: 419, distance: 9.8
click at [460, 419] on p "La chevillère foot assure un maintien ferme grâce à son tissu respirant et ses …" at bounding box center [681, 409] width 451 height 44
click at [455, 423] on p "La chevillère foot assure un maintien ferme grâce à son tissu respirant et ses …" at bounding box center [681, 409] width 451 height 44
drag, startPoint x: 451, startPoint y: 423, endPoint x: 550, endPoint y: 428, distance: 99.1
click at [550, 428] on p "La chevillère foot assure un maintien ferme grâce à son tissu respirant et ses …" at bounding box center [681, 409] width 451 height 44
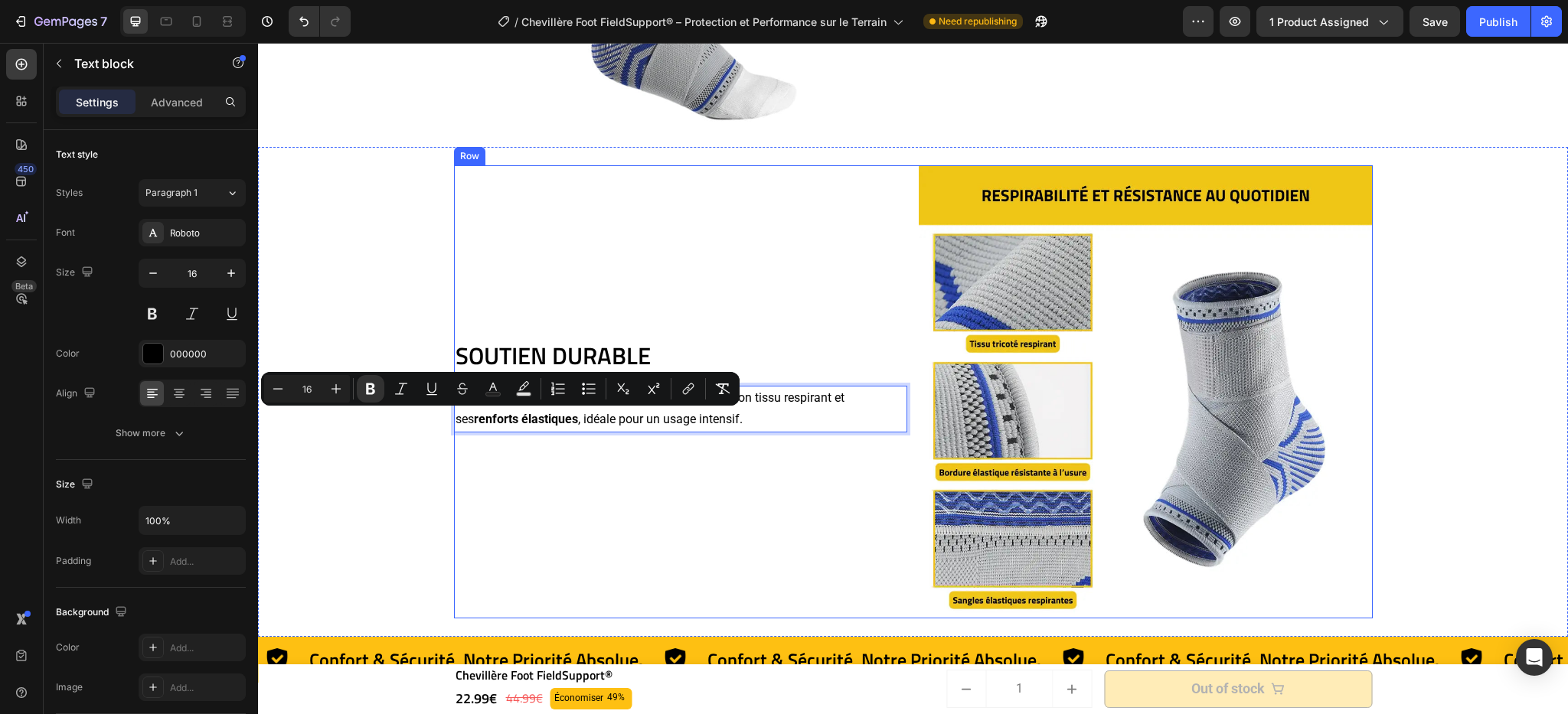
click at [642, 471] on div "SOUTIEN DURABLE Heading La chevillère foot assure un maintien ferme grâce à son…" at bounding box center [681, 393] width 454 height 454
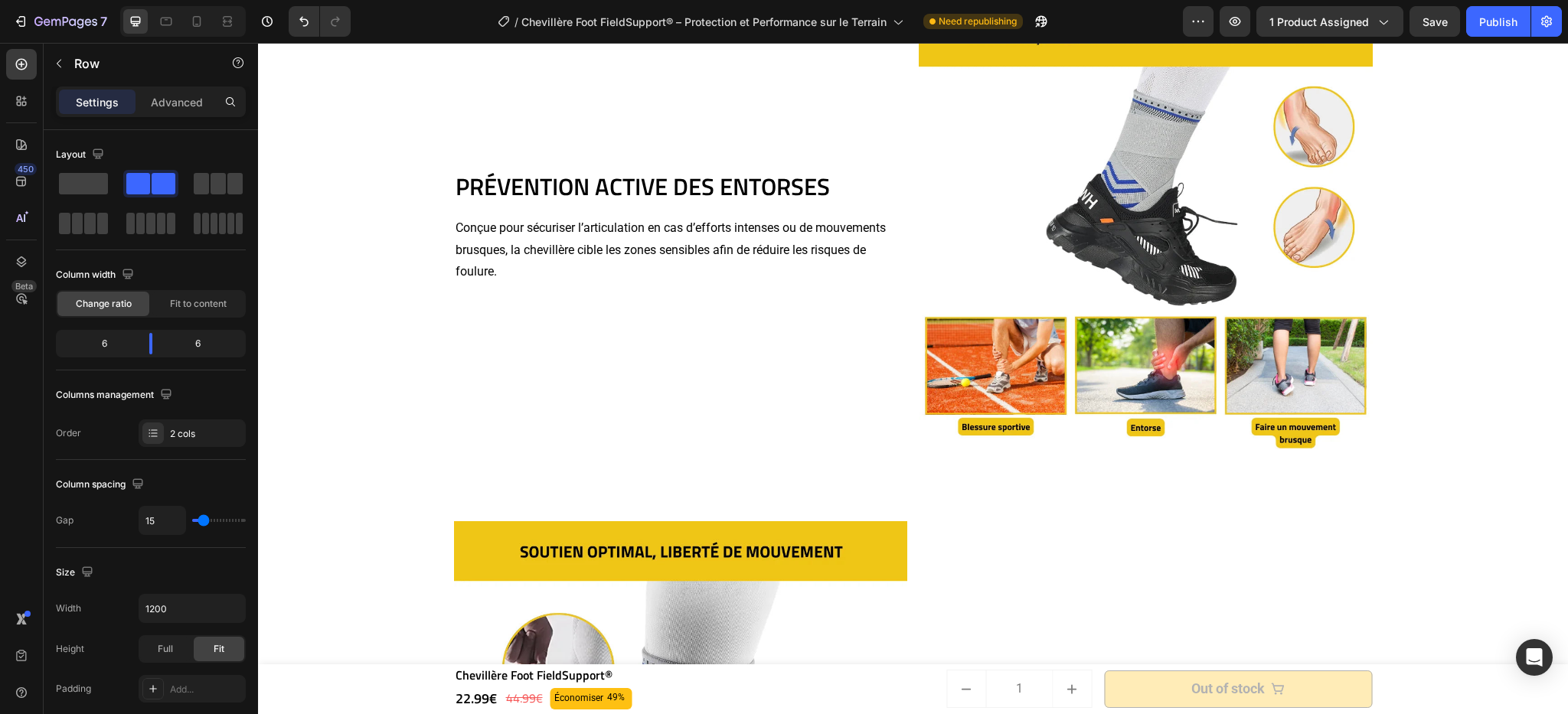
scroll to position [1563, 0]
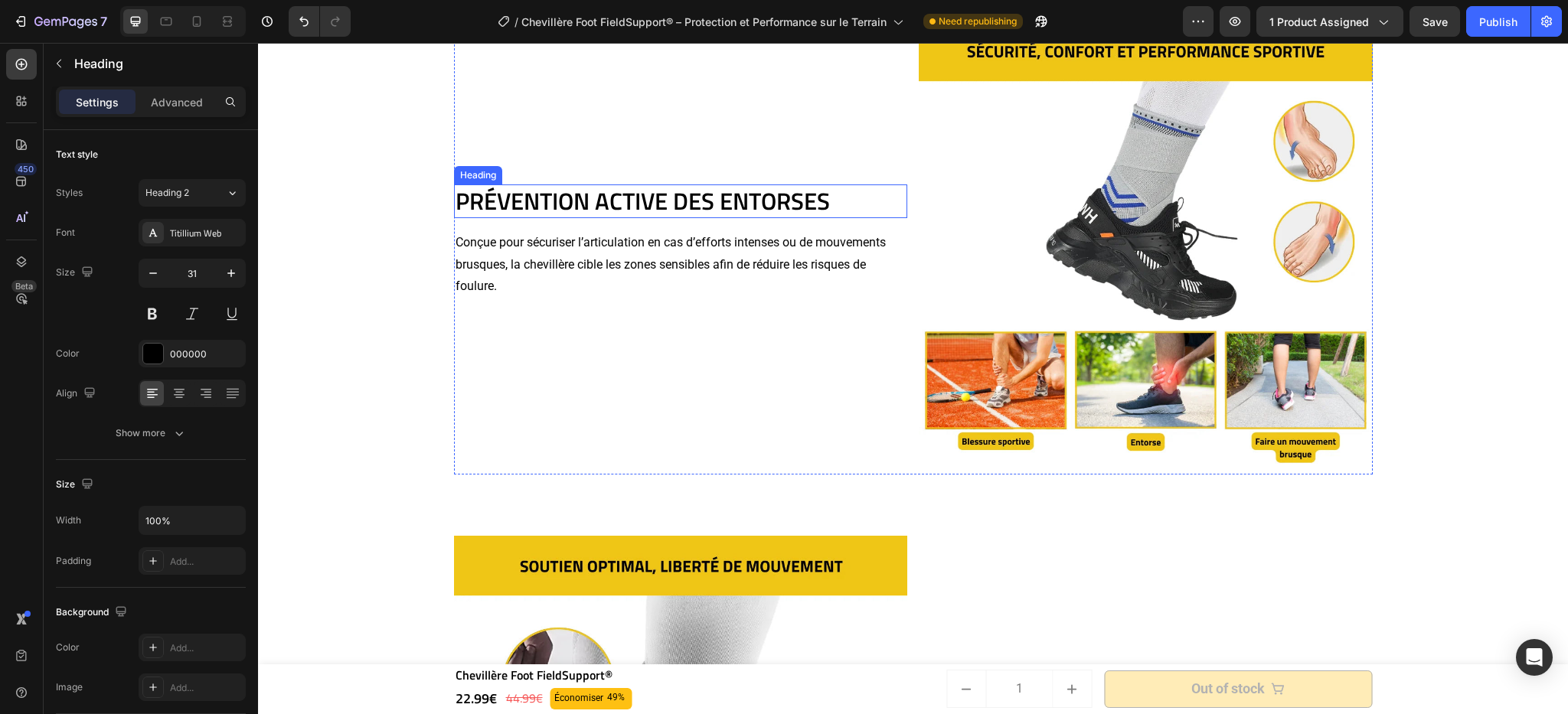
click at [643, 184] on h2 "PRÉVENTION ACTIVE DES ENTORSES" at bounding box center [681, 200] width 454 height 34
click at [831, 197] on h2 "PRÉVENTION ACTIVE DES ENTORSES" at bounding box center [681, 200] width 454 height 34
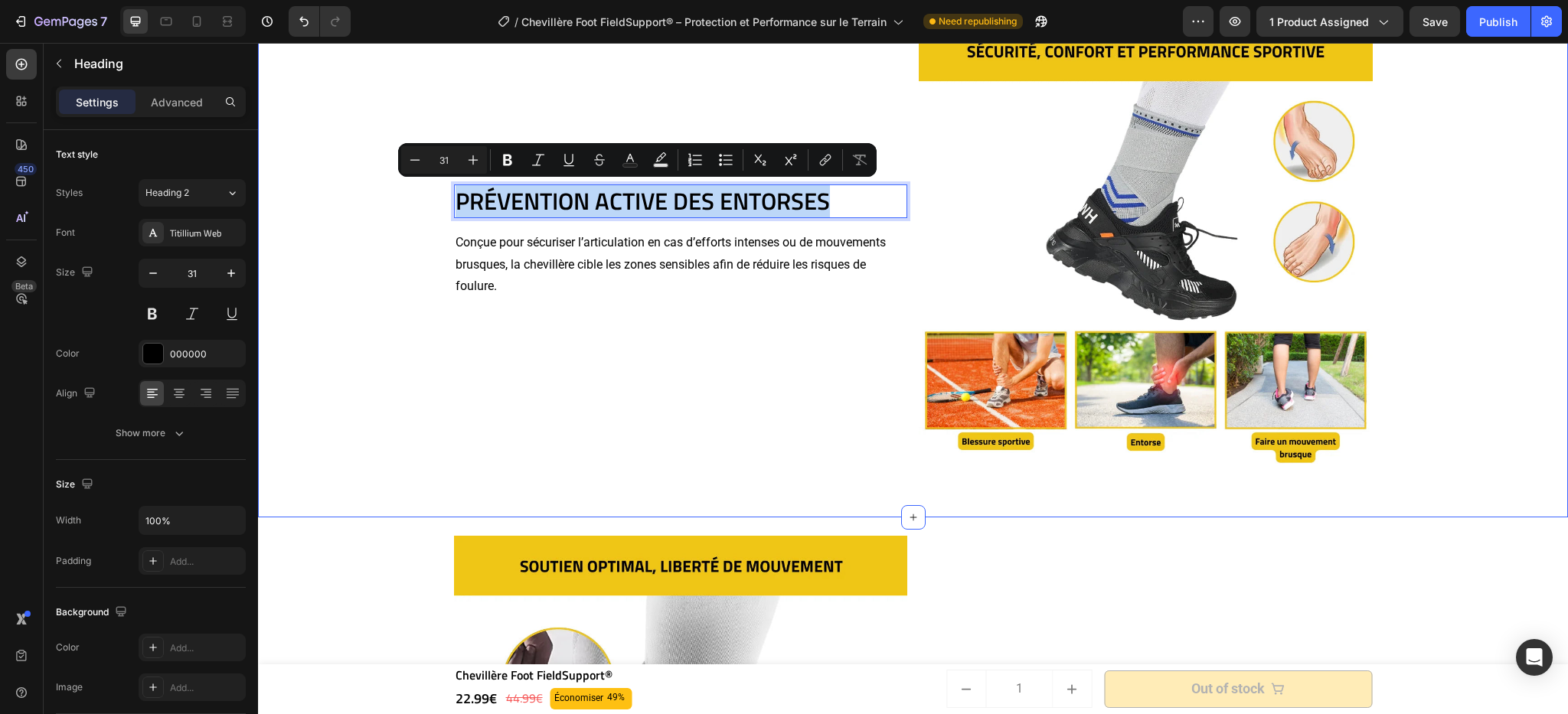
drag, startPoint x: 844, startPoint y: 199, endPoint x: 446, endPoint y: 186, distance: 398.2
click at [446, 186] on div "PRÉVENTION ACTIVE DES ENTORSES Heading 16 Conçue pour sécuriser l’articulation …" at bounding box center [913, 248] width 1311 height 491
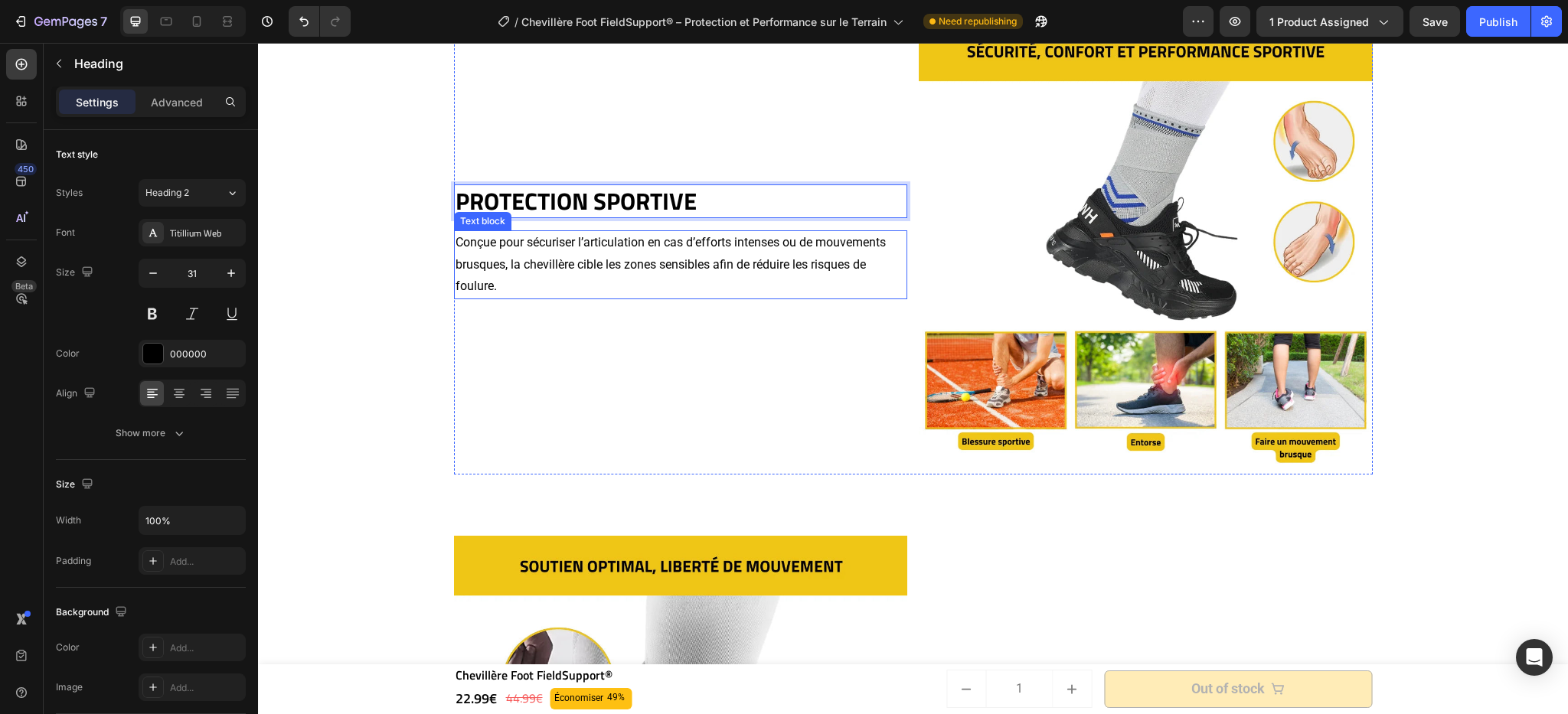
click at [570, 239] on p "Conçue pour sécuriser l’articulation en cas d’efforts intenses ou de mouvements…" at bounding box center [681, 265] width 451 height 66
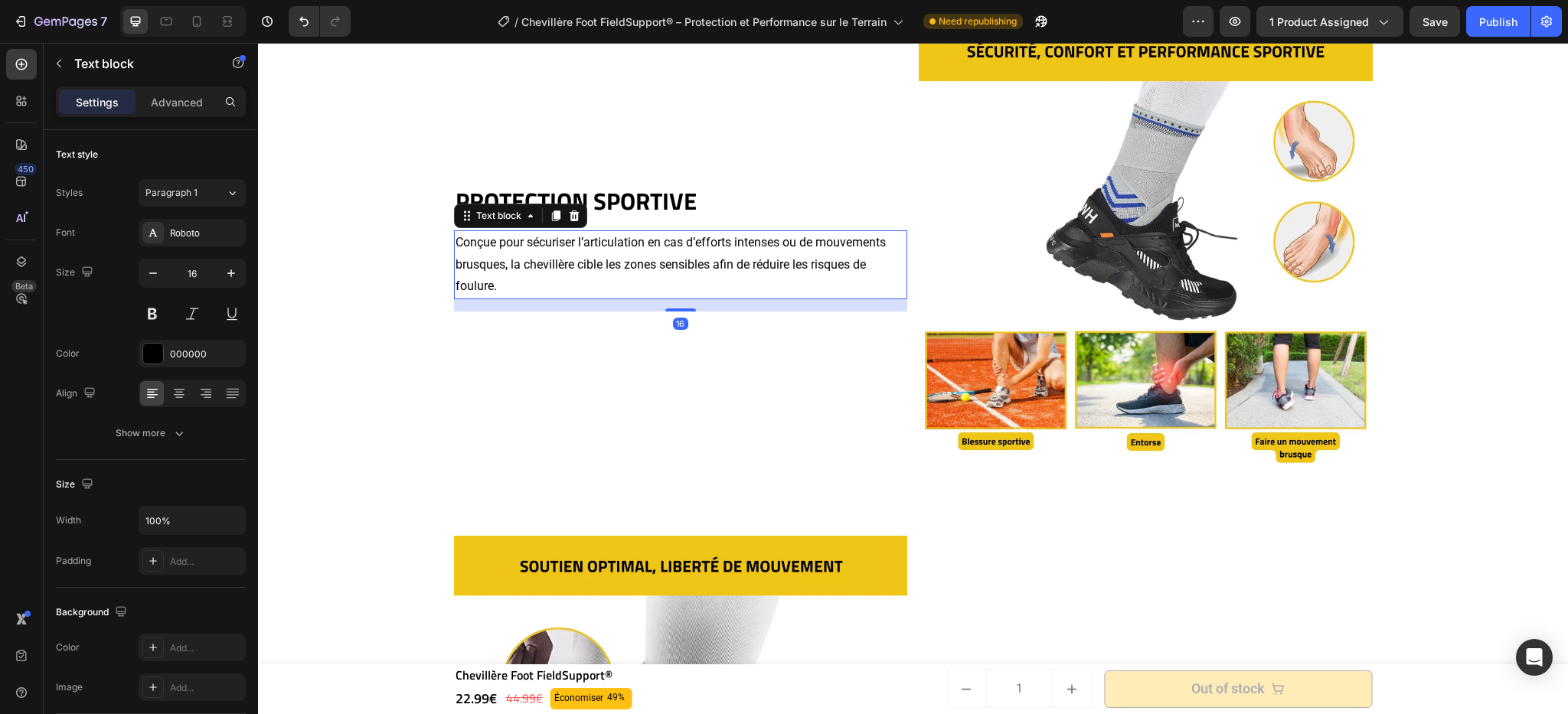
click at [570, 239] on p "Conçue pour sécuriser l’articulation en cas d’efforts intenses ou de mouvements…" at bounding box center [681, 265] width 451 height 66
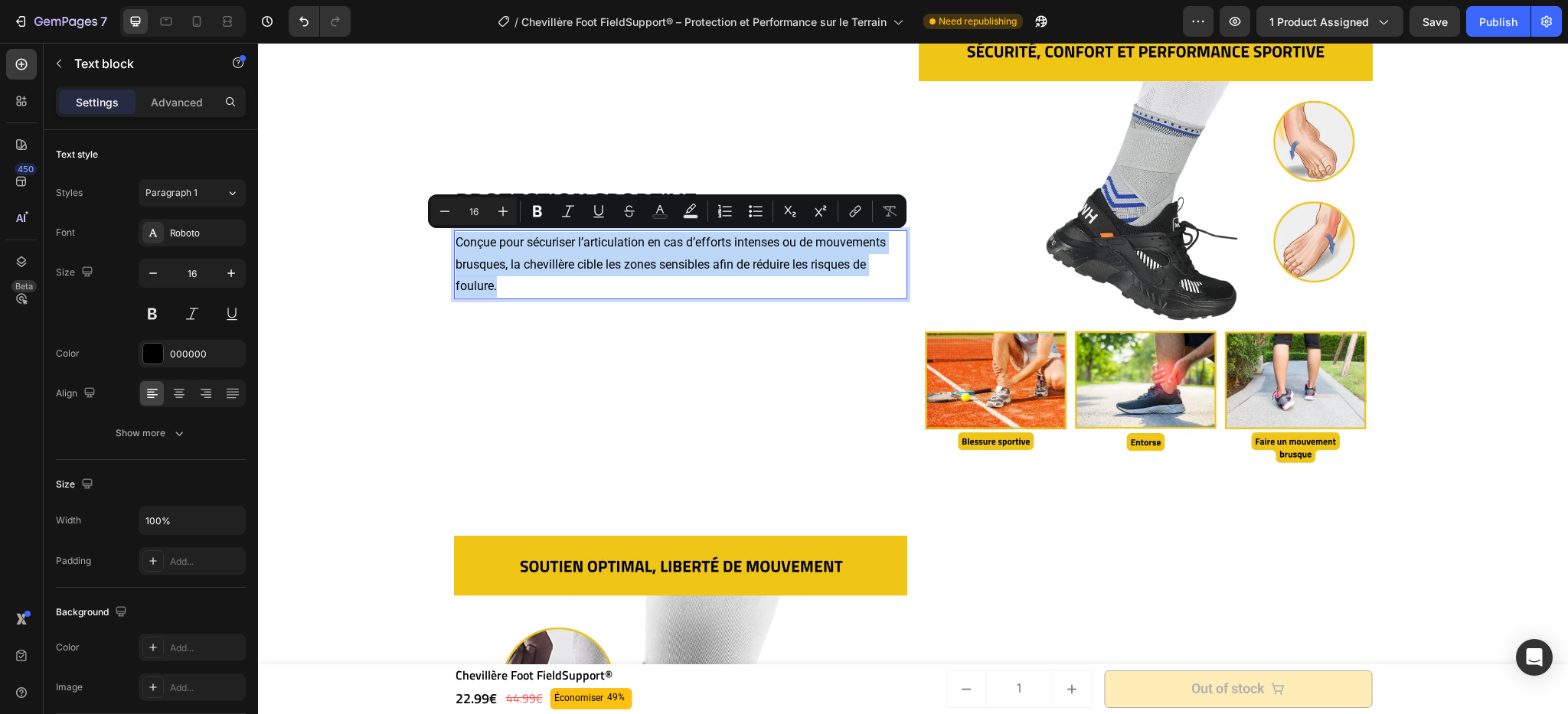
drag, startPoint x: 450, startPoint y: 243, endPoint x: 501, endPoint y: 283, distance: 64.8
click at [501, 283] on p "Conçue pour sécuriser l’articulation en cas d’efforts intenses ou de mouvements…" at bounding box center [681, 265] width 451 height 66
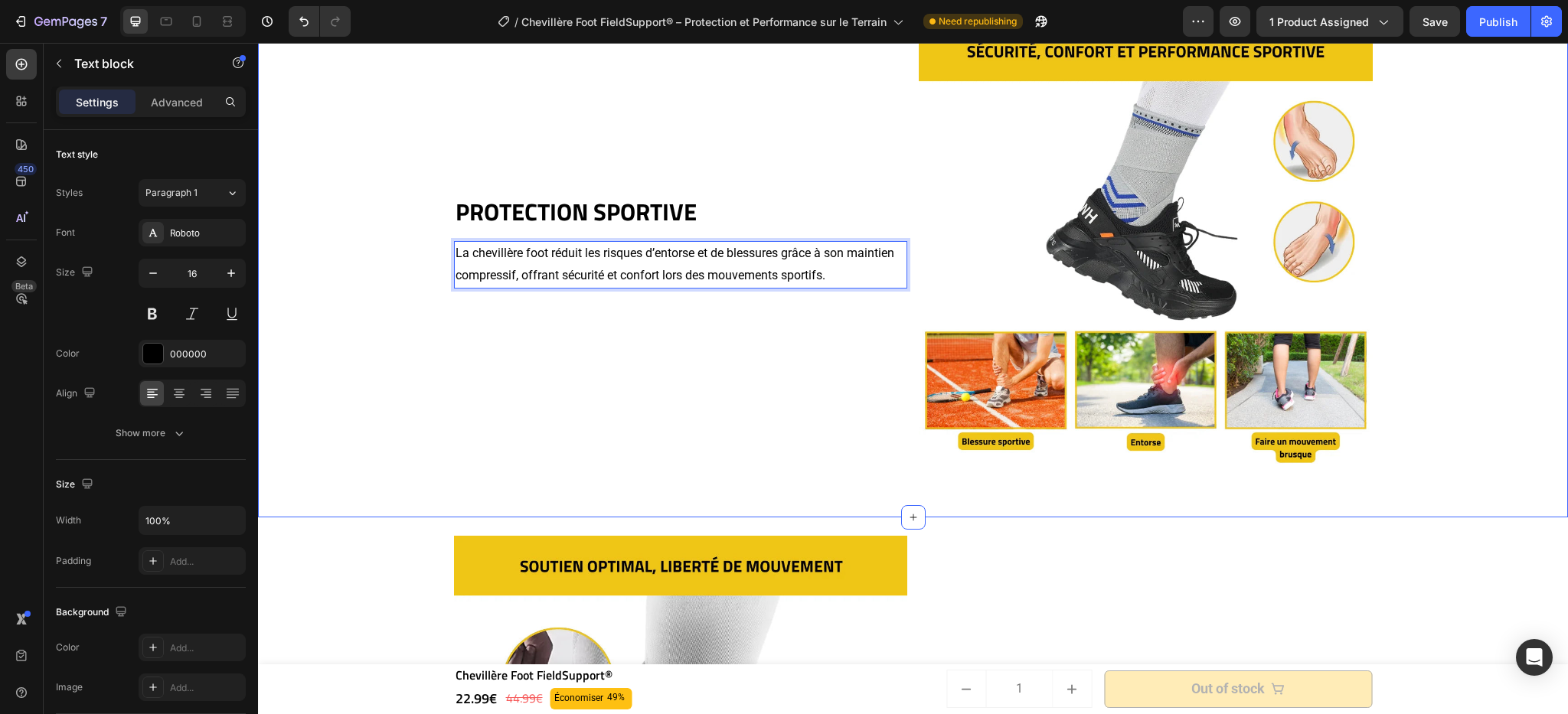
click at [399, 200] on div "⁠⁠⁠⁠⁠⁠⁠ PROTECTION SPORTIVE Heading La chevillère foot réduit les risques d’ent…" at bounding box center [913, 248] width 1311 height 491
click at [441, 255] on div "⁠⁠⁠⁠⁠⁠⁠ PROTECTION SPORTIVE Heading La chevillère foot réduit les risques d’ent…" at bounding box center [913, 248] width 1311 height 491
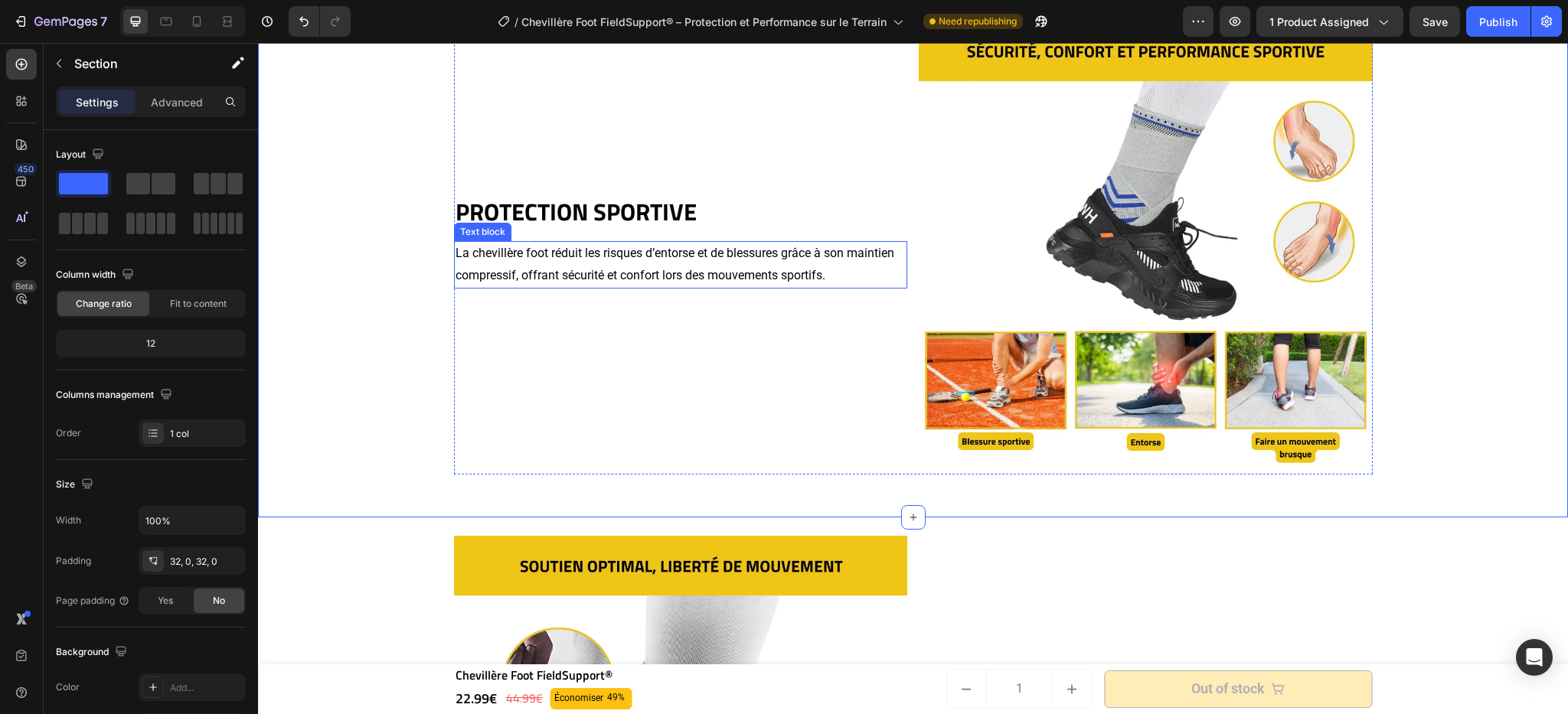
click at [455, 257] on p "La chevillère foot réduit les risques d’entorse et de blessures grâce à son mai…" at bounding box center [681, 265] width 451 height 44
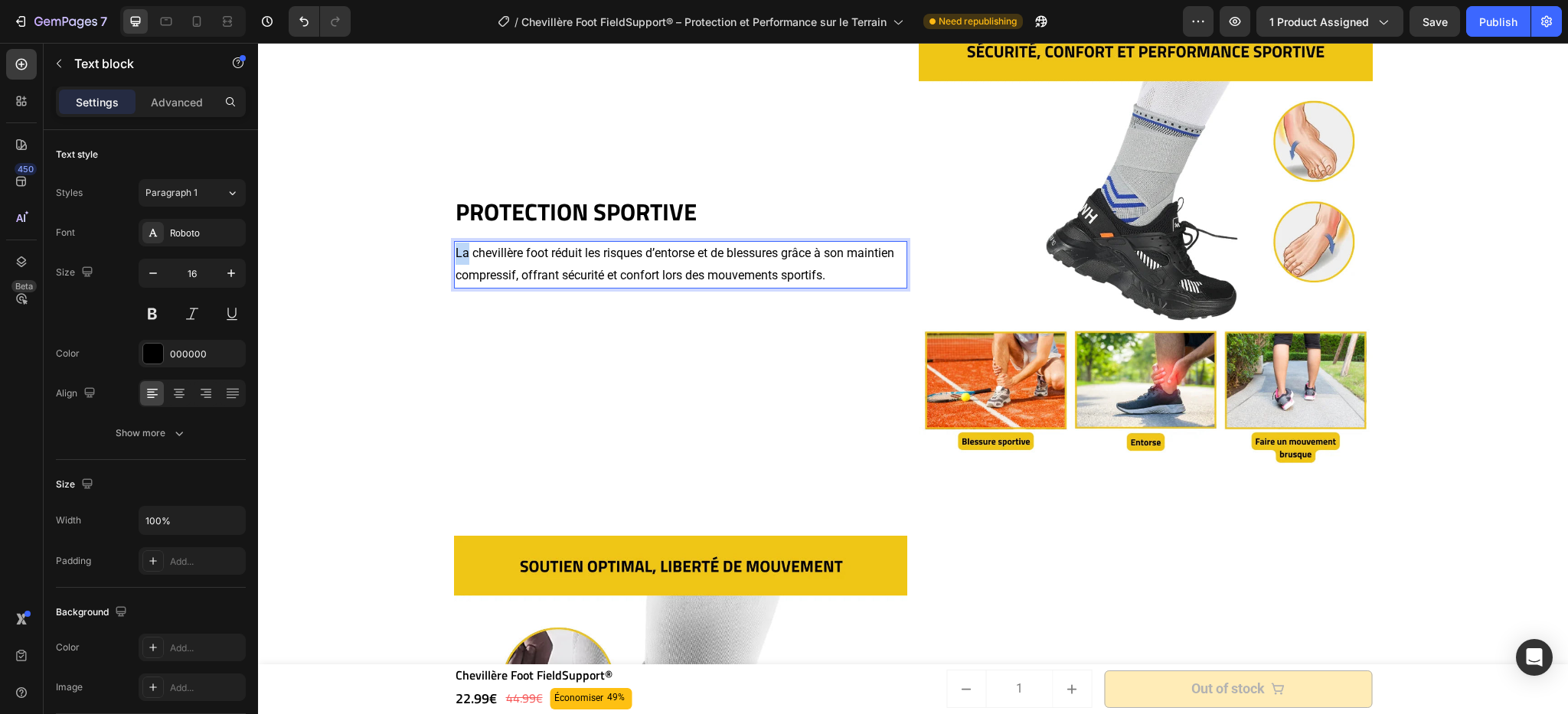
click at [455, 255] on p "La chevillère foot réduit les risques d’entorse et de blessures grâce à son mai…" at bounding box center [681, 265] width 451 height 44
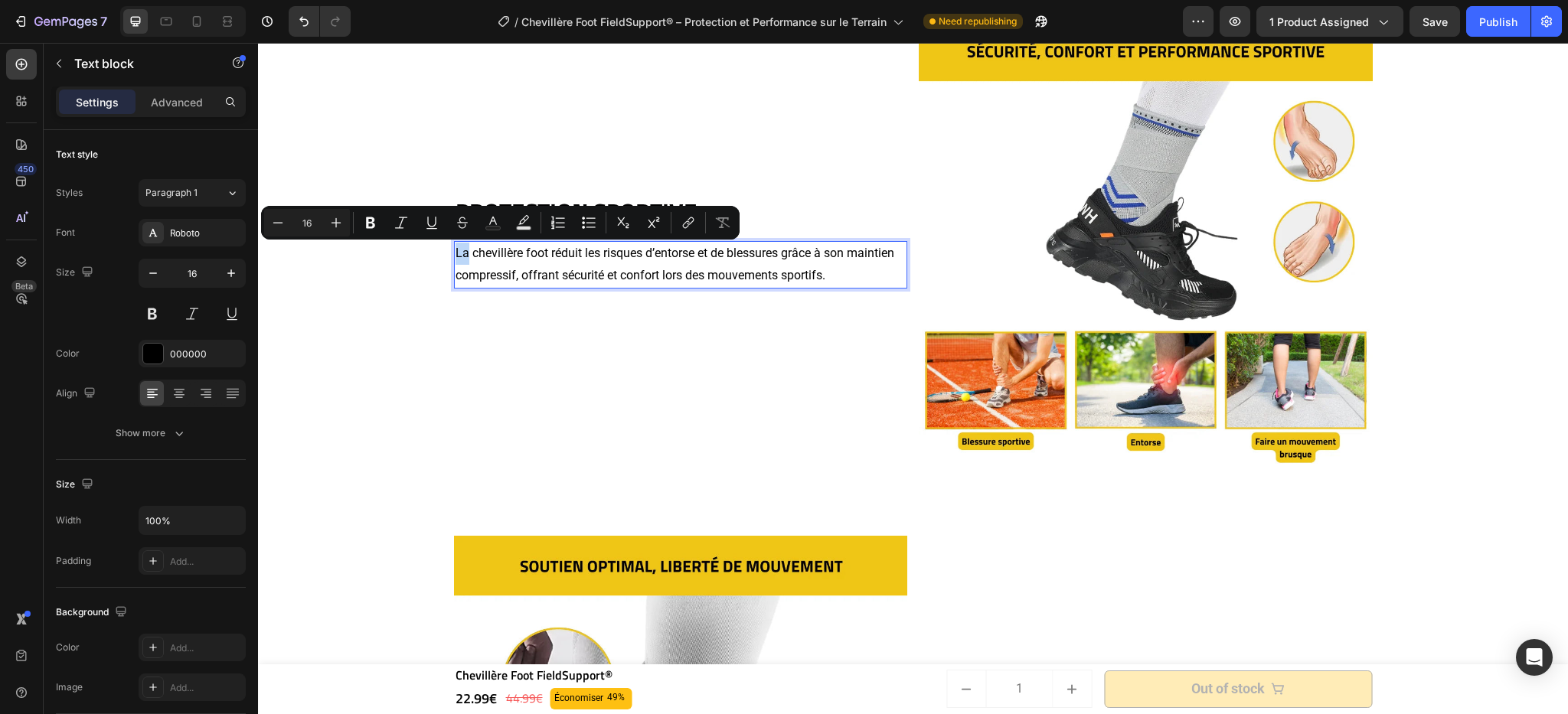
click at [455, 254] on p "La chevillère foot réduit les risques d’entorse et de blessures grâce à son mai…" at bounding box center [681, 265] width 451 height 44
drag, startPoint x: 451, startPoint y: 252, endPoint x: 544, endPoint y: 261, distance: 93.4
click at [544, 261] on p "La chevillère foot réduit les risques d’entorse et de blessures grâce à son mai…" at bounding box center [681, 265] width 451 height 44
click at [381, 230] on button "Bold" at bounding box center [371, 222] width 27 height 27
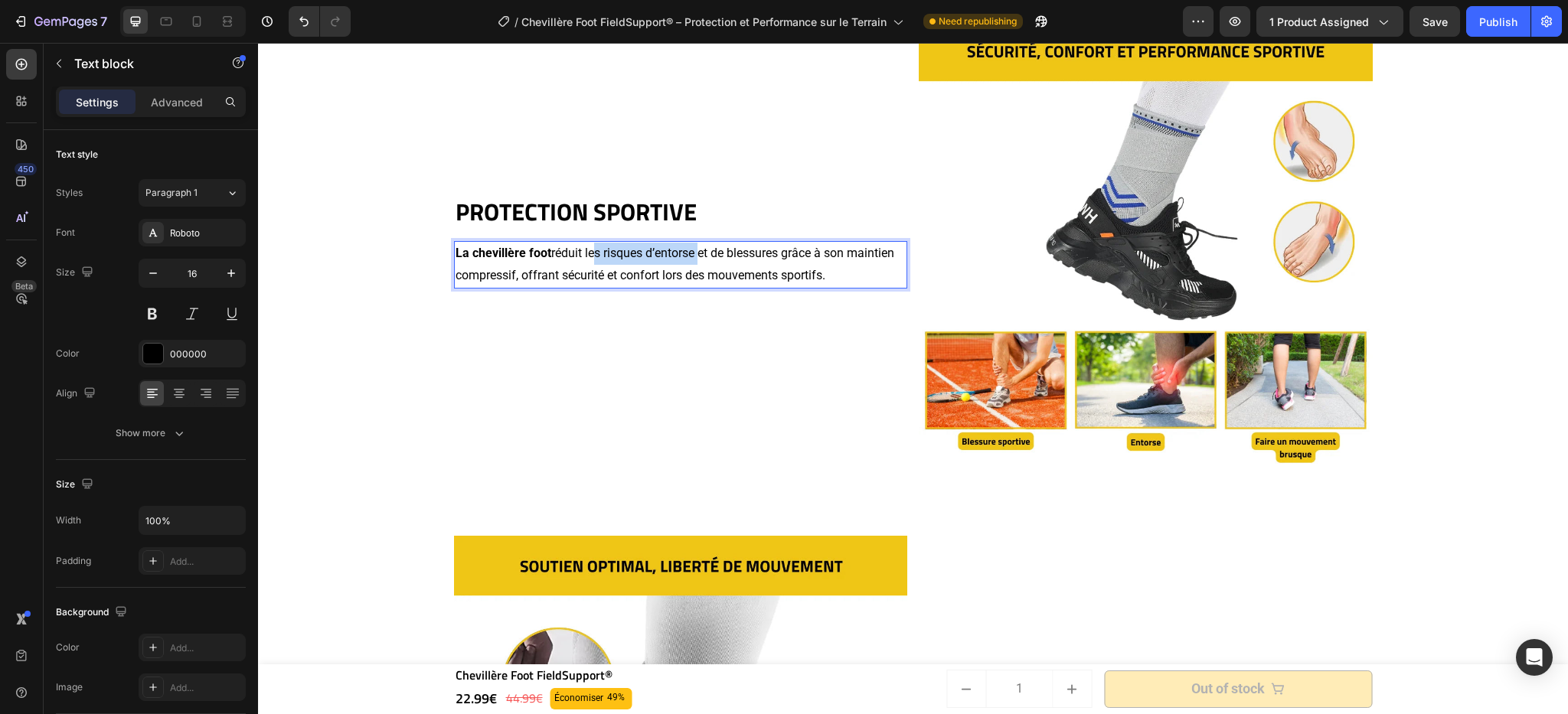
drag, startPoint x: 584, startPoint y: 254, endPoint x: 694, endPoint y: 260, distance: 110.2
click at [694, 260] on p "La chevillère foot réduit les risques d’entorse et de blessures grâce à son mai…" at bounding box center [681, 265] width 451 height 44
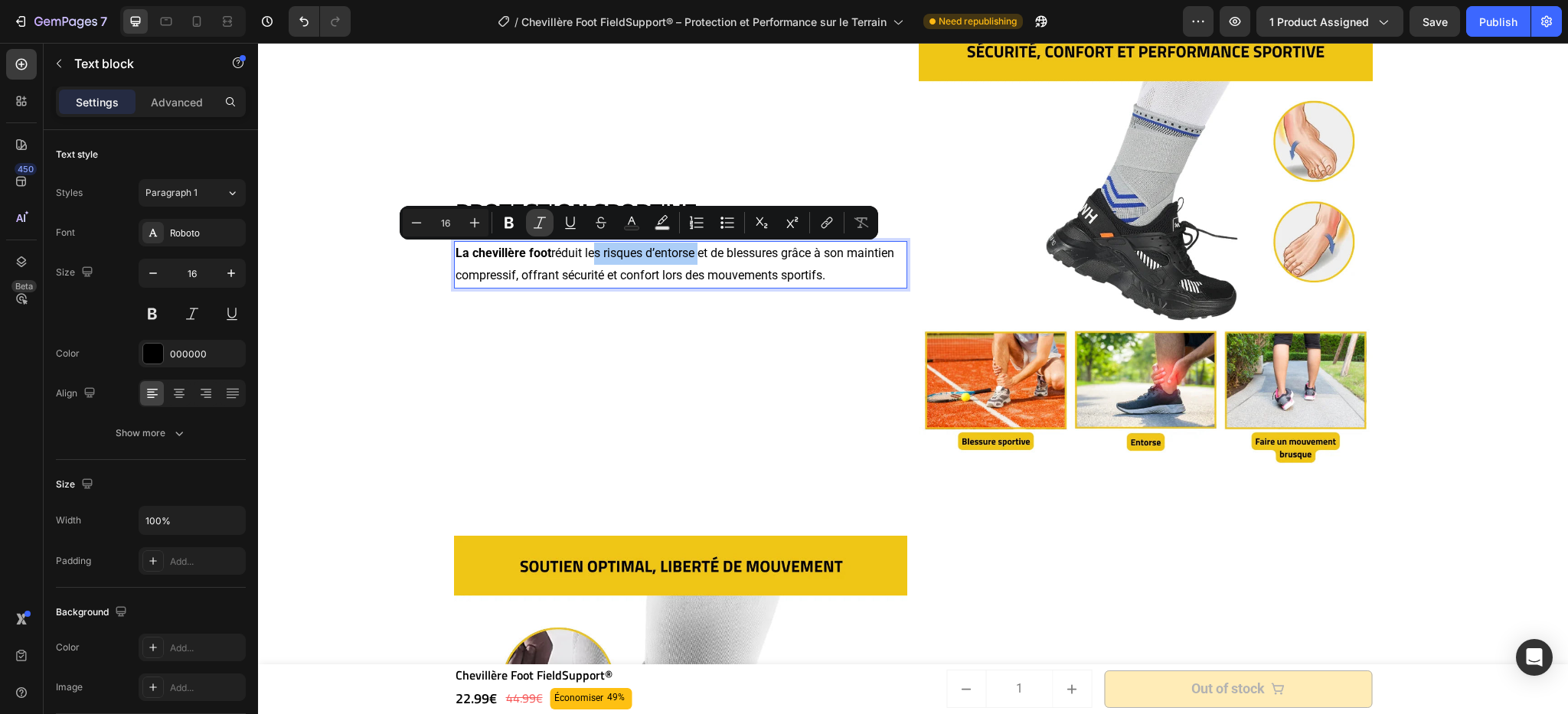
drag, startPoint x: 515, startPoint y: 217, endPoint x: 539, endPoint y: 224, distance: 25.0
click at [516, 217] on icon "Editor contextual toolbar" at bounding box center [509, 222] width 16 height 16
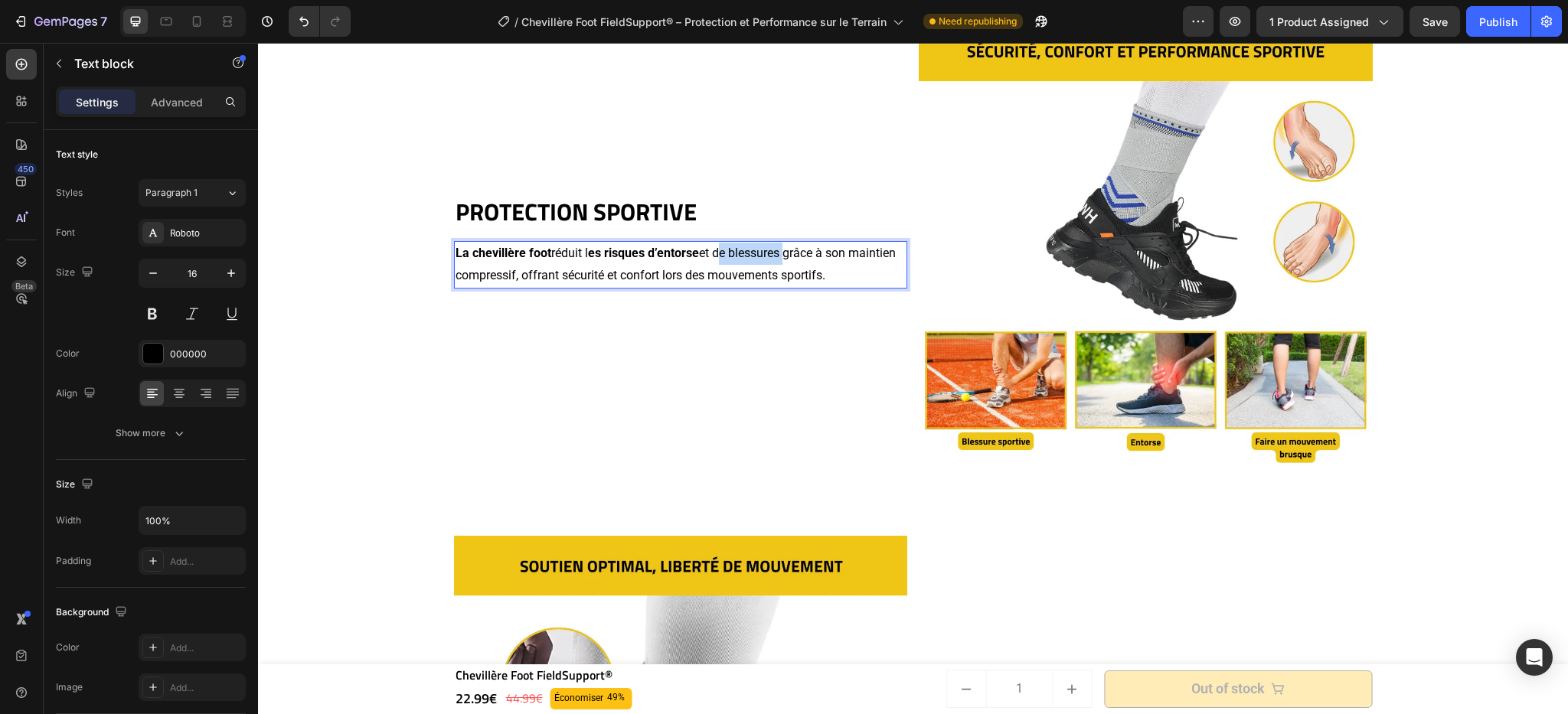
drag, startPoint x: 713, startPoint y: 253, endPoint x: 779, endPoint y: 257, distance: 66.1
click at [779, 257] on p "La chevillère foot réduit l es risques d’entorse et de blessures grâce à son ma…" at bounding box center [681, 265] width 451 height 44
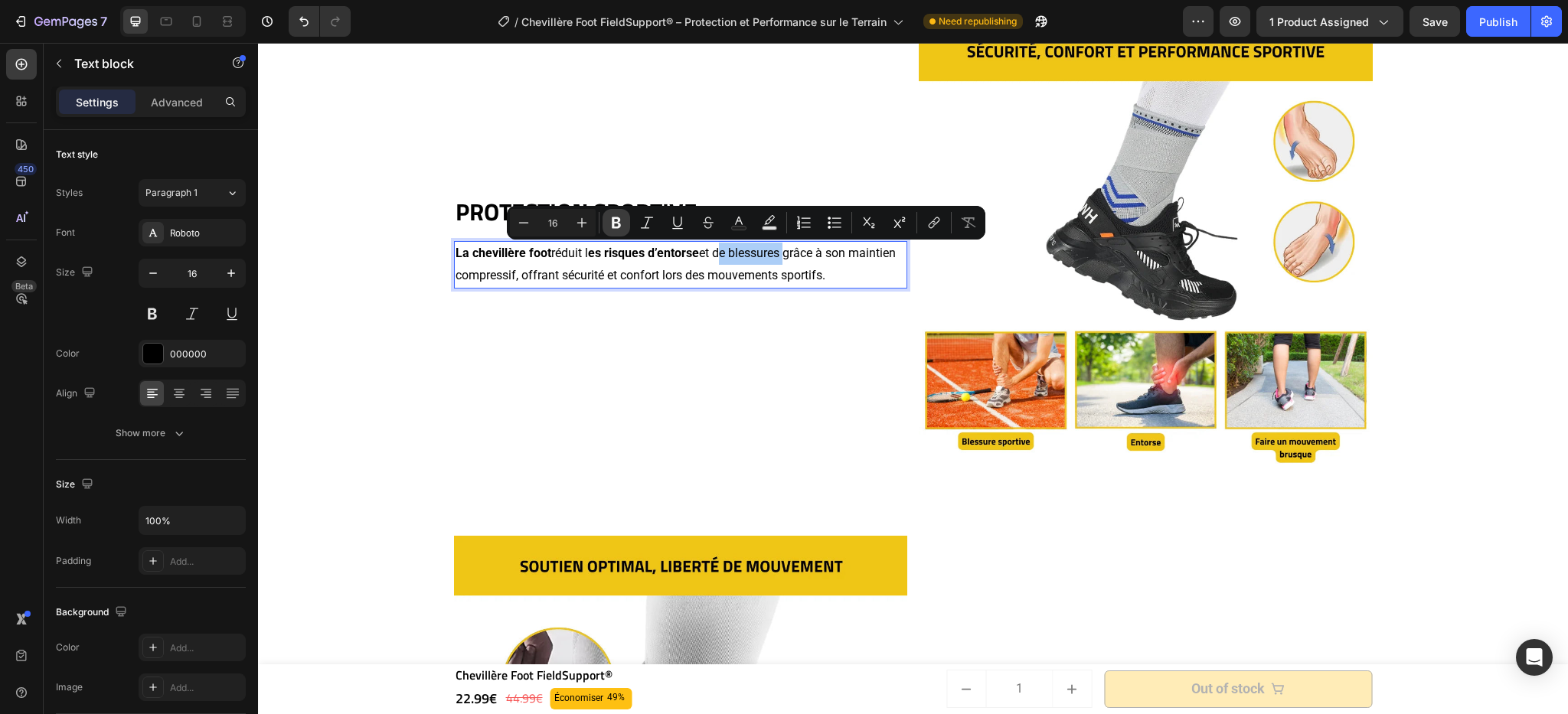
click at [610, 227] on icon "Editor contextual toolbar" at bounding box center [616, 222] width 16 height 16
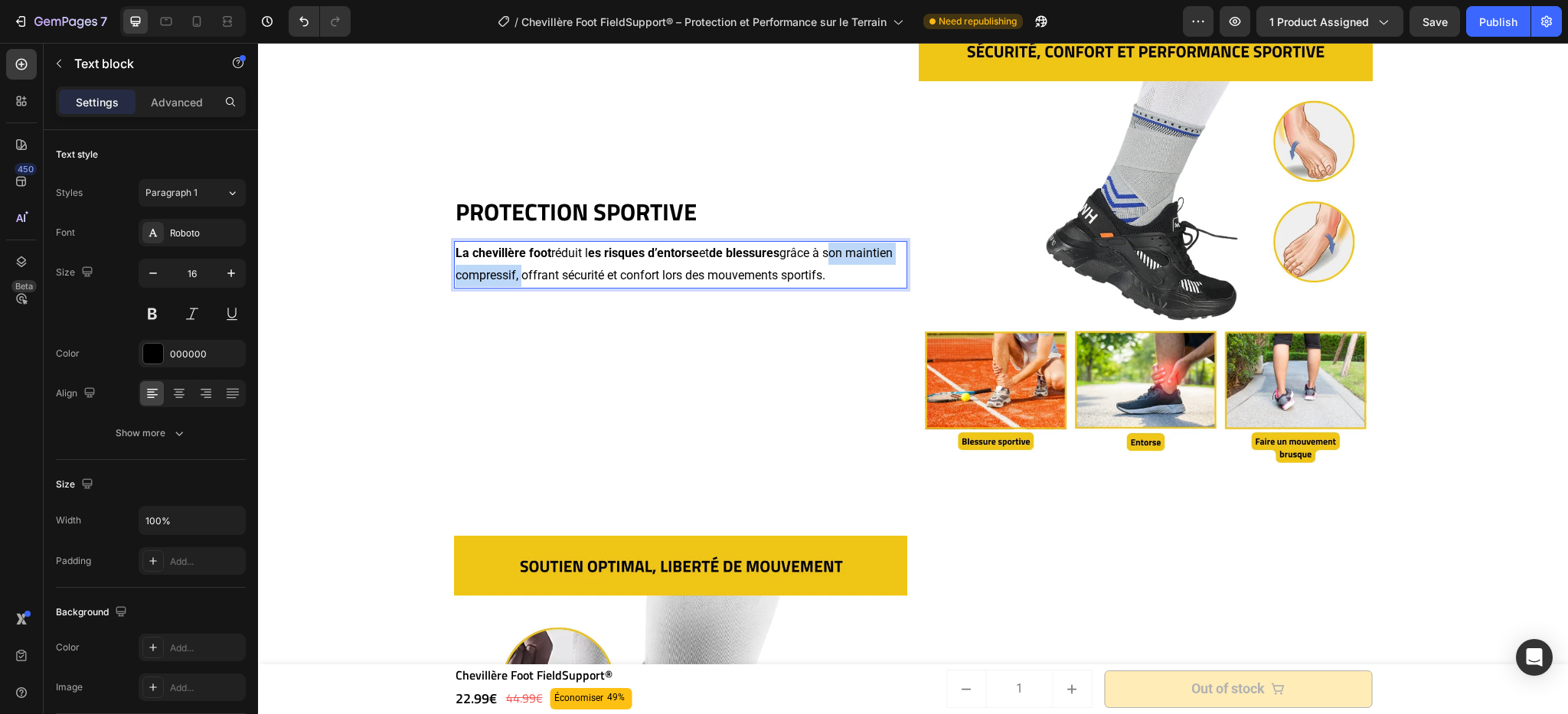
drag, startPoint x: 831, startPoint y: 254, endPoint x: 512, endPoint y: 273, distance: 319.6
click at [512, 273] on p "La chevillère foot réduit l es risques d’entorse et de blessures grâce à son ma…" at bounding box center [681, 265] width 451 height 44
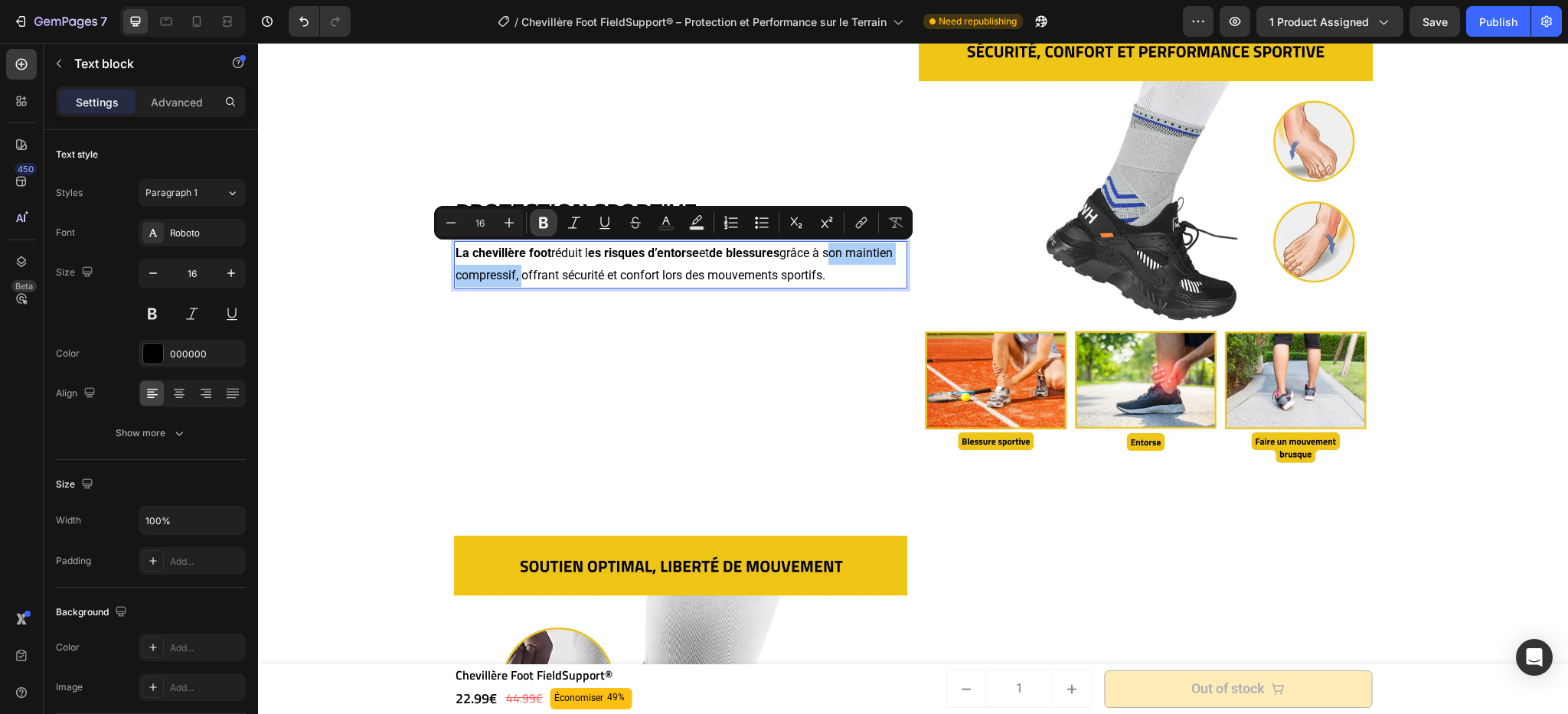
click at [548, 232] on button "Bold" at bounding box center [544, 222] width 27 height 27
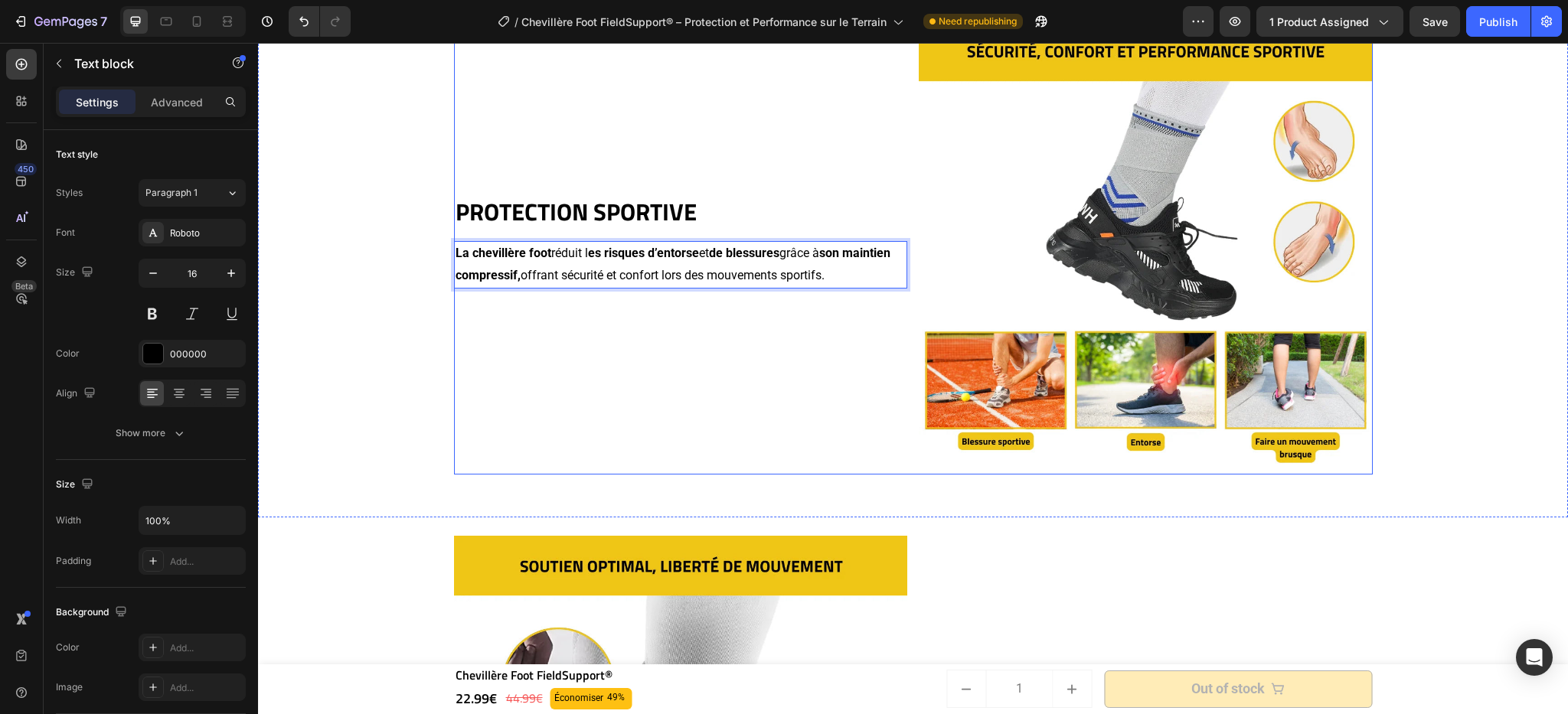
click at [816, 184] on div "⁠⁠⁠⁠⁠⁠⁠ PROTECTION SPORTIVE Heading La chevillère foot réduit l es risques d’en…" at bounding box center [681, 248] width 454 height 454
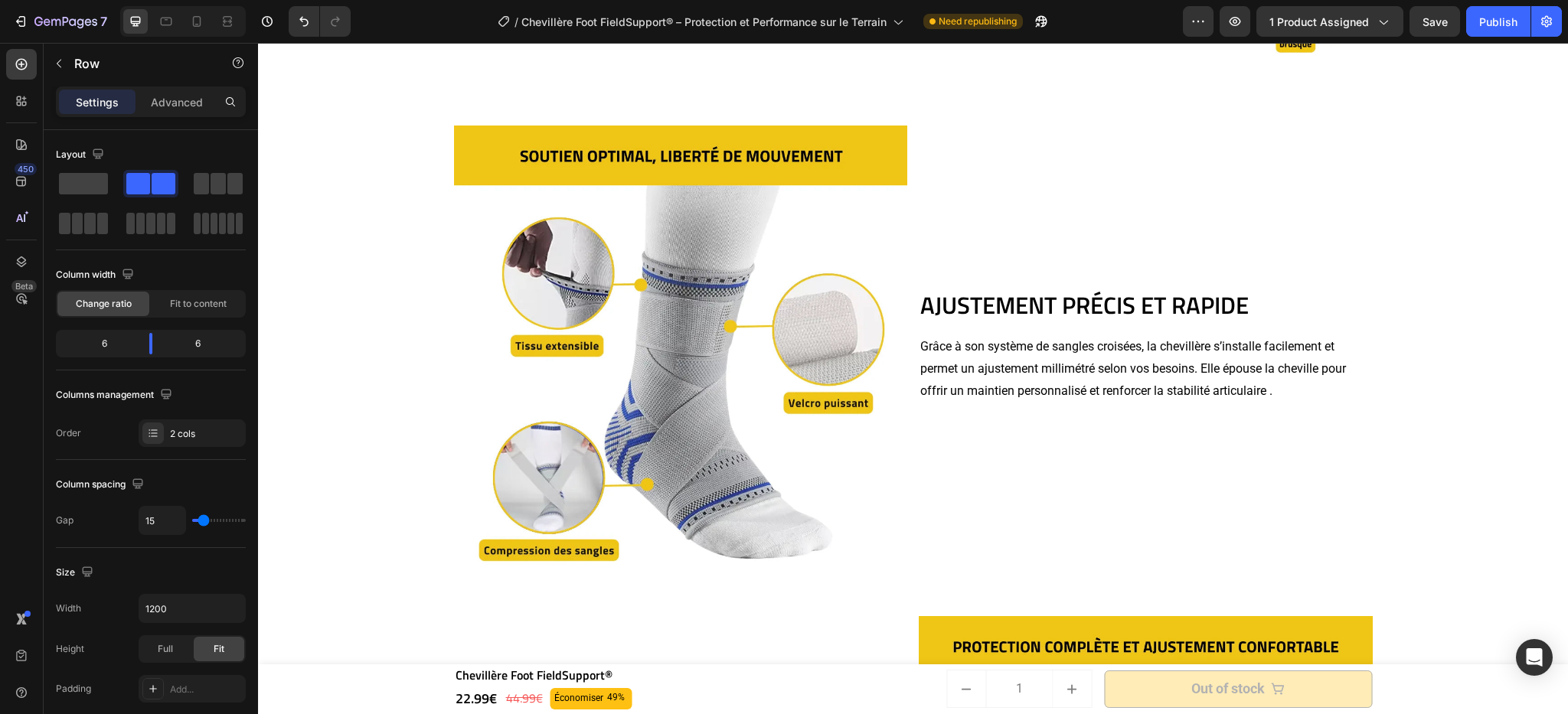
scroll to position [1974, 0]
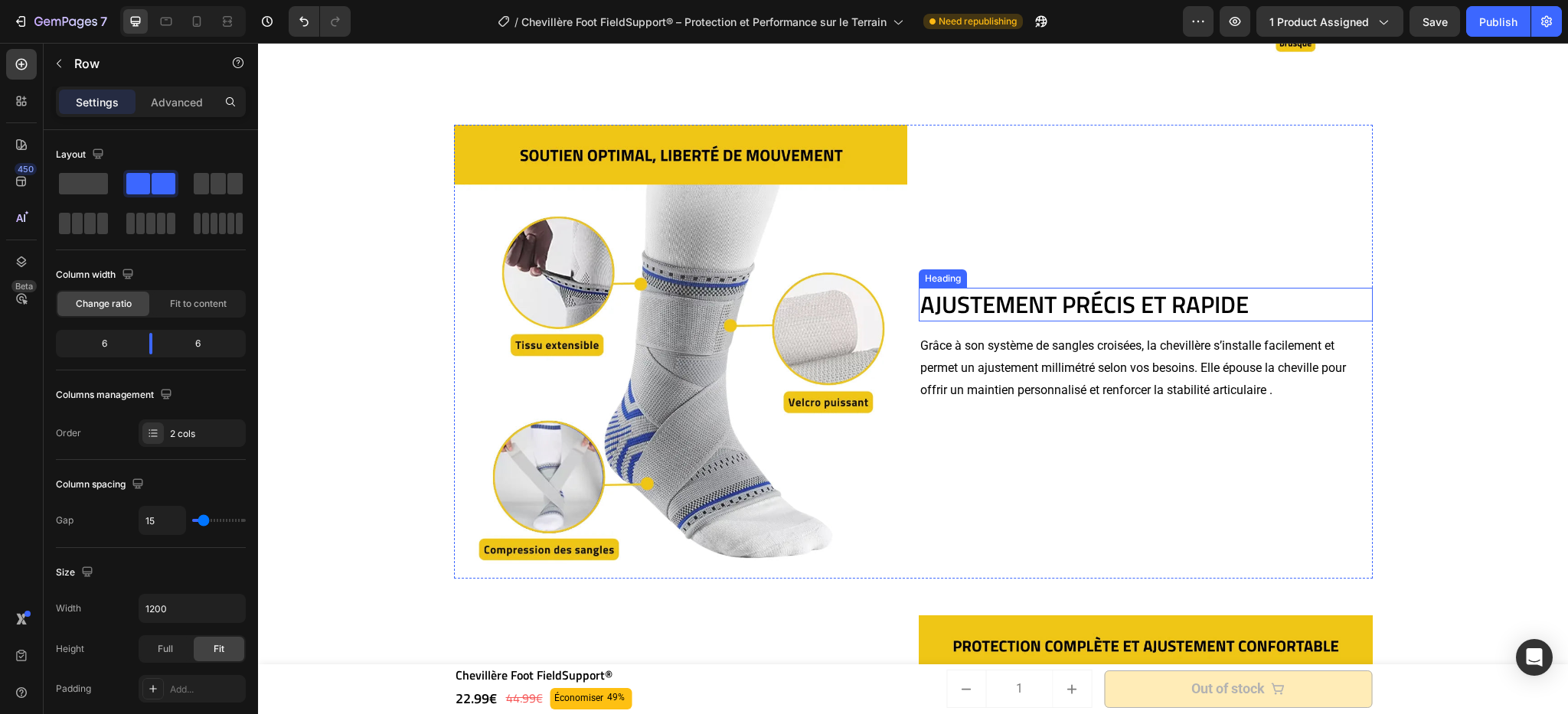
click at [997, 315] on h2 "AJUSTEMENT PRÉCIS ET RAPIDE" at bounding box center [1146, 304] width 454 height 34
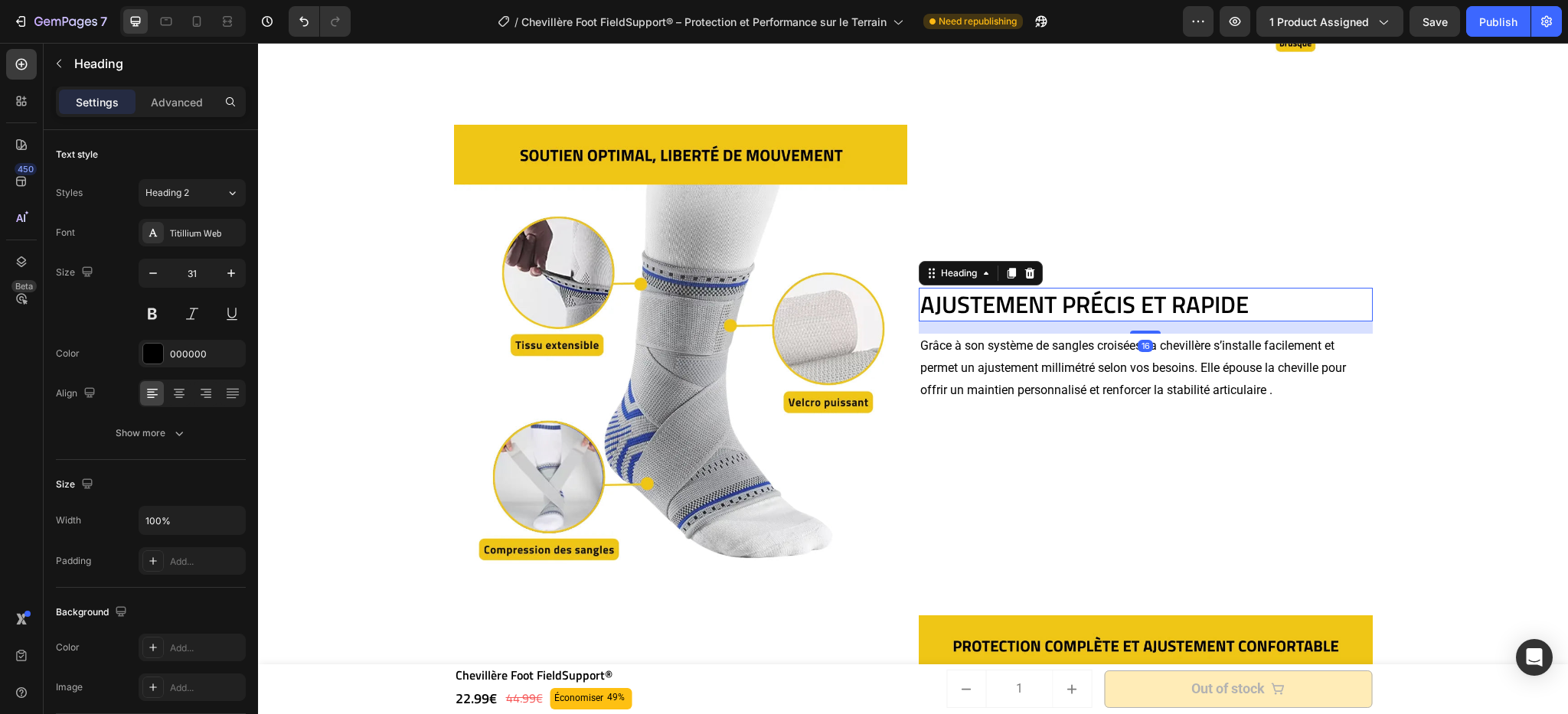
click at [991, 304] on h2 "AJUSTEMENT PRÉCIS ET RAPIDE" at bounding box center [1146, 304] width 454 height 34
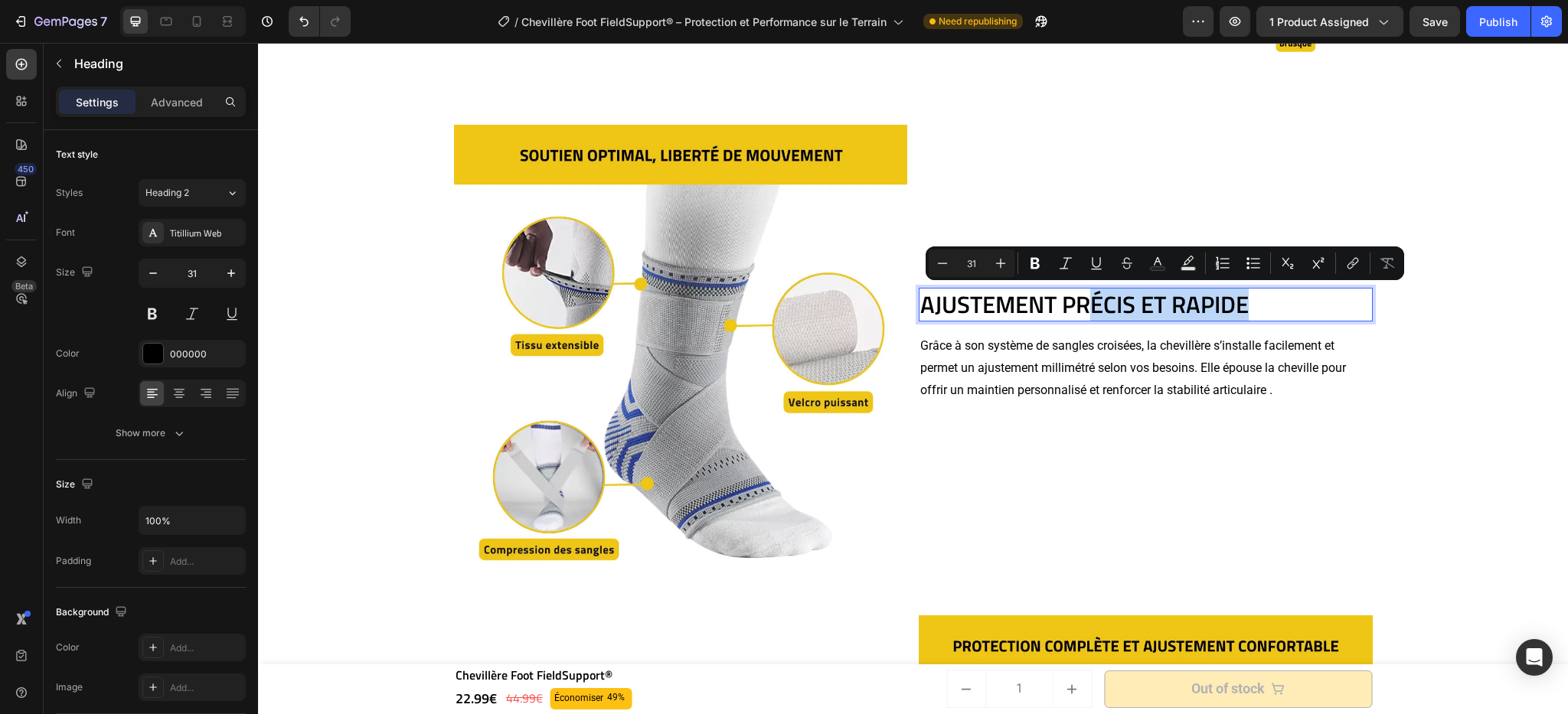
drag, startPoint x: 1263, startPoint y: 296, endPoint x: 1091, endPoint y: 301, distance: 172.1
click at [1091, 301] on p "AJUSTEMENT PRÉCIS ET RAPIDE" at bounding box center [1146, 304] width 451 height 30
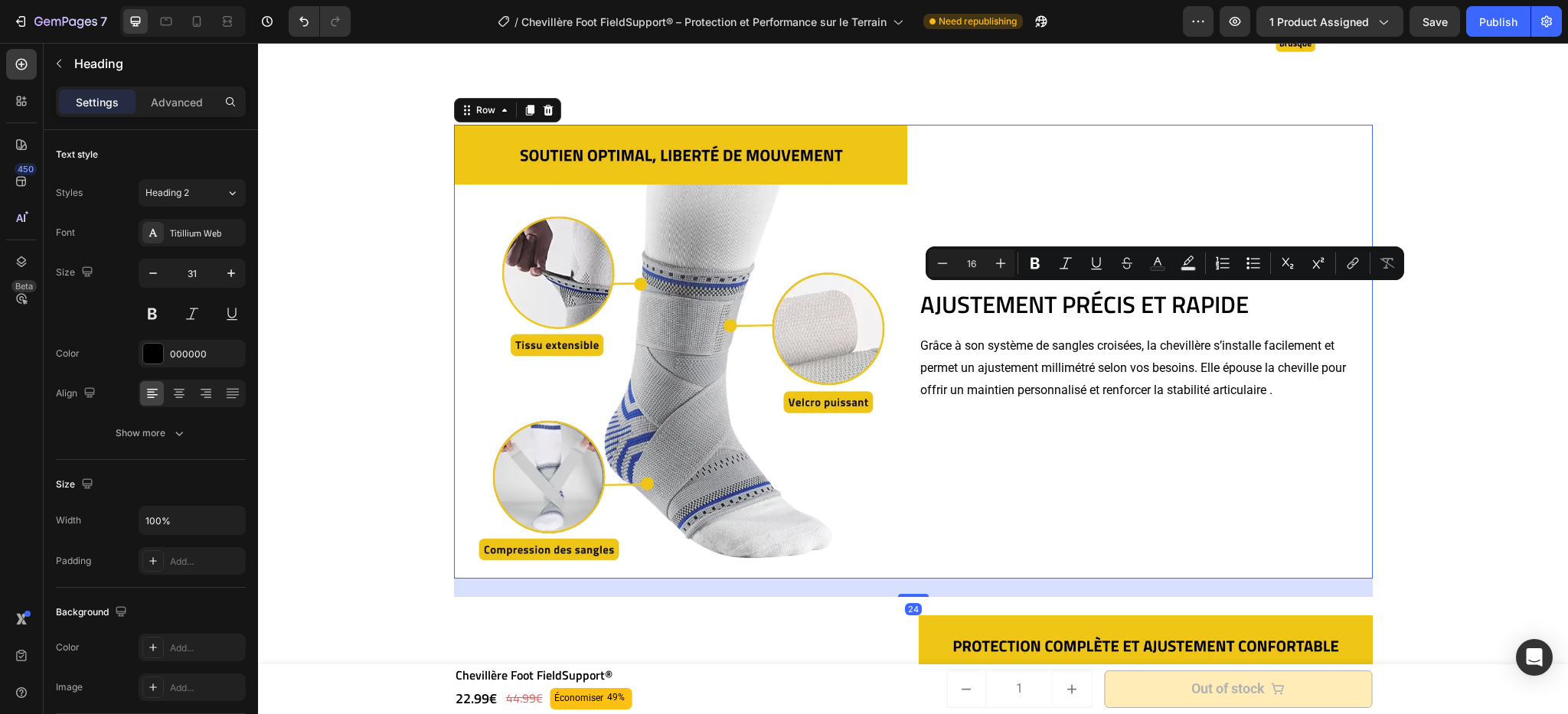
click at [996, 218] on div "AJUSTEMENT PRÉCIS ET RAPIDE Heading Grâce à son système de sangles croisées, la…" at bounding box center [1146, 352] width 454 height 454
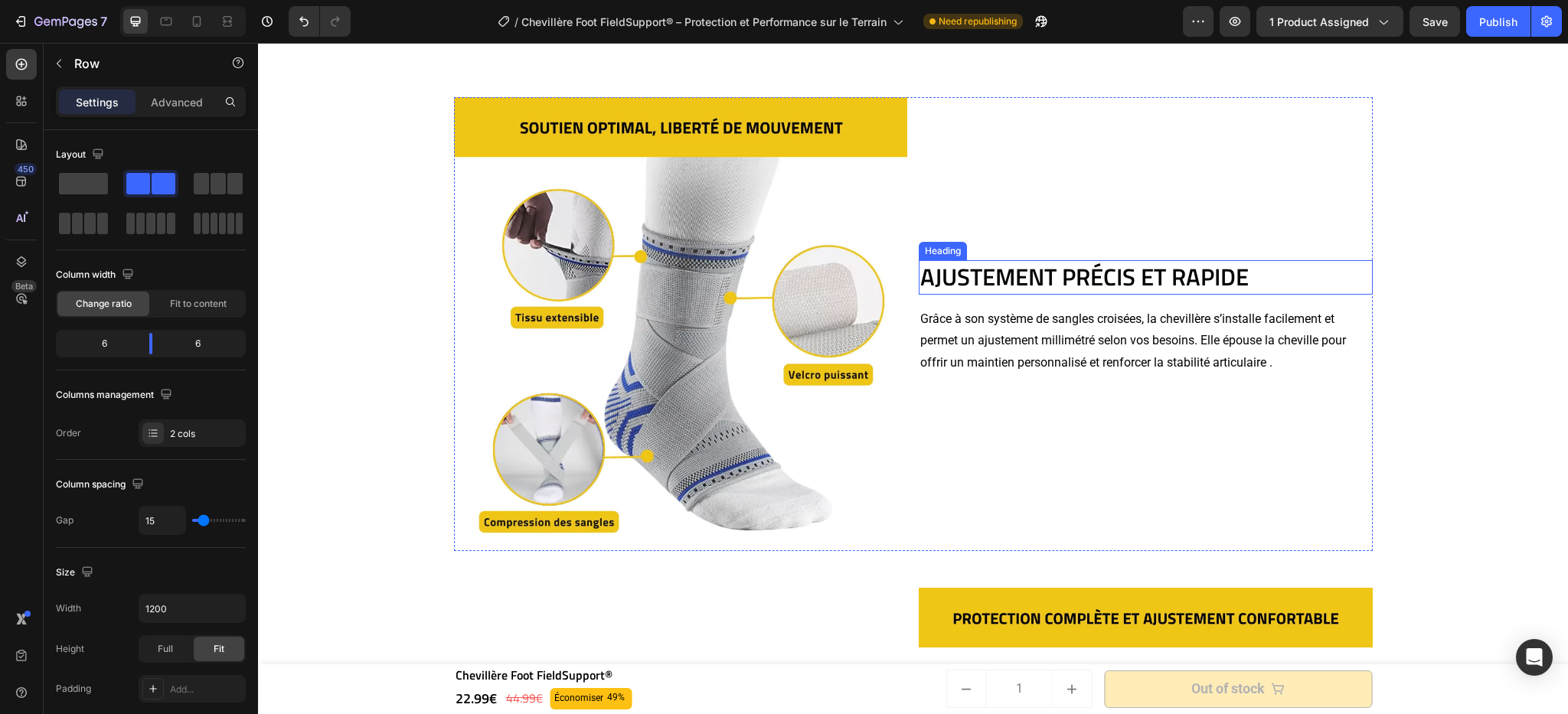
click at [1017, 281] on h2 "AJUSTEMENT PRÉCIS ET RAPIDE" at bounding box center [1146, 276] width 454 height 34
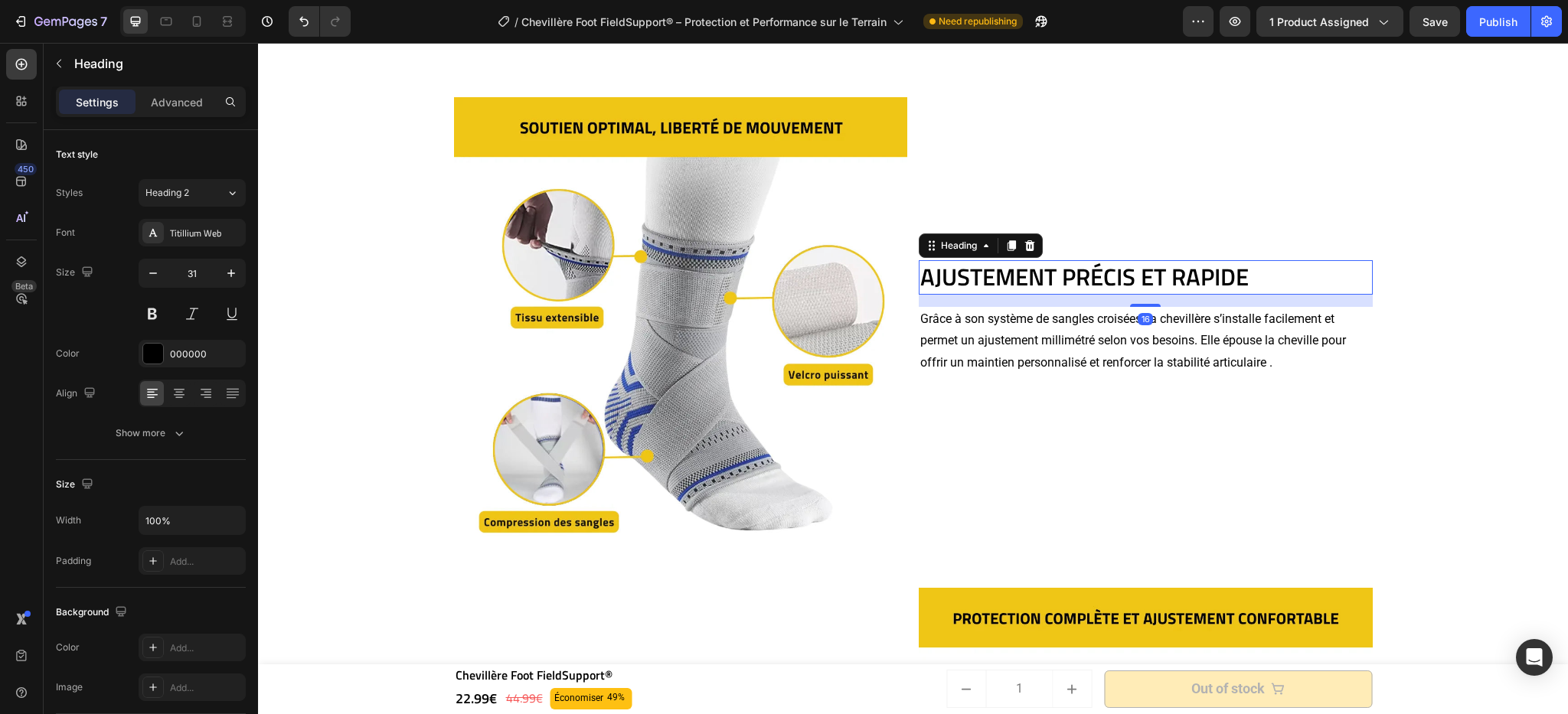
click at [1027, 268] on h2 "AJUSTEMENT PRÉCIS ET RAPIDE" at bounding box center [1146, 276] width 454 height 34
click at [1030, 272] on p "AJUSTEMENT PRÉCIS ET RAPIDE" at bounding box center [1146, 276] width 451 height 30
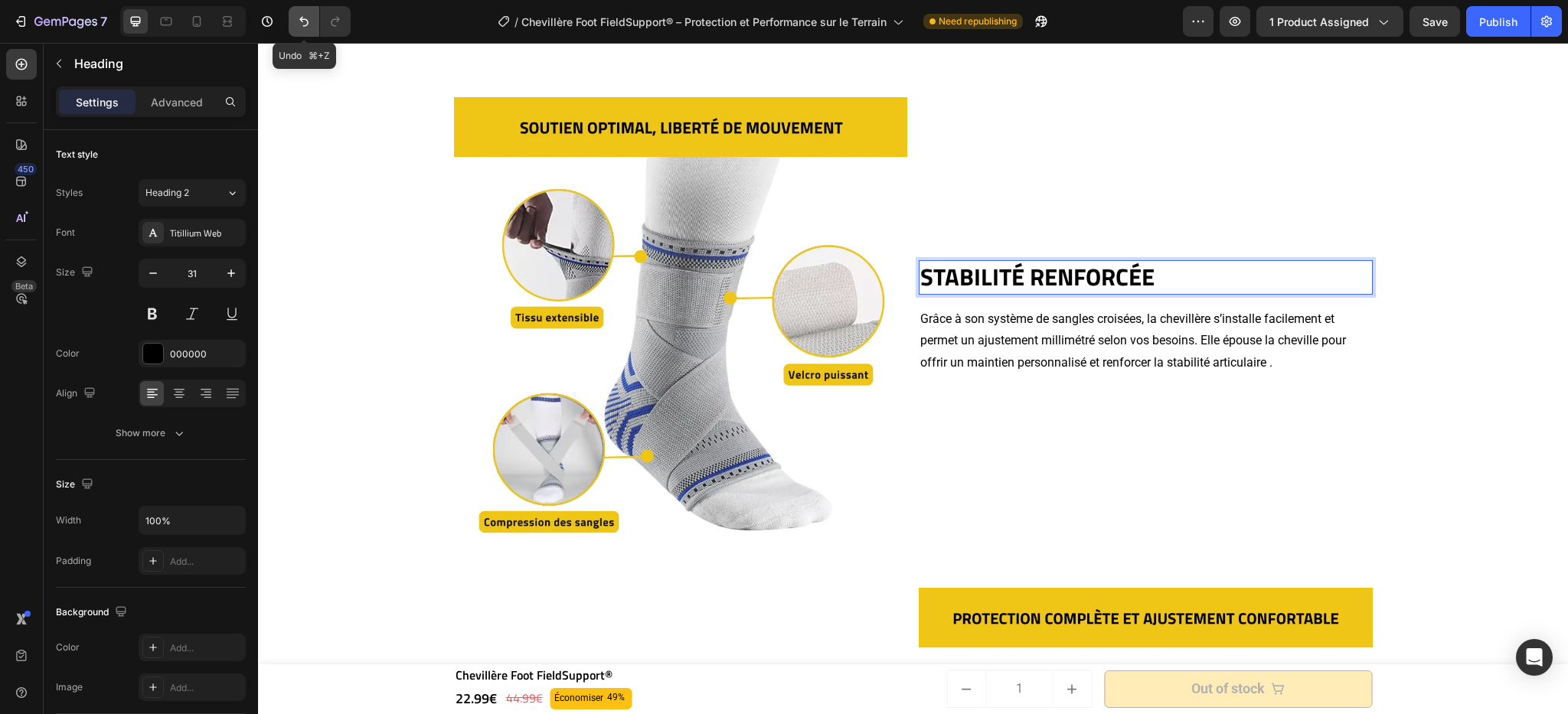
click at [308, 25] on icon "Undo/Redo" at bounding box center [304, 21] width 16 height 16
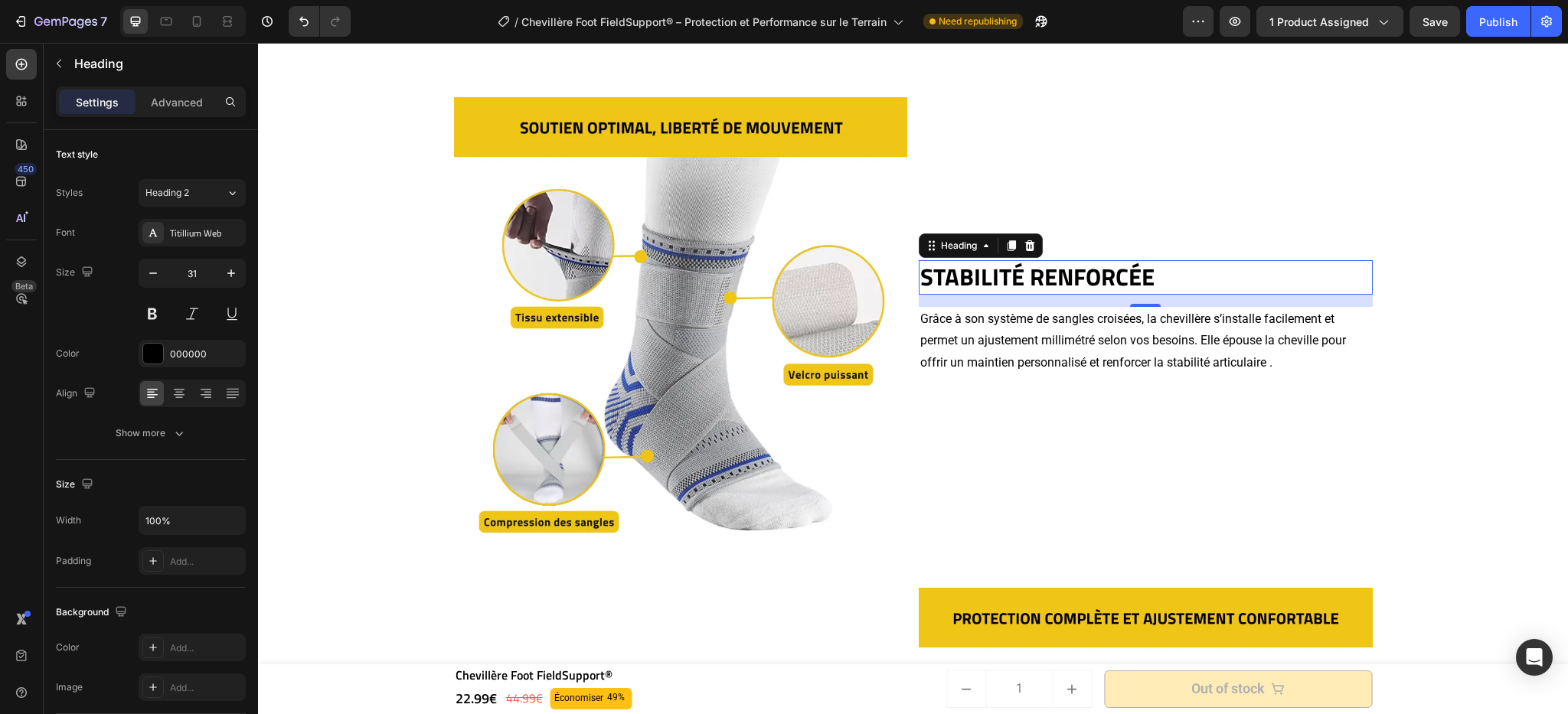
click at [1158, 268] on h2 "STABILITÉ RENFORCÉE" at bounding box center [1146, 276] width 454 height 34
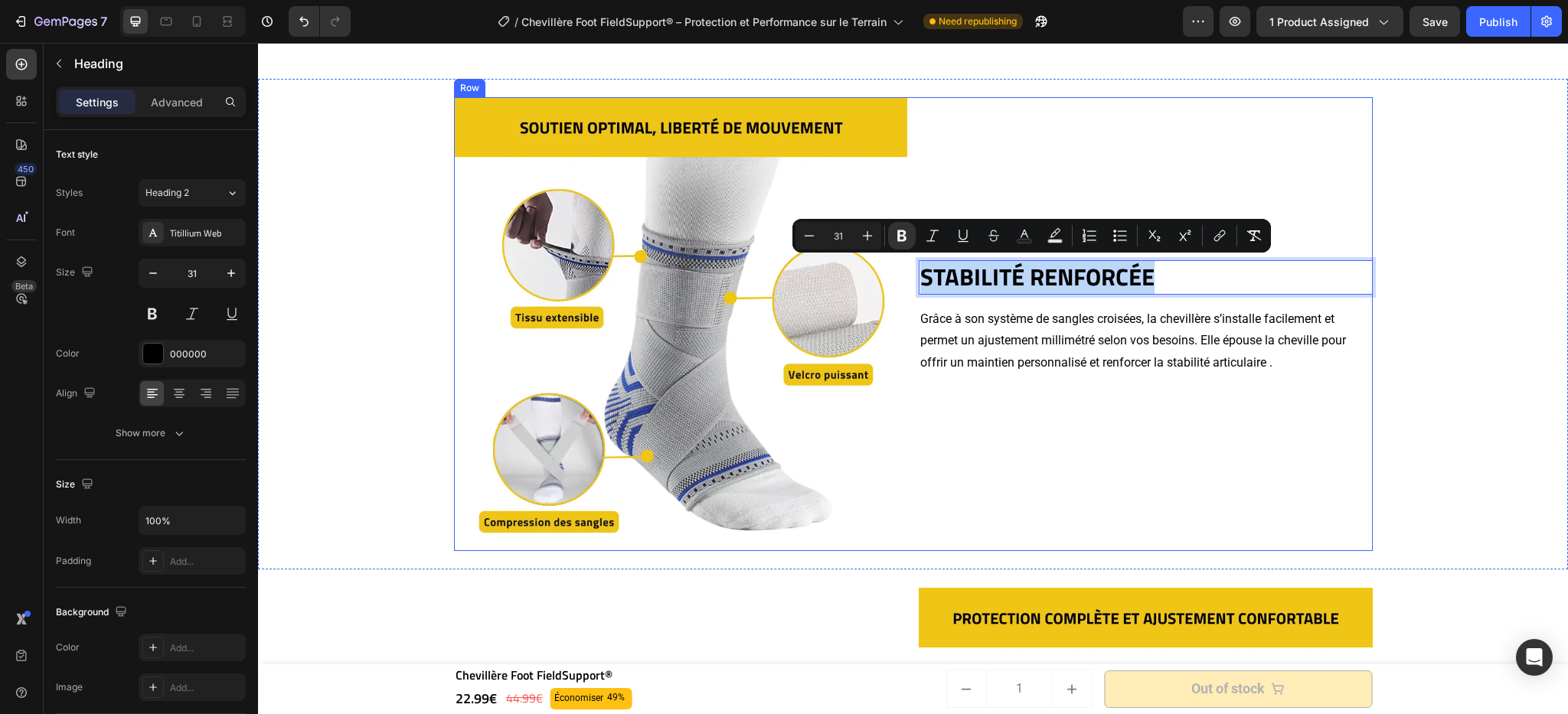
drag, startPoint x: 1158, startPoint y: 268, endPoint x: 966, endPoint y: 255, distance: 192.4
click at [966, 255] on div "STABILITÉ RENFORCÉE Heading 16 Grâce à son système de sangles croisées, la chev…" at bounding box center [1146, 324] width 454 height 454
click at [1176, 123] on div "STABILITÉ RENFORCÉE Heading 16 Grâce à son système de sangles croisées, la chev…" at bounding box center [1146, 324] width 454 height 454
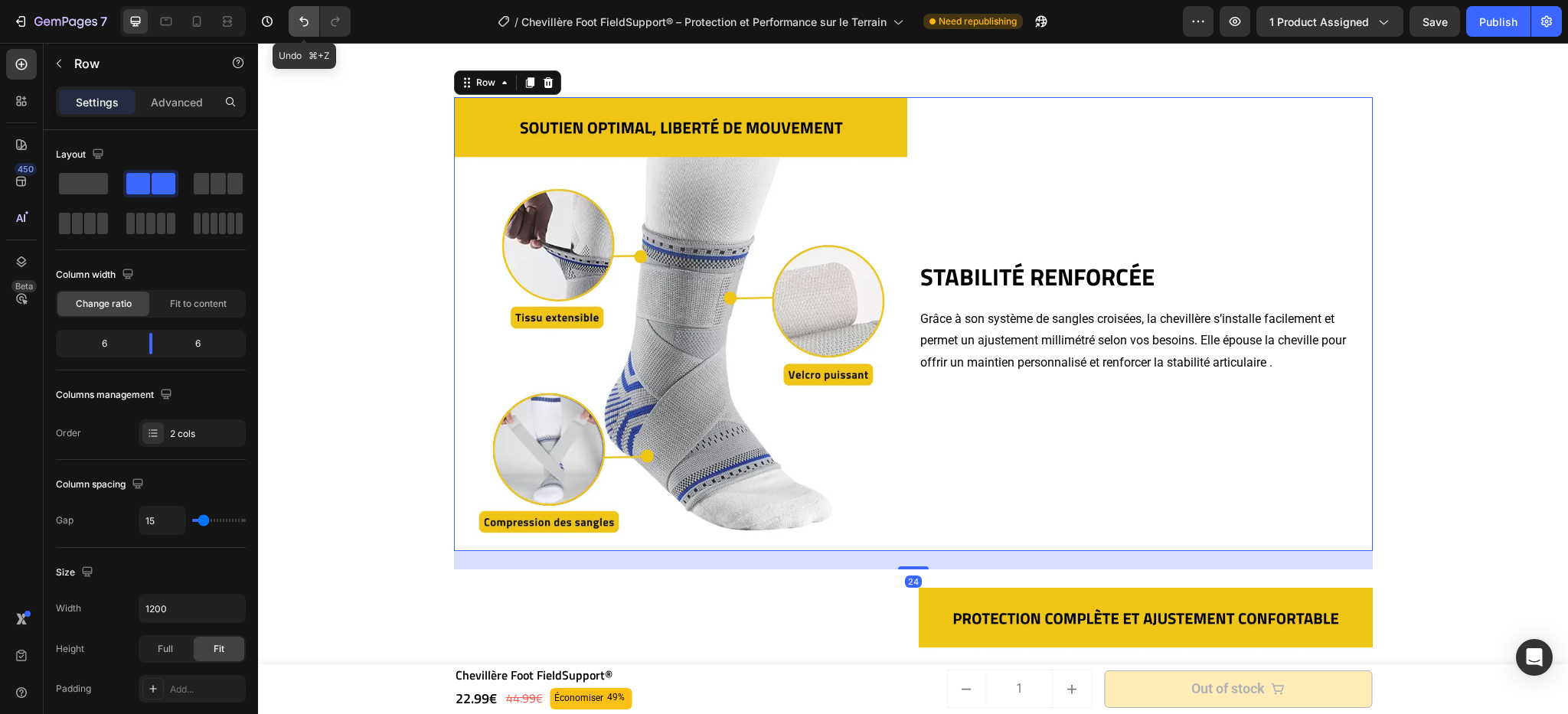
click at [310, 14] on icon "Undo/Redo" at bounding box center [304, 21] width 16 height 16
click at [311, 14] on icon "Undo/Redo" at bounding box center [304, 21] width 16 height 16
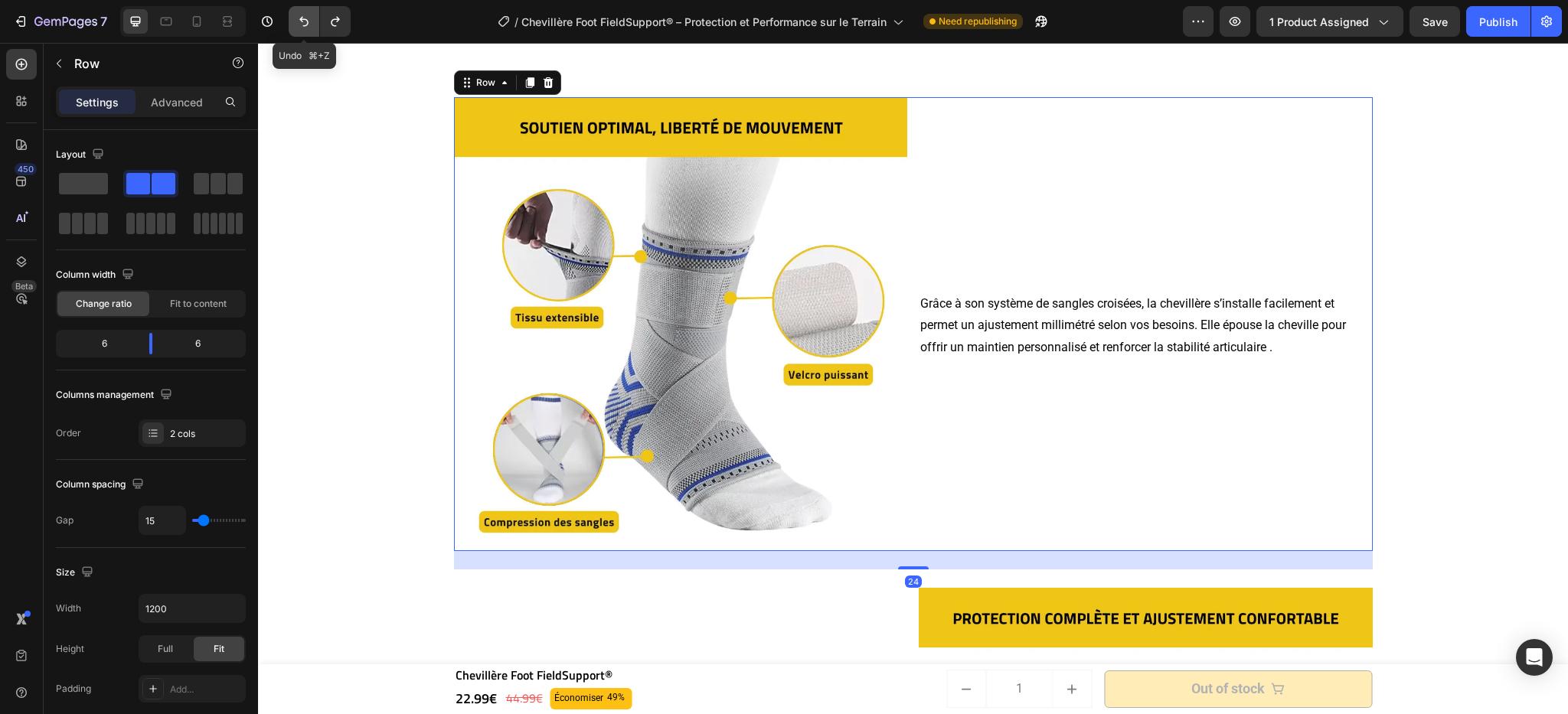
click at [311, 14] on icon "Undo/Redo" at bounding box center [304, 21] width 16 height 16
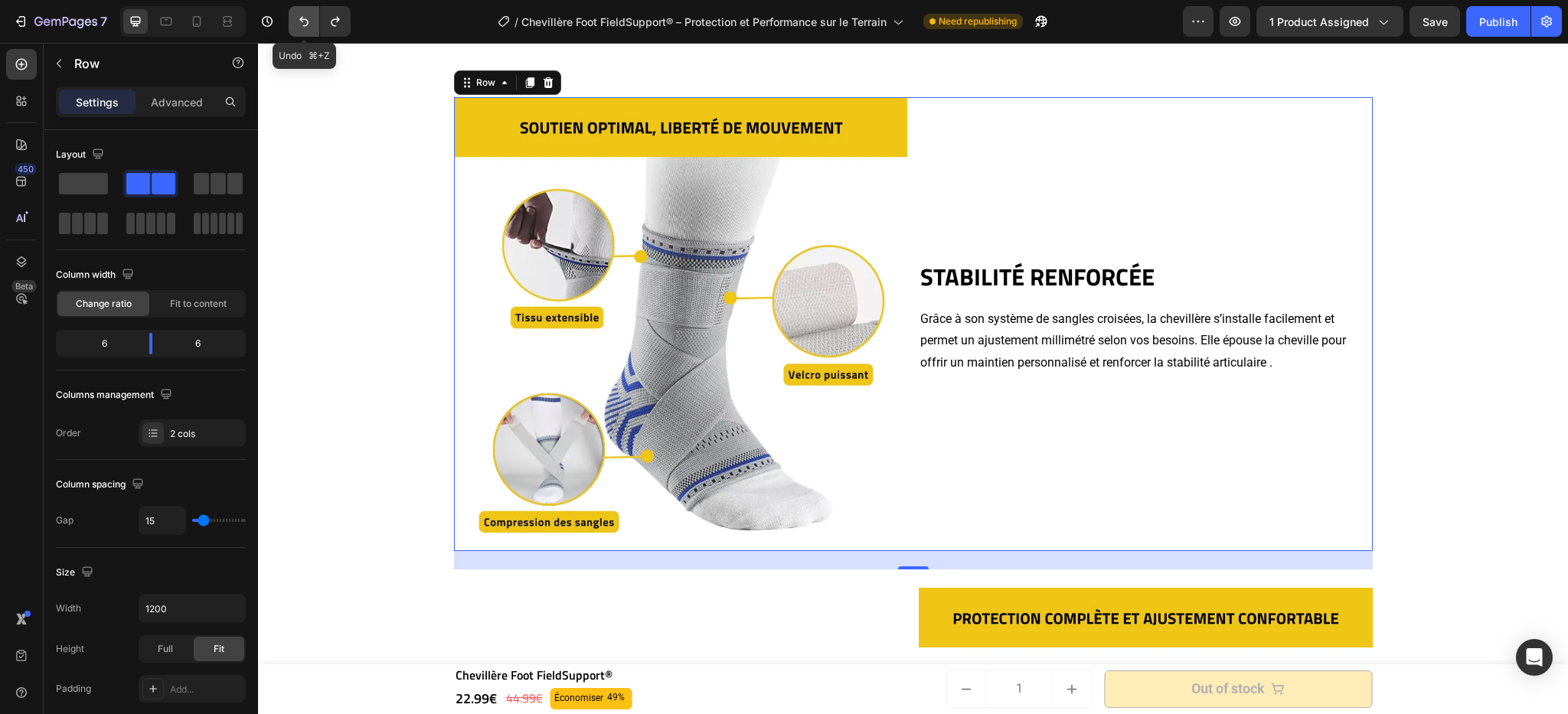
click at [311, 14] on icon "Undo/Redo" at bounding box center [304, 21] width 16 height 16
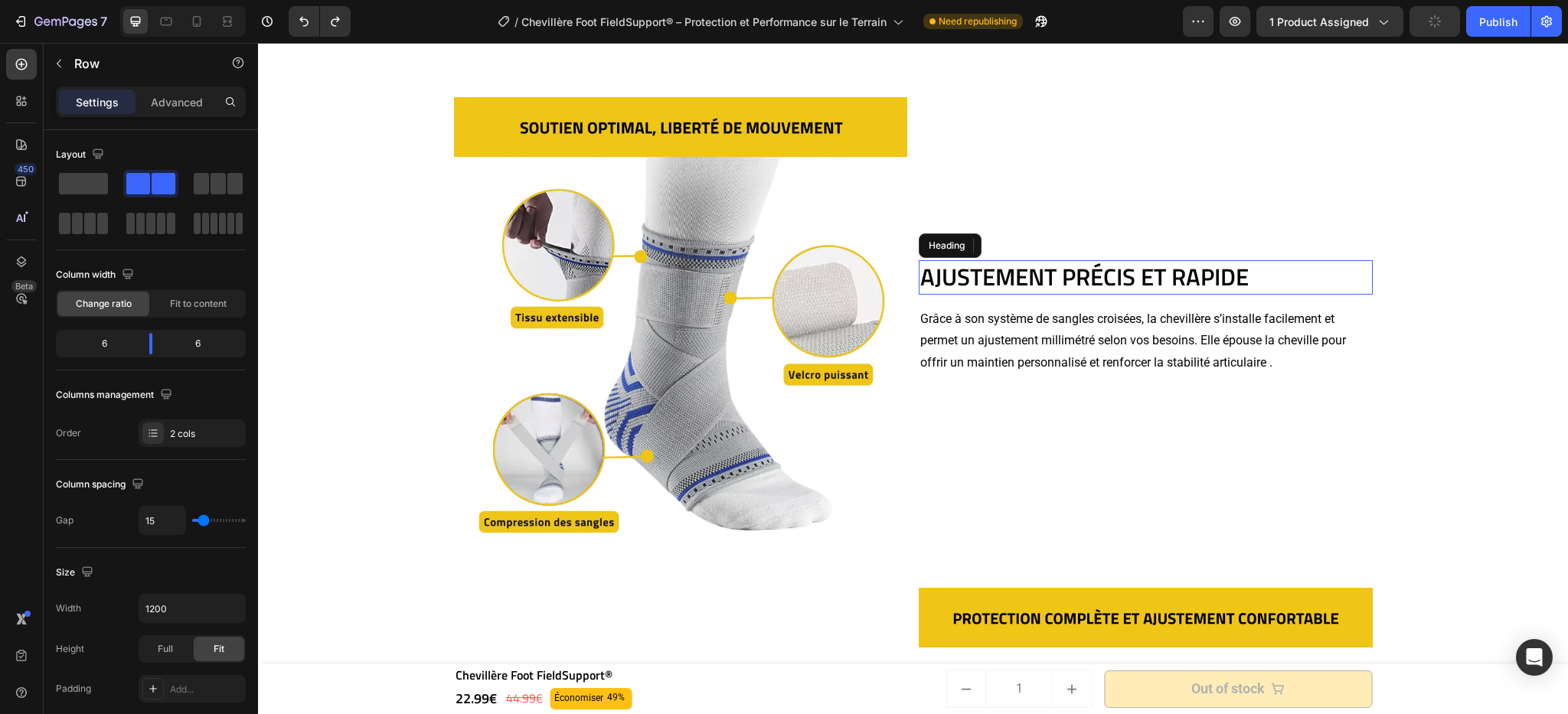
click at [1199, 292] on h2 "AJUSTEMENT PRÉCIS ET RAPIDE" at bounding box center [1146, 276] width 454 height 34
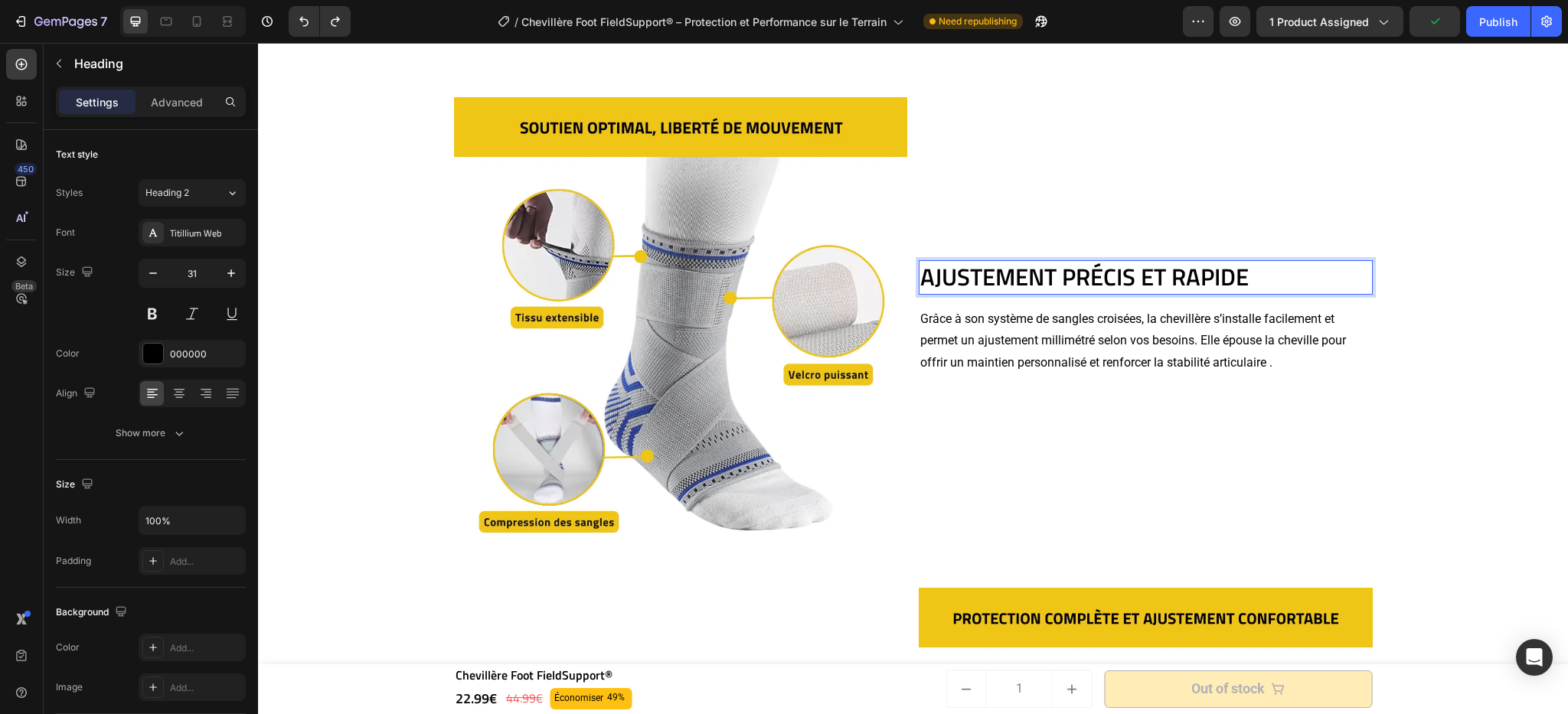
click at [1264, 280] on h2 "AJUSTEMENT PRÉCIS ET RAPIDE" at bounding box center [1146, 276] width 454 height 34
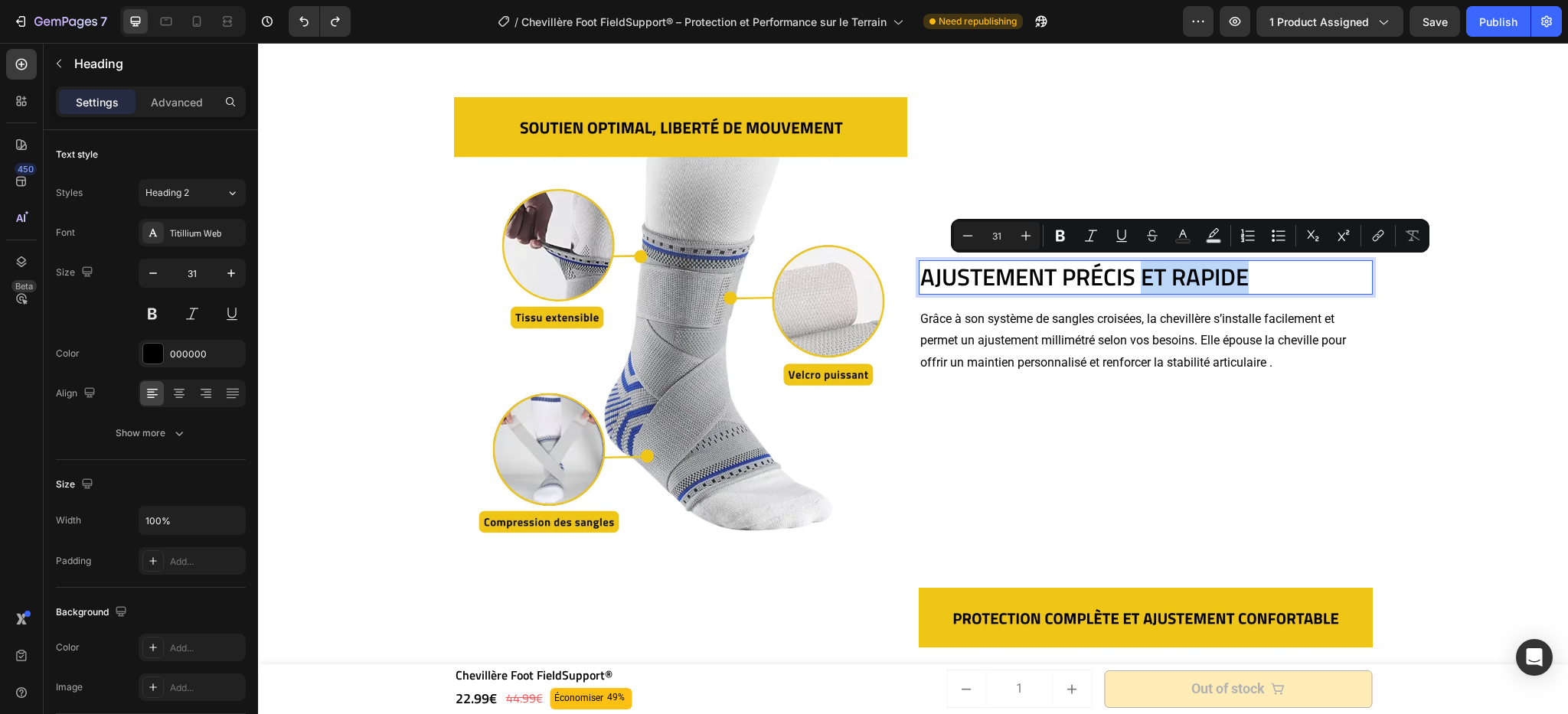
drag, startPoint x: 1269, startPoint y: 276, endPoint x: 1138, endPoint y: 276, distance: 131.0
click at [1138, 276] on p "AJUSTEMENT PRÉCIS ET RAPIDE" at bounding box center [1146, 276] width 451 height 30
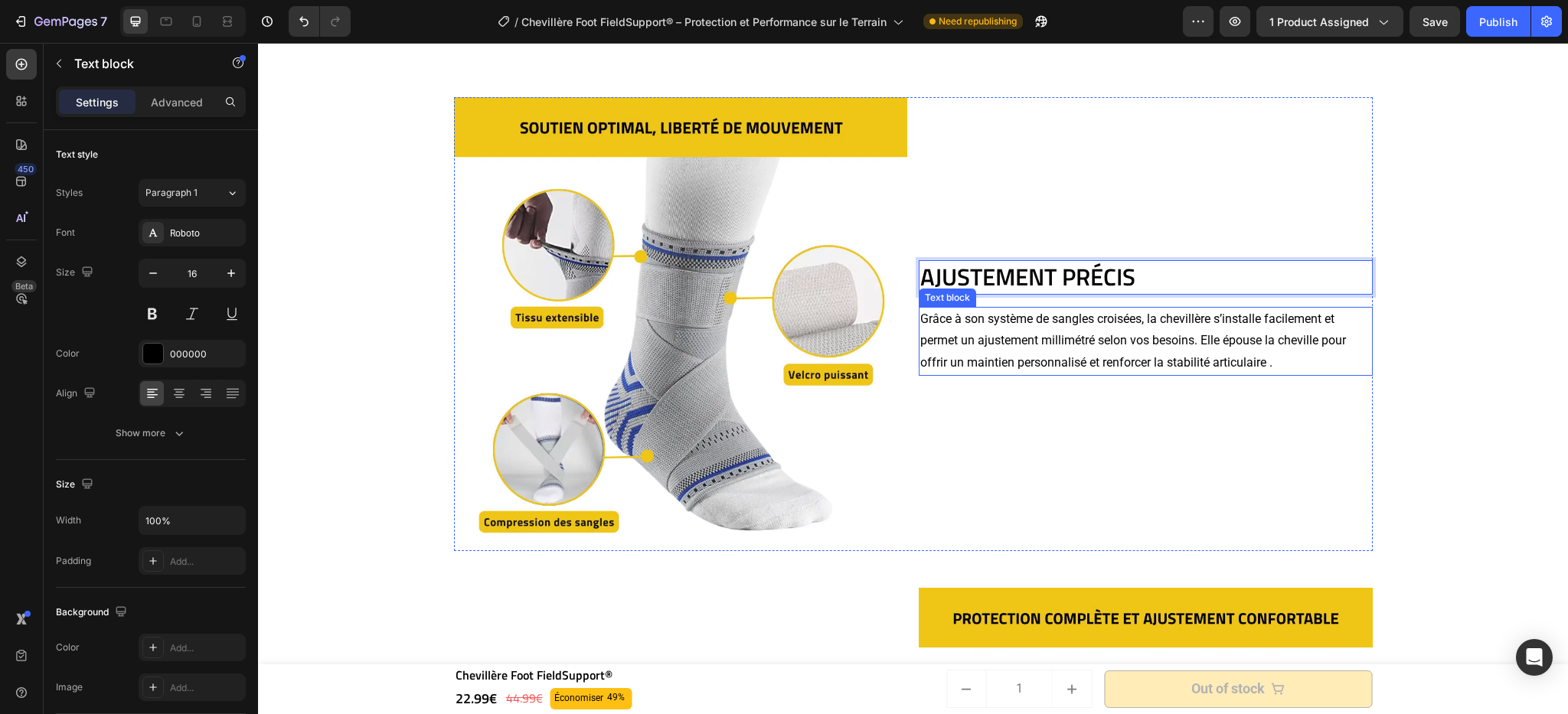
click at [1130, 339] on p "Grâce à son système de sangles croisées, la chevillère s’installe facilement et…" at bounding box center [1146, 341] width 451 height 66
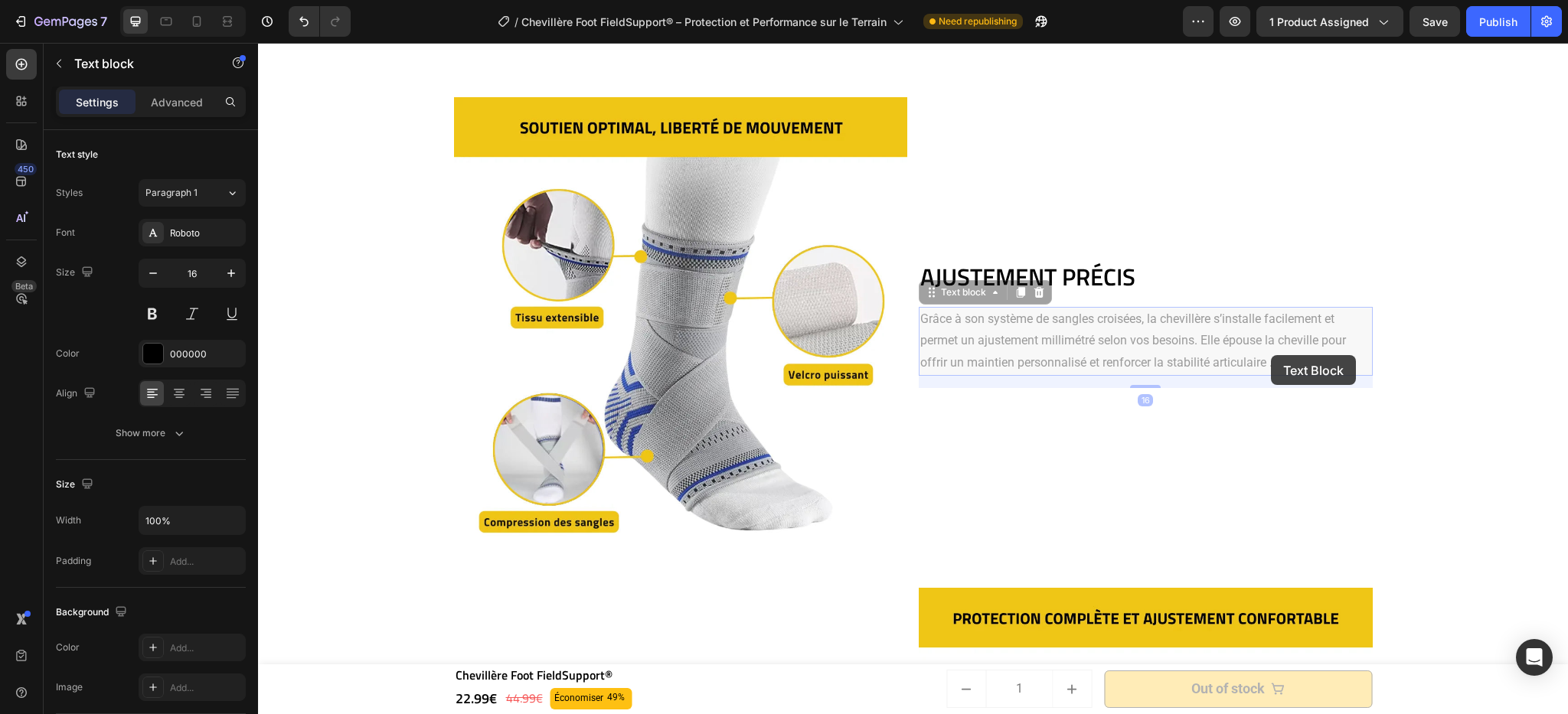
scroll to position [1933, 0]
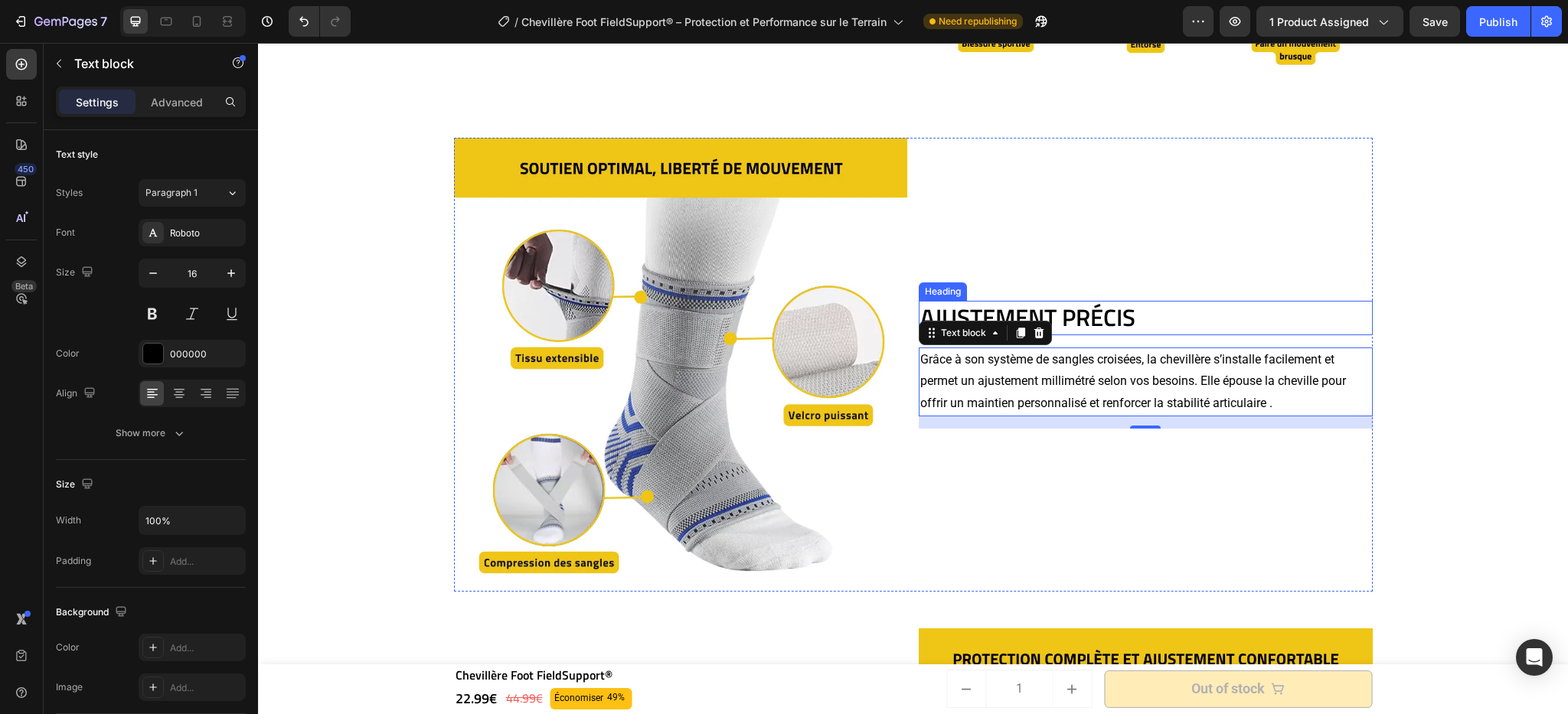
click at [1178, 331] on p "AJUSTEMENT PRÉCIS" at bounding box center [1146, 317] width 451 height 30
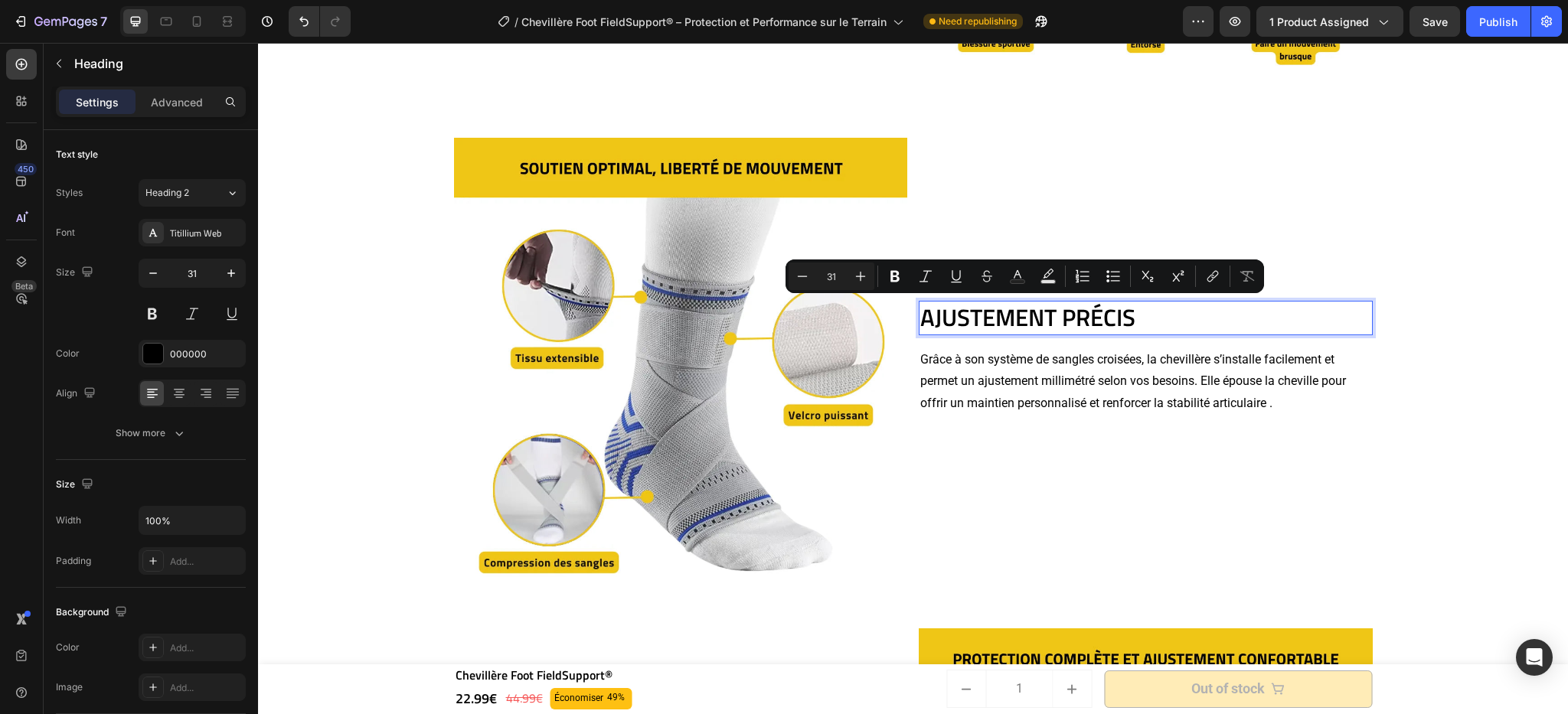
drag, startPoint x: 1151, startPoint y: 321, endPoint x: 917, endPoint y: 330, distance: 234.2
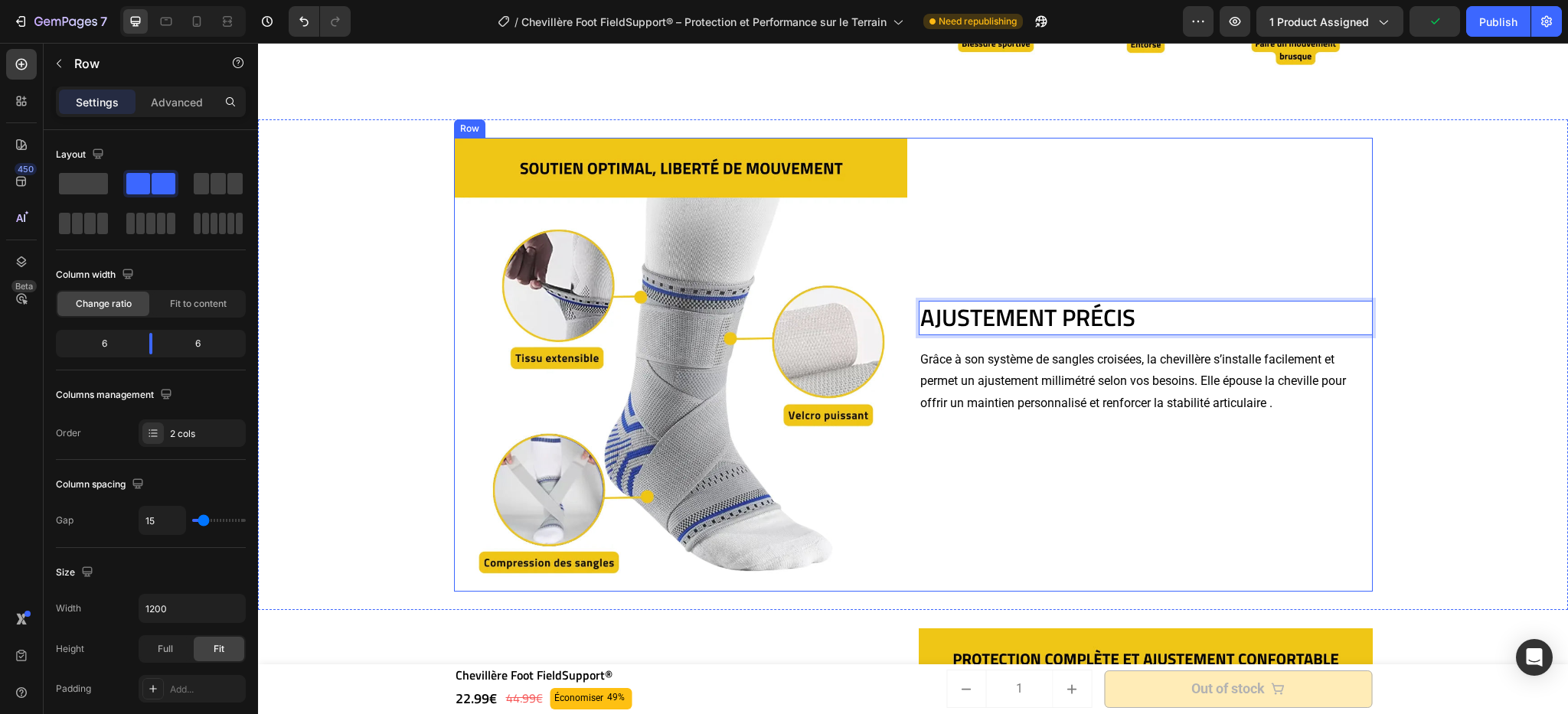
click at [1073, 147] on div "AJUSTEMENT PRÉCIS Heading 16 Grâce à son système de sangles croisées, la chevil…" at bounding box center [1146, 364] width 454 height 454
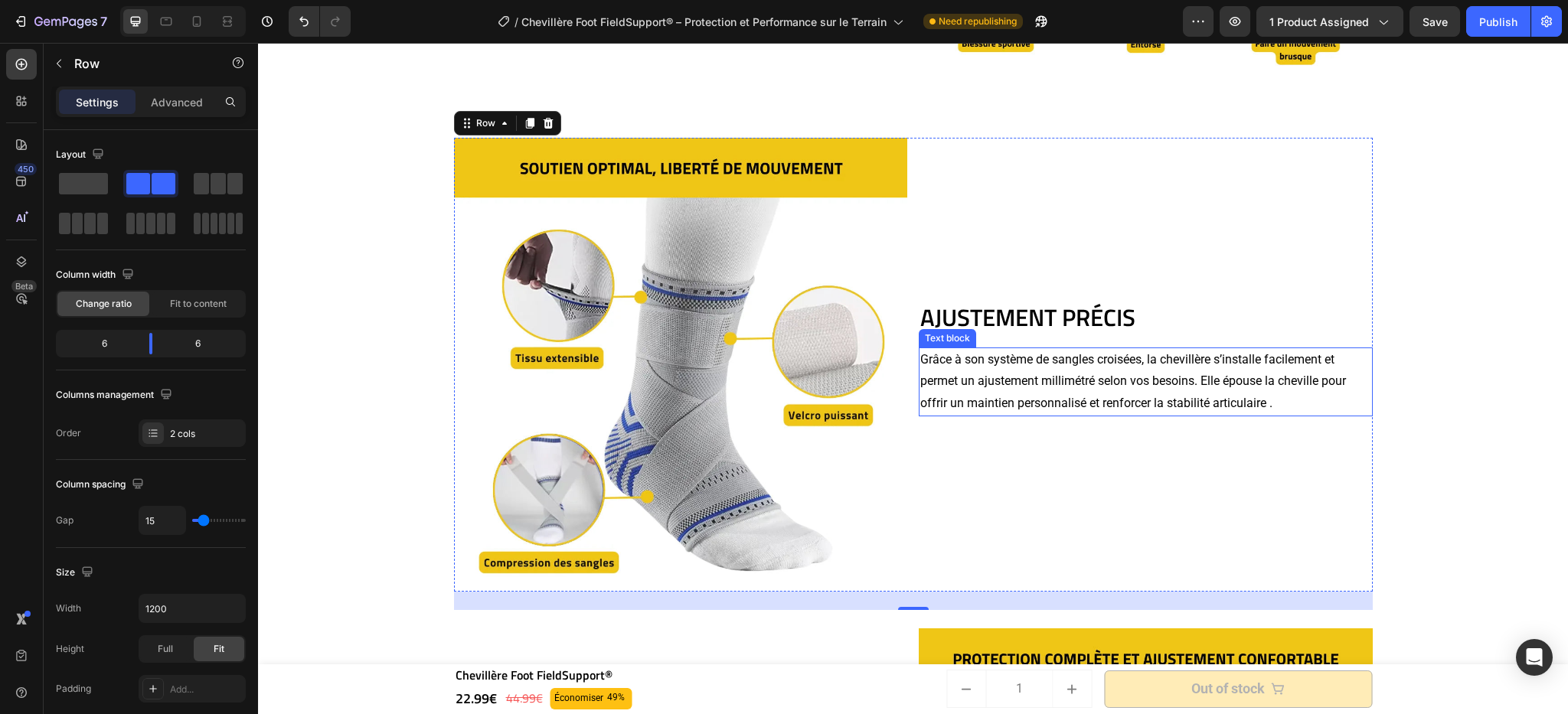
click at [1018, 397] on p "Grâce à son système de sangles croisées, la chevillère s’installe facilement et…" at bounding box center [1146, 382] width 451 height 66
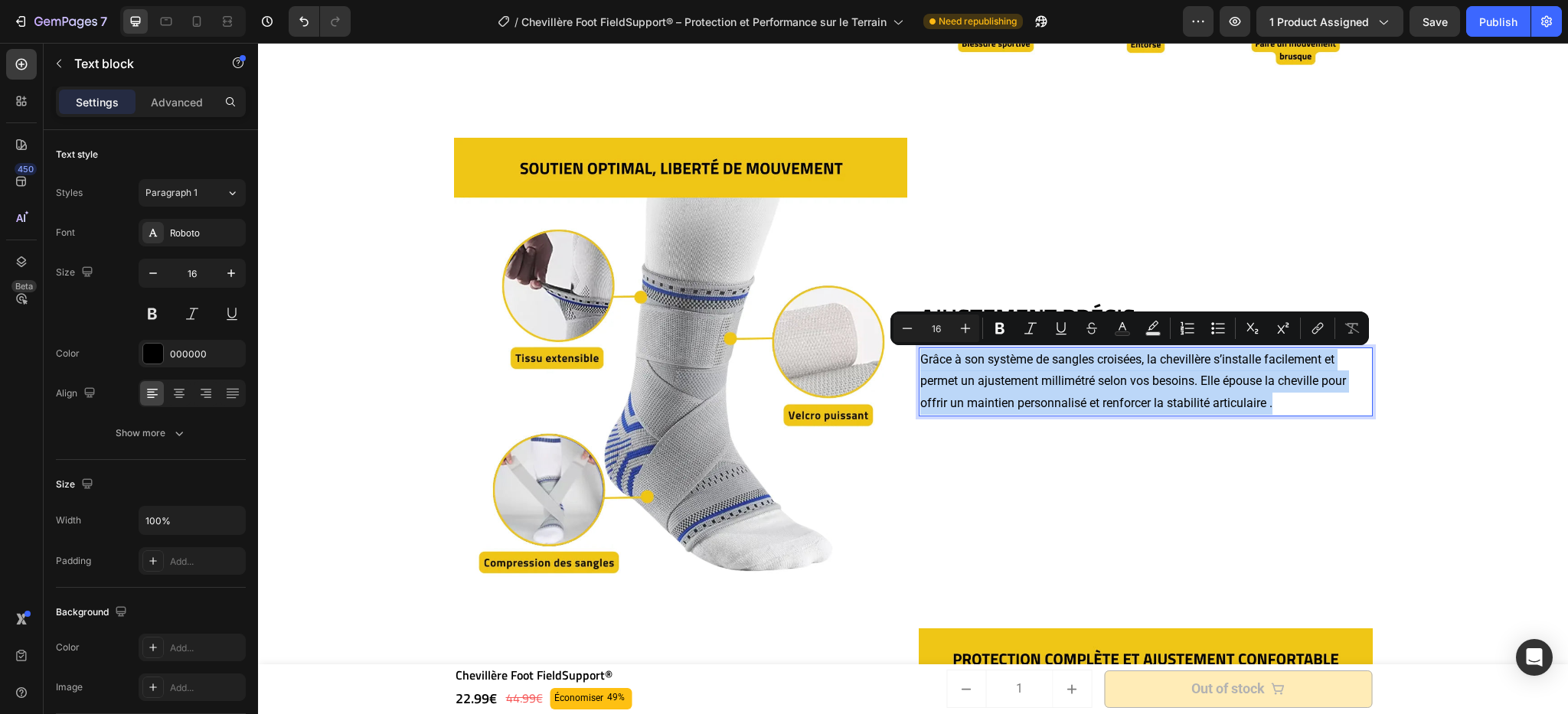
scroll to position [1945, 0]
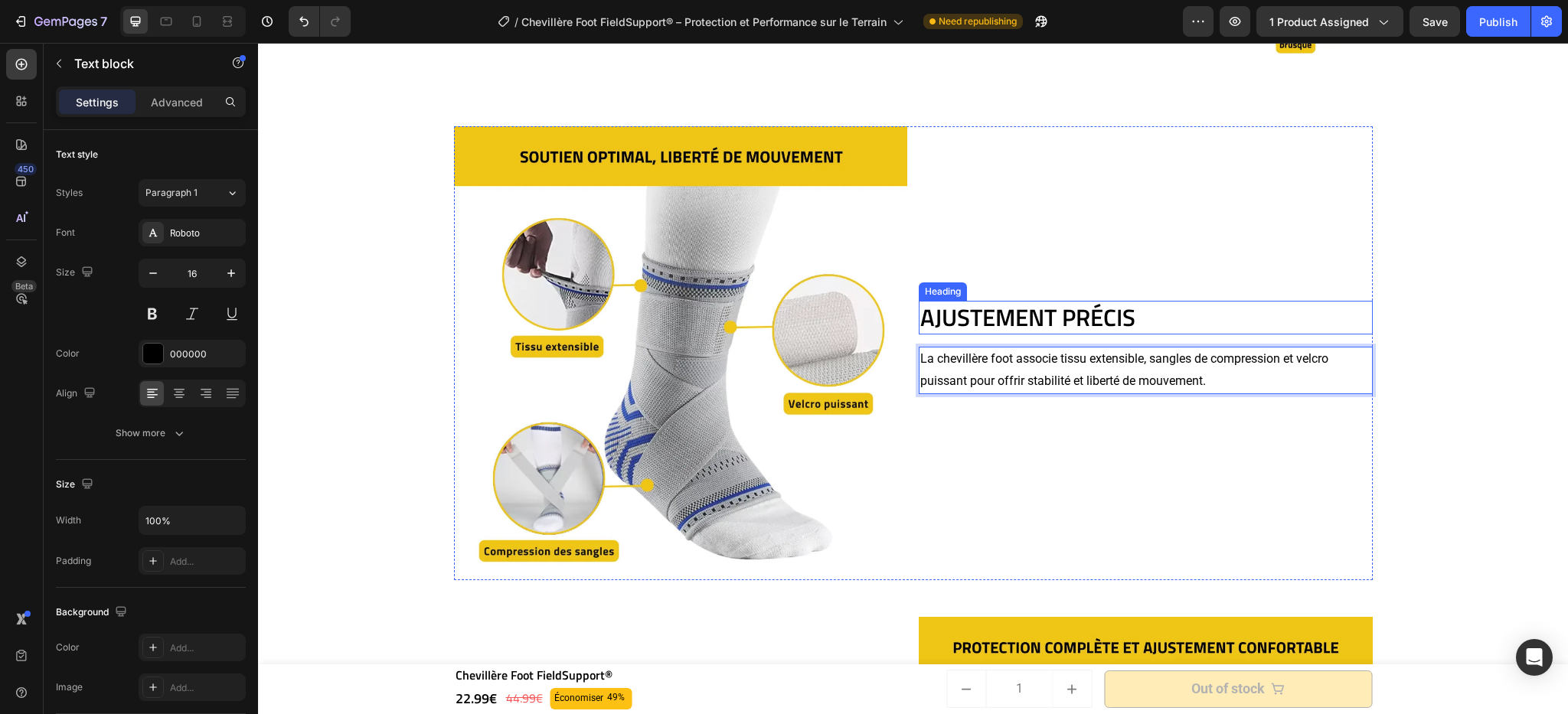
click at [1192, 310] on p "AJUSTEMENT PRÉCIS" at bounding box center [1146, 317] width 451 height 30
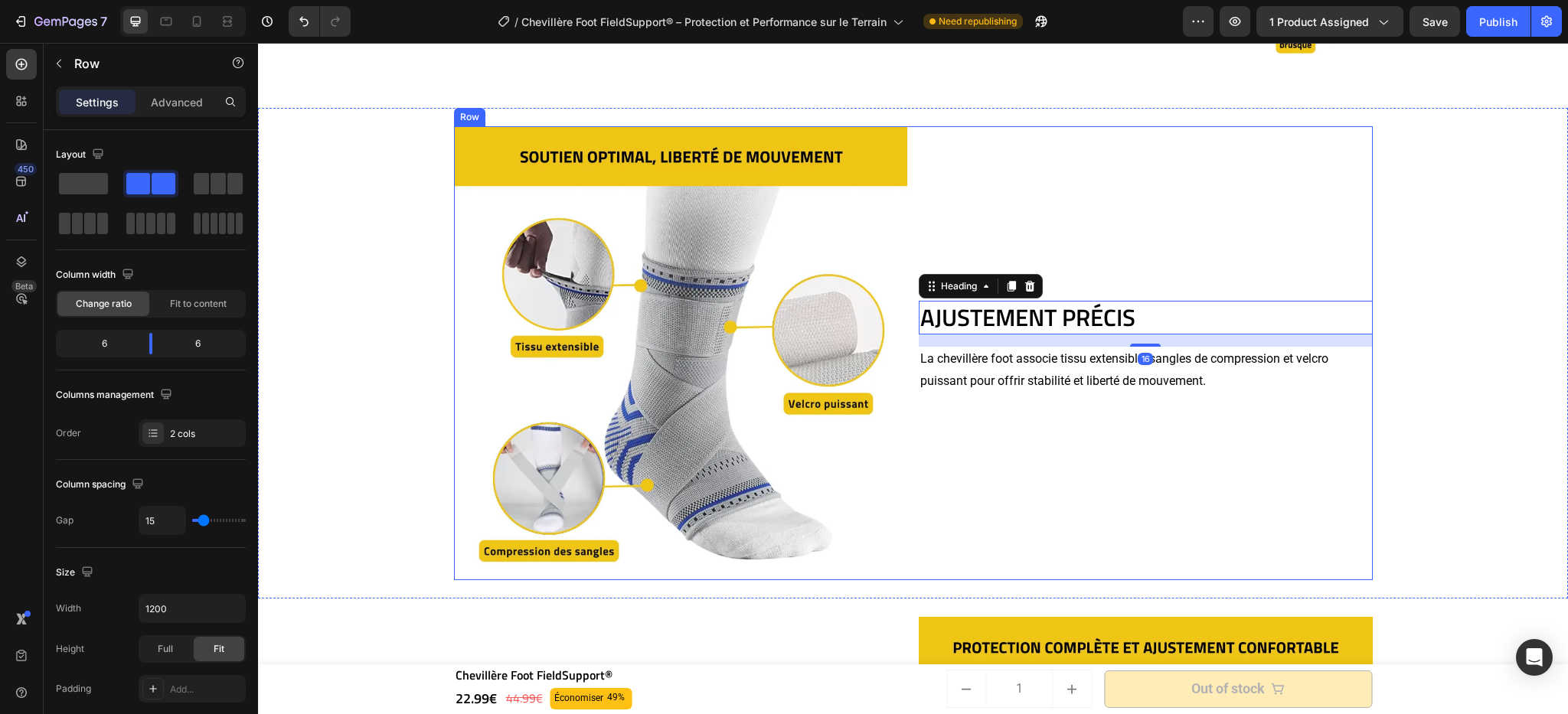
click at [1105, 421] on div "AJUSTEMENT PRÉCIS Heading 16 La chevillère foot associe tissu extensible, sangl…" at bounding box center [1146, 353] width 454 height 454
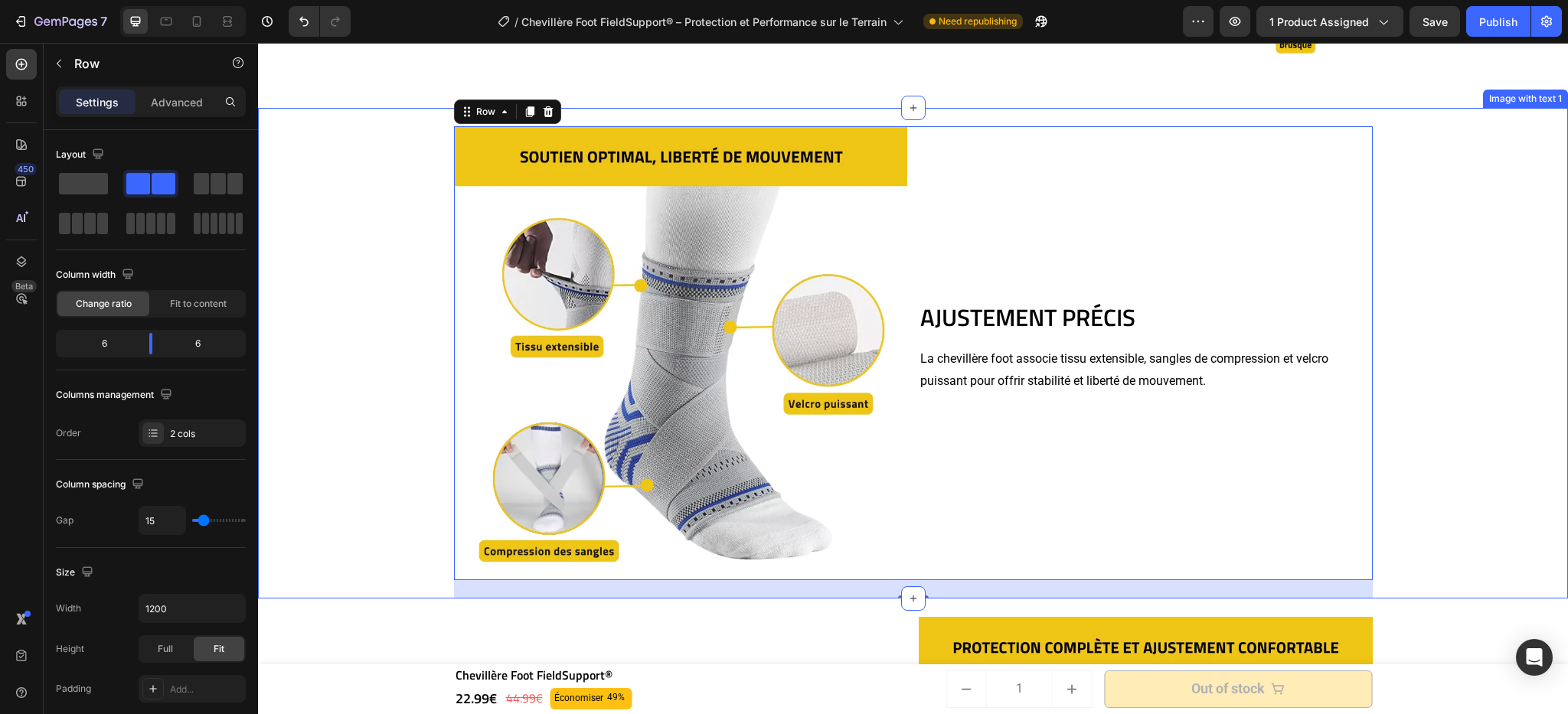
click at [1414, 353] on div "AJUSTEMENT PRÉCIS Heading La chevillère foot associe tissu extensible, sangles …" at bounding box center [913, 353] width 1295 height 491
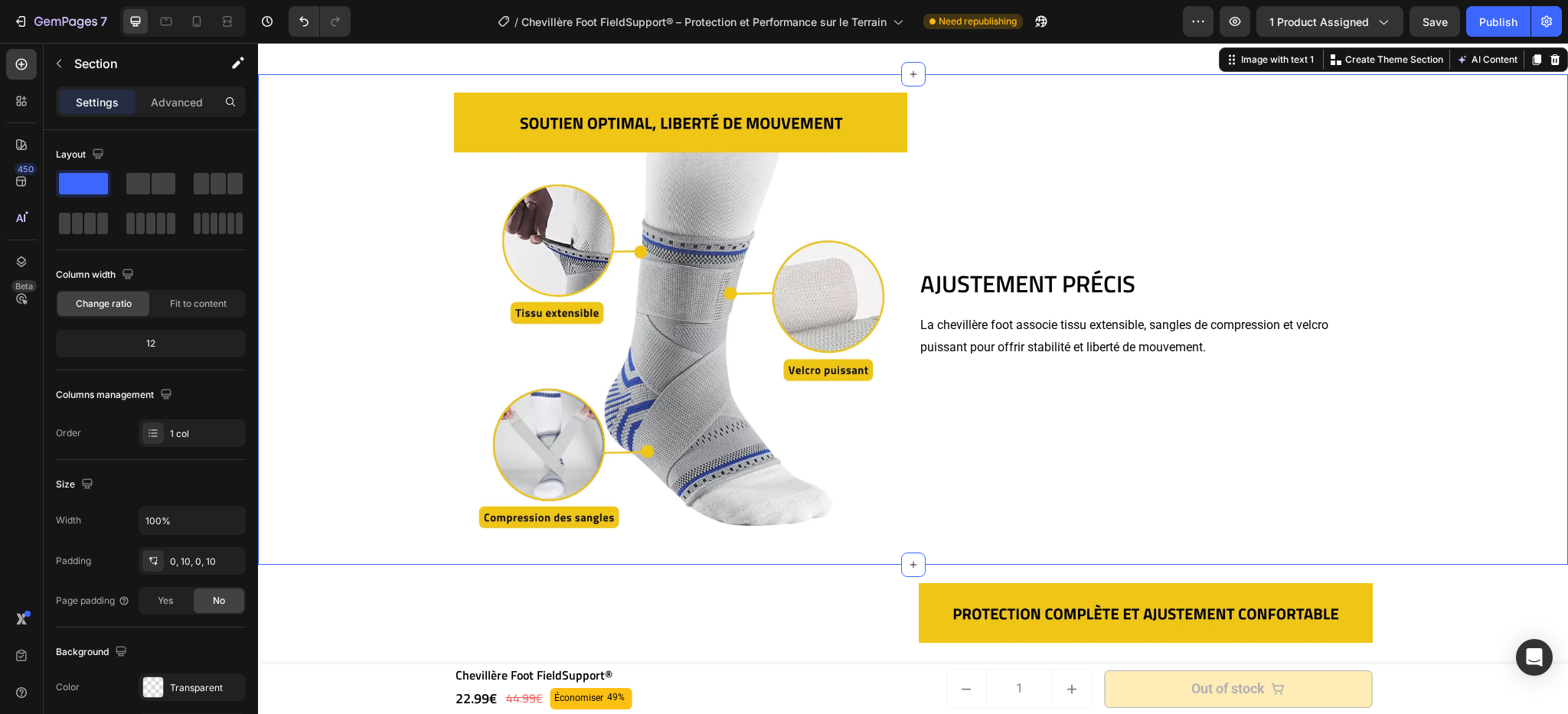
scroll to position [1979, 0]
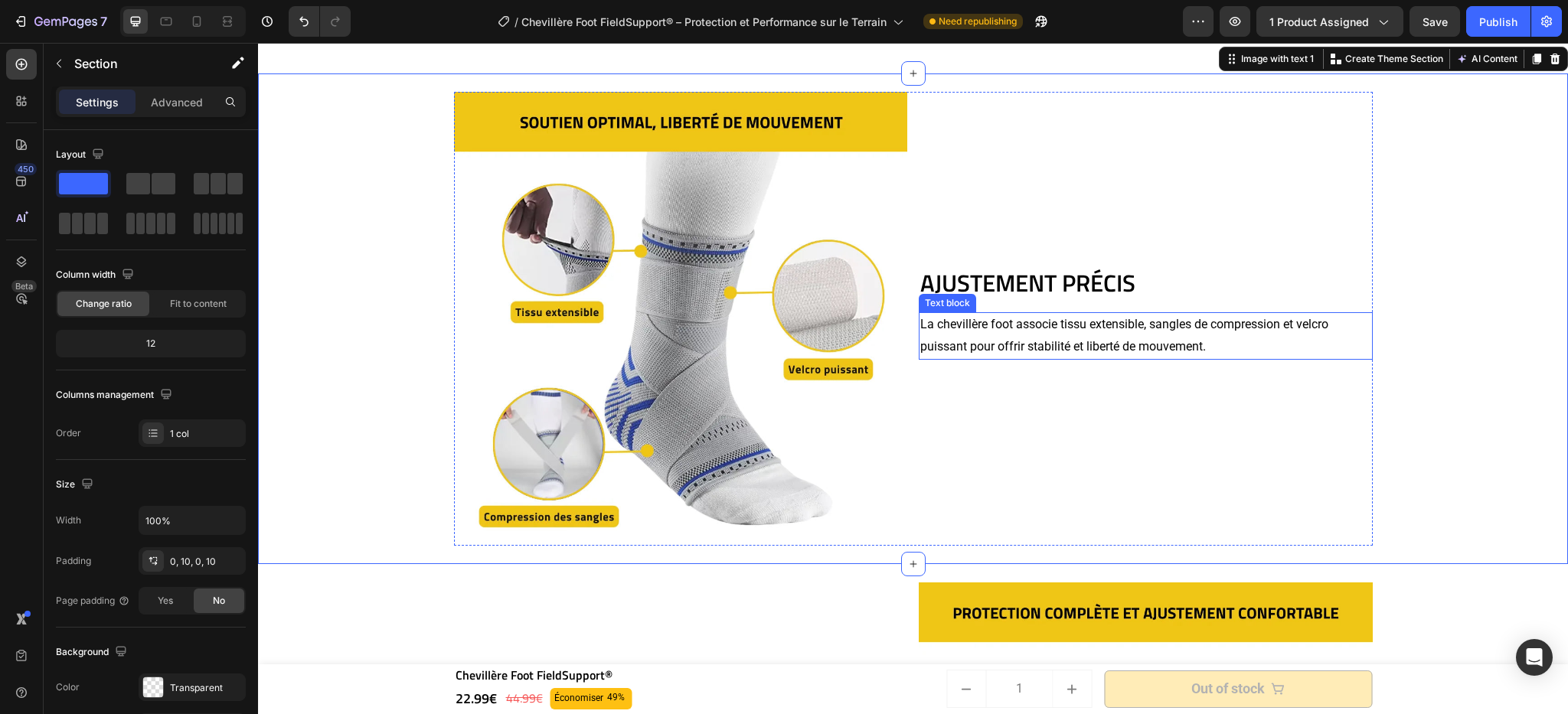
click at [1081, 328] on p "La chevillère foot associe tissu extensible, sangles de compression et velcro p…" at bounding box center [1146, 336] width 451 height 44
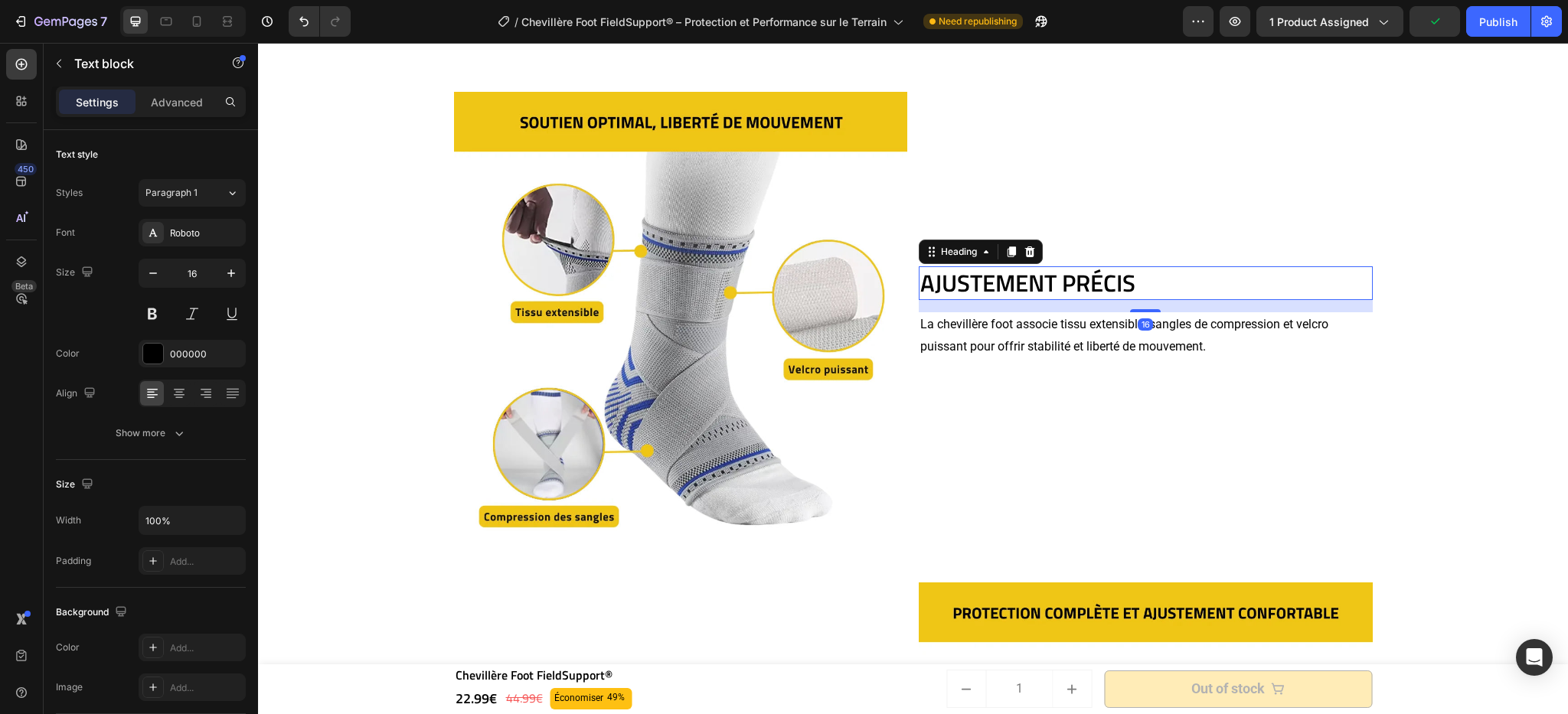
click at [1254, 288] on p "AJUSTEMENT PRÉCIS" at bounding box center [1146, 283] width 451 height 30
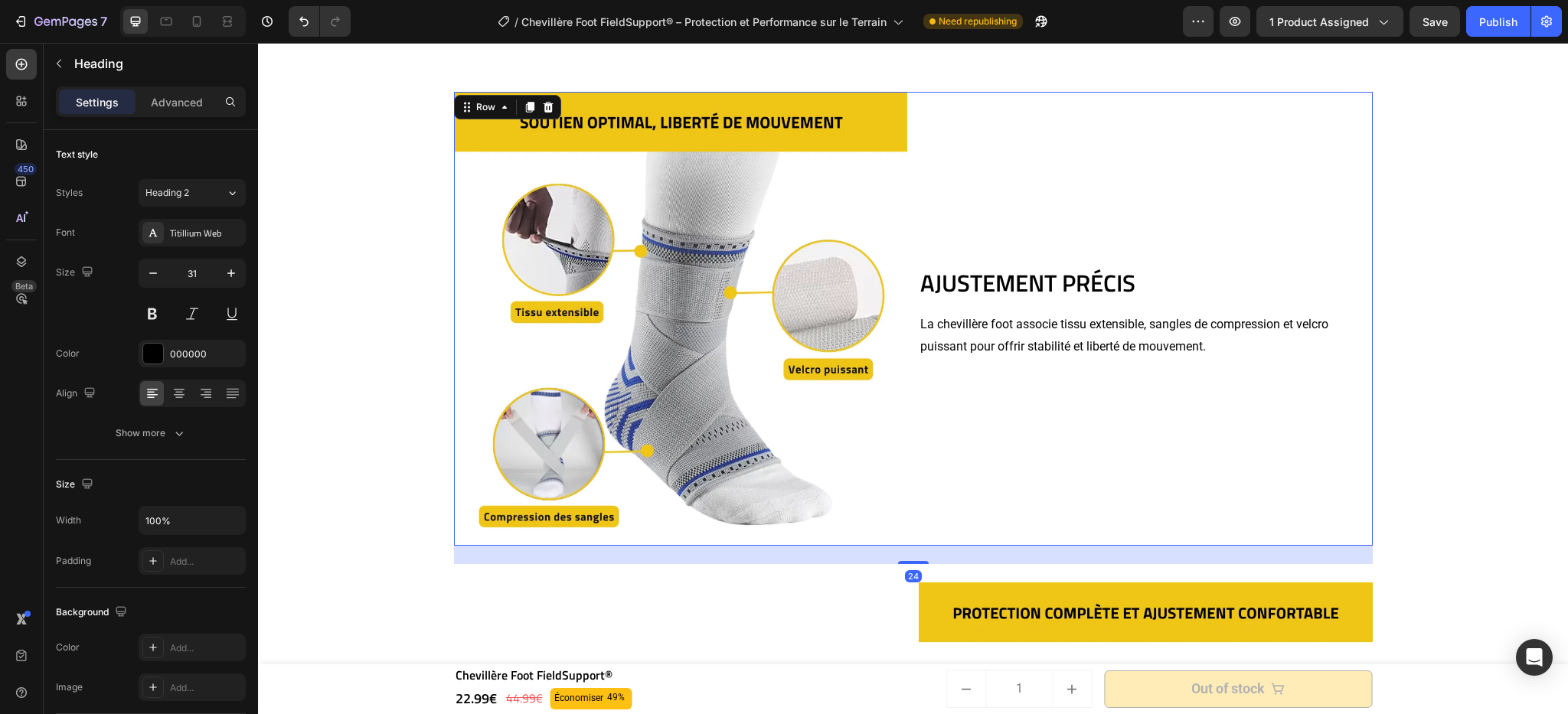
click at [1198, 512] on div "AJUSTEMENT PRÉCIS Heading La chevillère foot associe tissu extensible, sangles …" at bounding box center [1146, 319] width 454 height 454
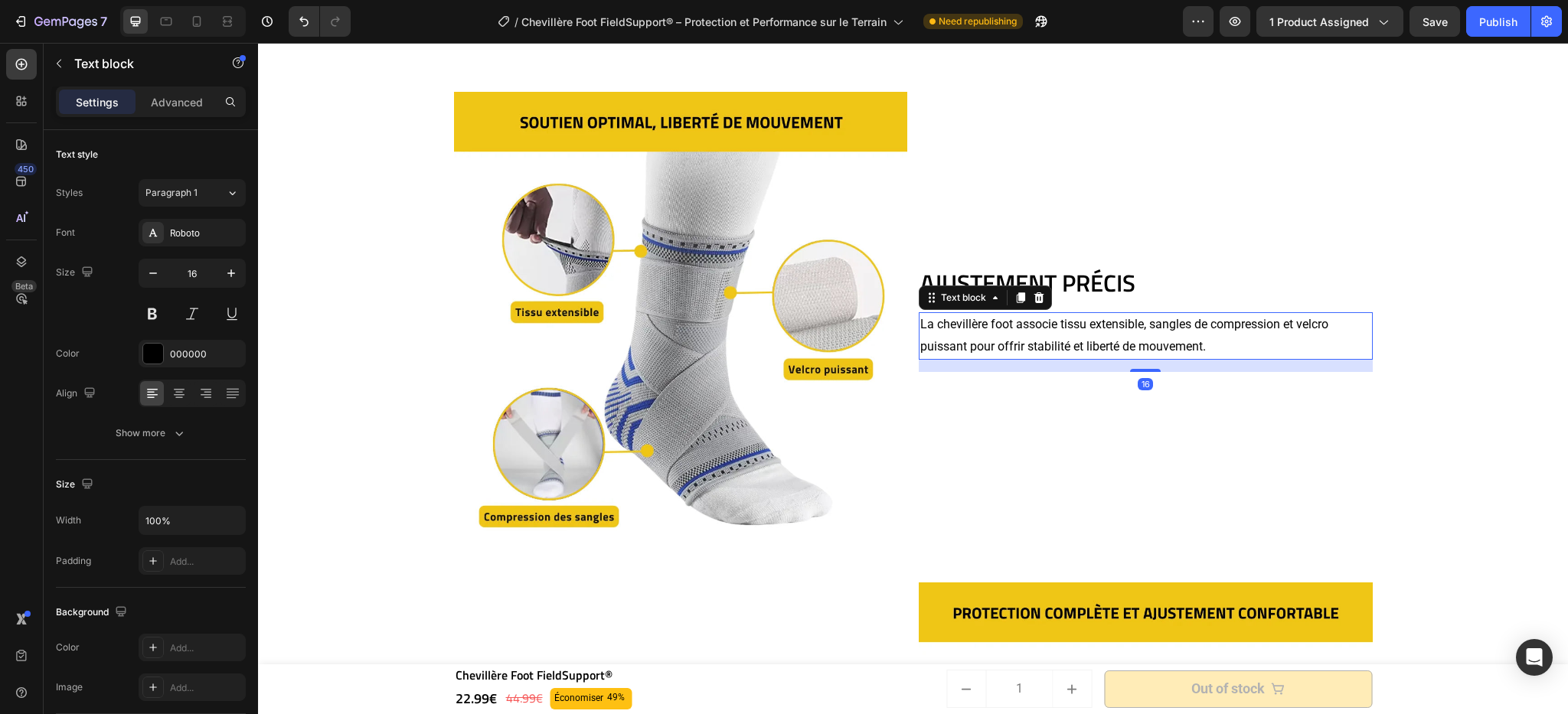
click at [1077, 319] on p "La chevillère foot associe tissu extensible, sangles de compression et velcro p…" at bounding box center [1146, 336] width 451 height 44
drag, startPoint x: 1062, startPoint y: 326, endPoint x: 1082, endPoint y: 327, distance: 20.0
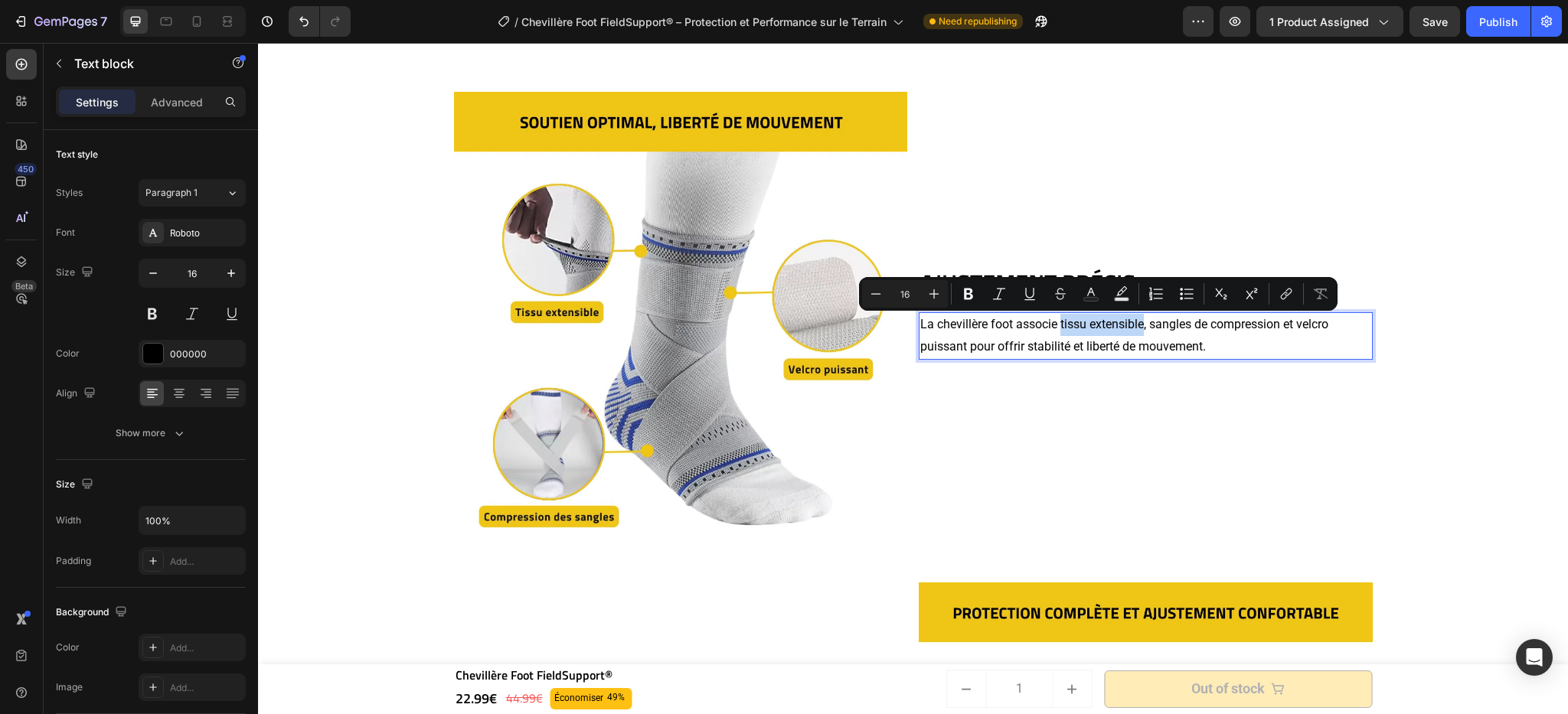
drag, startPoint x: 1058, startPoint y: 327, endPoint x: 1141, endPoint y: 330, distance: 83.1
click at [1141, 330] on p "La chevillère foot associe tissu extensible, sangles de compression et velcro p…" at bounding box center [1146, 336] width 451 height 44
click at [979, 295] on button "Bold" at bounding box center [969, 294] width 27 height 27
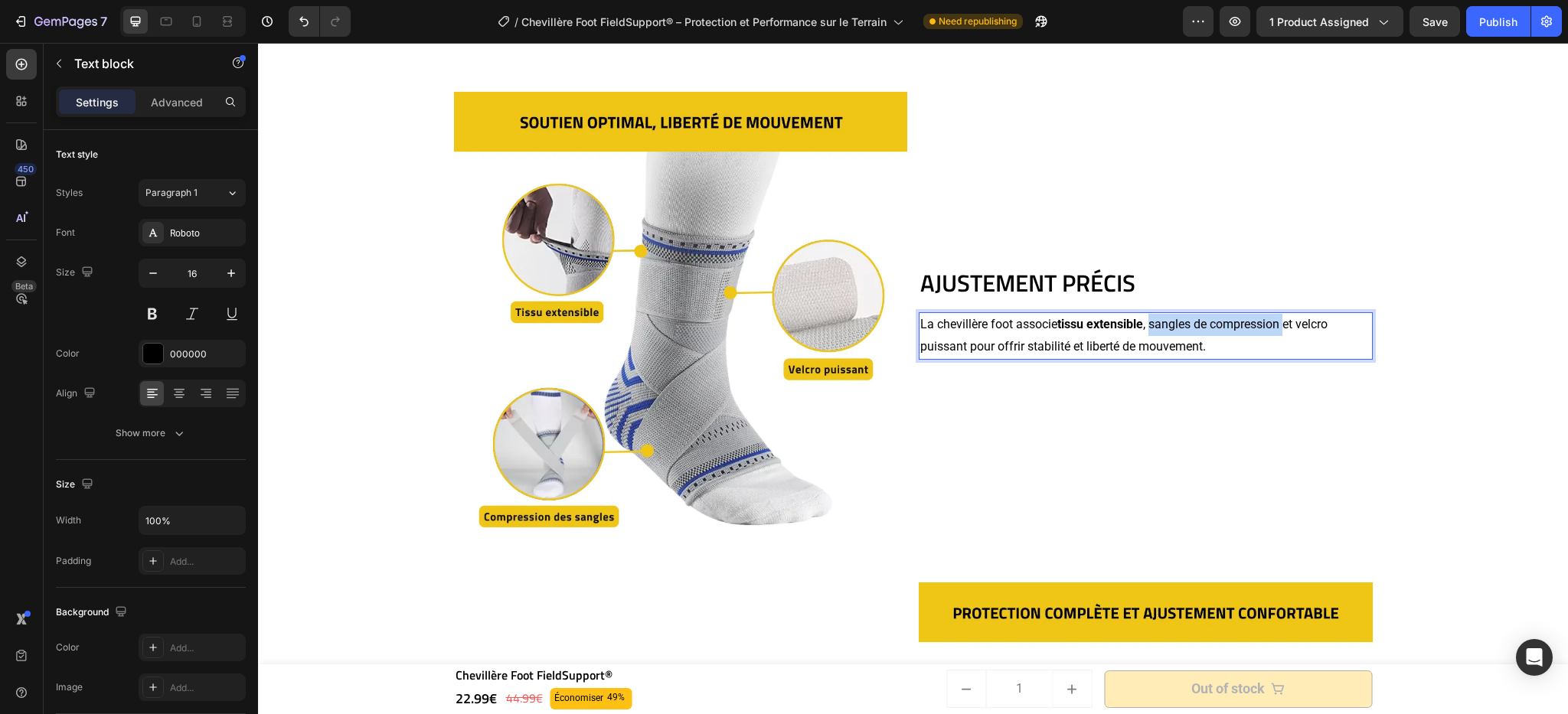
drag, startPoint x: 1149, startPoint y: 330, endPoint x: 1282, endPoint y: 323, distance: 133.2
click at [1282, 323] on p "La chevillère foot associe tissu extensible , sangles de compression et velcro …" at bounding box center [1146, 336] width 451 height 44
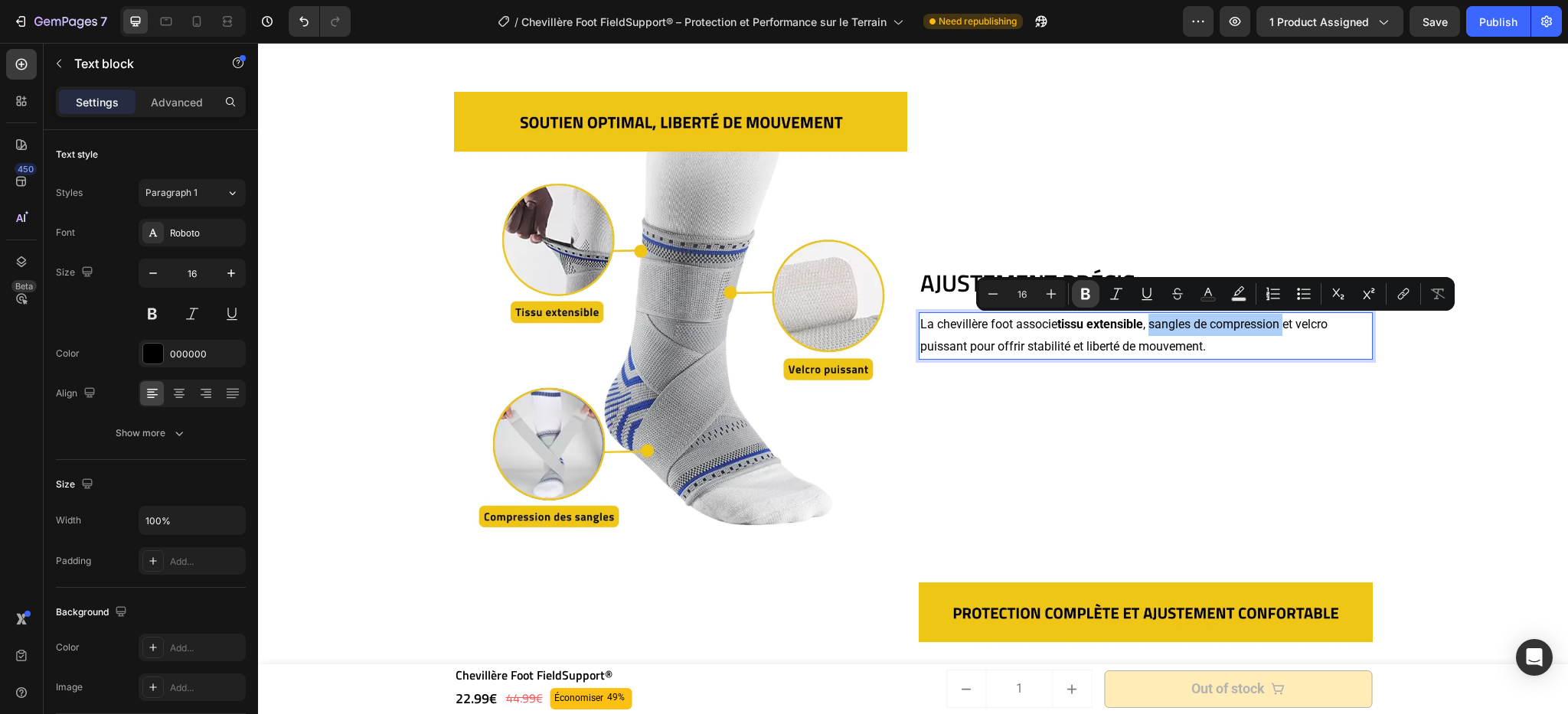
click at [1082, 296] on icon "Editor contextual toolbar" at bounding box center [1086, 294] width 9 height 12
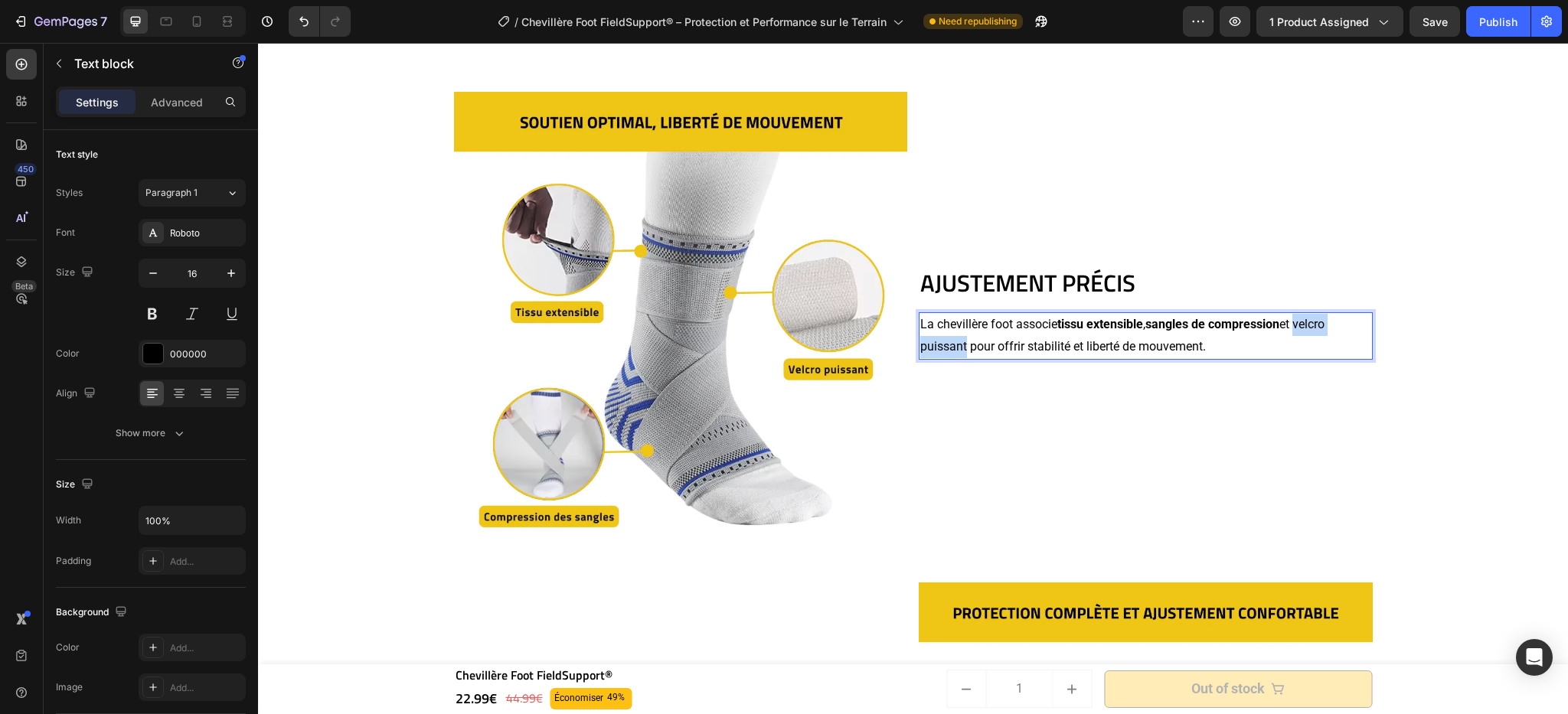
drag, startPoint x: 1301, startPoint y: 329, endPoint x: 960, endPoint y: 350, distance: 341.6
click at [960, 350] on p "La chevillère foot associe tissu extensible , sangles de compression et velcro …" at bounding box center [1146, 336] width 451 height 44
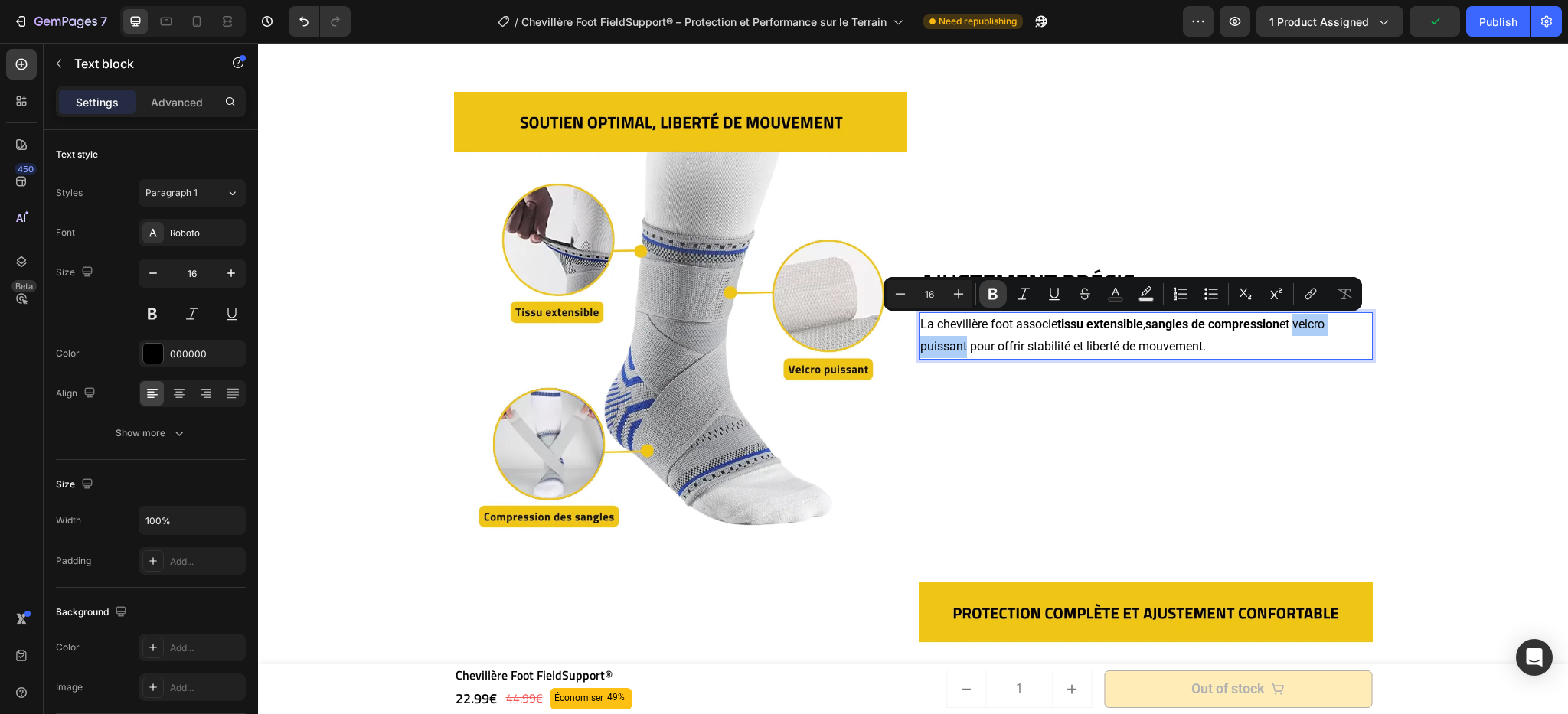
click at [1002, 306] on button "Bold" at bounding box center [993, 294] width 27 height 27
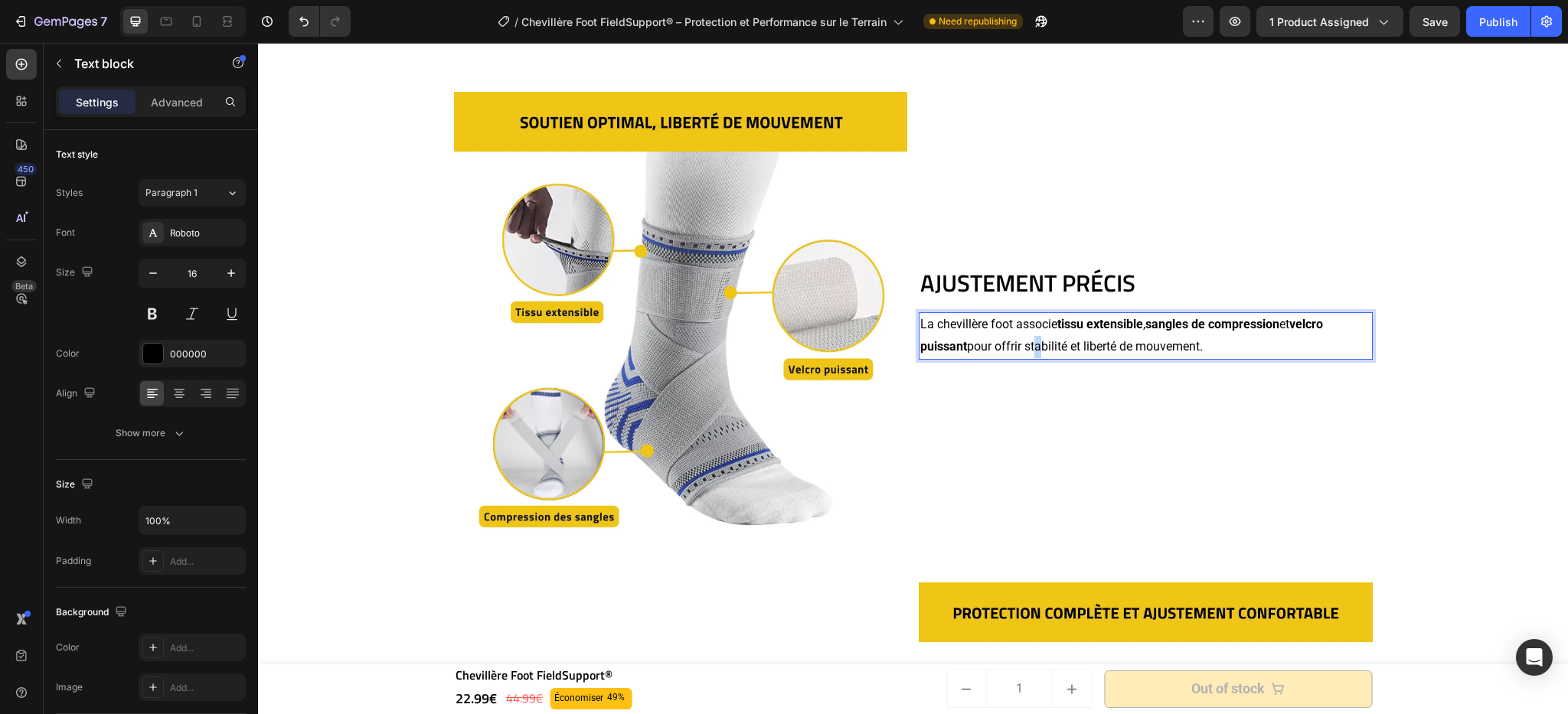
click at [1030, 348] on p "La chevillère foot associe tissu extensible , sangles de compression et velcro …" at bounding box center [1146, 336] width 451 height 44
drag, startPoint x: 1026, startPoint y: 348, endPoint x: 1049, endPoint y: 346, distance: 23.1
click at [1053, 346] on p "La chevillère foot associe tissu extensible , sangles de compression et velcro …" at bounding box center [1146, 336] width 451 height 44
drag, startPoint x: 1024, startPoint y: 351, endPoint x: 1067, endPoint y: 351, distance: 43.0
click at [1067, 351] on p "La chevillère foot associe tissu extensible , sangles de compression et velcro …" at bounding box center [1146, 336] width 451 height 44
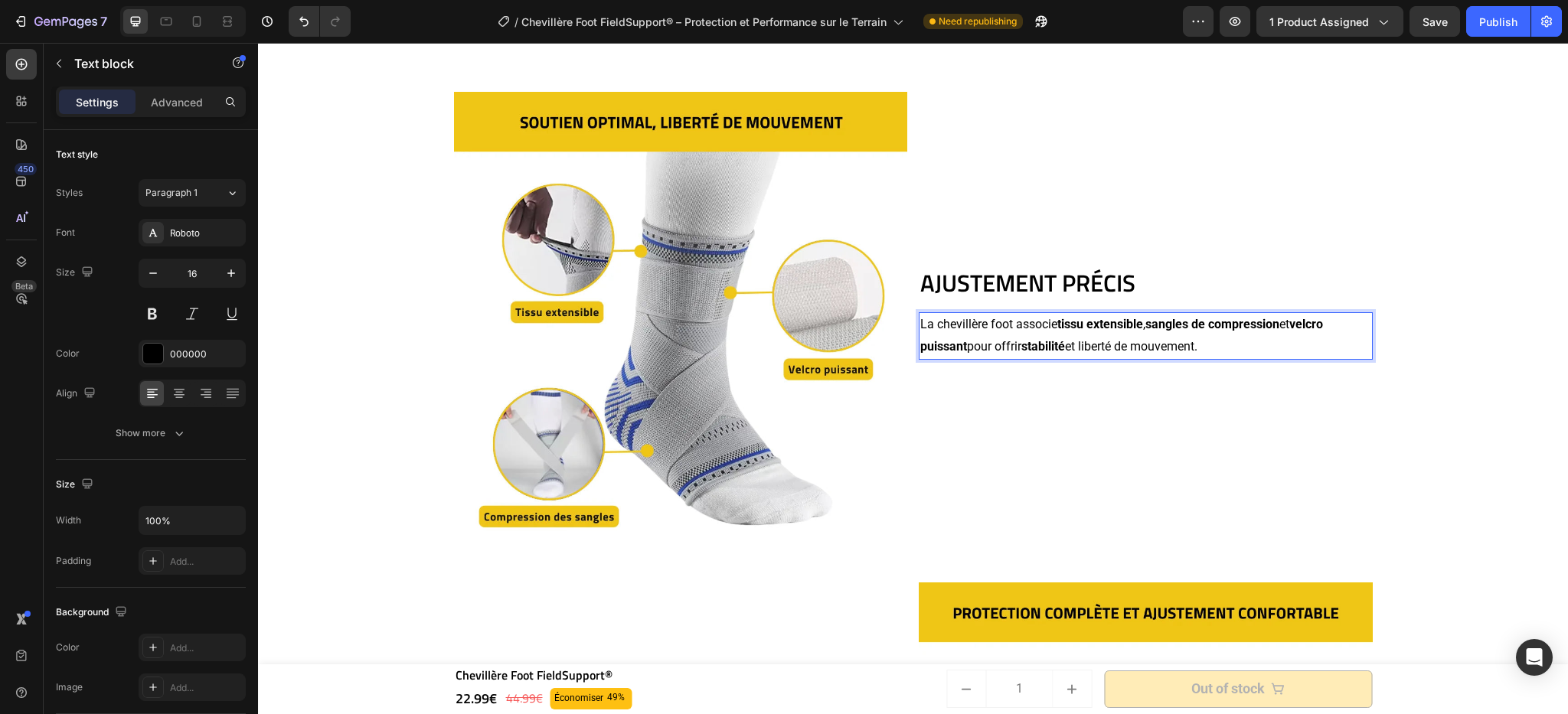
click at [1086, 349] on p "La chevillère foot associe tissu extensible , sangles de compression et velcro …" at bounding box center [1146, 336] width 451 height 44
drag, startPoint x: 1084, startPoint y: 350, endPoint x: 1205, endPoint y: 352, distance: 121.0
click at [1205, 352] on p "La chevillère foot associe tissu extensible , sangles de compression et velcro …" at bounding box center [1146, 336] width 451 height 44
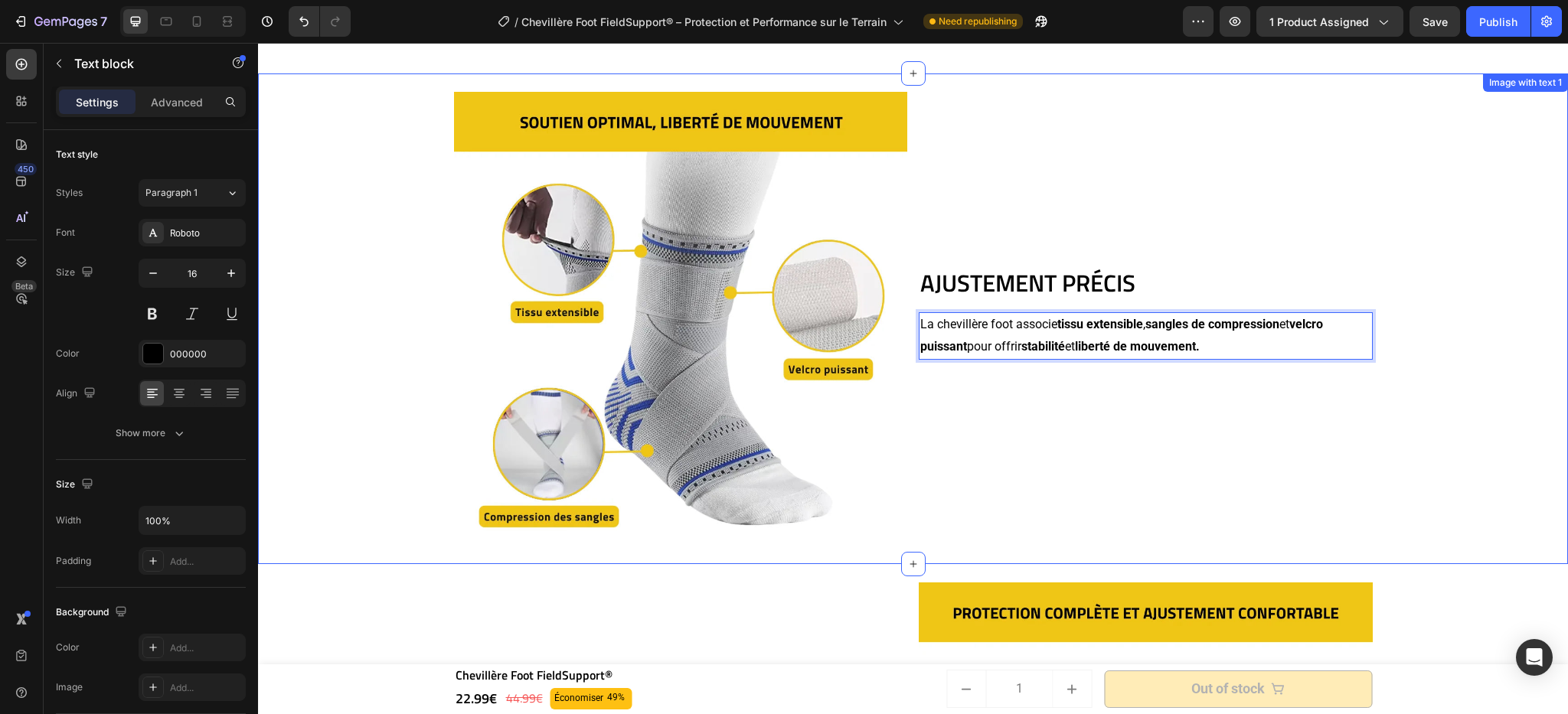
click at [1377, 392] on div "AJUSTEMENT PRÉCIS Heading La chevillère foot associe tissu extensible , sangles…" at bounding box center [913, 319] width 1295 height 491
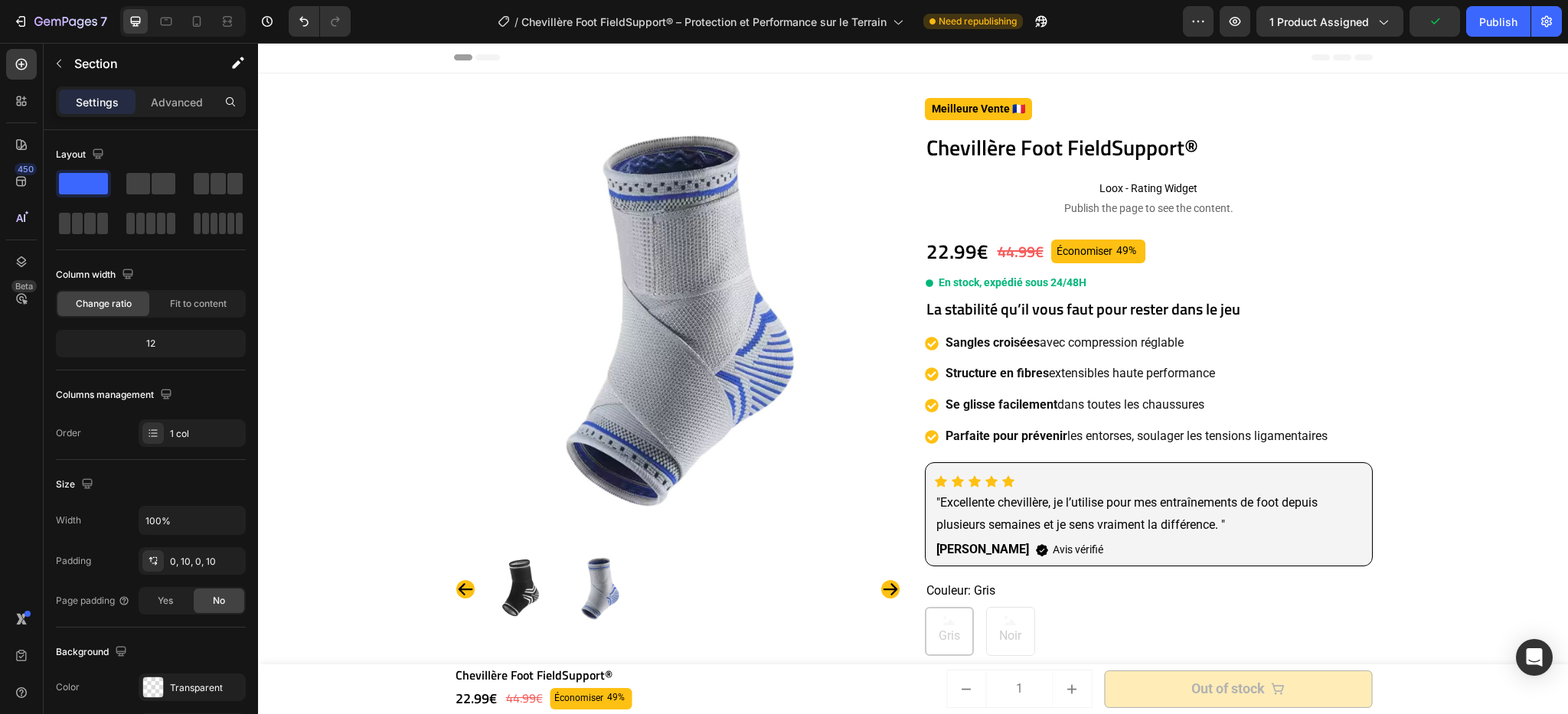
scroll to position [0, 0]
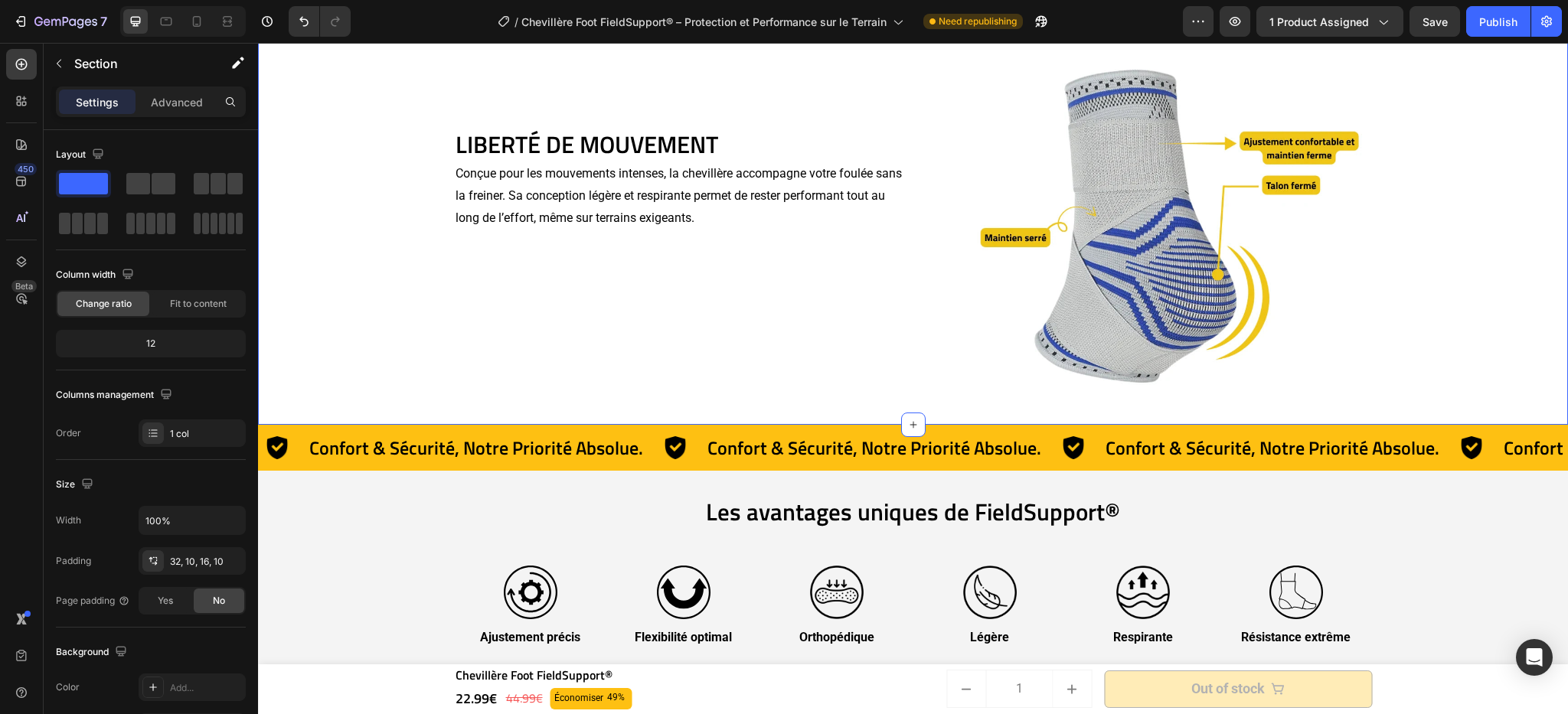
scroll to position [2418, 0]
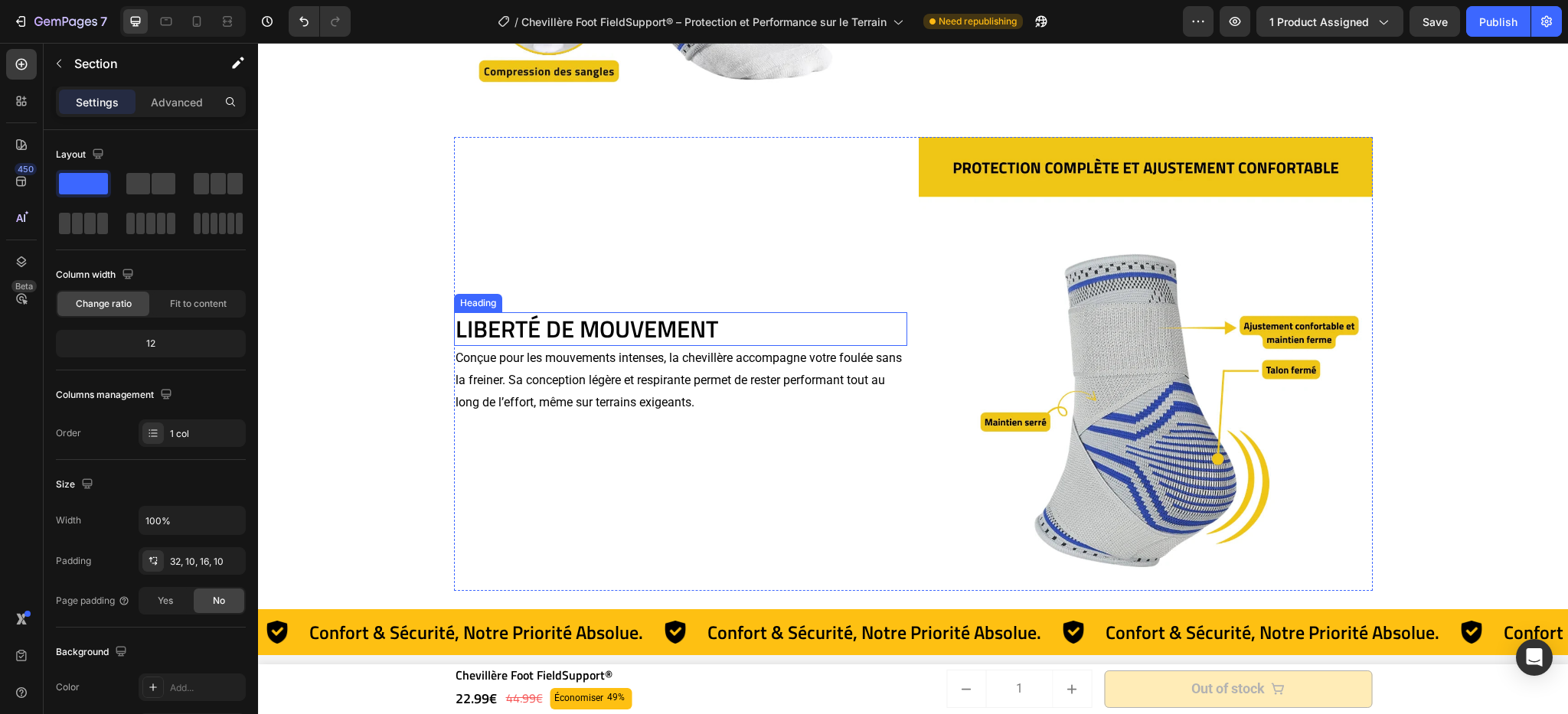
click at [532, 341] on h2 "LIBERTÉ DE MOUVEMENT" at bounding box center [681, 329] width 454 height 34
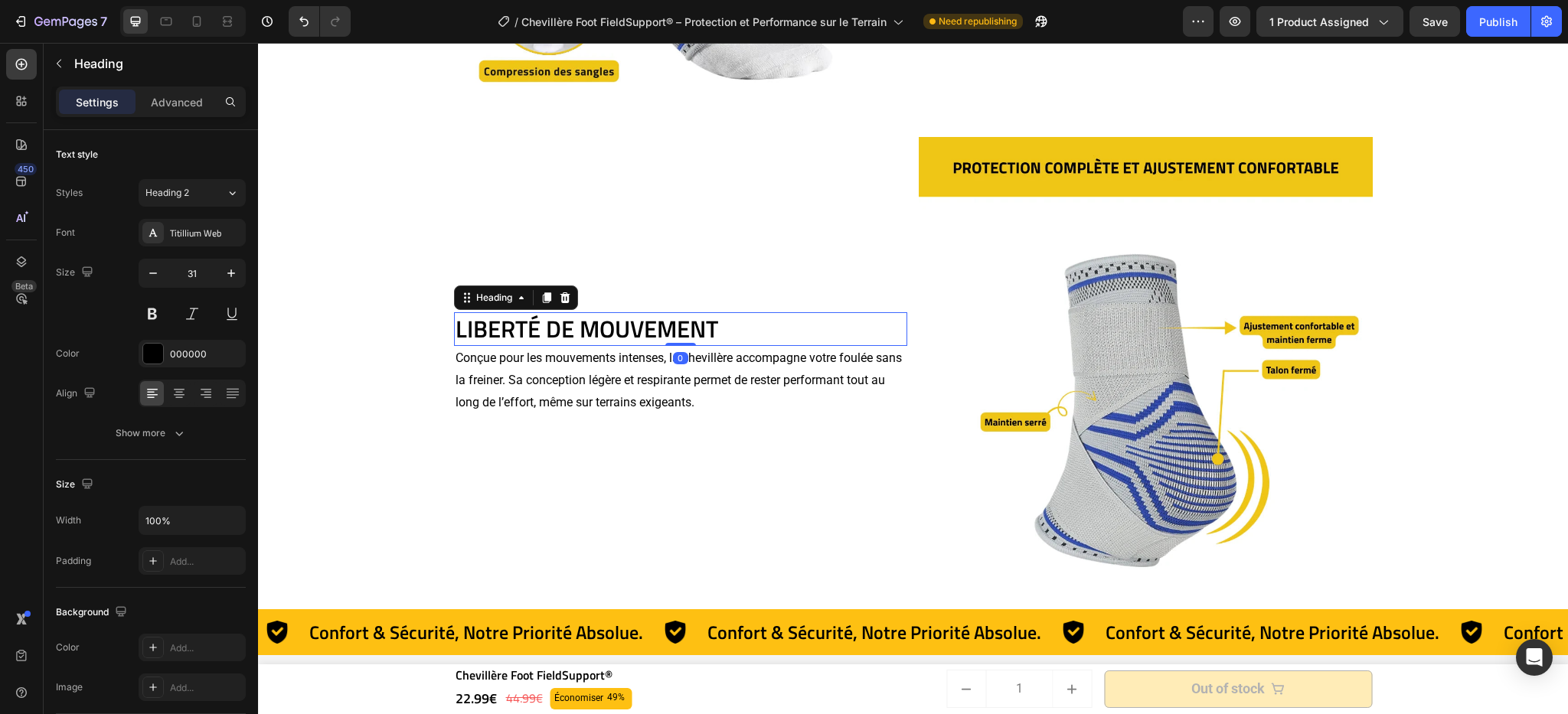
drag, startPoint x: 539, startPoint y: 337, endPoint x: 613, endPoint y: 348, distance: 74.8
click at [539, 337] on h2 "LIBERTÉ DE MOUVEMENT" at bounding box center [681, 329] width 454 height 34
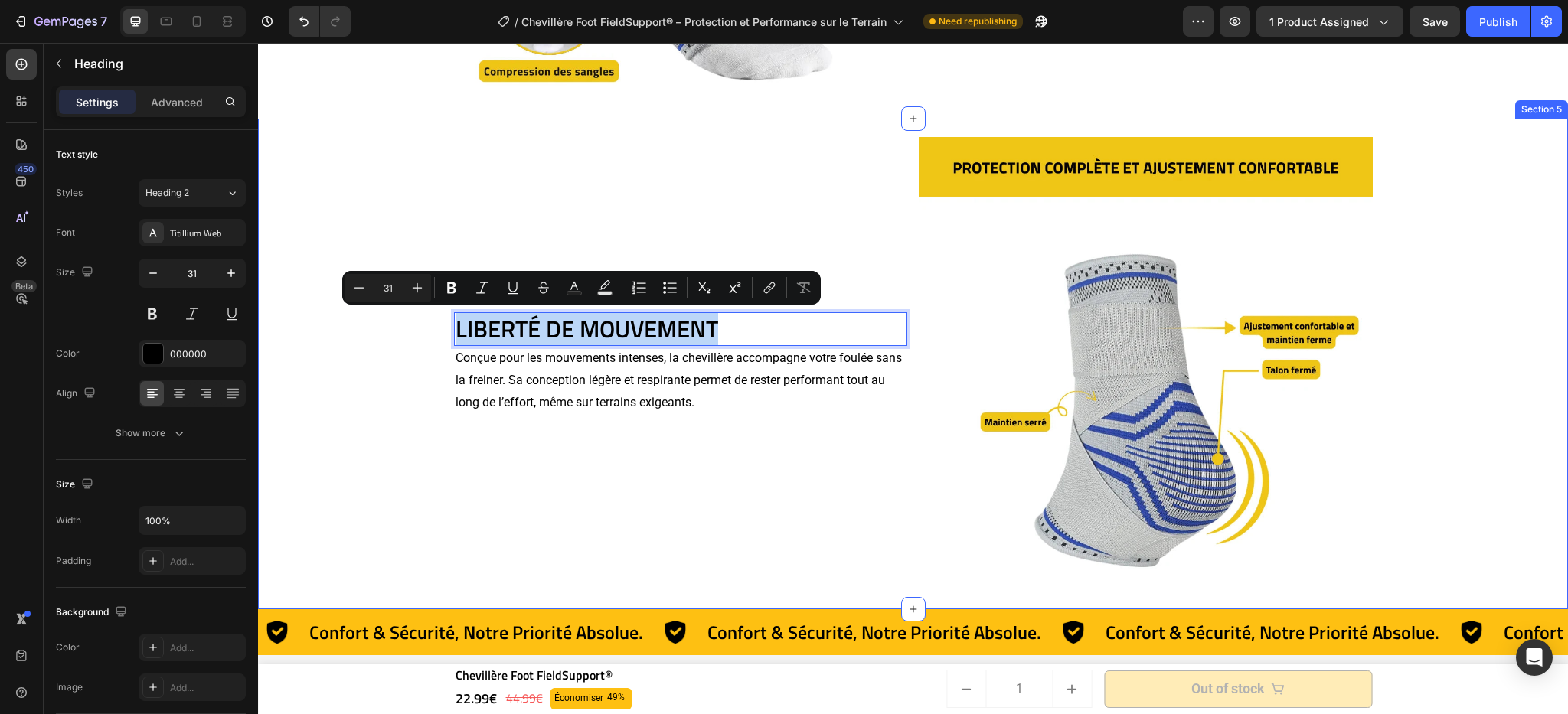
drag, startPoint x: 756, startPoint y: 334, endPoint x: 445, endPoint y: 321, distance: 311.3
click at [445, 321] on div "LIBERTÉ DE MOUVEMENT Heading 0 Conçue pour les mouvements intenses, la chevillè…" at bounding box center [913, 364] width 1295 height 491
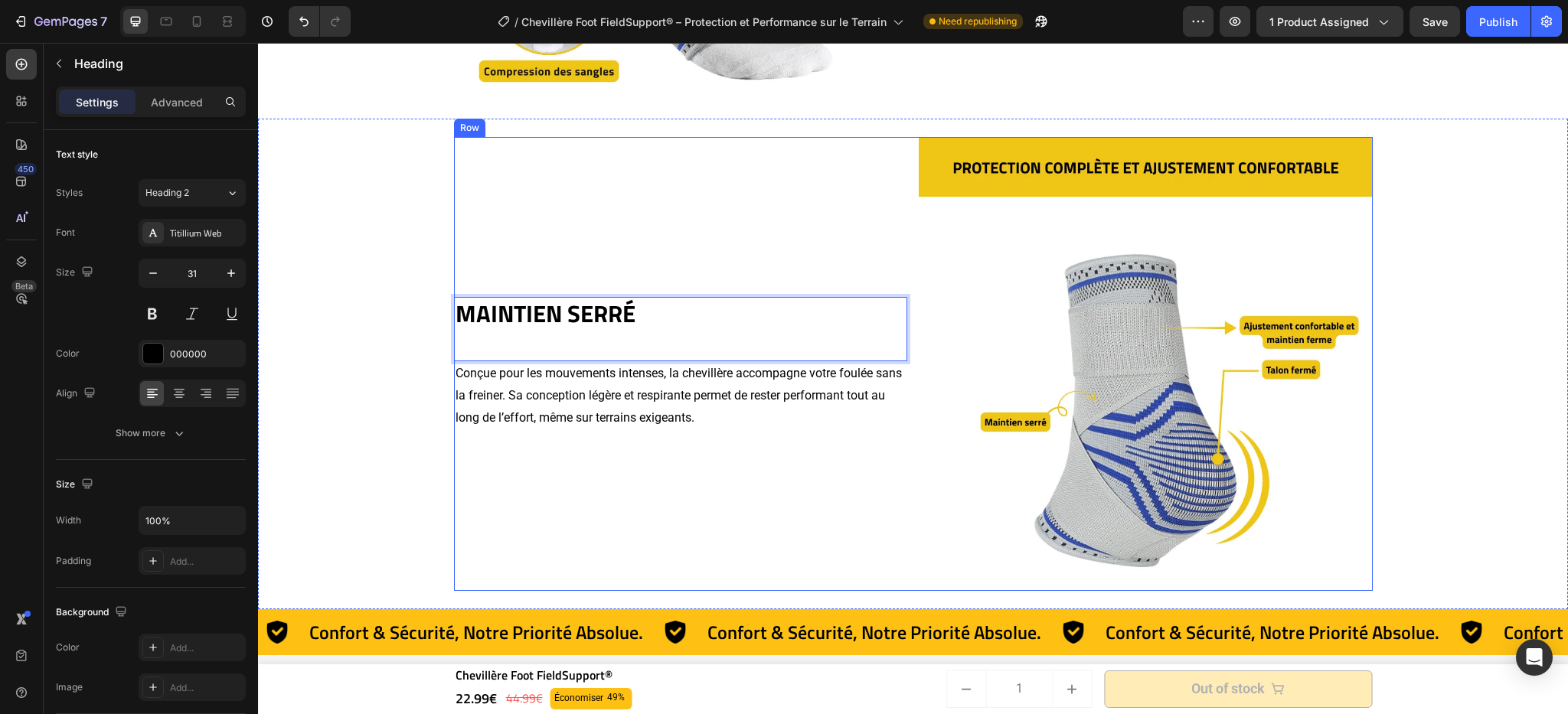
click at [938, 306] on img at bounding box center [1146, 364] width 454 height 454
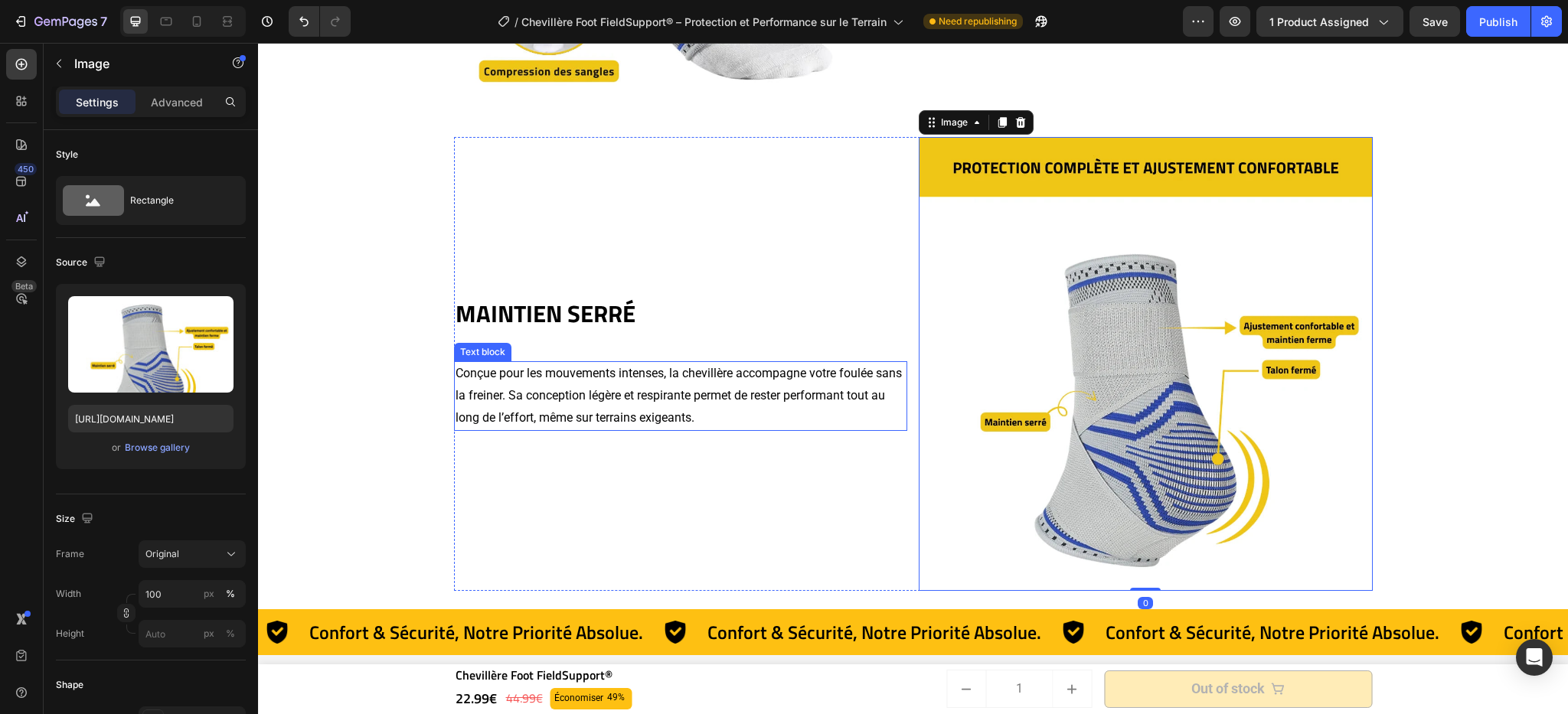
click at [549, 384] on p "Conçue pour les mouvements intenses, la chevillère accompagne votre foulée sans…" at bounding box center [681, 395] width 451 height 66
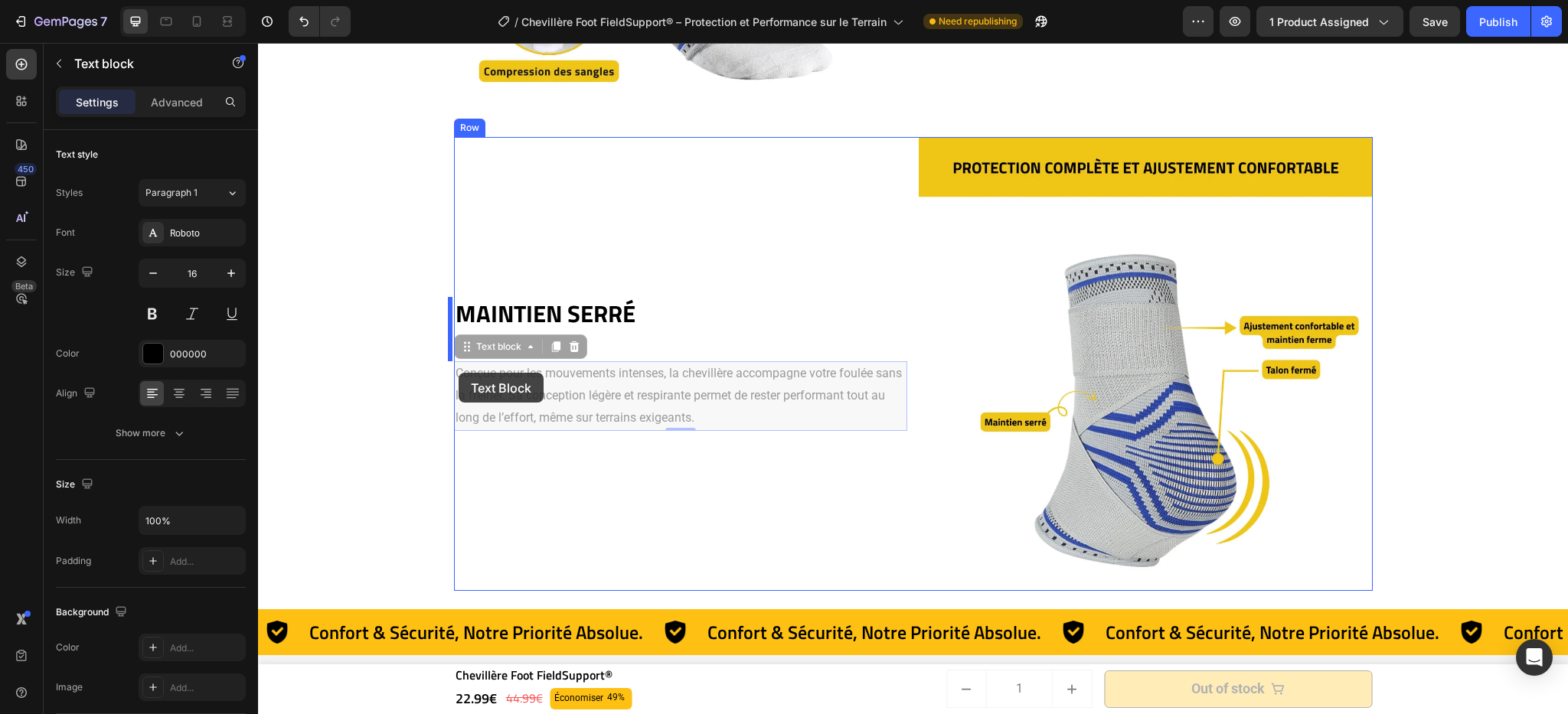
scroll to position [2384, 0]
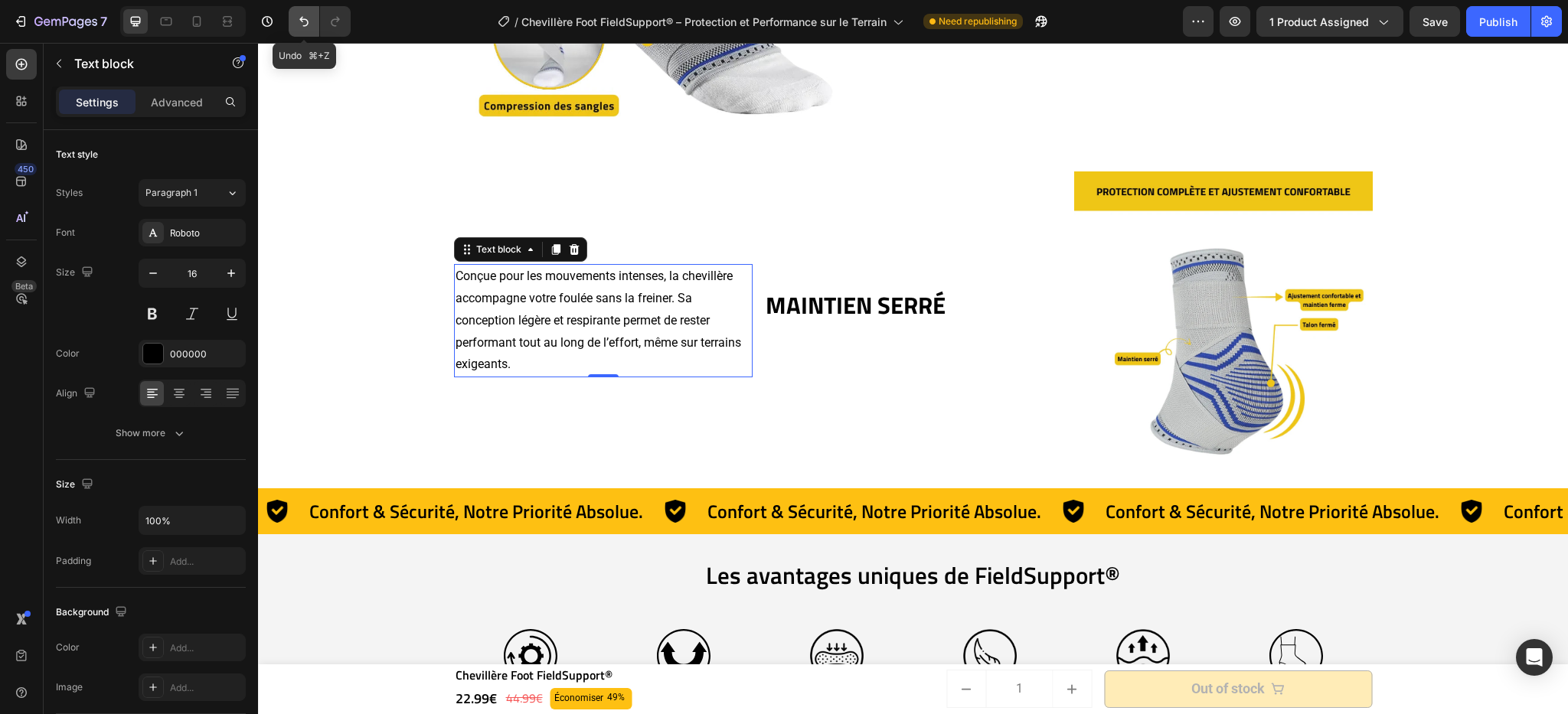
click at [305, 25] on icon "Undo/Redo" at bounding box center [304, 21] width 16 height 16
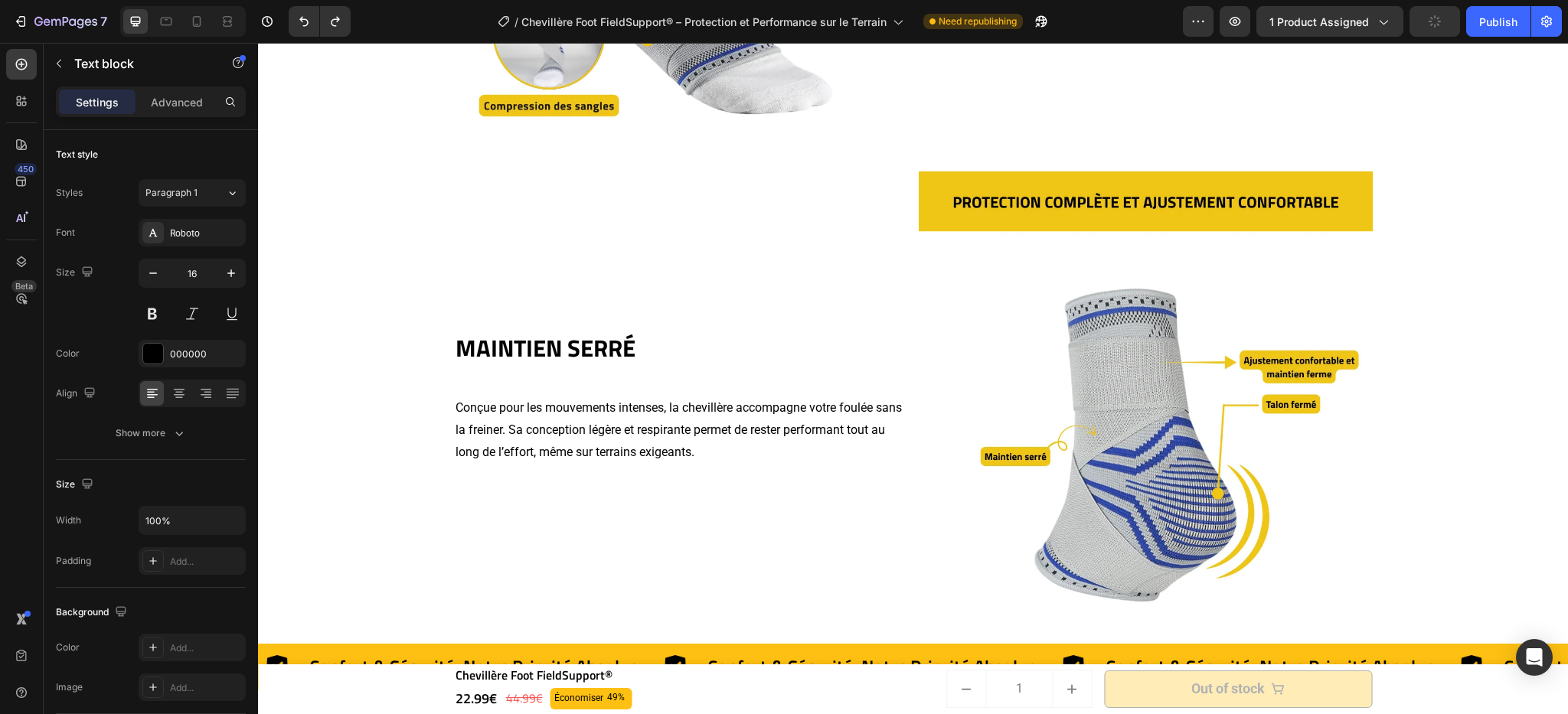
click at [552, 428] on p "Conçue pour les mouvements intenses, la chevillère accompagne votre foulée sans…" at bounding box center [681, 430] width 451 height 66
click at [713, 456] on p "Conçue pour les mouvements intenses, la chevillère accompagne votre foulée sans…" at bounding box center [681, 430] width 451 height 66
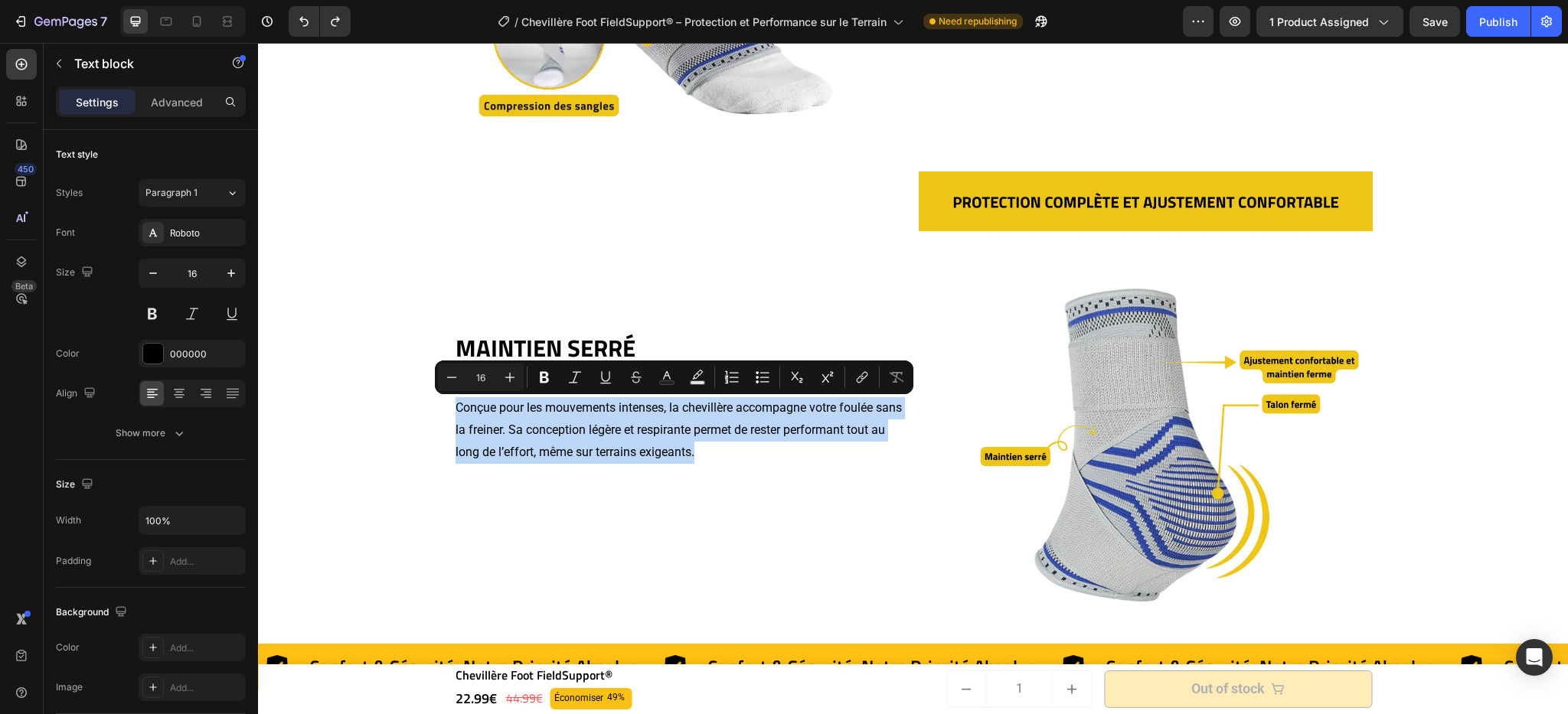
drag, startPoint x: 708, startPoint y: 450, endPoint x: 450, endPoint y: 404, distance: 262.1
click at [455, 404] on p "Conçue pour les mouvements intenses, la chevillère accompagne votre foulée sans…" at bounding box center [681, 430] width 451 height 66
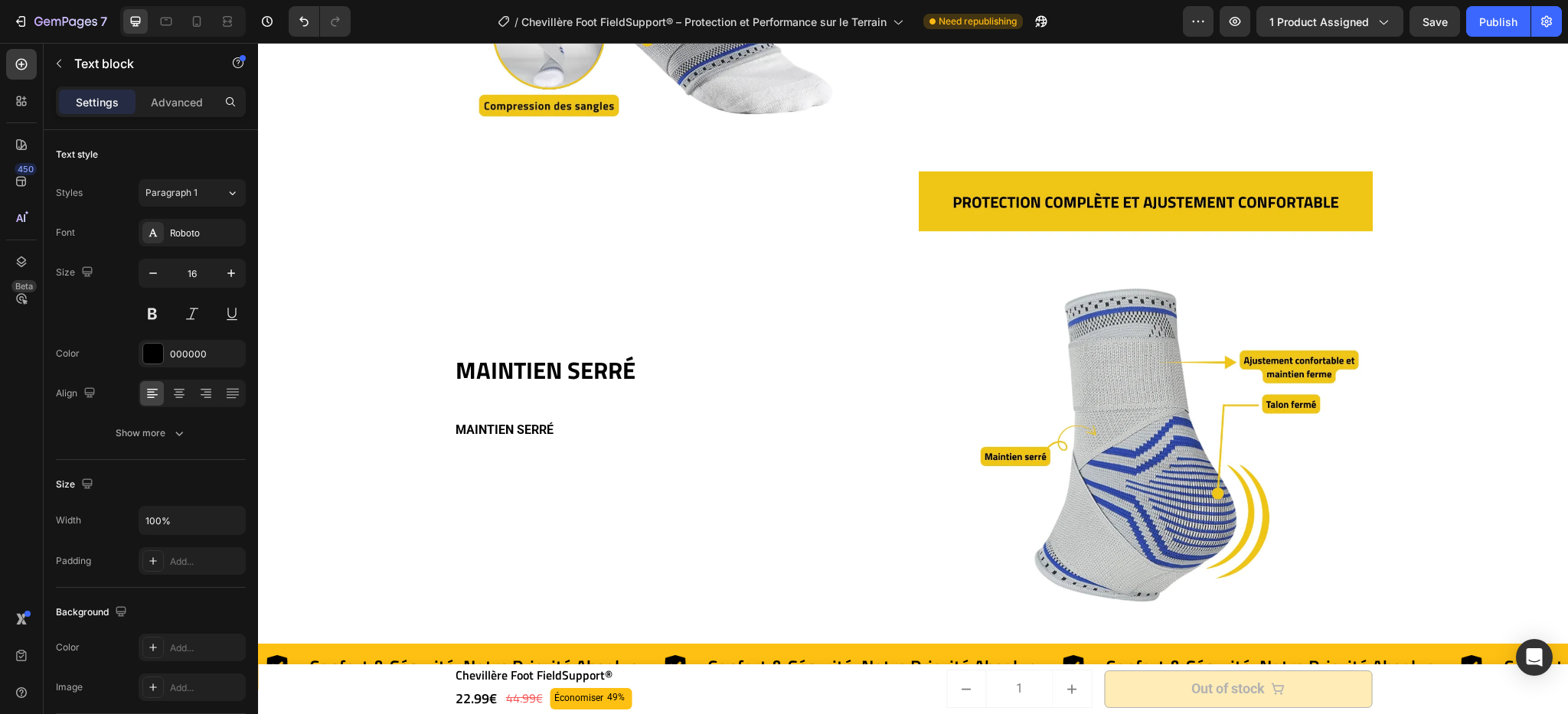
scroll to position [2396, 0]
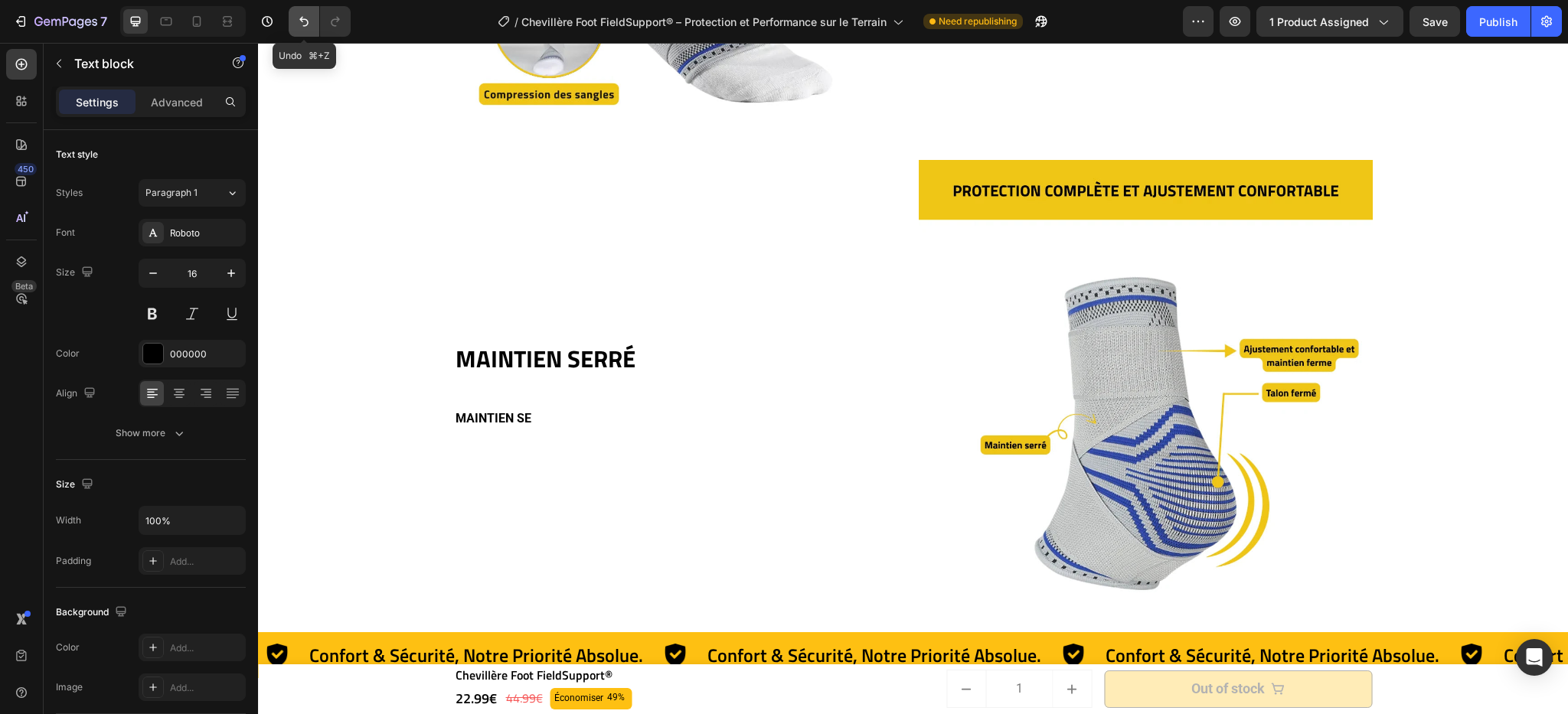
click at [297, 21] on icon "Undo/Redo" at bounding box center [304, 21] width 16 height 16
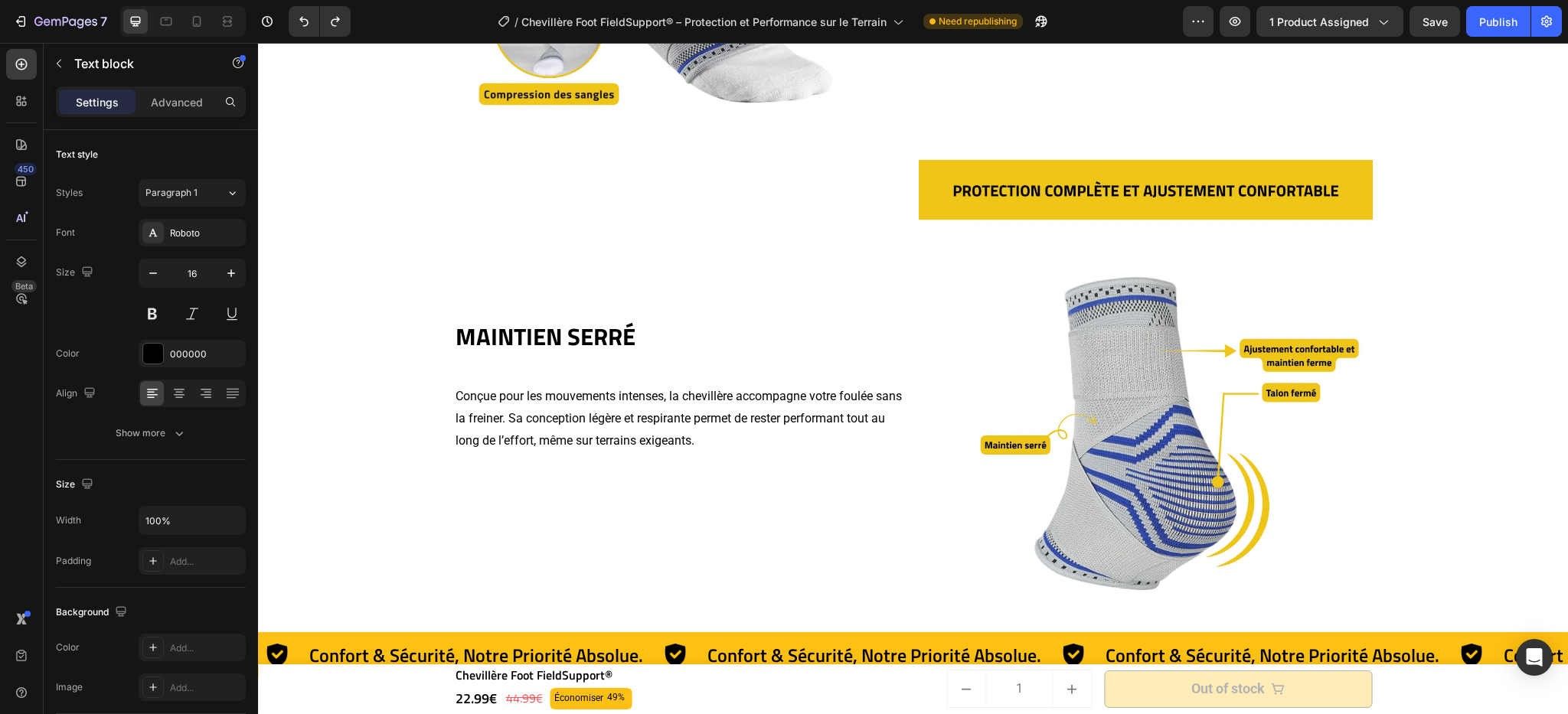
click at [726, 428] on p "Conçue pour les mouvements intenses, la chevillère accompagne votre foulée sans…" at bounding box center [681, 418] width 451 height 66
click at [723, 445] on p "Conçue pour les mouvements intenses, la chevillère accompagne votre foulée sans…" at bounding box center [681, 418] width 451 height 66
click at [531, 397] on p "Conçue pour les mouvements intenses, la chevillère accompagne votre foulée sans…" at bounding box center [681, 418] width 451 height 66
click at [454, 394] on div "Conçue pour les mouvements intenses, la chevillère accompagne votre foulée sans…" at bounding box center [681, 418] width 454 height 69
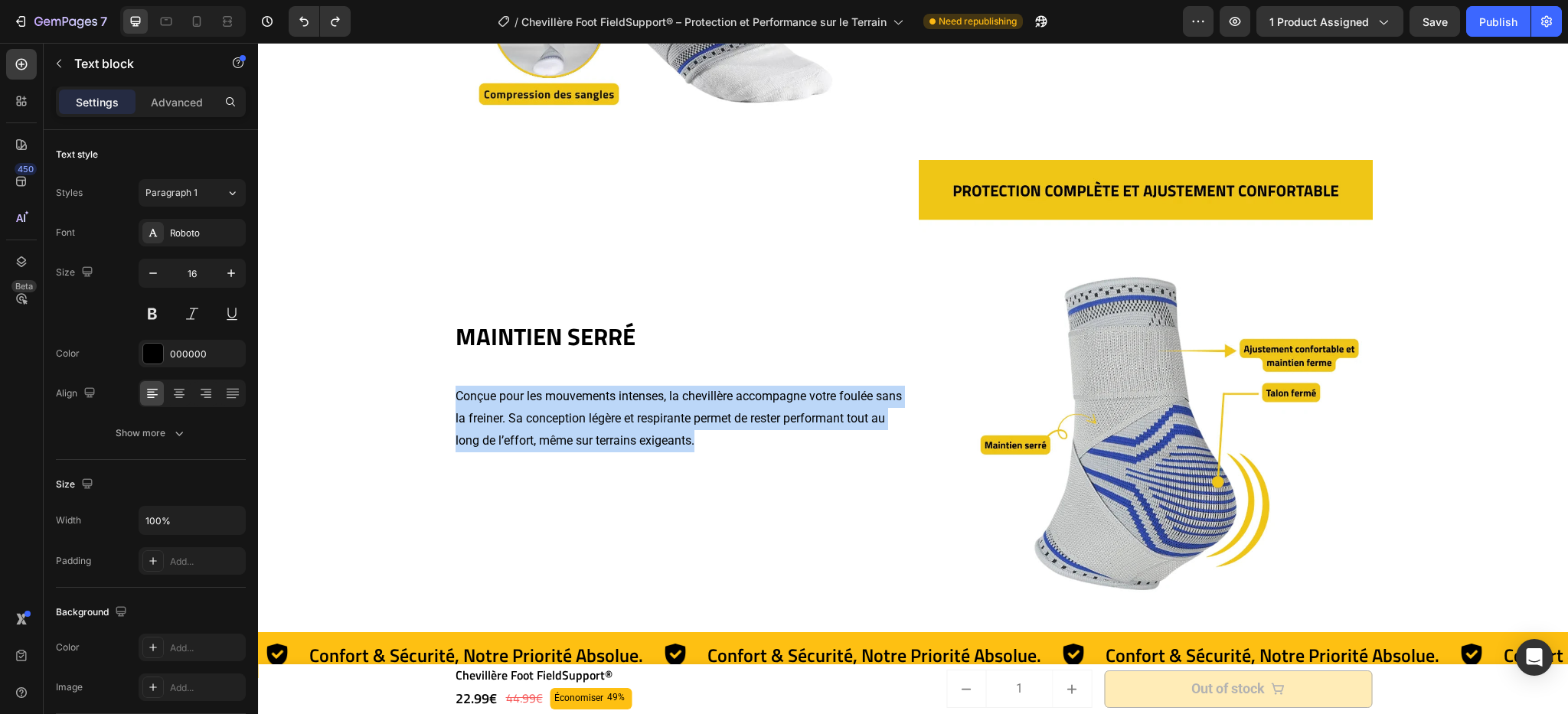
drag, startPoint x: 449, startPoint y: 394, endPoint x: 713, endPoint y: 434, distance: 267.0
click at [713, 434] on p "Conçue pour les mouvements intenses, la chevillère accompagne votre foulée sans…" at bounding box center [681, 418] width 451 height 66
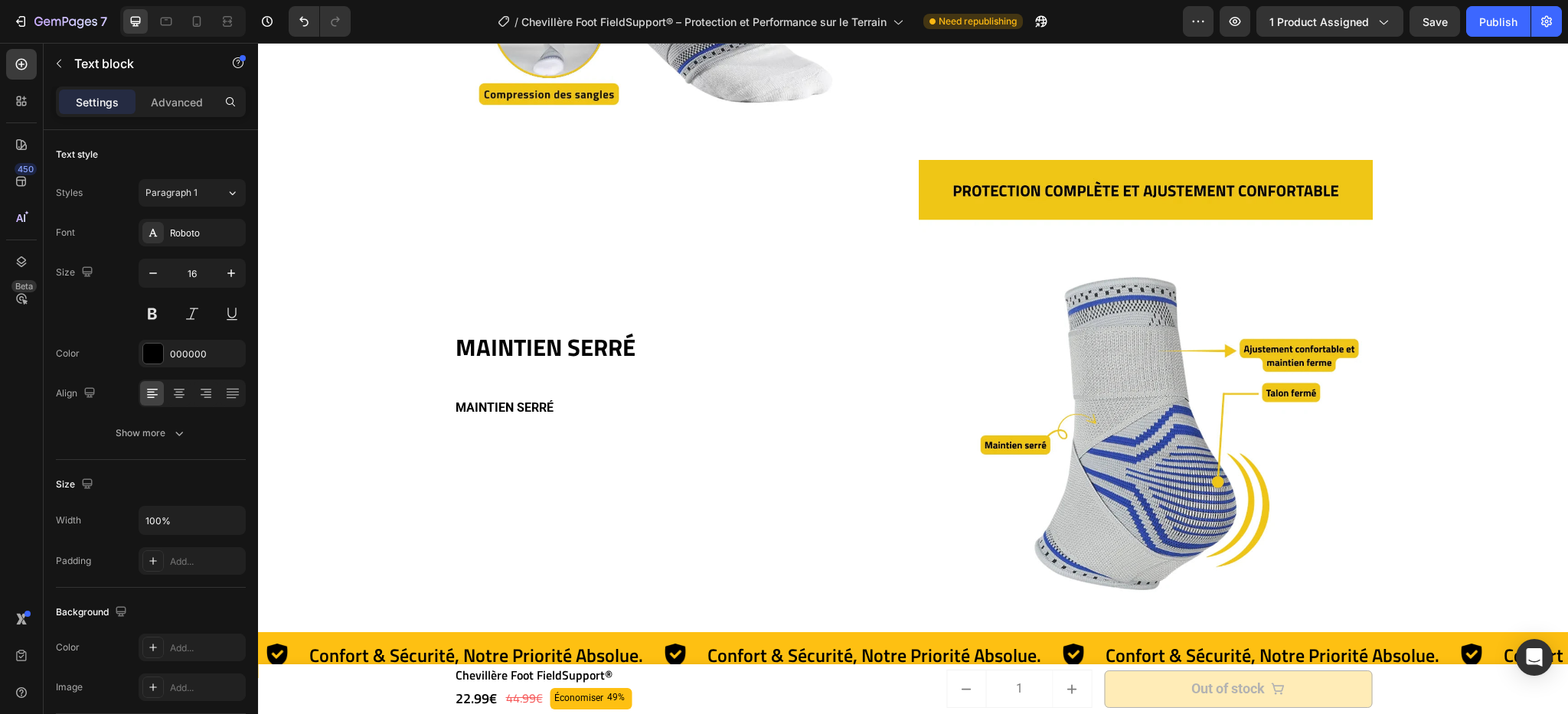
scroll to position [2407, 0]
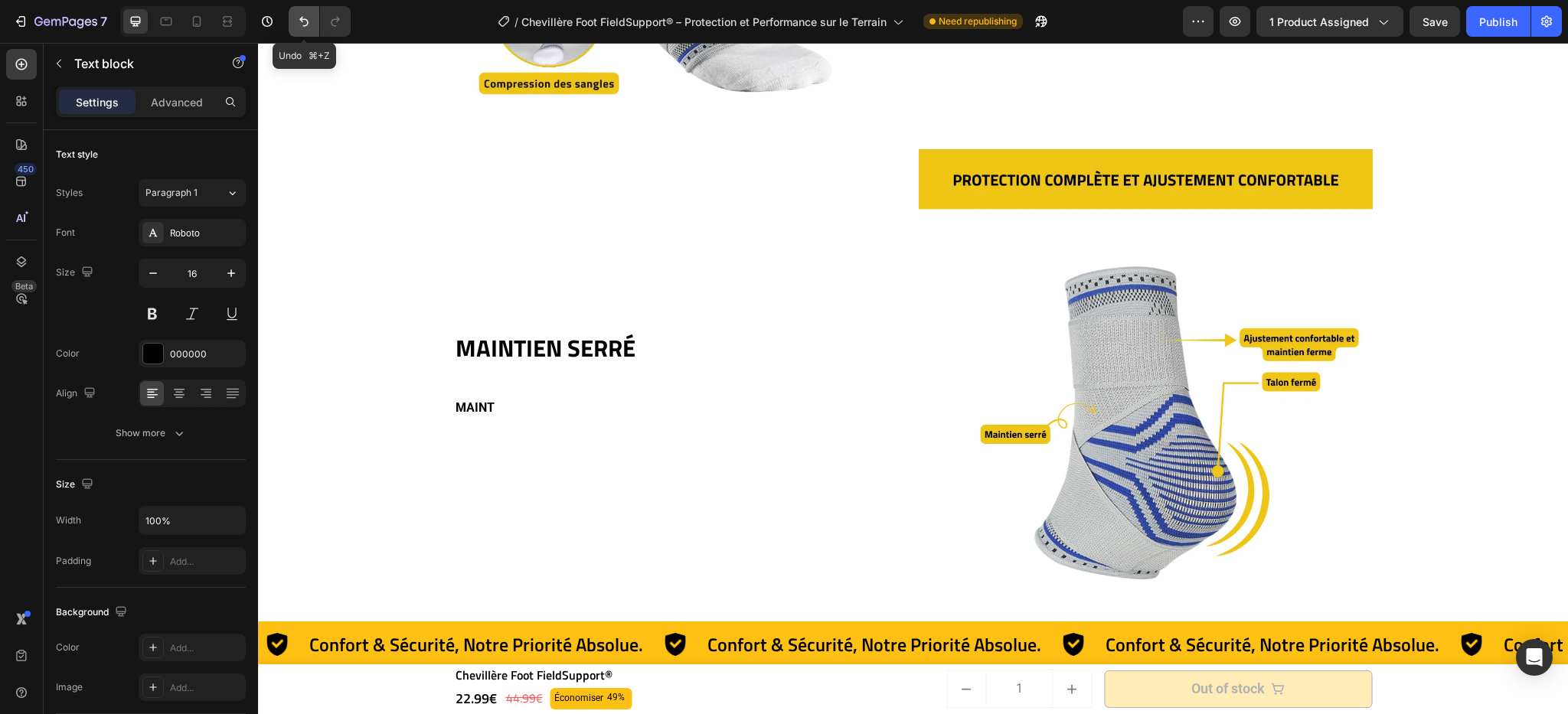
click at [316, 26] on button "Undo/Redo" at bounding box center [303, 21] width 30 height 30
click at [301, 29] on button "Undo/Redo" at bounding box center [303, 21] width 30 height 30
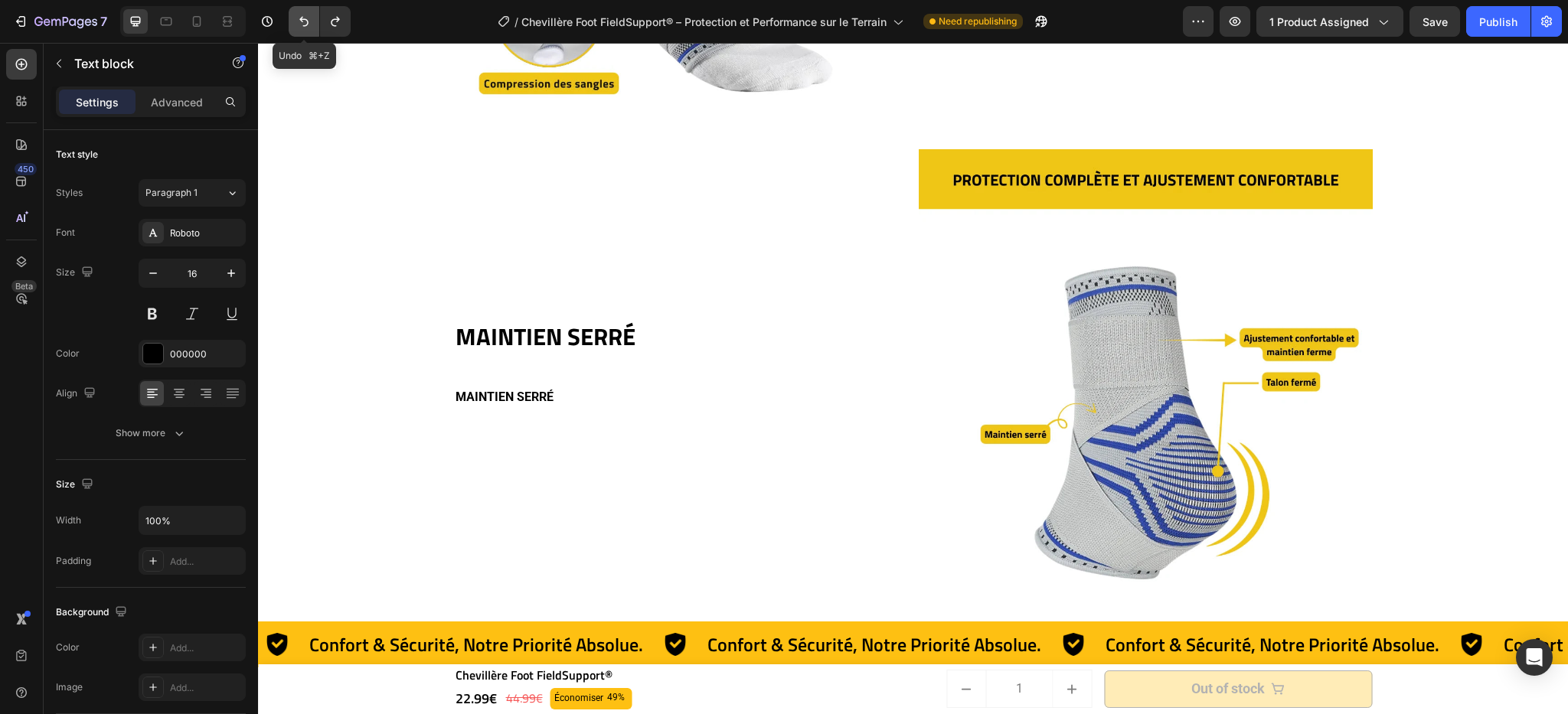
click at [301, 29] on button "Undo/Redo" at bounding box center [303, 21] width 30 height 30
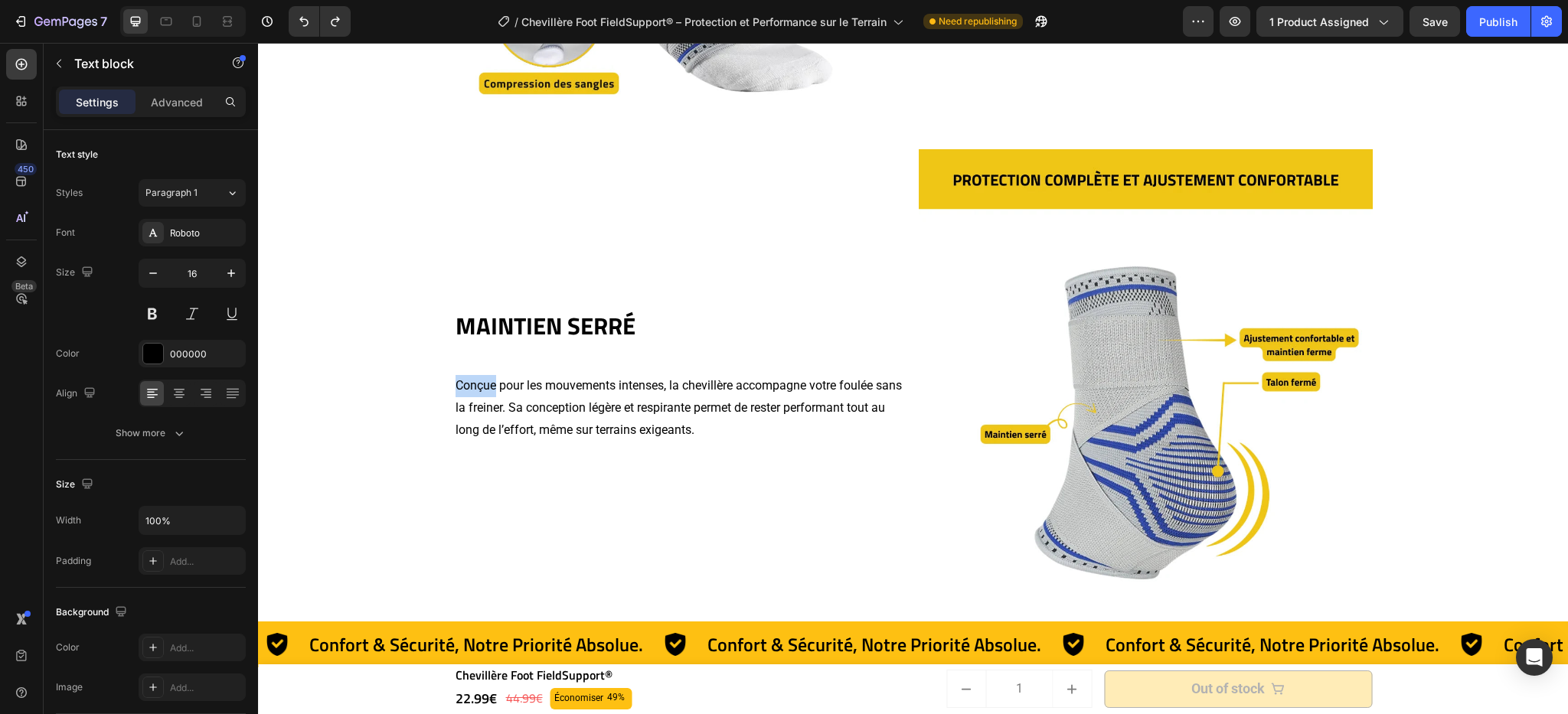
click at [474, 385] on p "Conçue pour les mouvements intenses, la chevillère accompagne votre foulée sans…" at bounding box center [681, 408] width 451 height 66
click at [625, 425] on p "La chevillère foot offre un maintien serré avec talon fermé et bandes élastique…" at bounding box center [681, 408] width 451 height 66
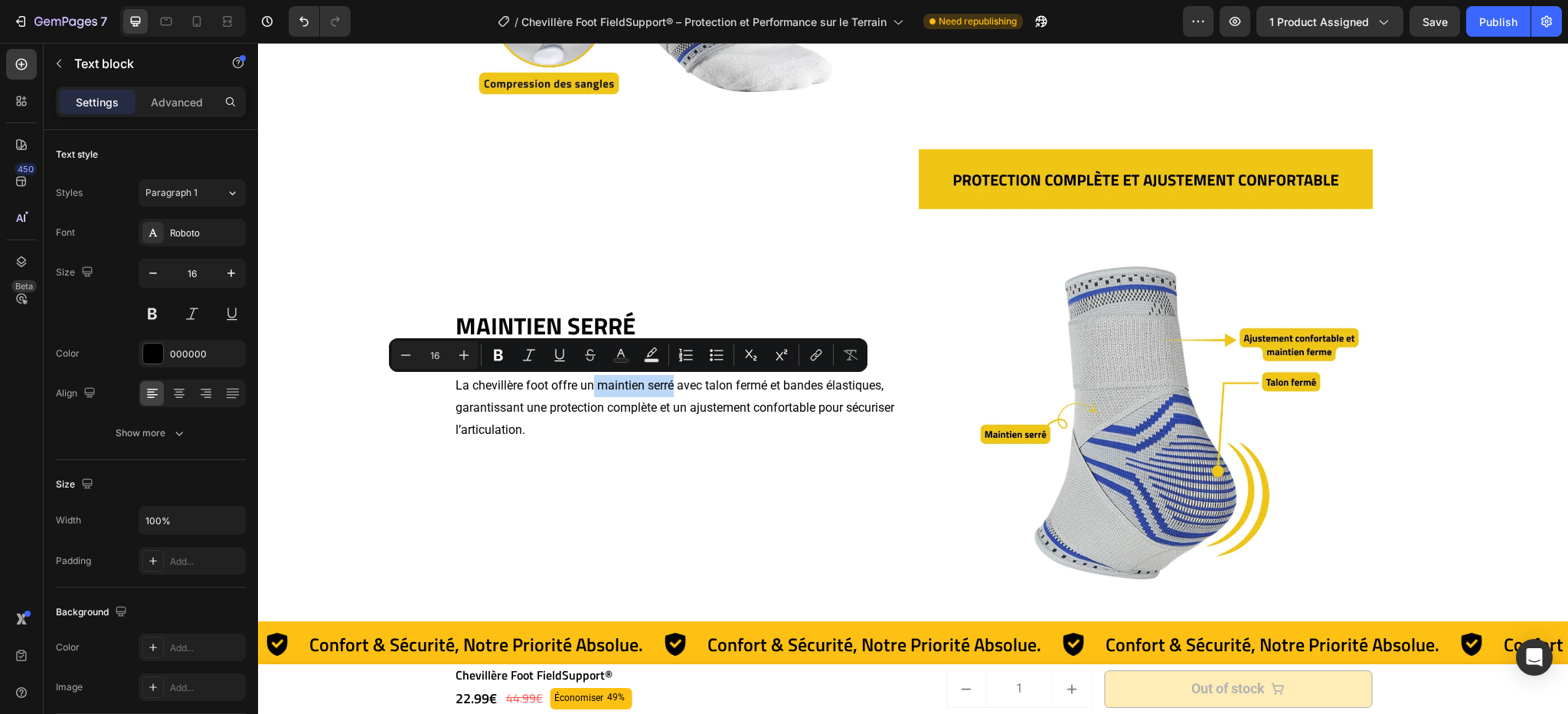
drag, startPoint x: 587, startPoint y: 387, endPoint x: 670, endPoint y: 395, distance: 83.4
click at [670, 395] on p "La chevillère foot offre un maintien serré avec talon fermé et bandes élastique…" at bounding box center [681, 408] width 451 height 66
click at [508, 362] on button "Bold" at bounding box center [498, 355] width 27 height 27
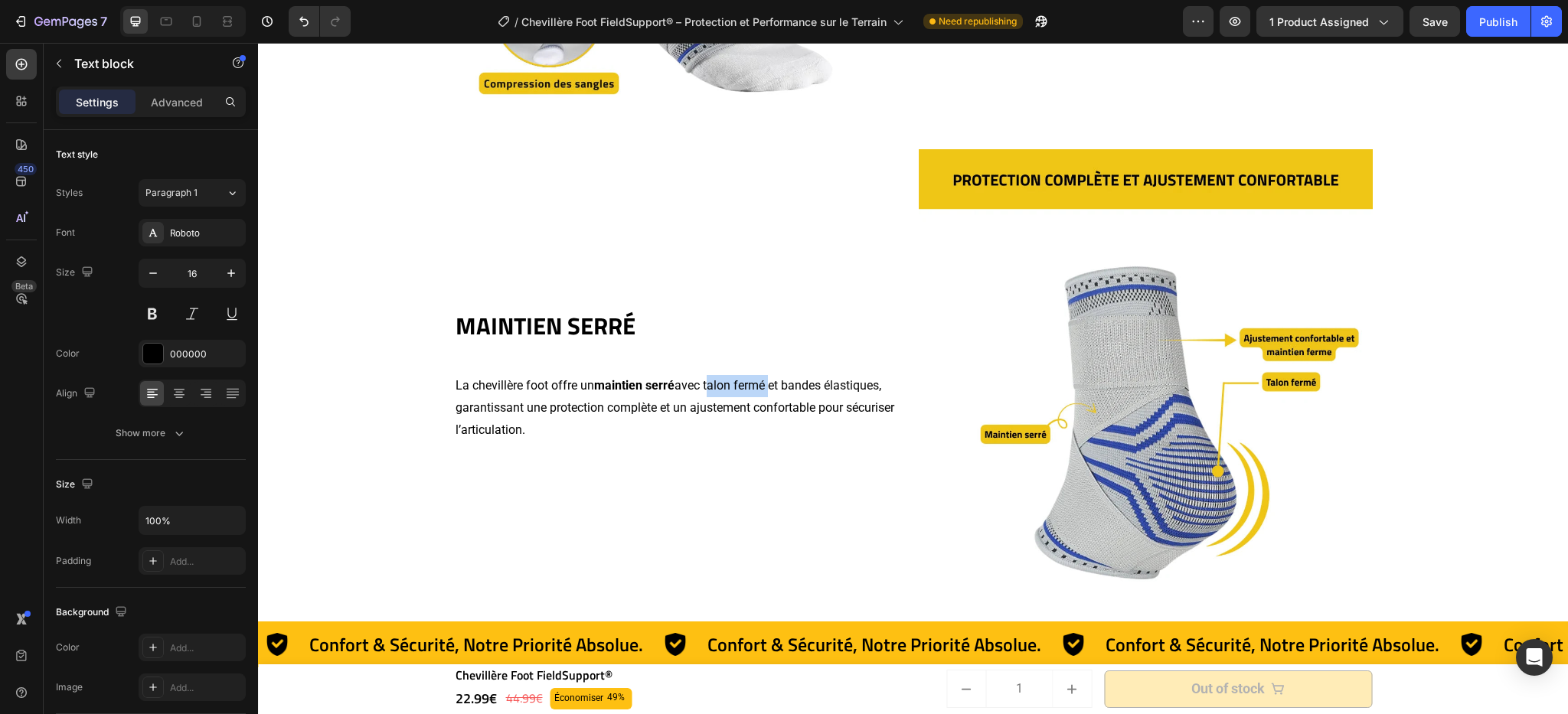
drag, startPoint x: 701, startPoint y: 388, endPoint x: 763, endPoint y: 385, distance: 62.1
click at [763, 385] on p "La chevillère foot offre un maintien serré avec talon fermé et bandes élastique…" at bounding box center [681, 408] width 451 height 66
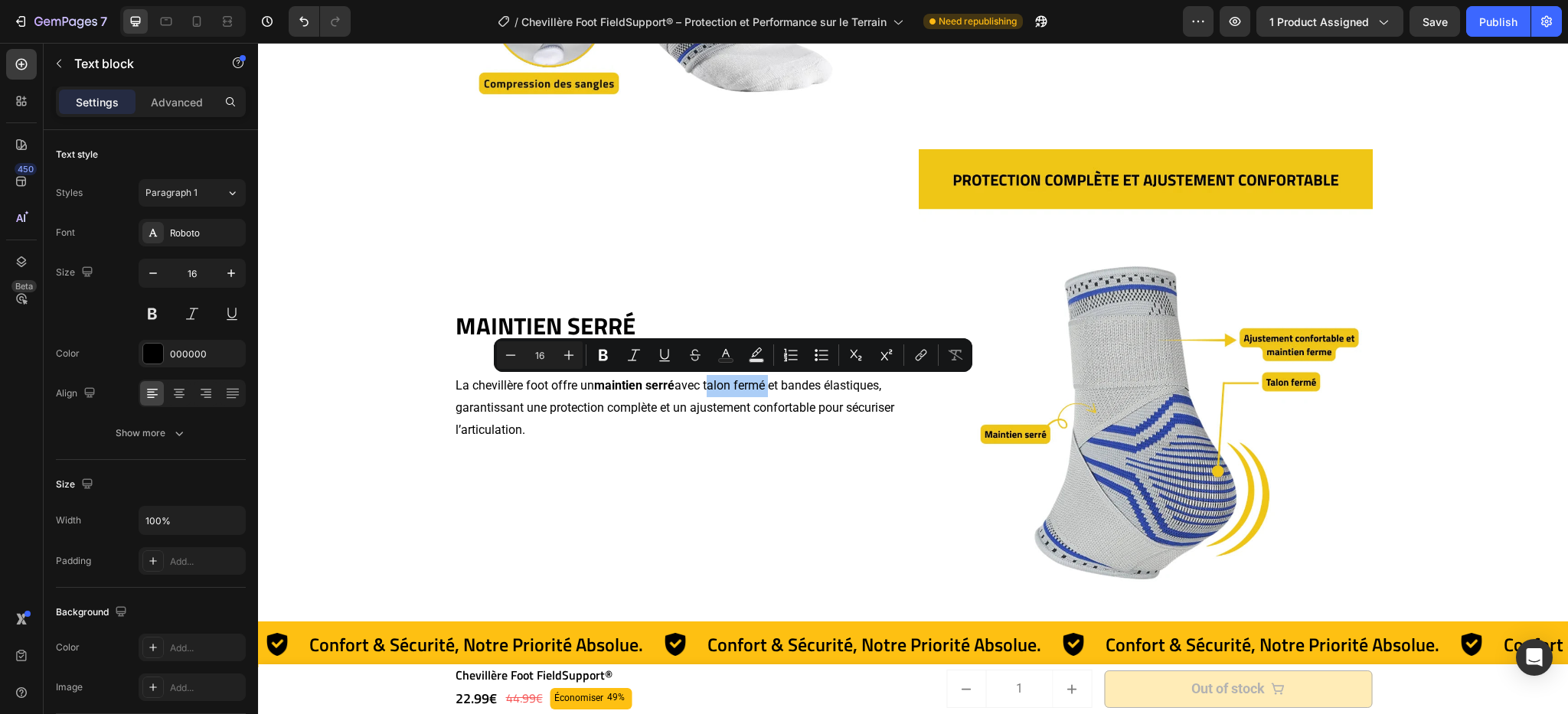
drag, startPoint x: 606, startPoint y: 357, endPoint x: 714, endPoint y: 368, distance: 108.6
click at [606, 357] on icon "Editor contextual toolbar" at bounding box center [604, 355] width 9 height 12
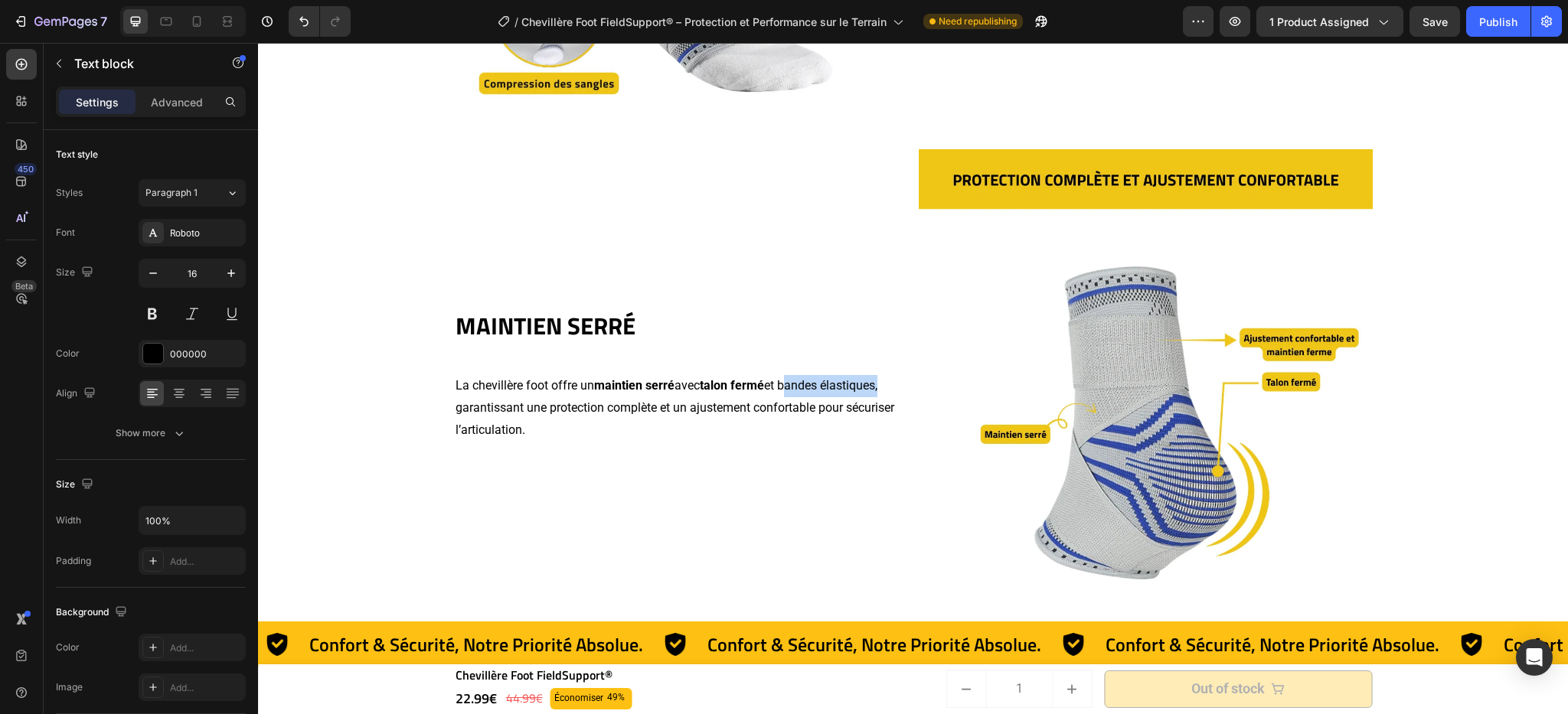
drag, startPoint x: 784, startPoint y: 385, endPoint x: 881, endPoint y: 385, distance: 97.0
click at [881, 385] on p "La chevillère foot offre un maintien serré avec talon fermé et bandes élastique…" at bounding box center [681, 408] width 451 height 66
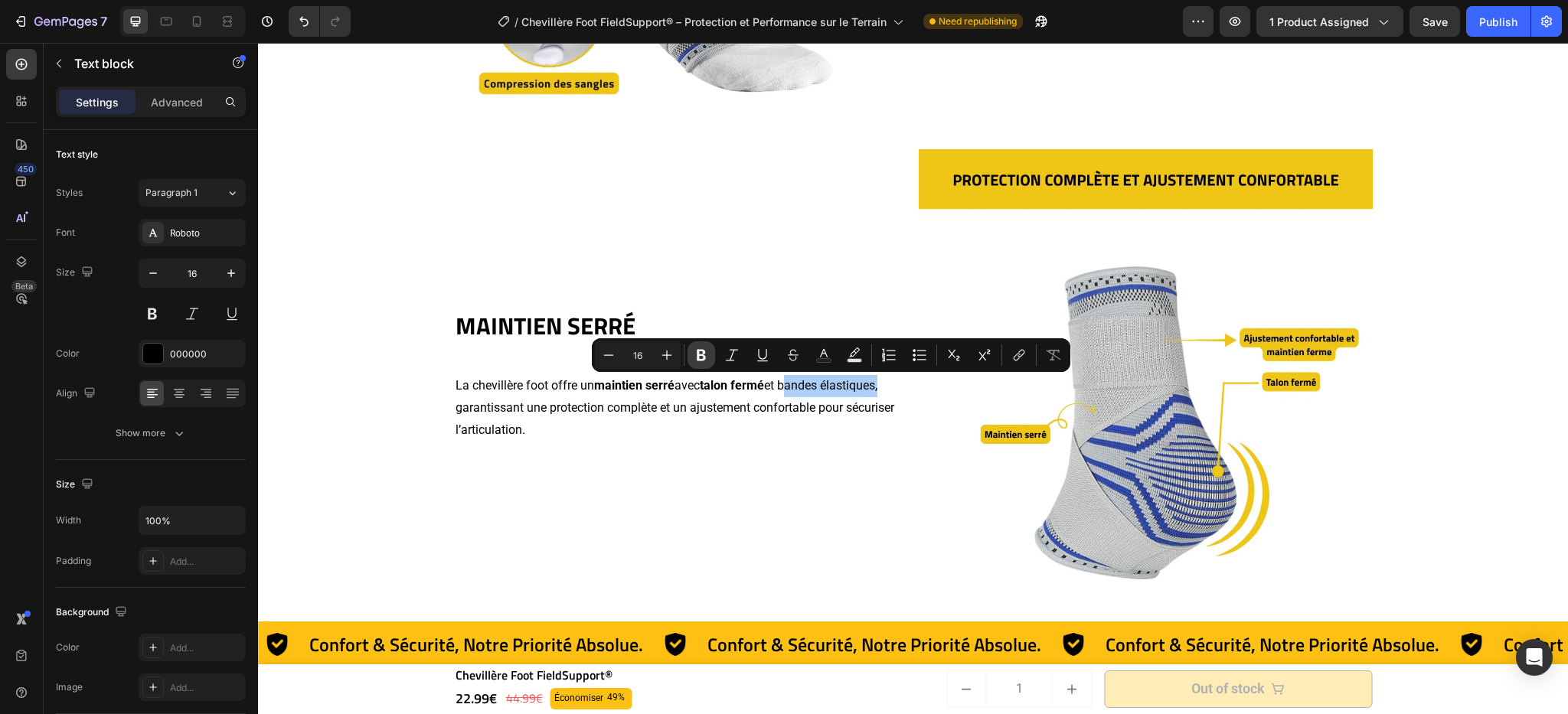
click at [702, 362] on icon "Editor contextual toolbar" at bounding box center [702, 355] width 16 height 16
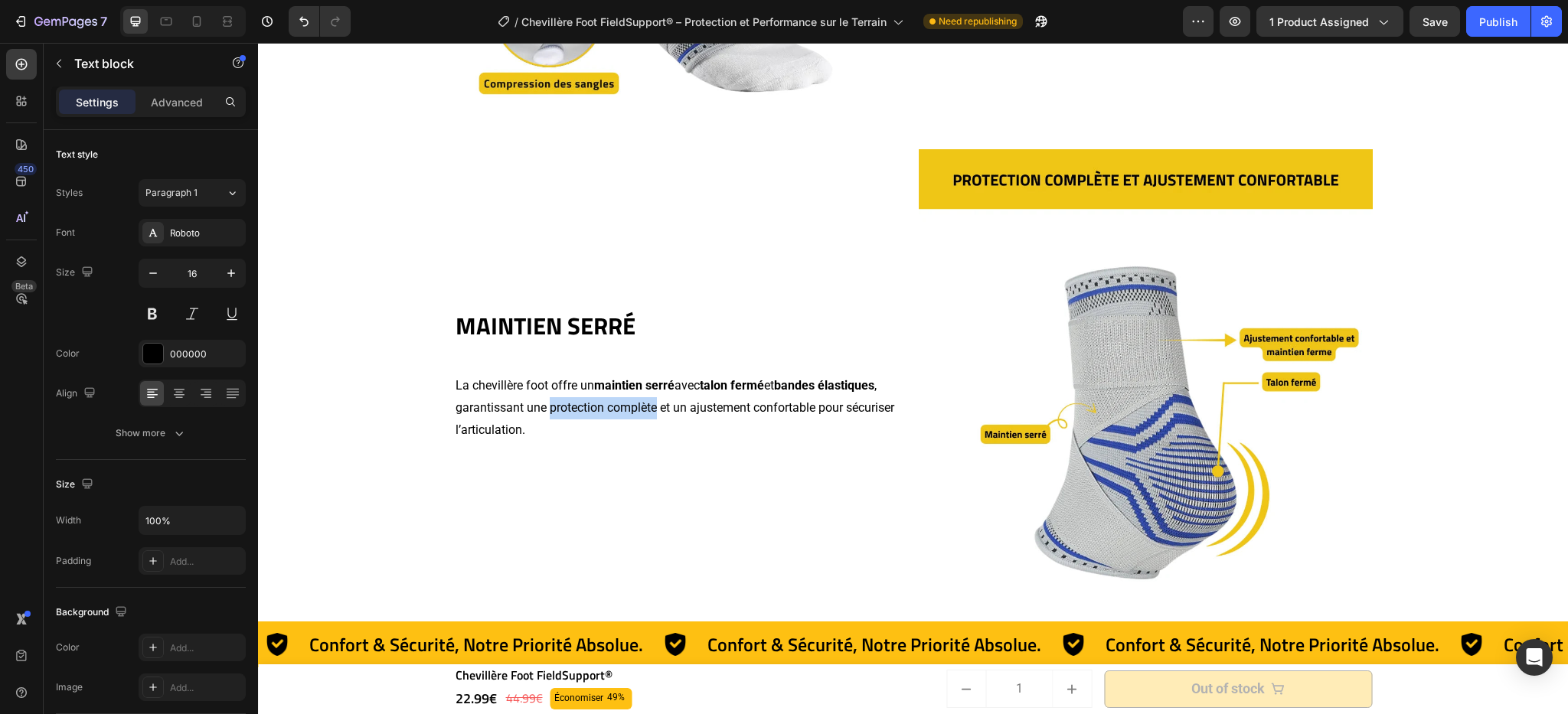
drag, startPoint x: 544, startPoint y: 407, endPoint x: 653, endPoint y: 413, distance: 109.2
click at [653, 413] on p "La chevillère foot offre un maintien serré avec talon fermé et bandes élastique…" at bounding box center [681, 408] width 451 height 66
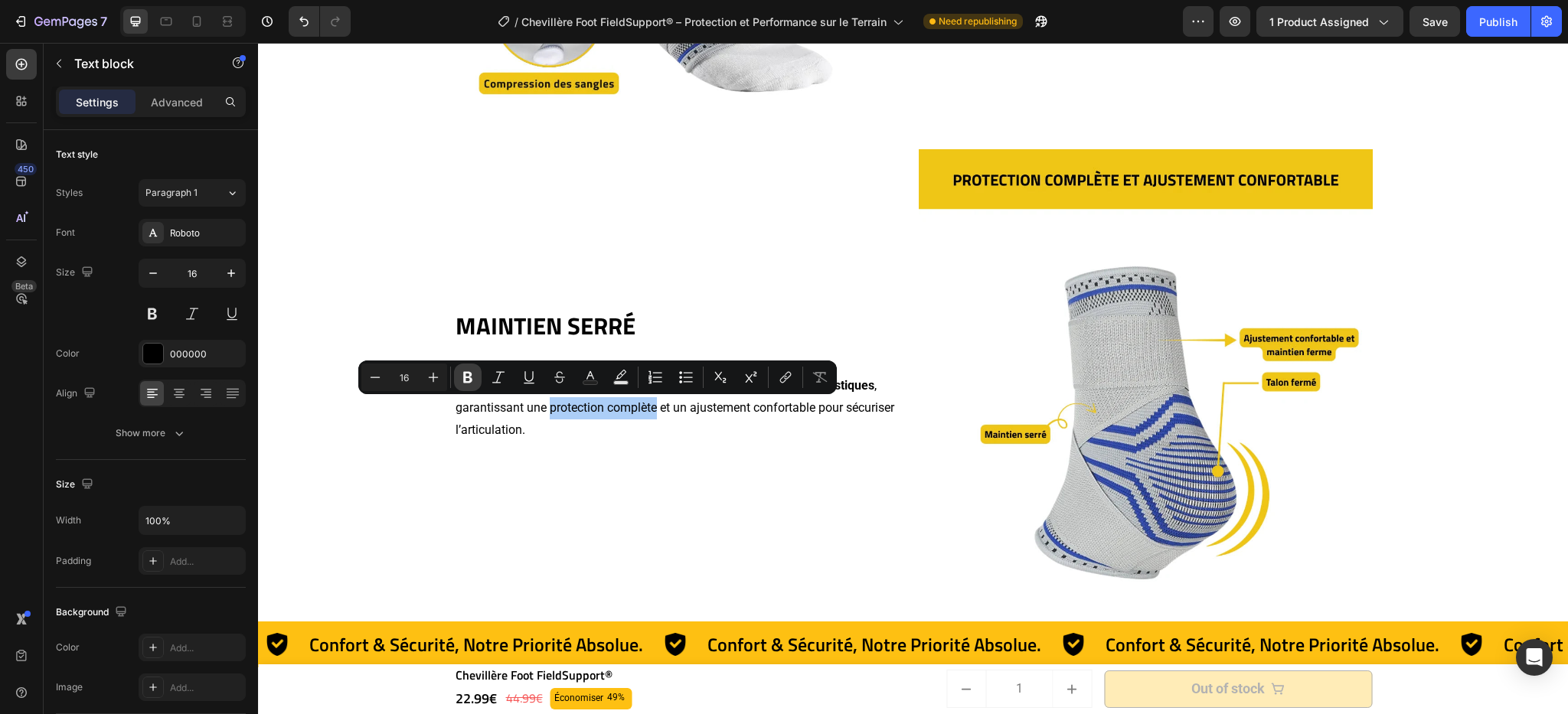
drag, startPoint x: 480, startPoint y: 379, endPoint x: 259, endPoint y: 352, distance: 222.6
click at [480, 379] on button "Bold" at bounding box center [468, 377] width 27 height 27
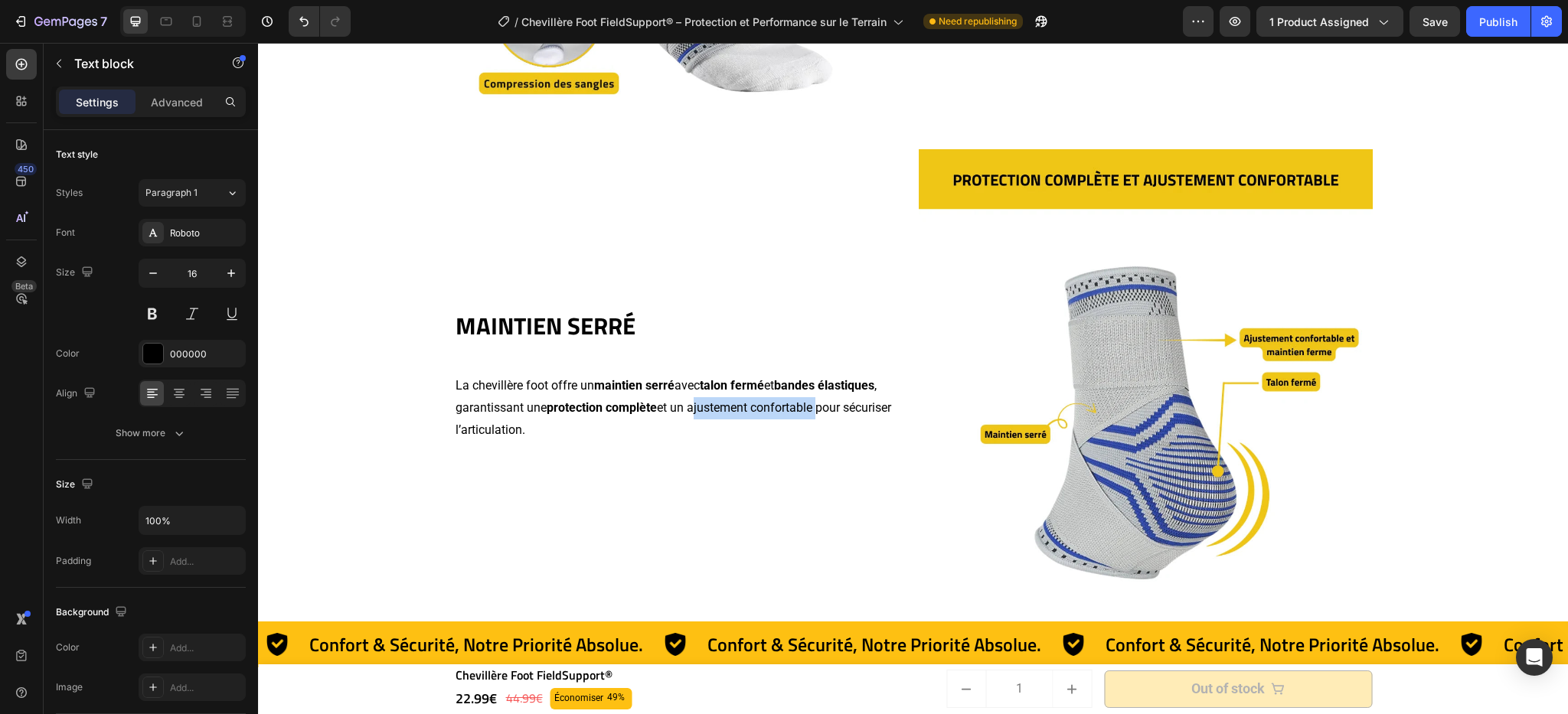
drag, startPoint x: 689, startPoint y: 408, endPoint x: 815, endPoint y: 413, distance: 126.1
click at [815, 413] on p "La chevillère foot offre un maintien serré avec talon fermé et bandes élastique…" at bounding box center [681, 408] width 451 height 66
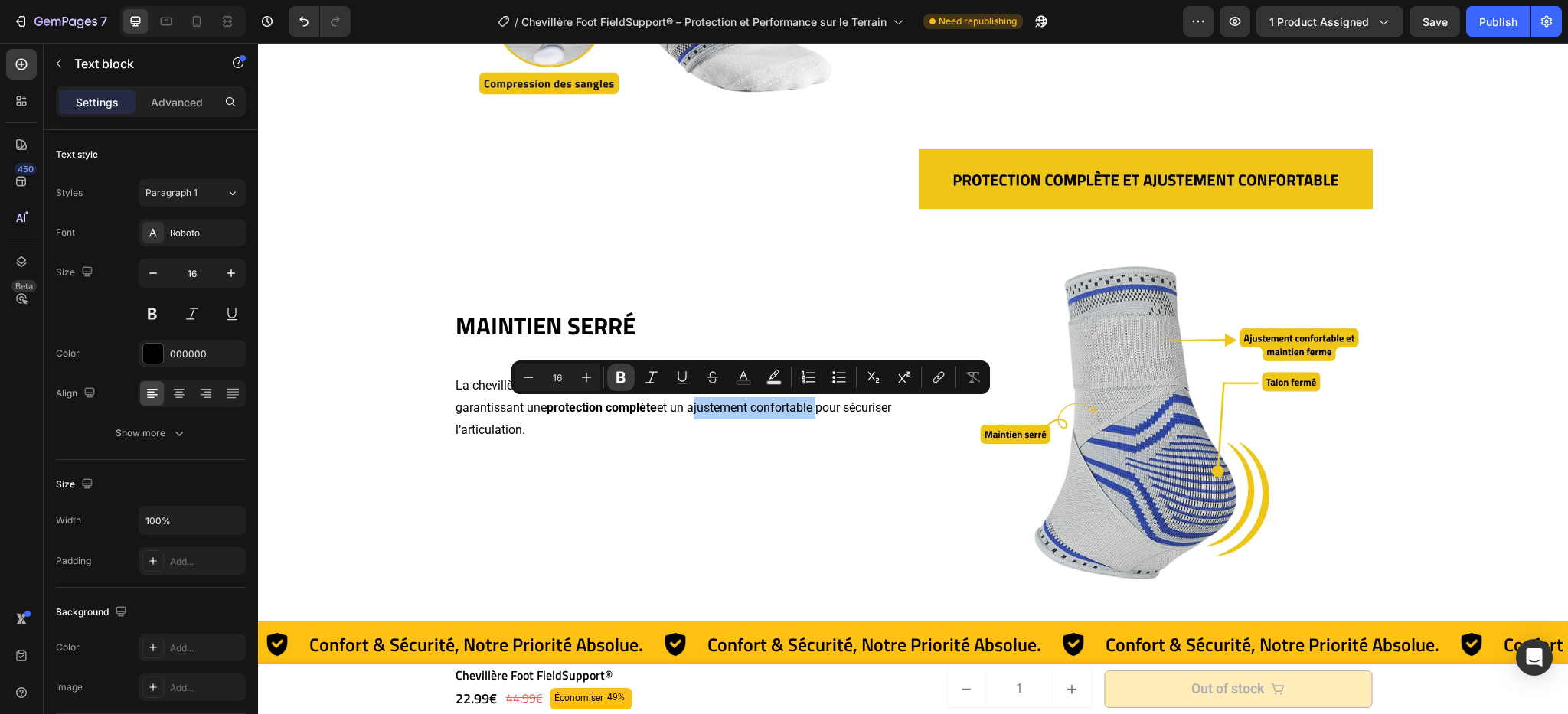
click at [629, 381] on button "Bold" at bounding box center [621, 377] width 27 height 27
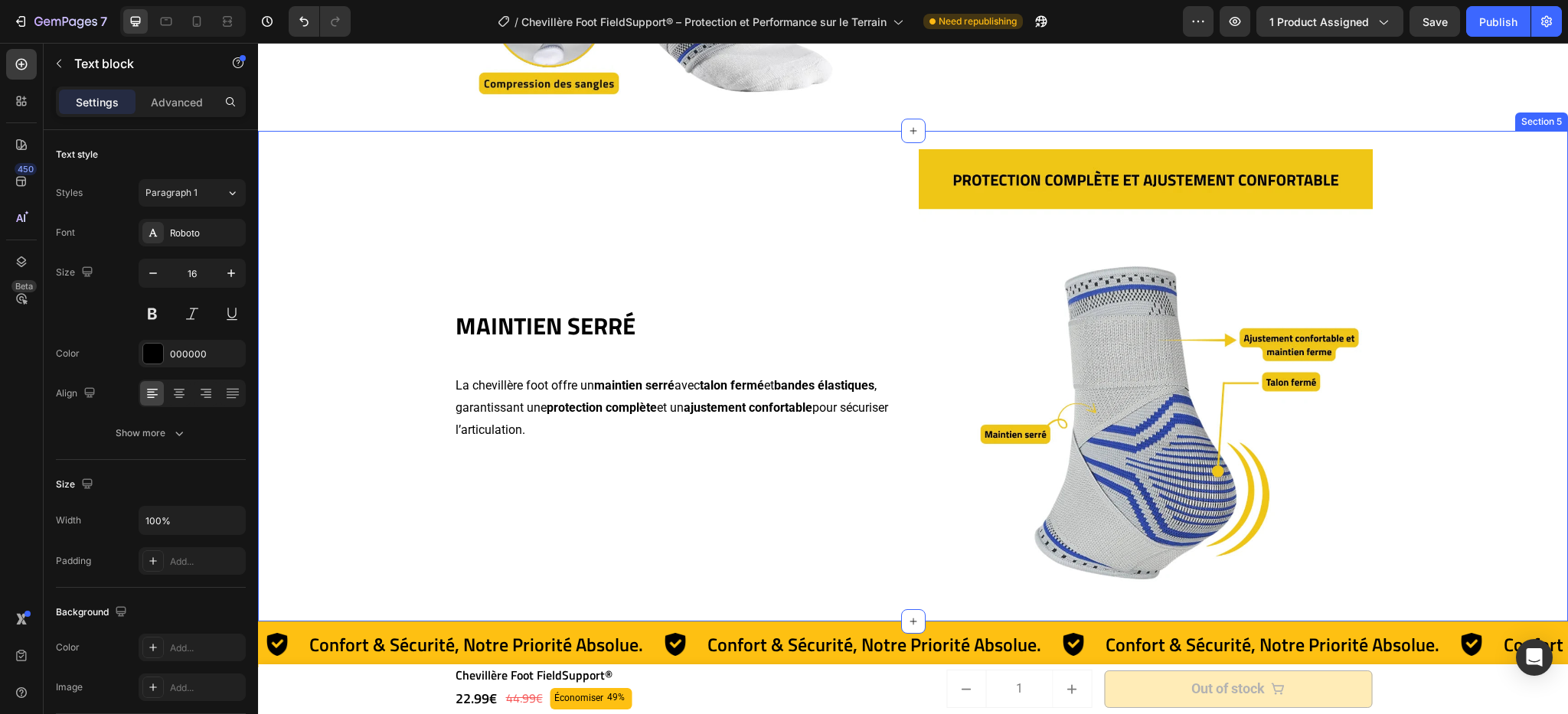
click at [1426, 249] on div "⁠⁠⁠⁠⁠⁠⁠ MAINTIEN SERRÉ Heading La chevillère foot offre un maintien serré avec …" at bounding box center [913, 376] width 1295 height 491
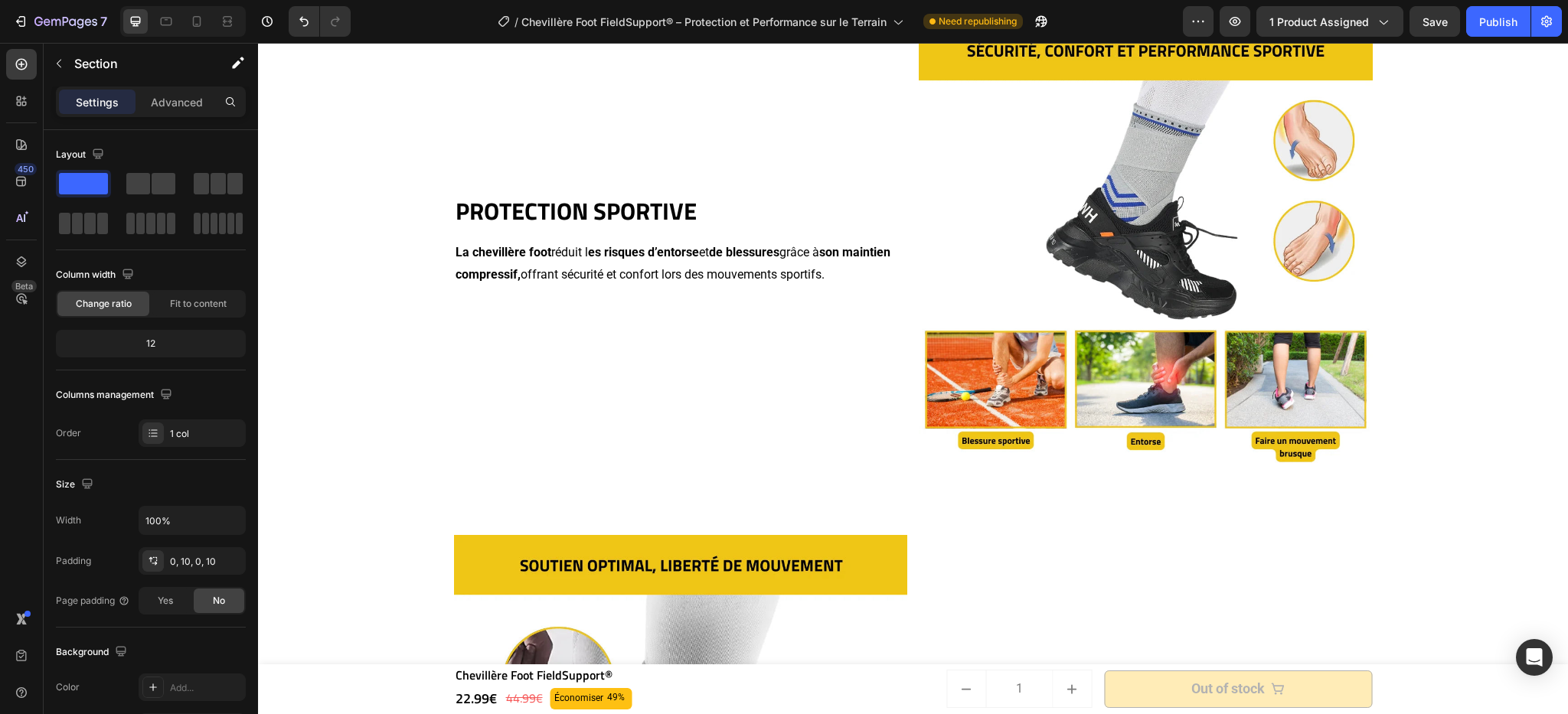
scroll to position [1597, 0]
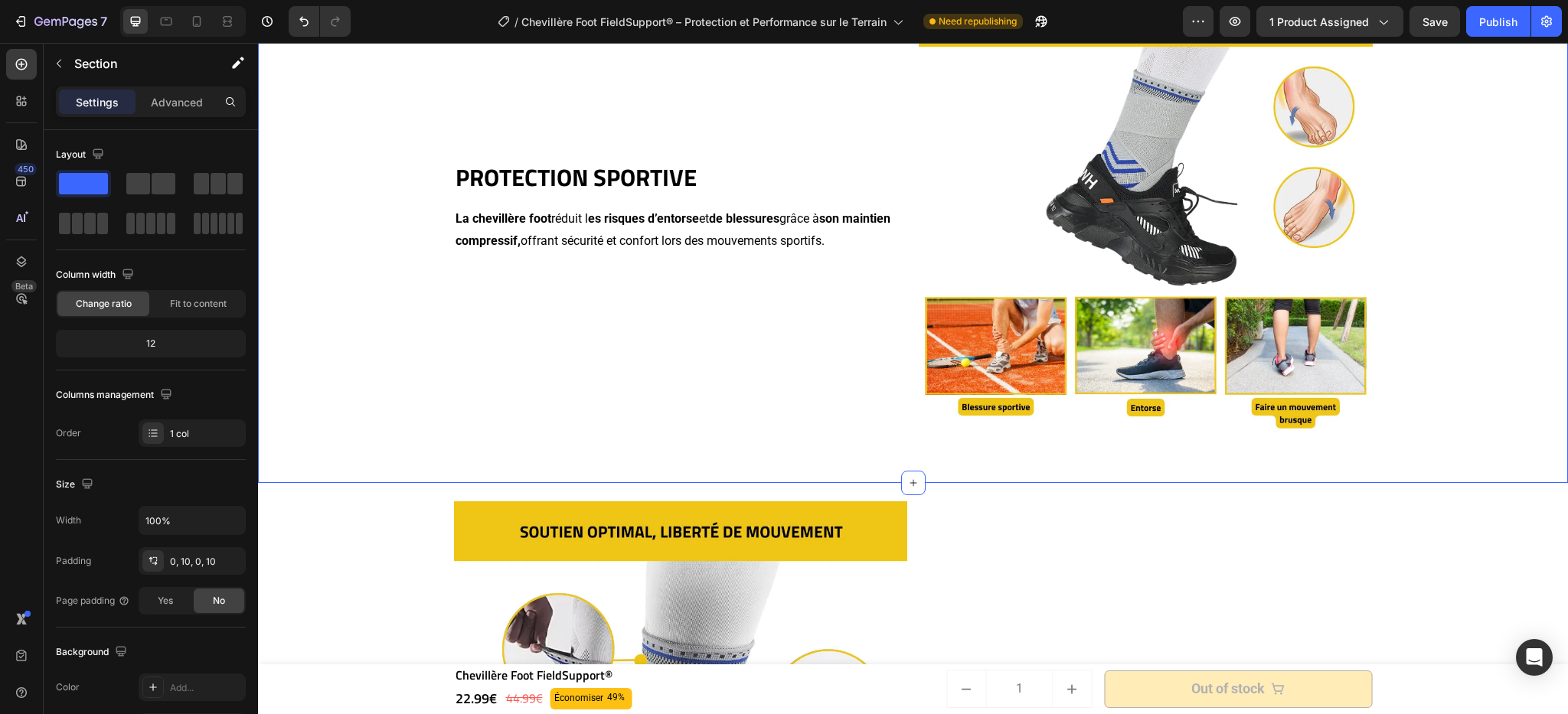
click at [1452, 256] on div "PROTECTION SPORTIVE Heading La chevillère foot réduit l es risques d’entorse et…" at bounding box center [913, 214] width 1311 height 491
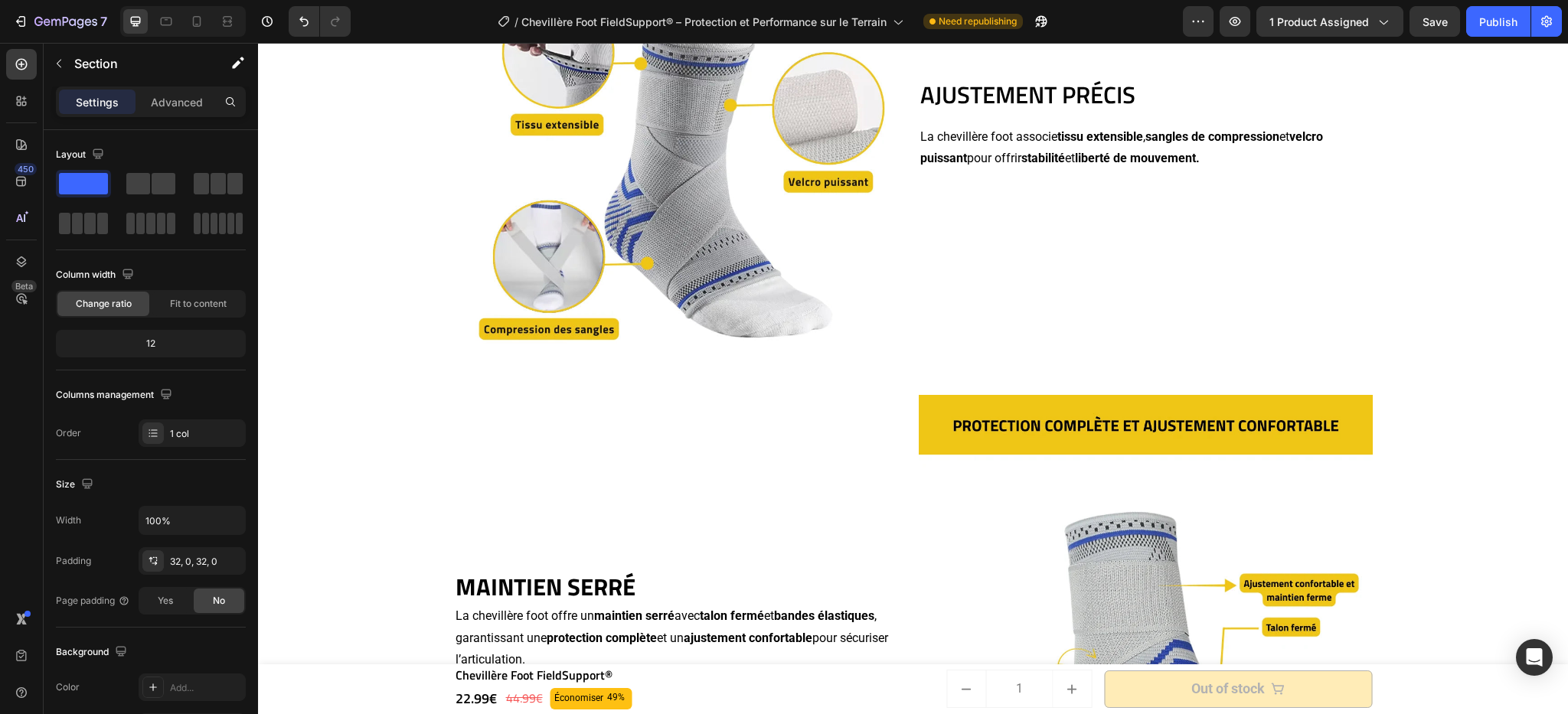
scroll to position [2340, 0]
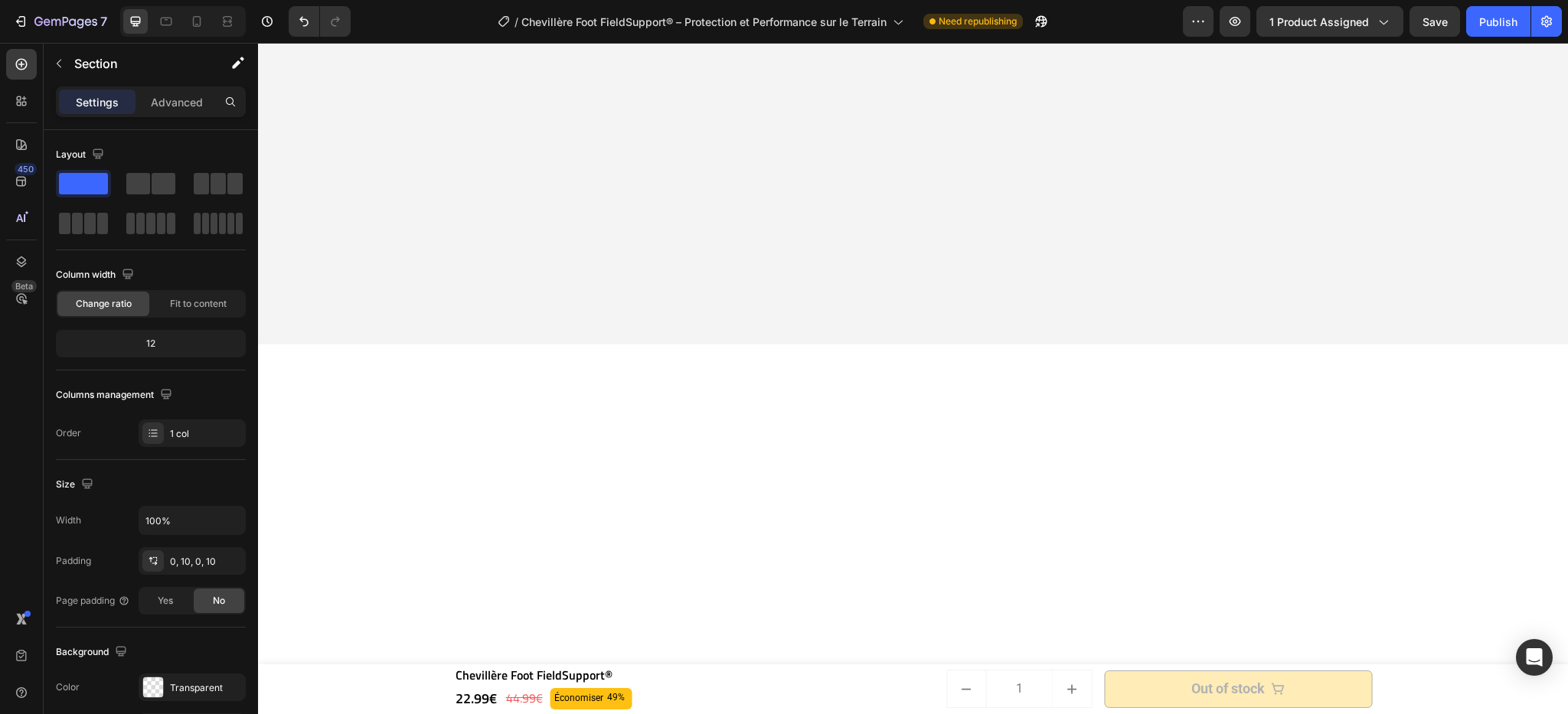
scroll to position [2384, 0]
drag, startPoint x: 1410, startPoint y: 68, endPoint x: 928, endPoint y: 242, distance: 512.4
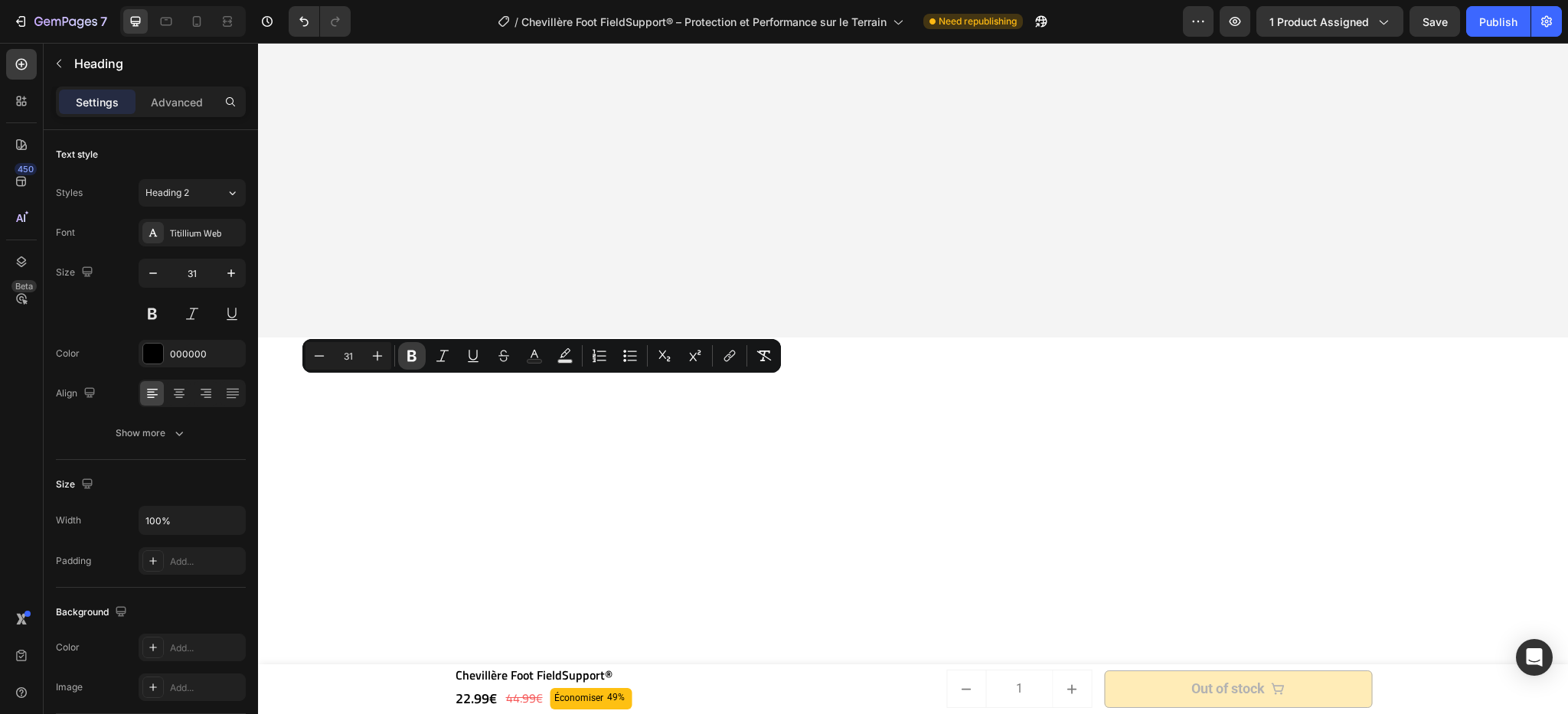
click at [416, 356] on icon "Editor contextual toolbar" at bounding box center [411, 355] width 16 height 16
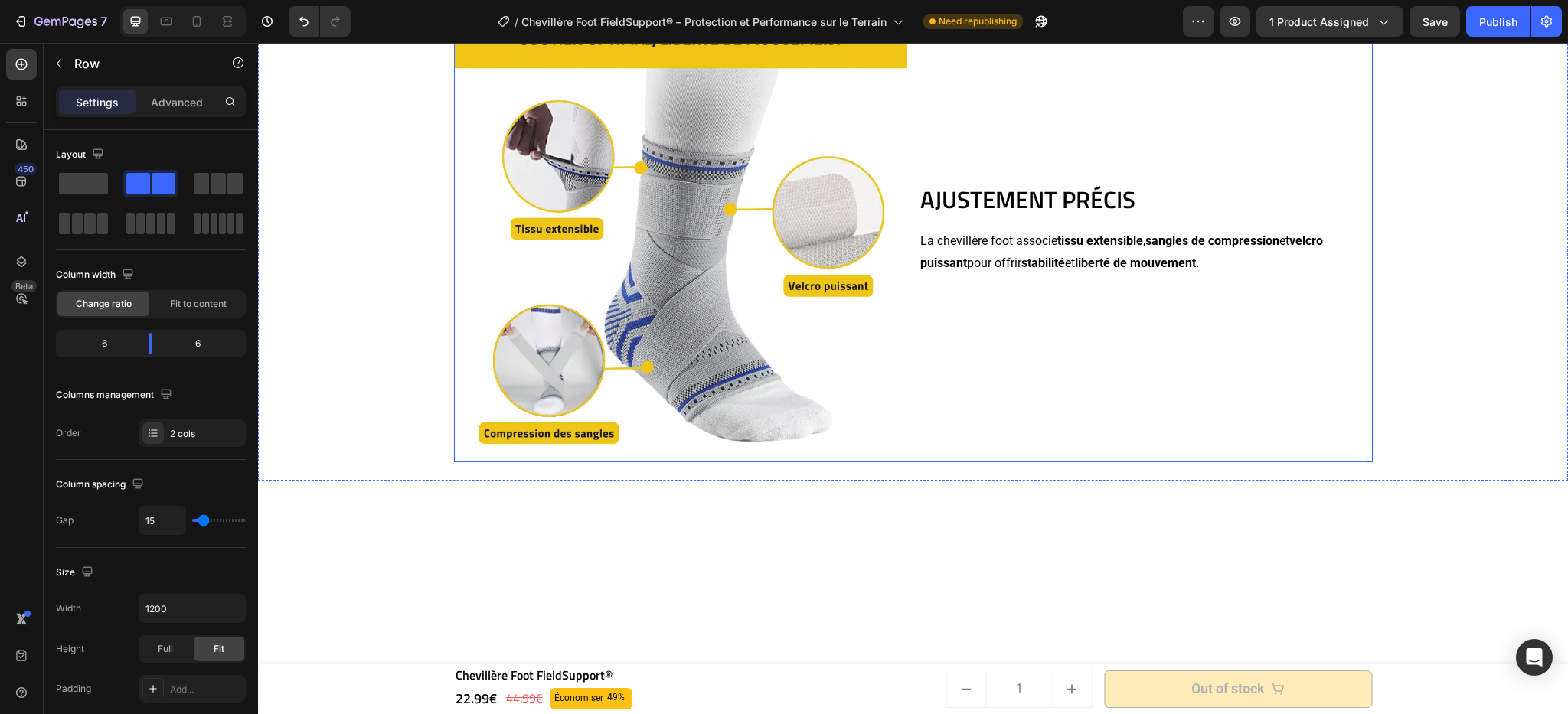
scroll to position [1539, 0]
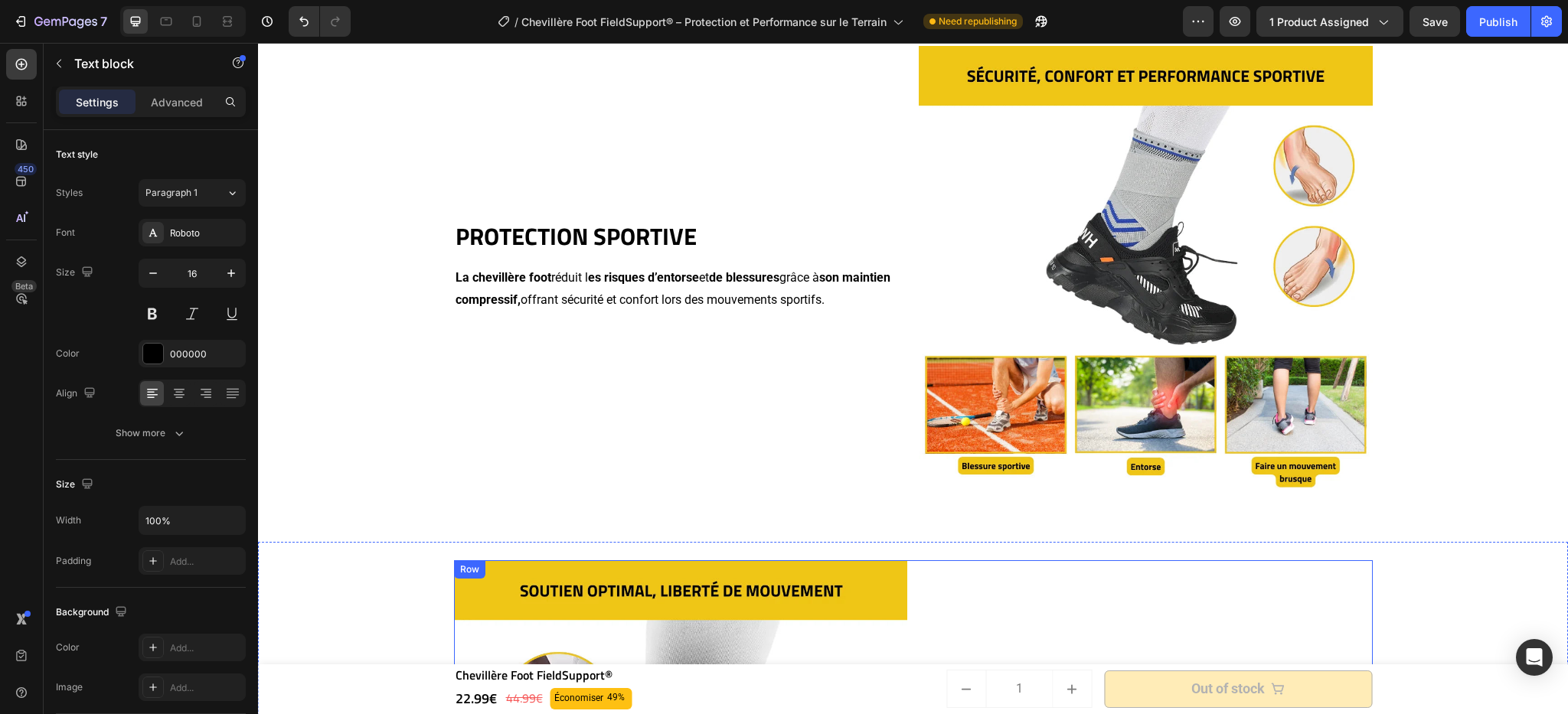
click at [647, 311] on p "La chevillère foot réduit l es risques d’entorse et de blessures grâce à son ma…" at bounding box center [681, 289] width 451 height 44
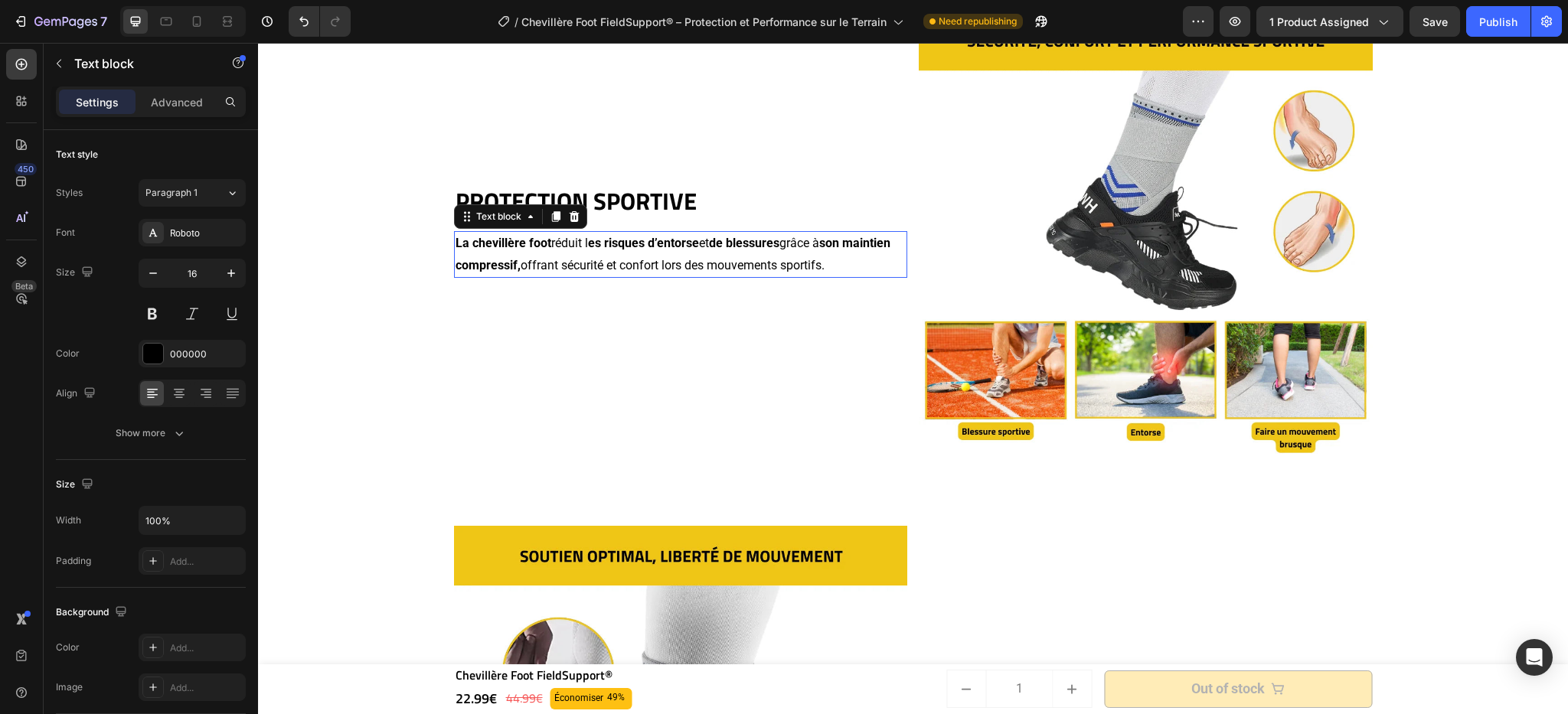
scroll to position [1424, 0]
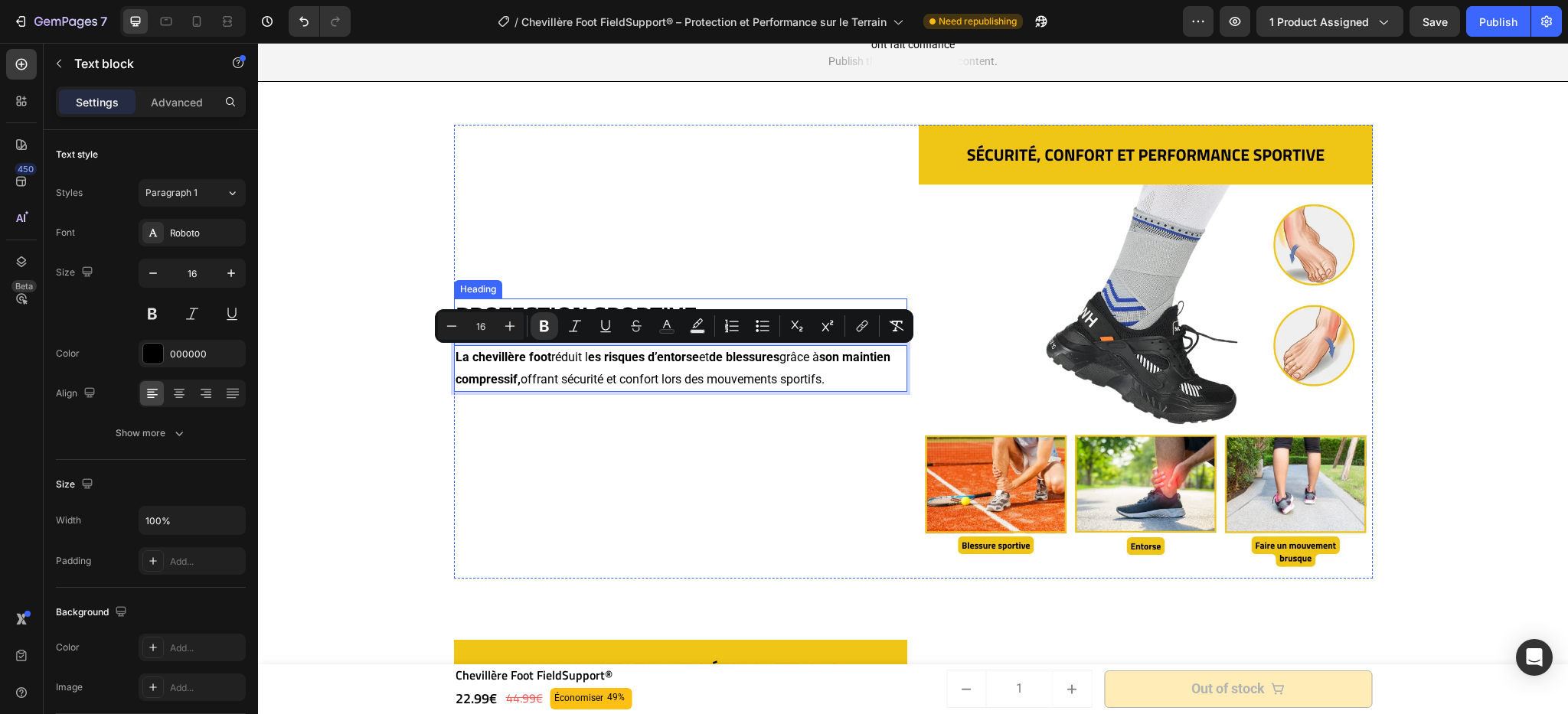
click at [623, 307] on strong "PROTECTION SPORTIVE" at bounding box center [575, 314] width 241 height 36
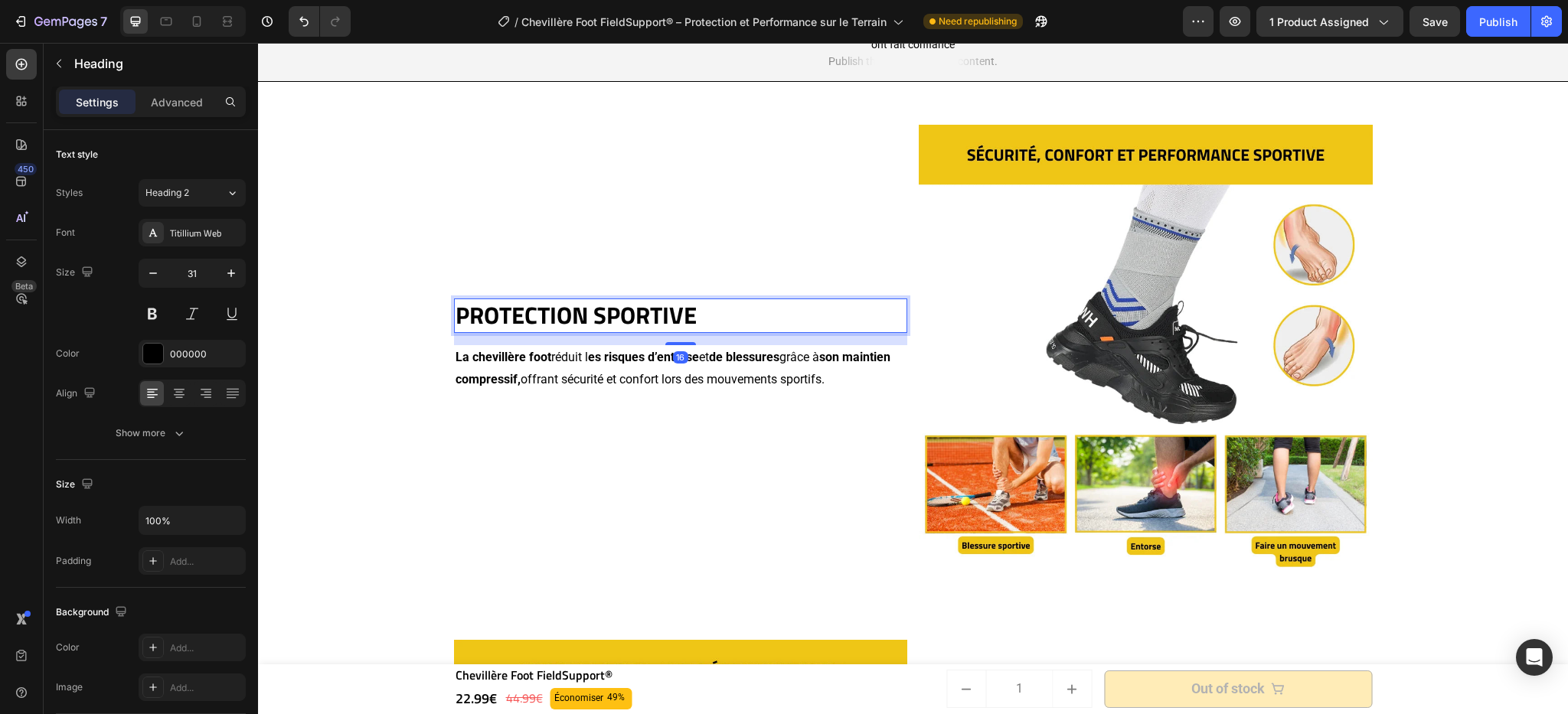
click at [623, 307] on strong "PROTECTION SPORTIVE" at bounding box center [575, 314] width 241 height 36
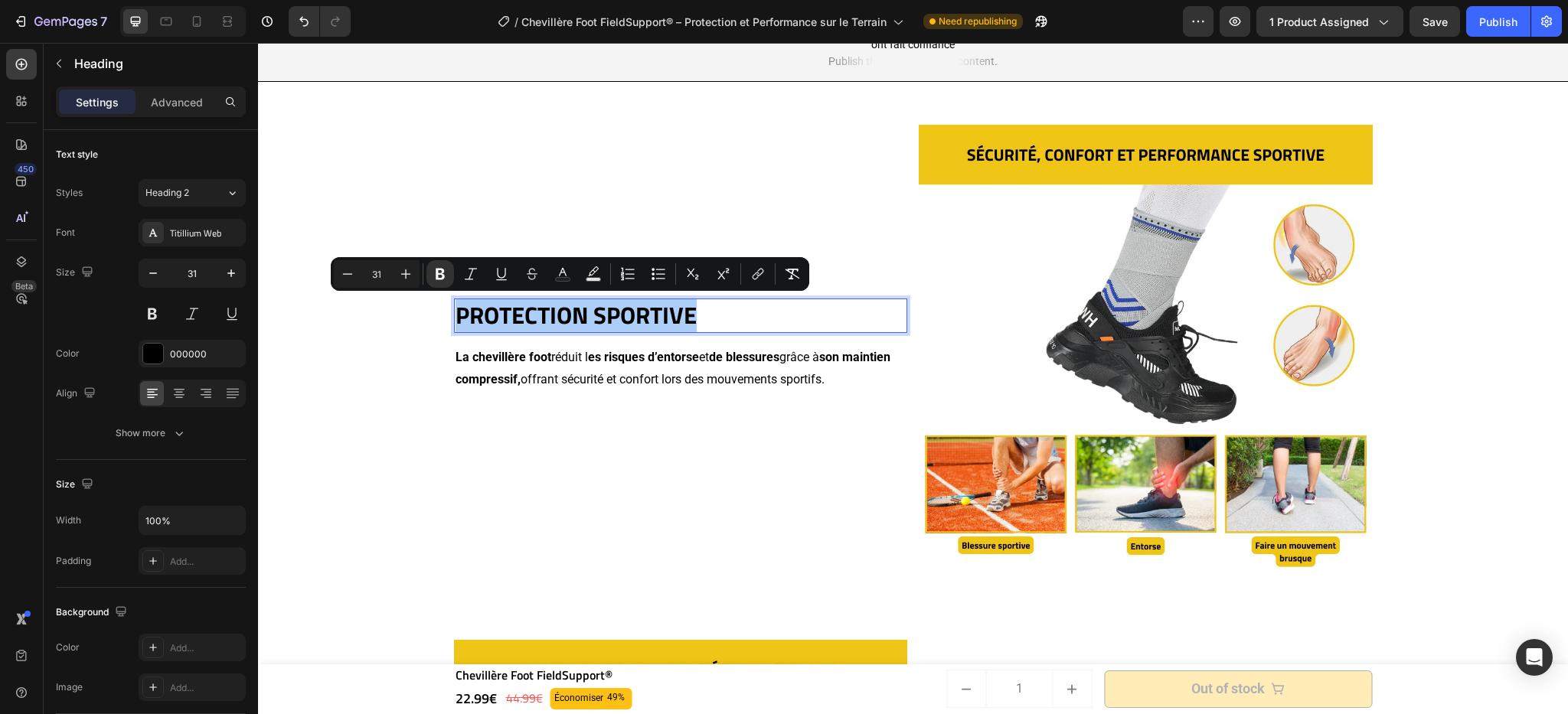
click at [446, 276] on icon "Editor contextual toolbar" at bounding box center [440, 274] width 16 height 16
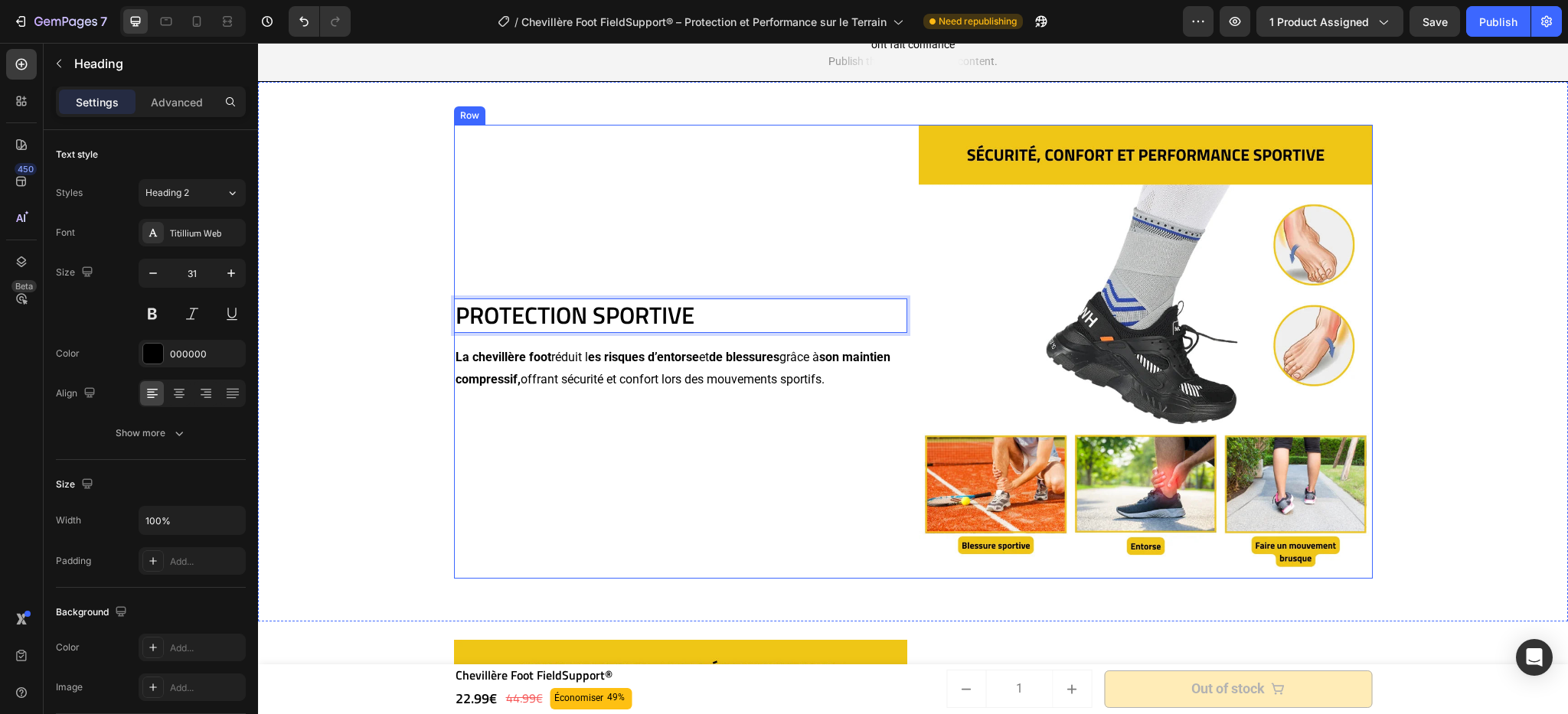
click at [666, 432] on div "PROTECTION SPORTIVE Heading 16 La chevillère foot réduit l es risques d’entorse…" at bounding box center [681, 352] width 454 height 454
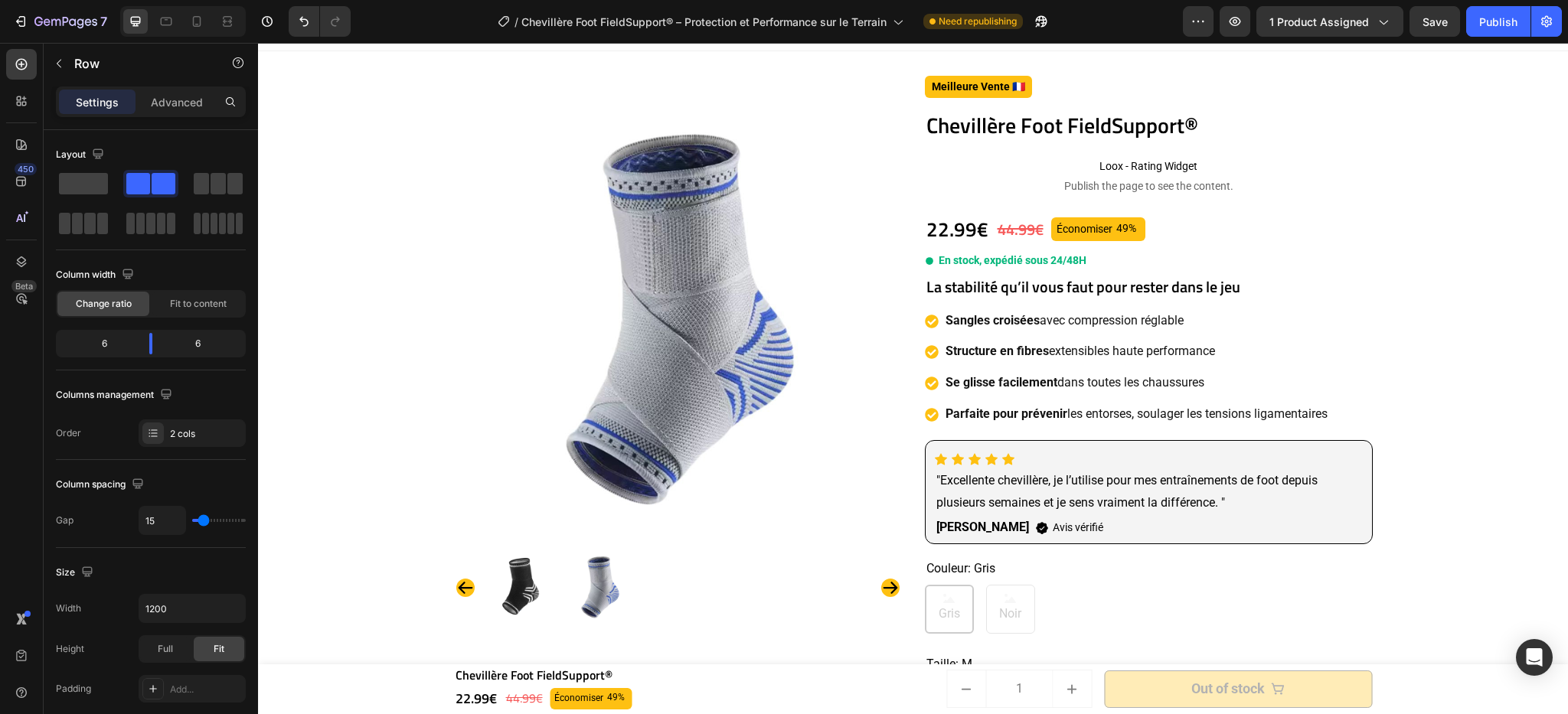
scroll to position [525, 0]
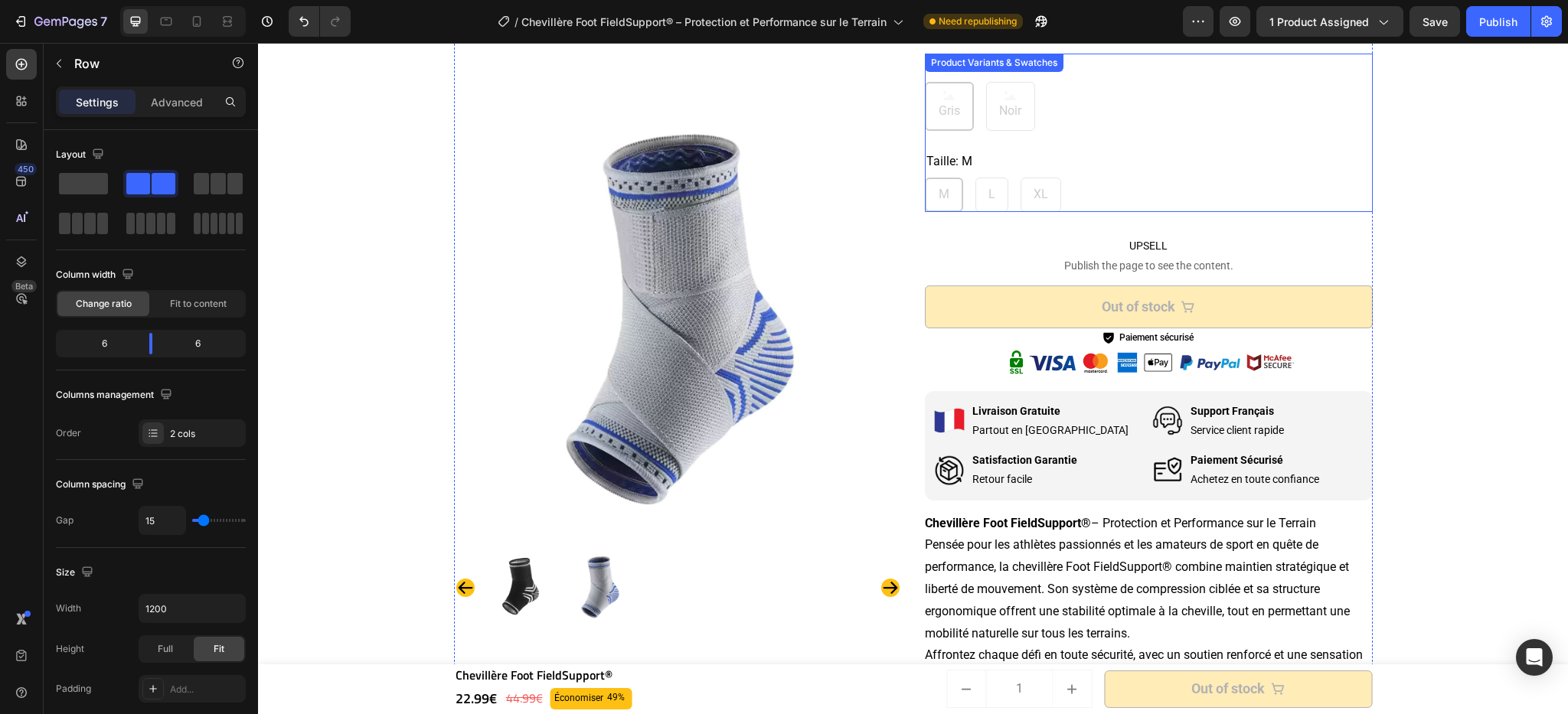
click at [1148, 198] on div "M M M L L L XL XL XL" at bounding box center [1149, 195] width 448 height 35
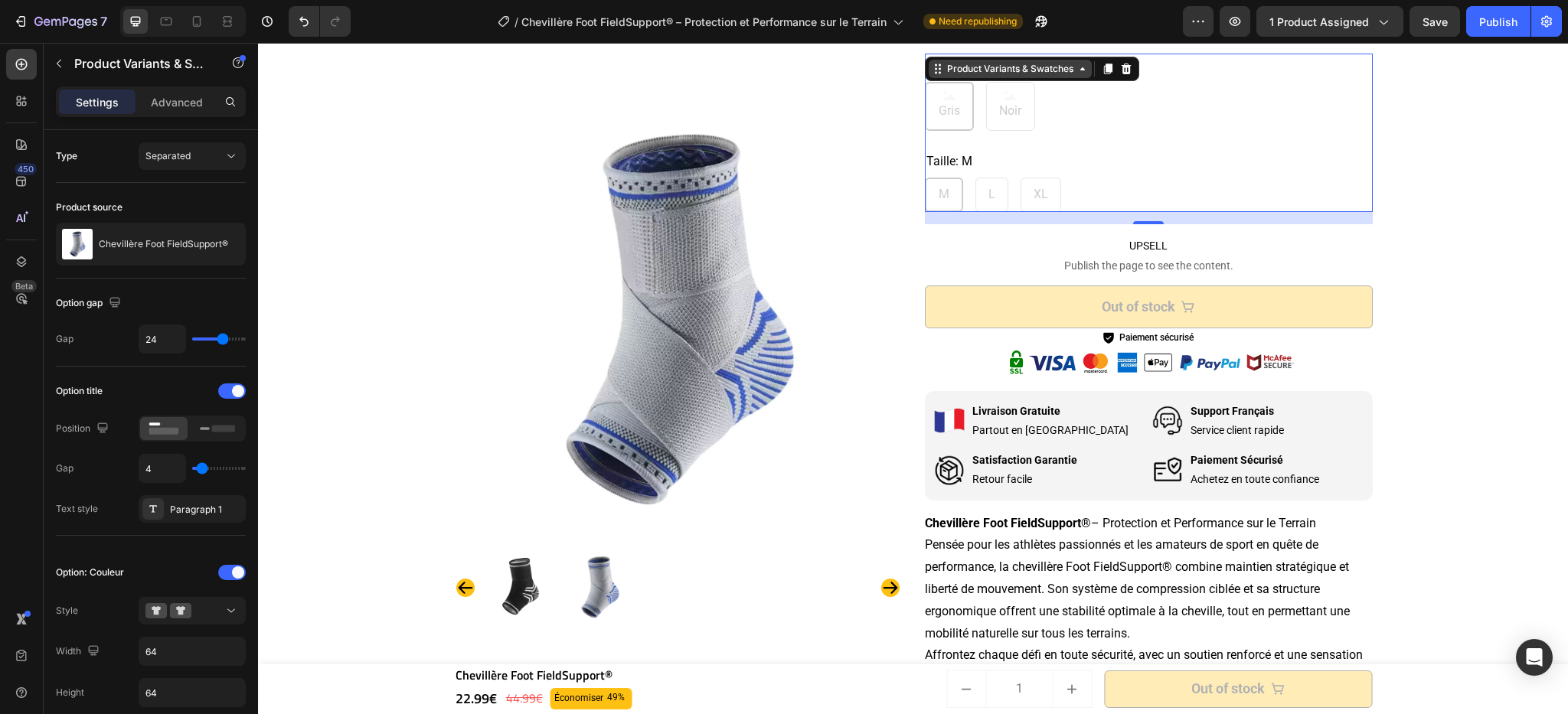
click at [1060, 71] on div "Product Variants & Swatches" at bounding box center [1010, 69] width 133 height 14
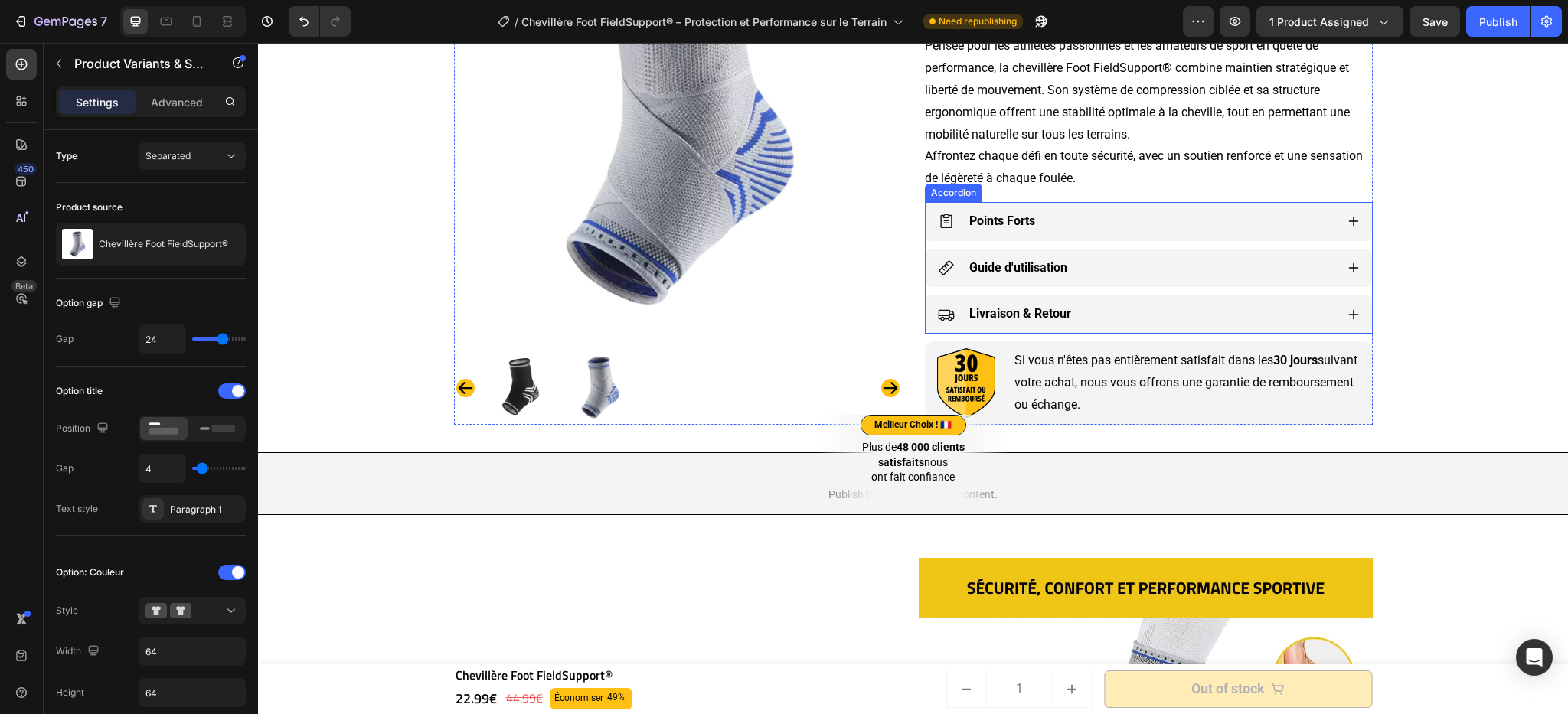
click at [1105, 263] on div "Guide d'utilisation" at bounding box center [1137, 267] width 397 height 27
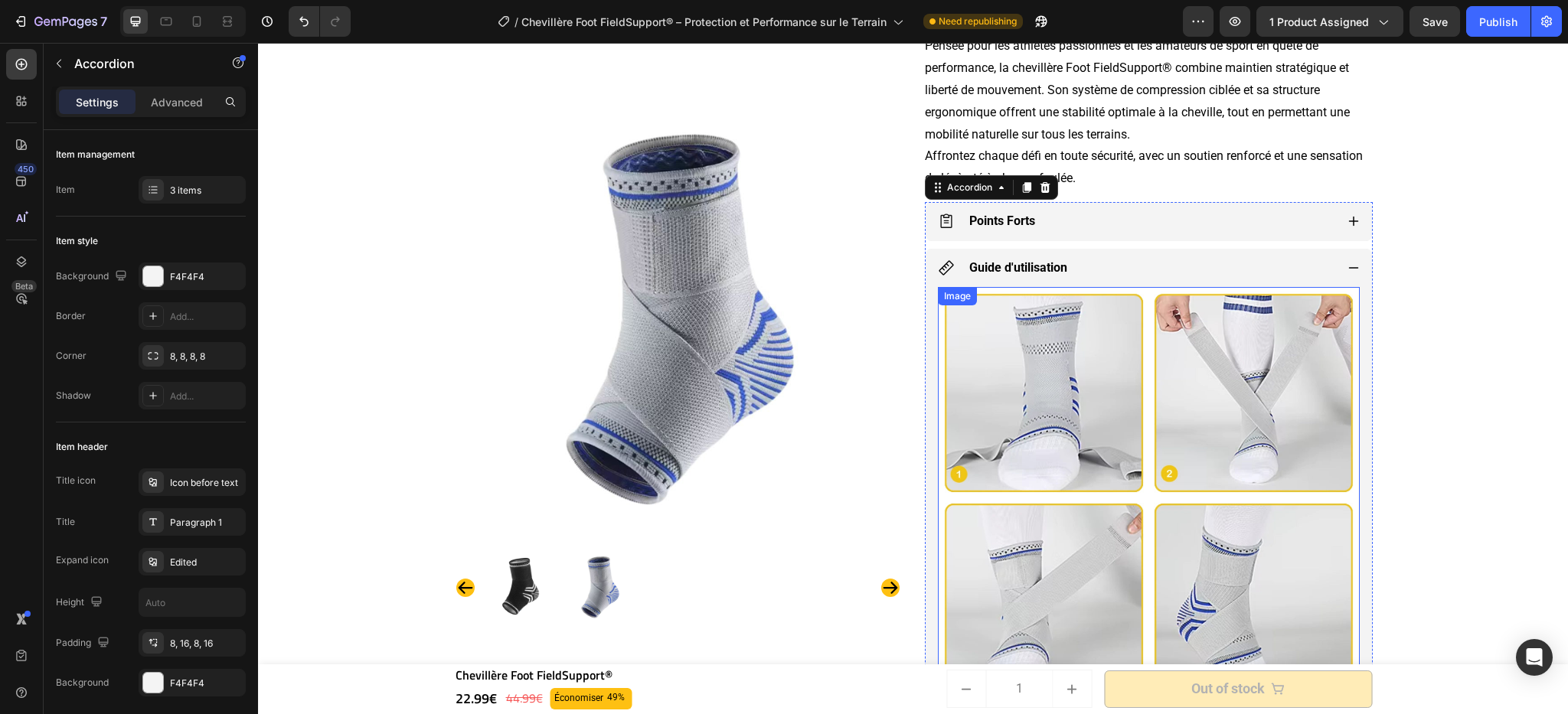
drag, startPoint x: 1065, startPoint y: 380, endPoint x: 1030, endPoint y: 383, distance: 35.1
click at [1065, 380] on img at bounding box center [1149, 498] width 422 height 422
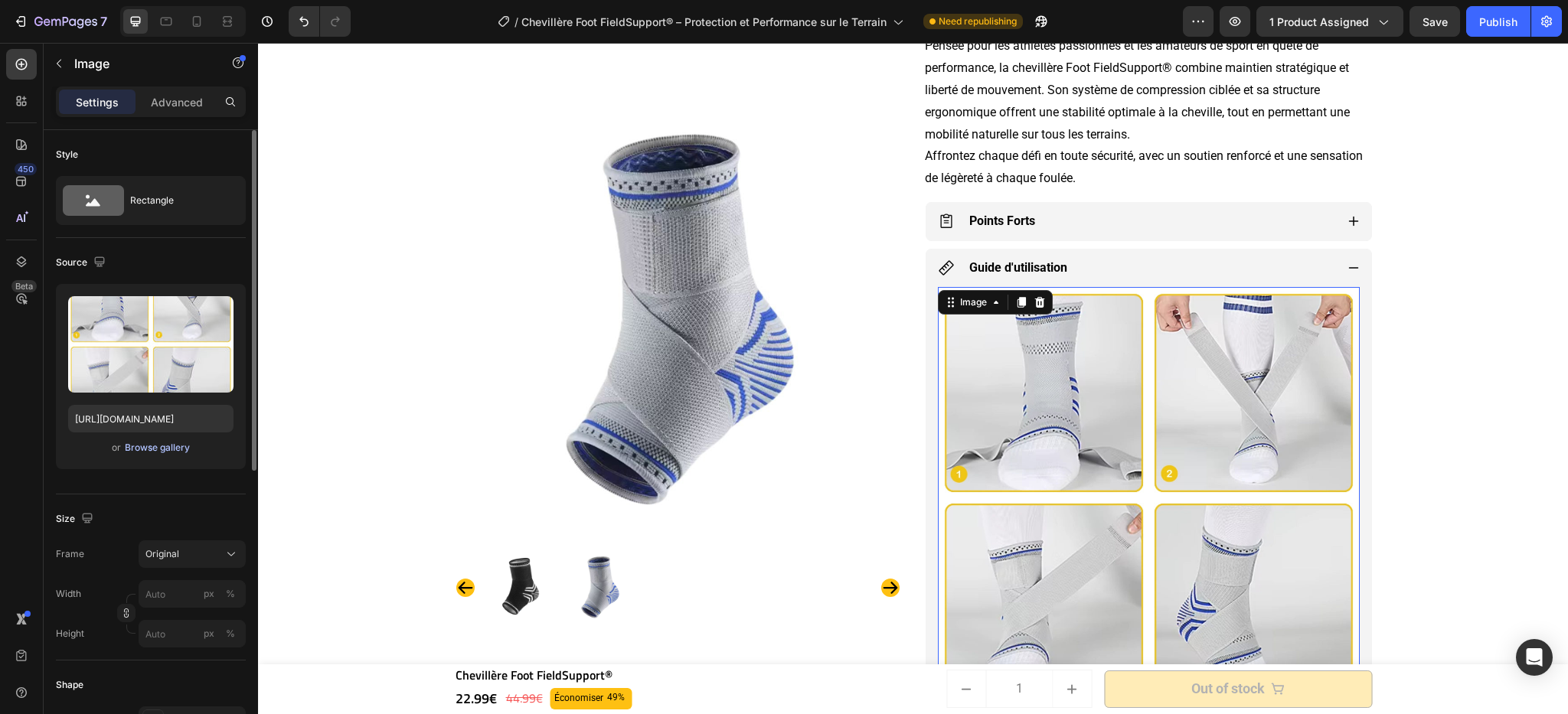
click at [179, 450] on div "Browse gallery" at bounding box center [157, 448] width 65 height 14
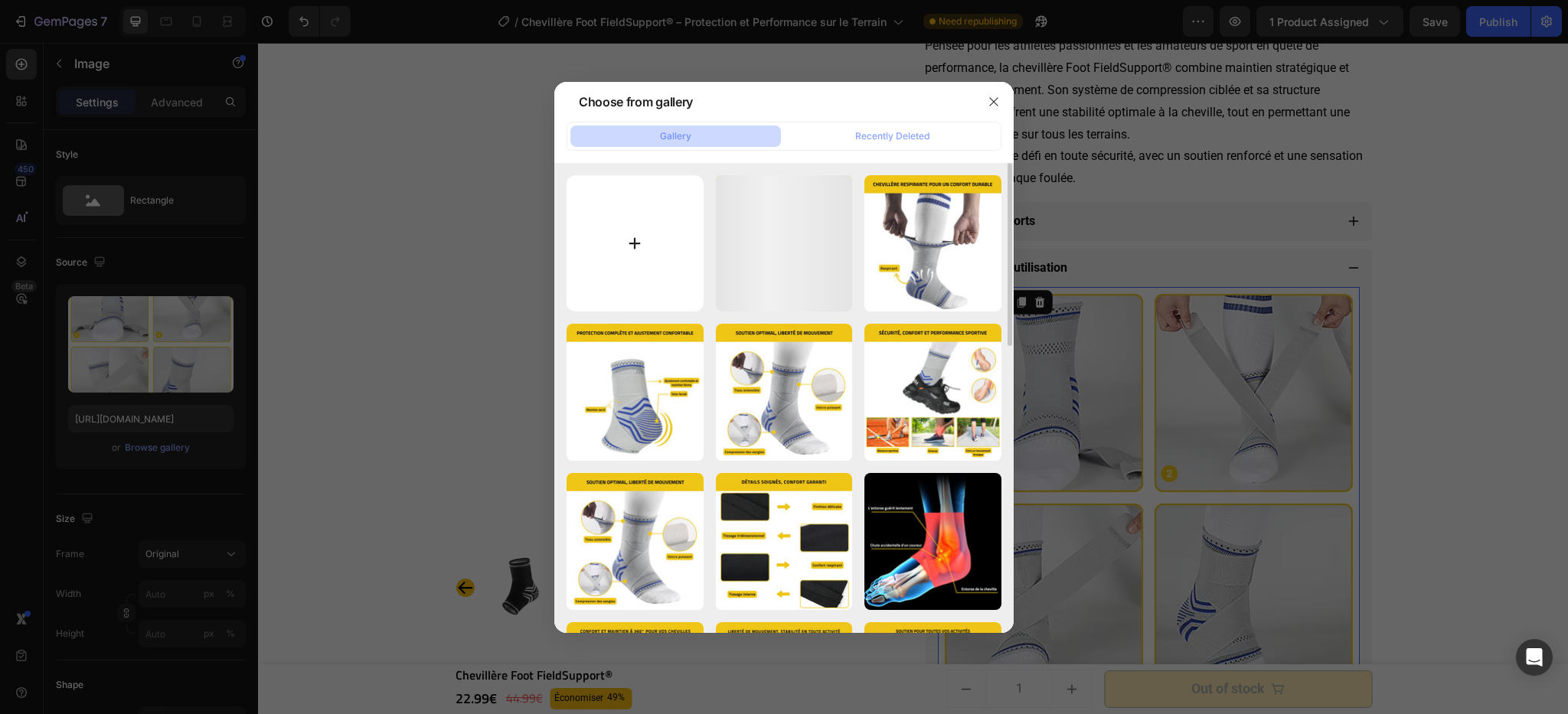
click at [624, 245] on input "file" at bounding box center [636, 243] width 137 height 137
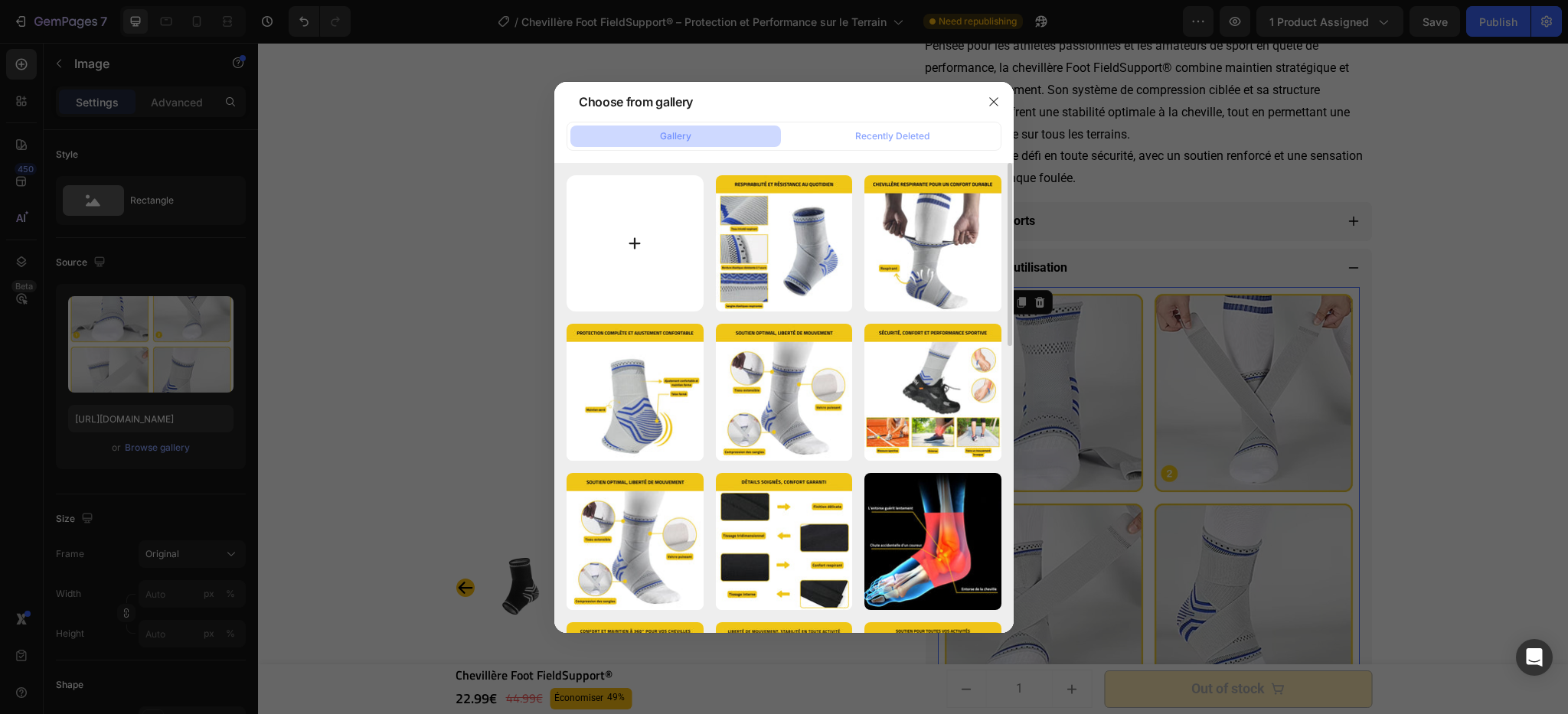
type input "C:\fakepath\Chevillère Foot FieldSupport® (6).webp"
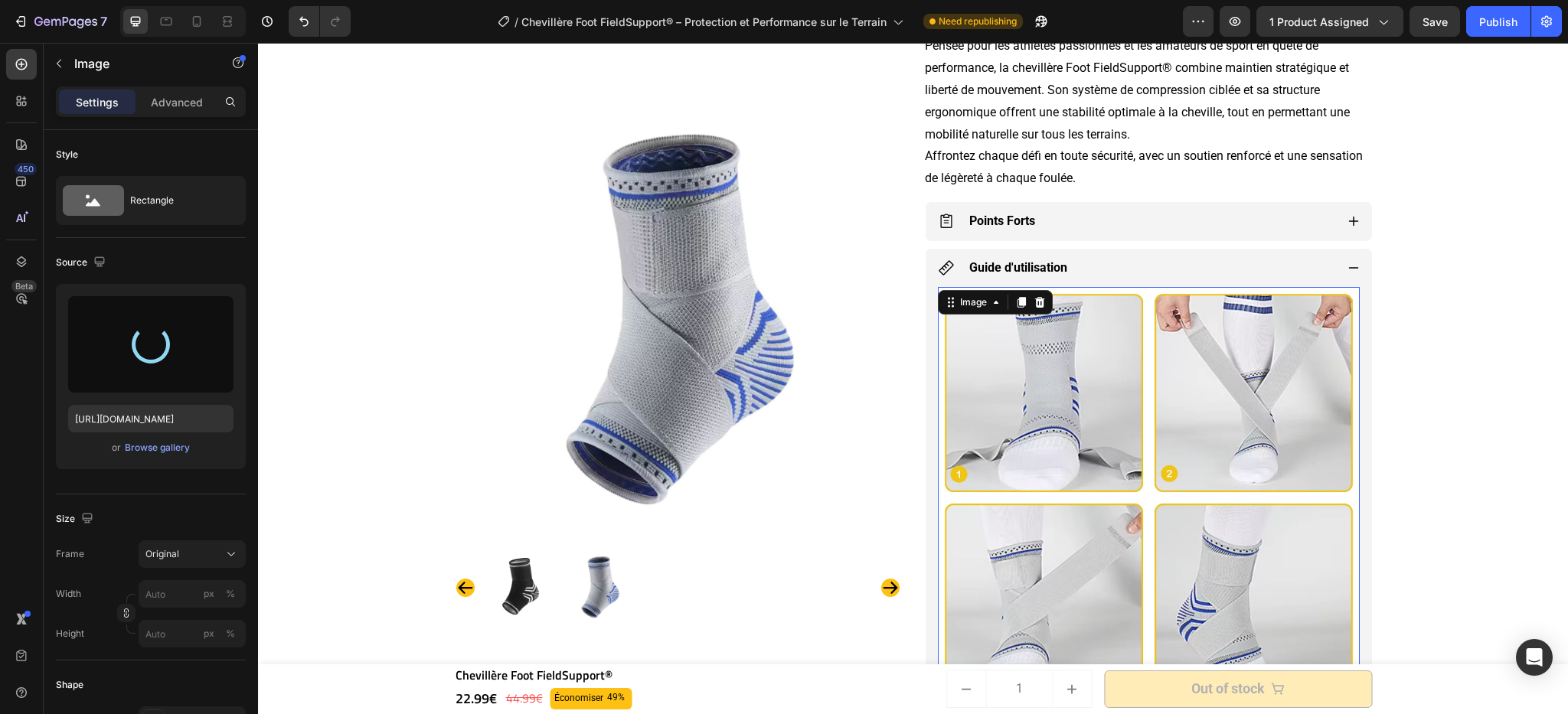
type input "[URL][DOMAIN_NAME]"
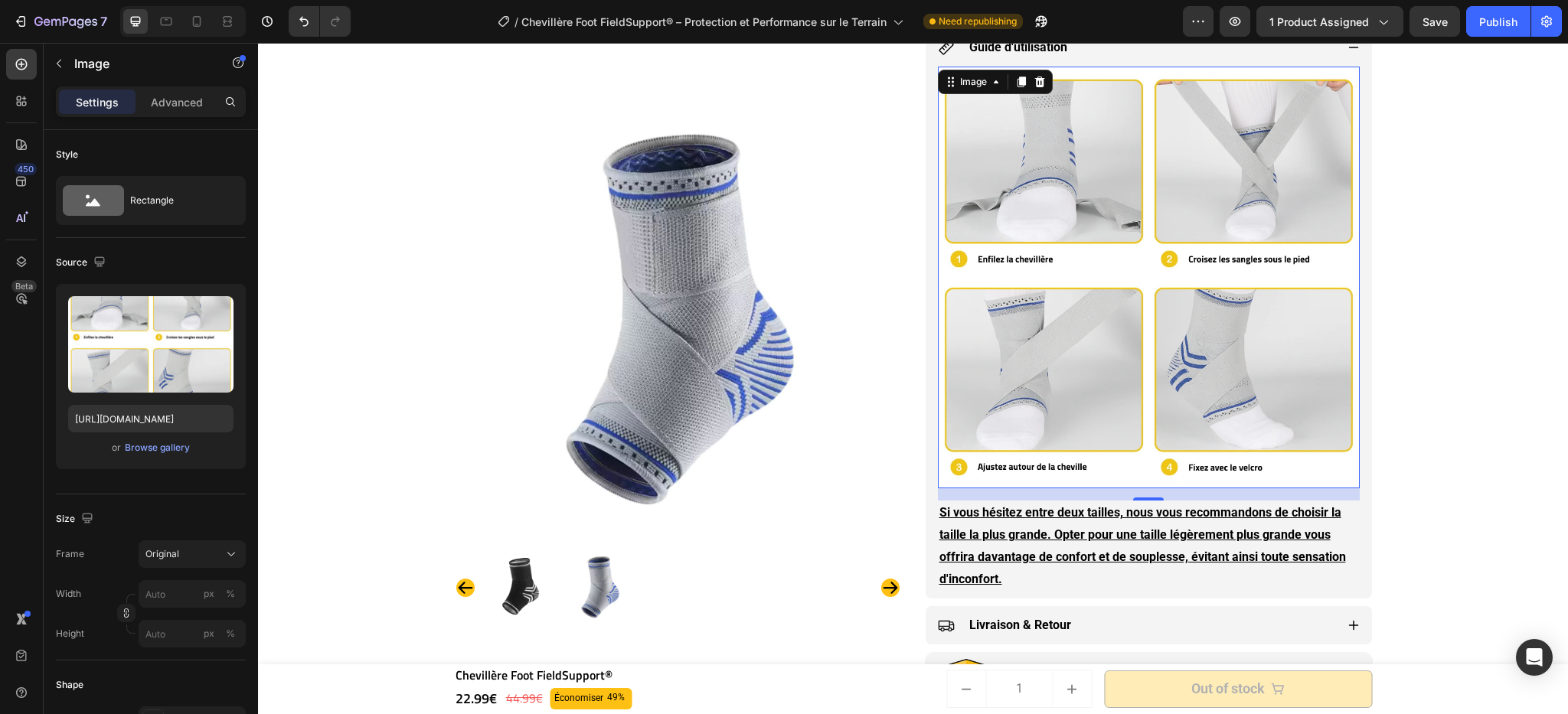
scroll to position [1110, 0]
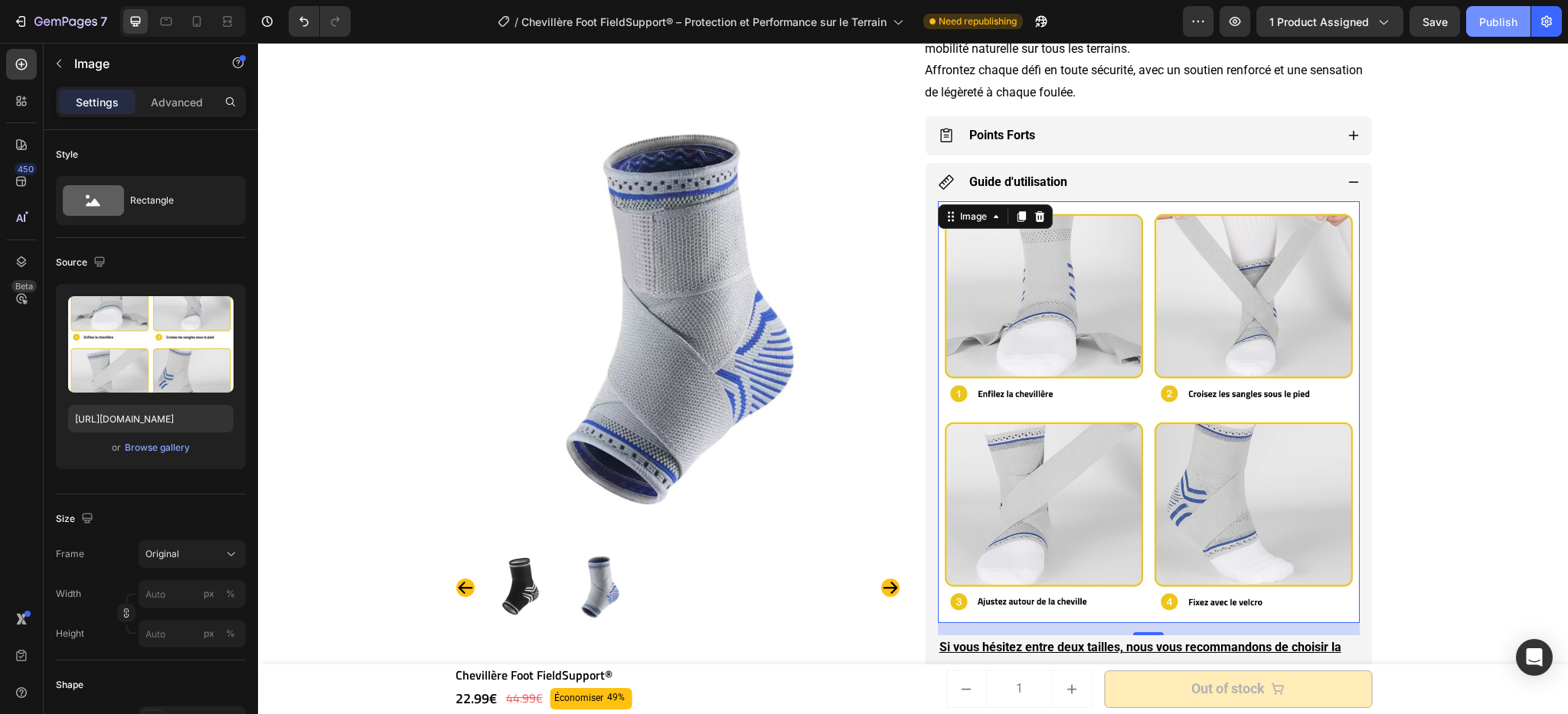
click at [1481, 17] on div "Publish" at bounding box center [1498, 22] width 38 height 16
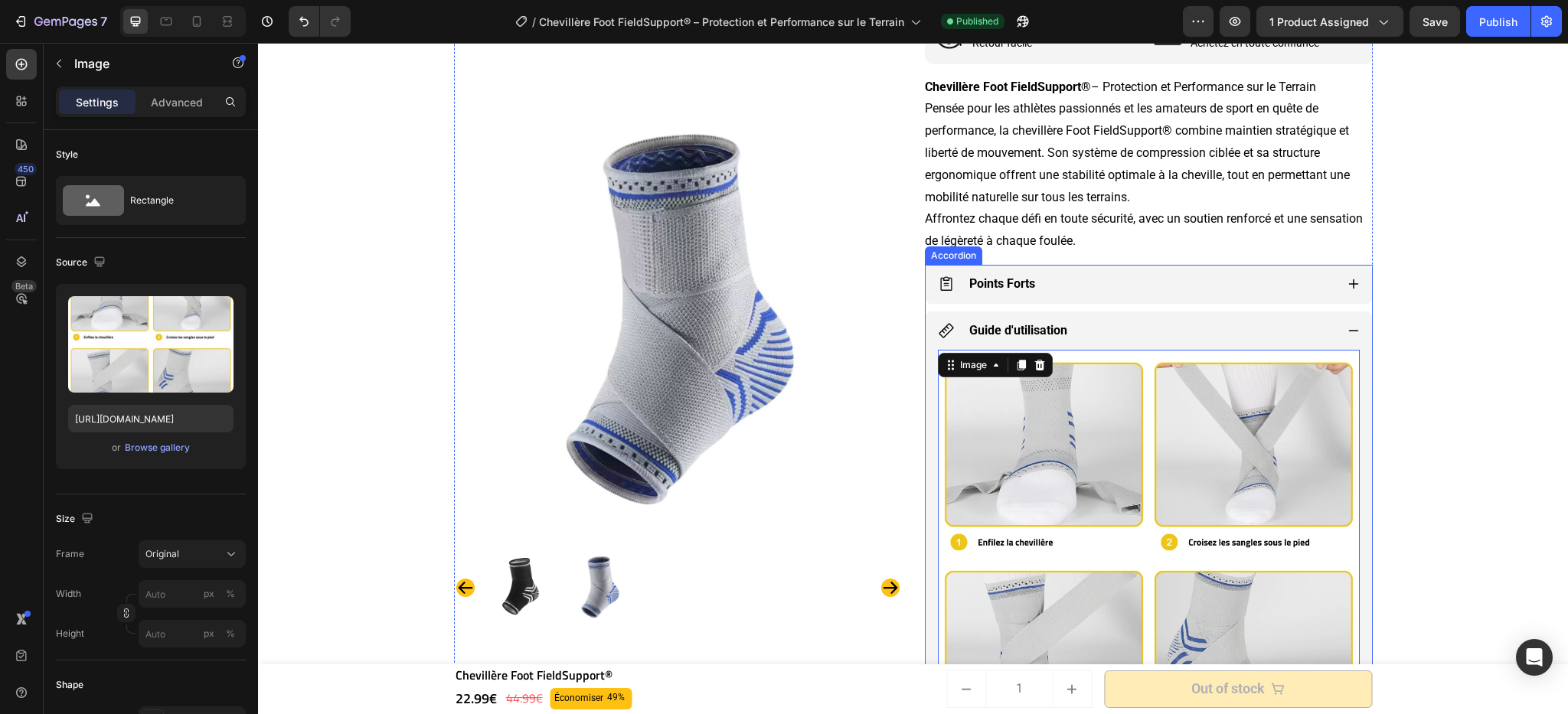
scroll to position [936, 0]
